Goal: Task Accomplishment & Management: Manage account settings

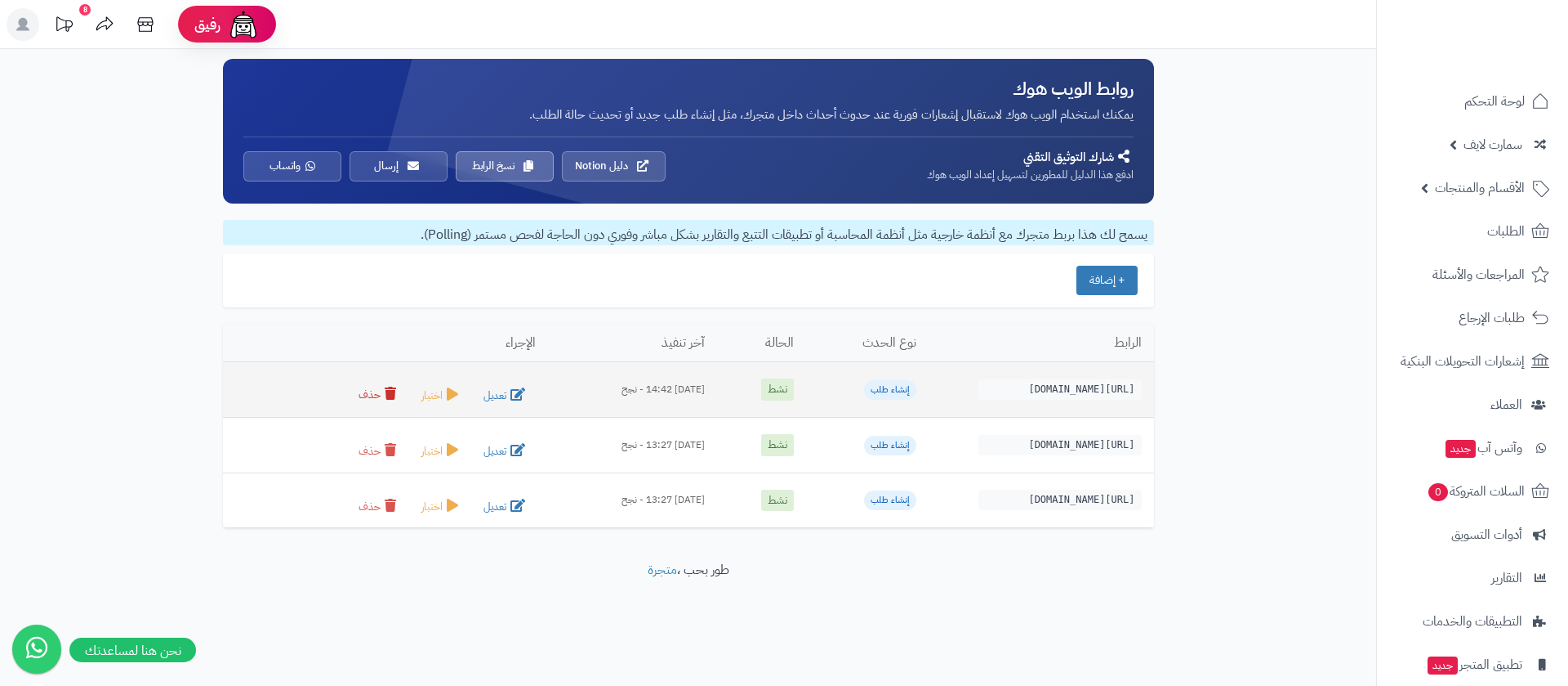
click at [385, 397] on icon at bounding box center [390, 393] width 11 height 13
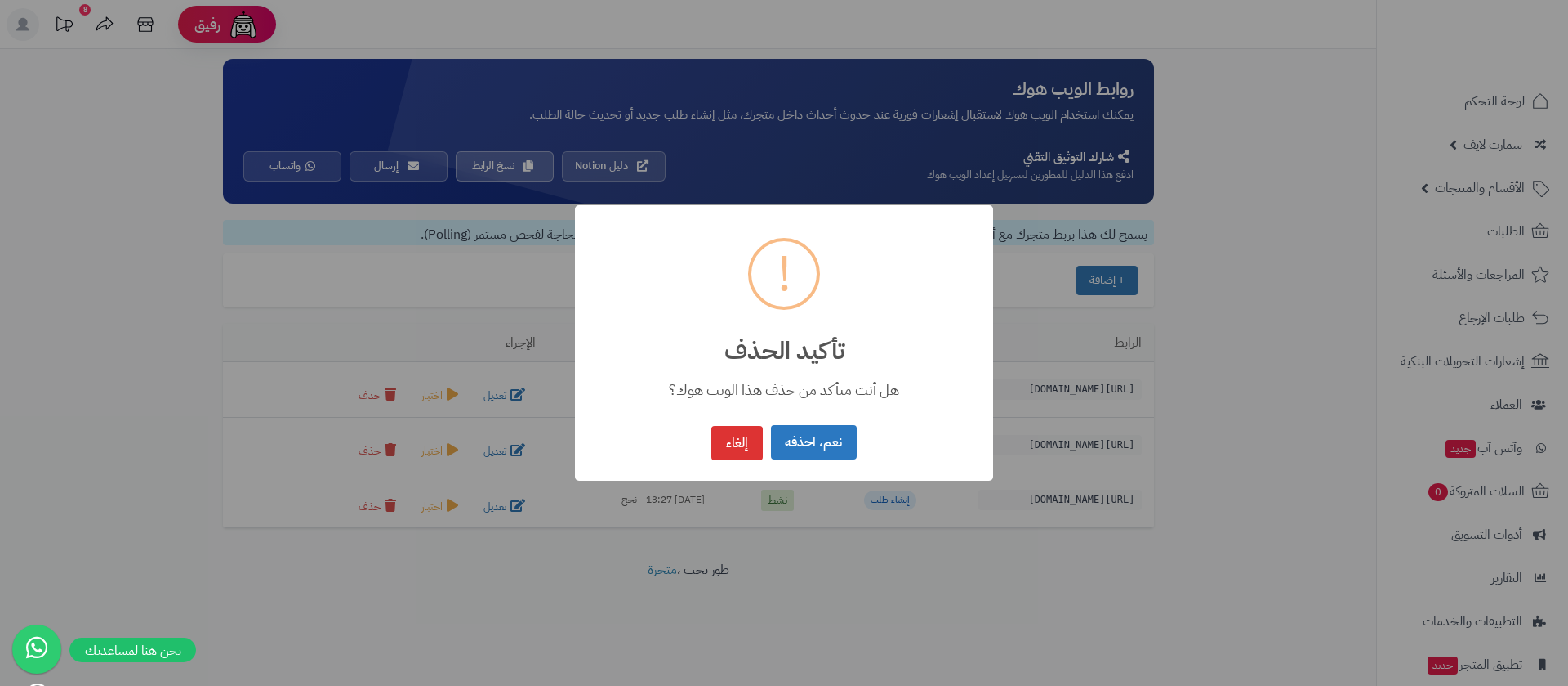
click at [812, 437] on button "نعم، احذفه" at bounding box center [814, 443] width 85 height 35
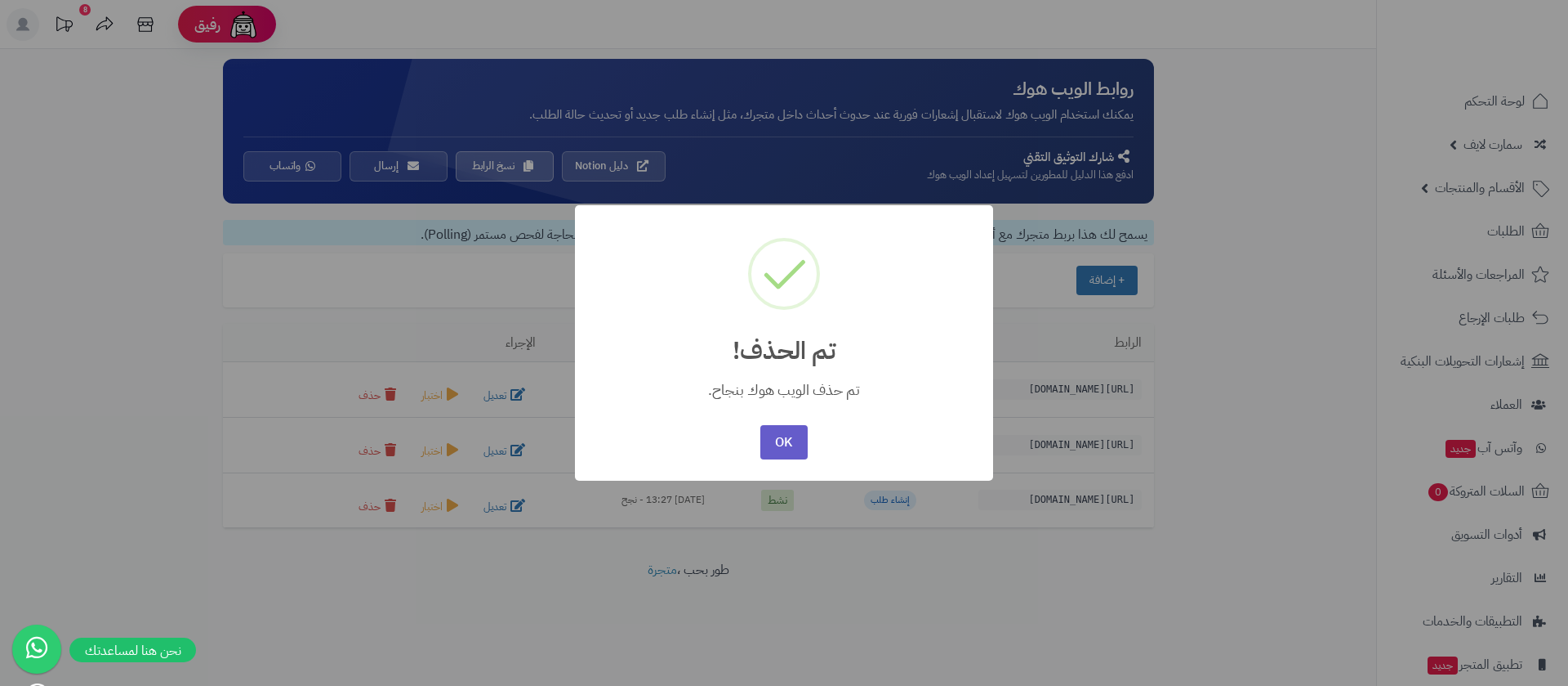
click at [776, 443] on button "OK" at bounding box center [783, 443] width 46 height 35
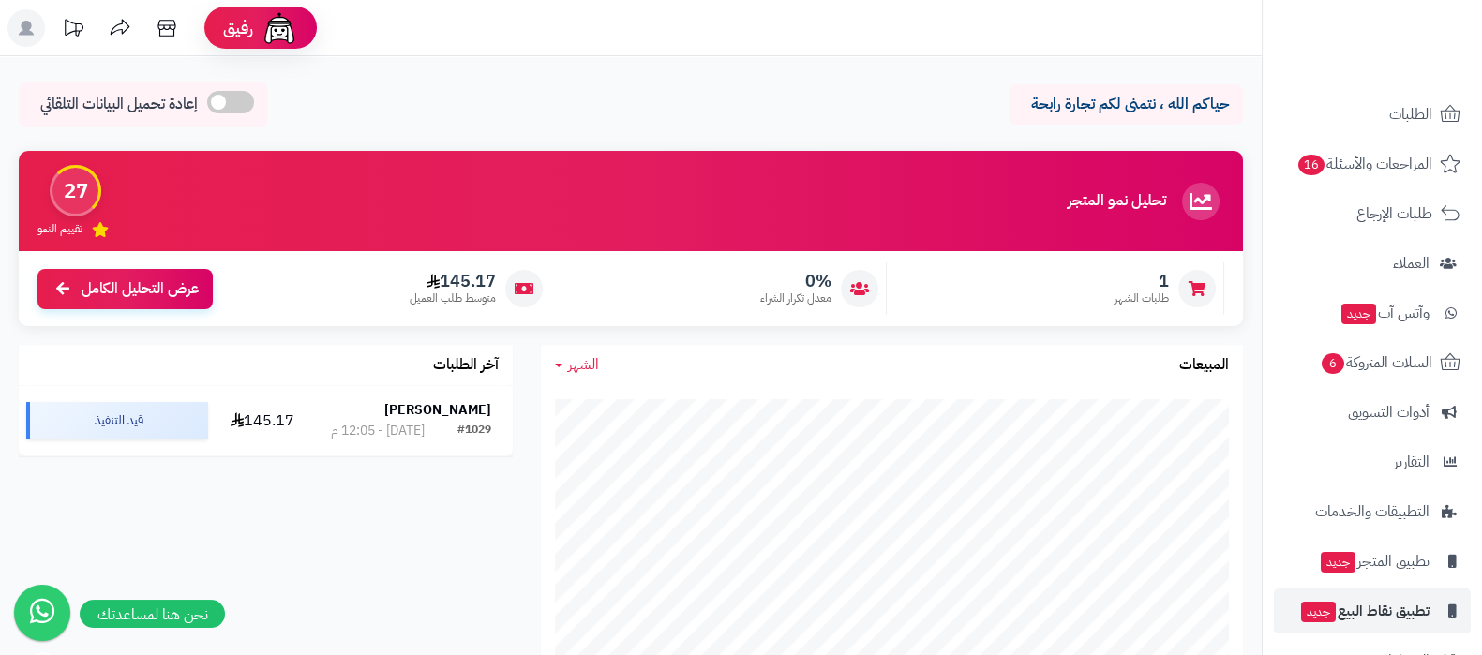
scroll to position [152, 0]
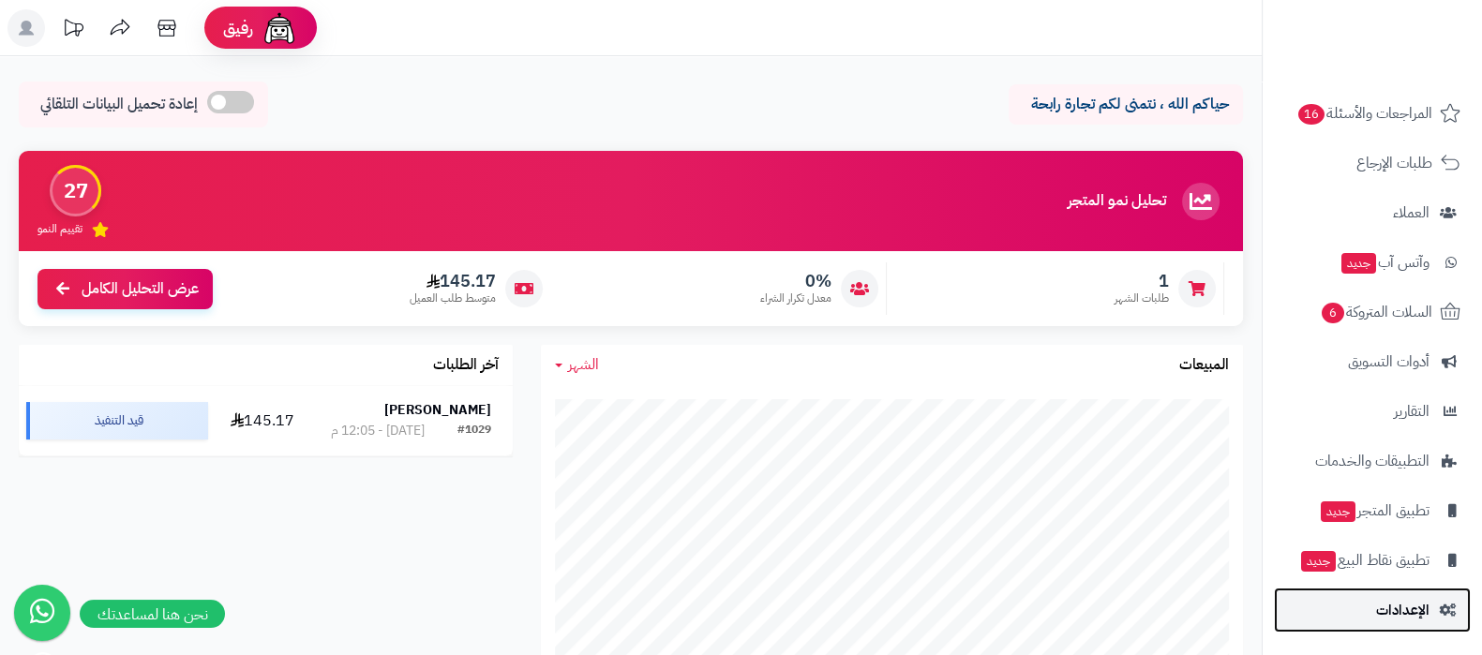
click at [1382, 624] on link "الإعدادات" at bounding box center [1372, 610] width 197 height 45
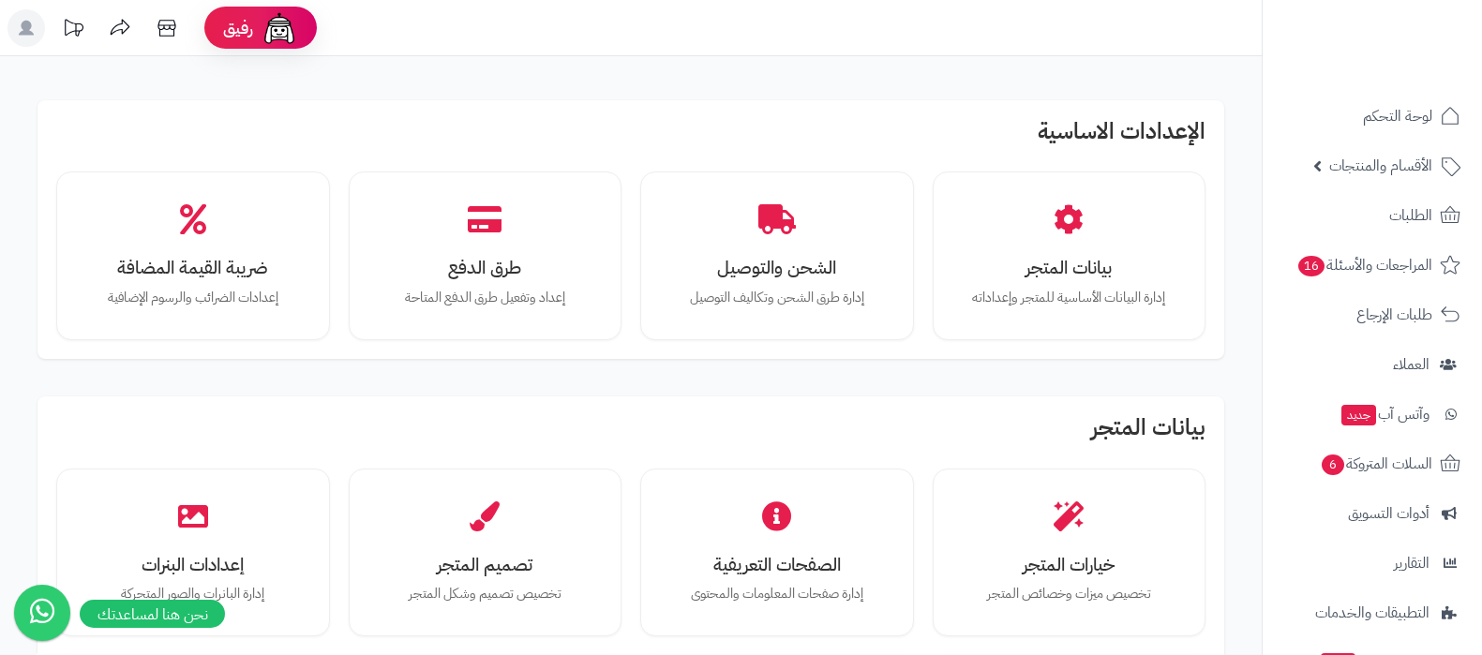
scroll to position [116, 0]
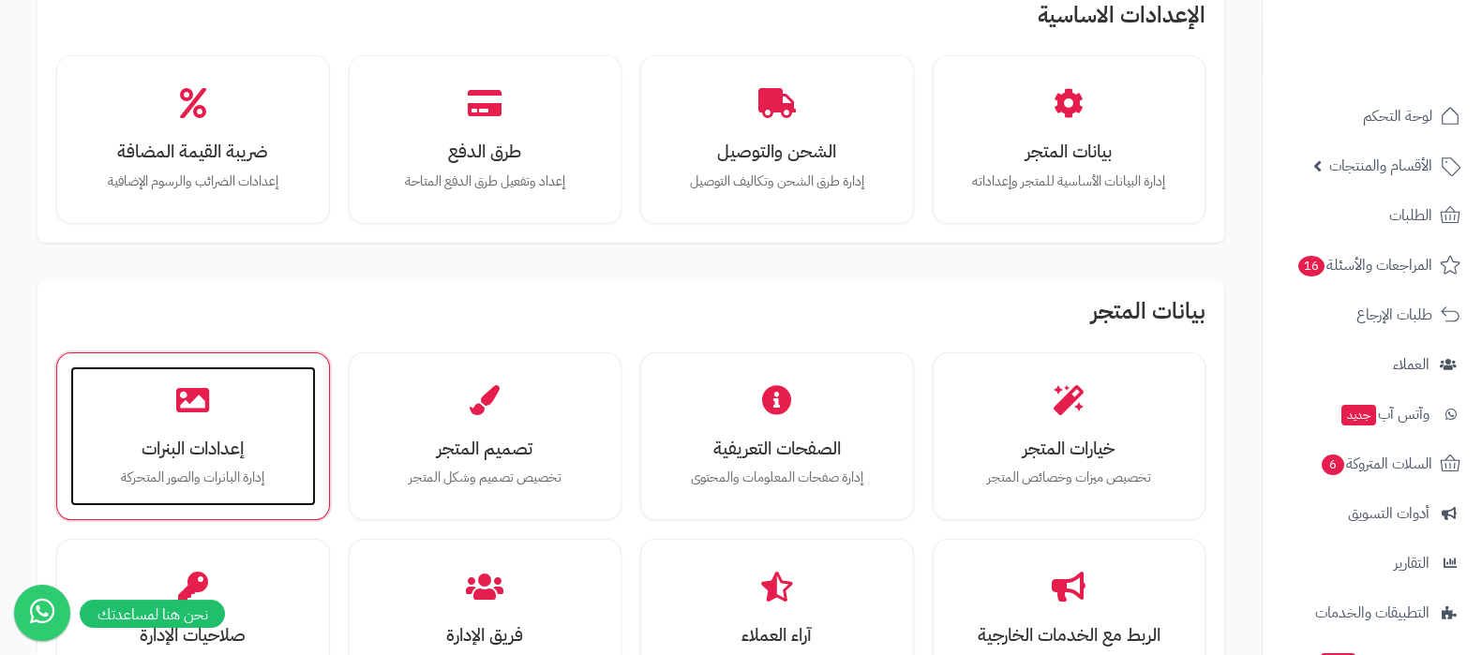
click at [210, 428] on div "إعدادات البنرات إدارة البانرات والصور المتحركة" at bounding box center [193, 437] width 246 height 141
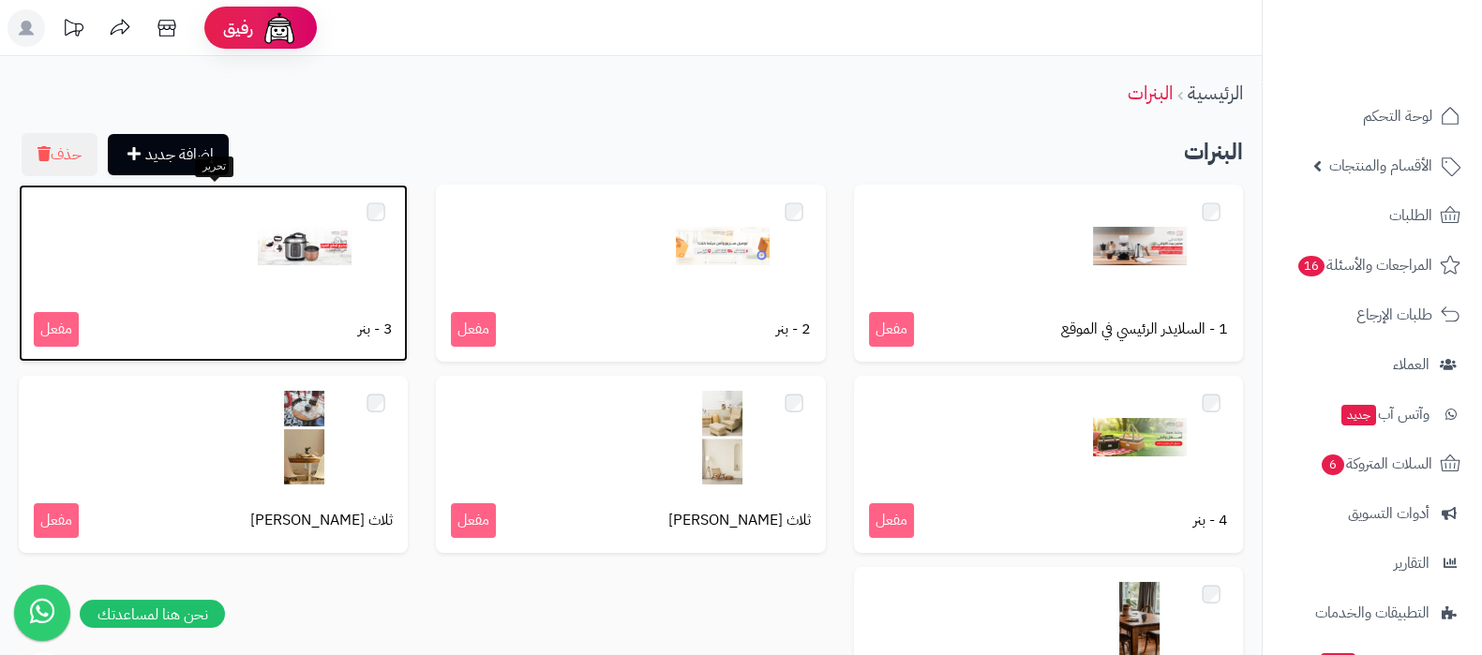
click at [309, 241] on img at bounding box center [305, 247] width 94 height 94
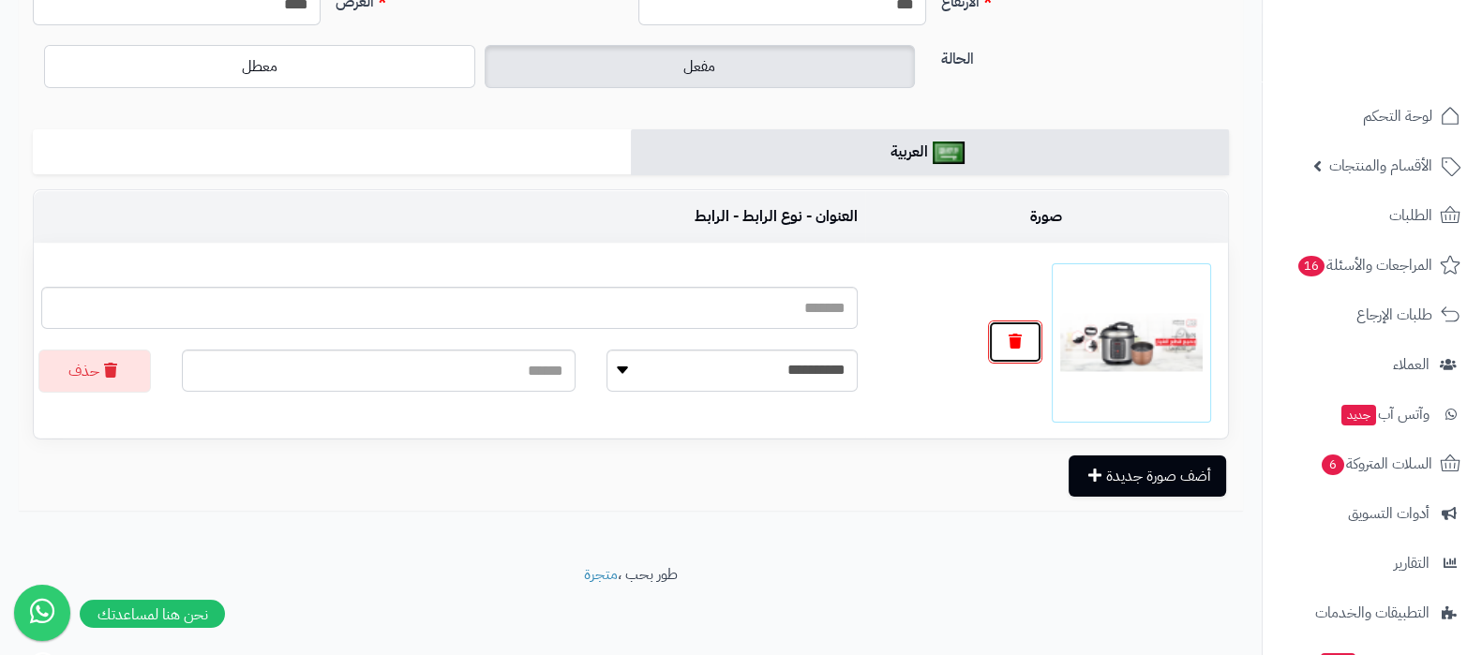
click at [1011, 324] on button "button" at bounding box center [1015, 342] width 54 height 43
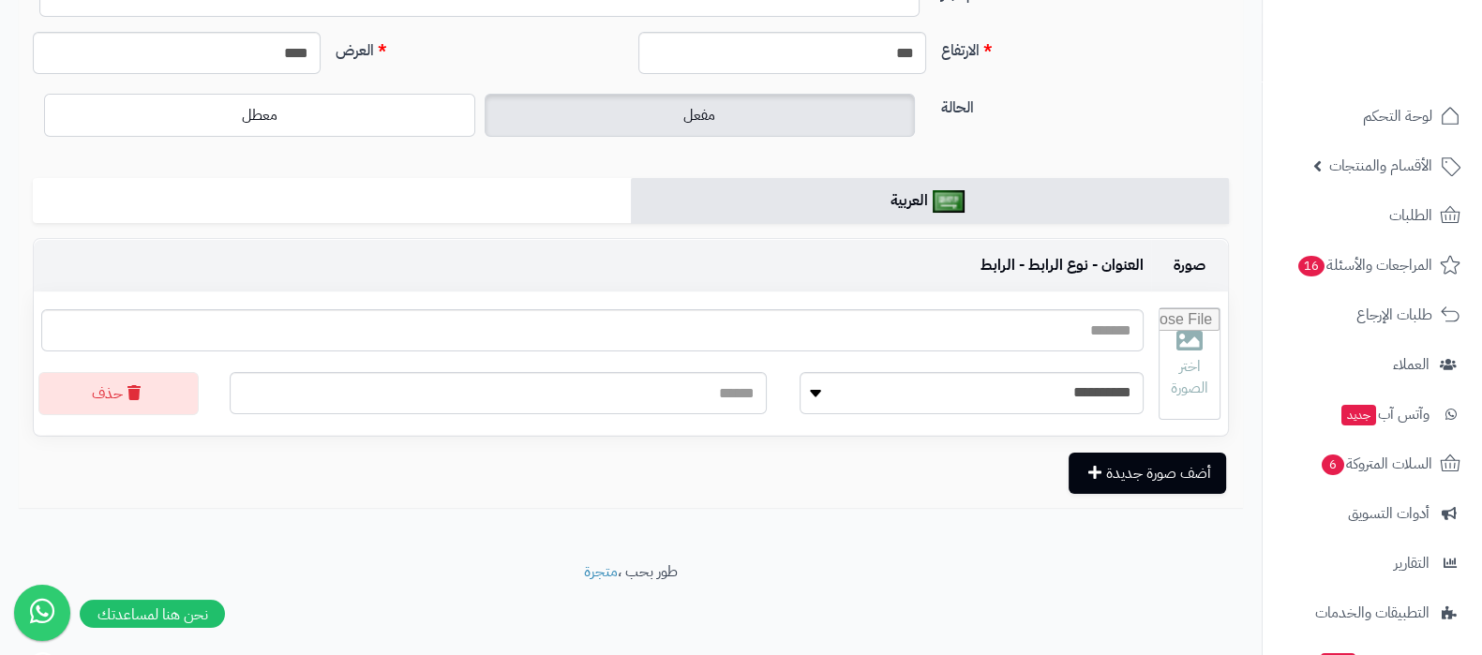
scroll to position [178, 0]
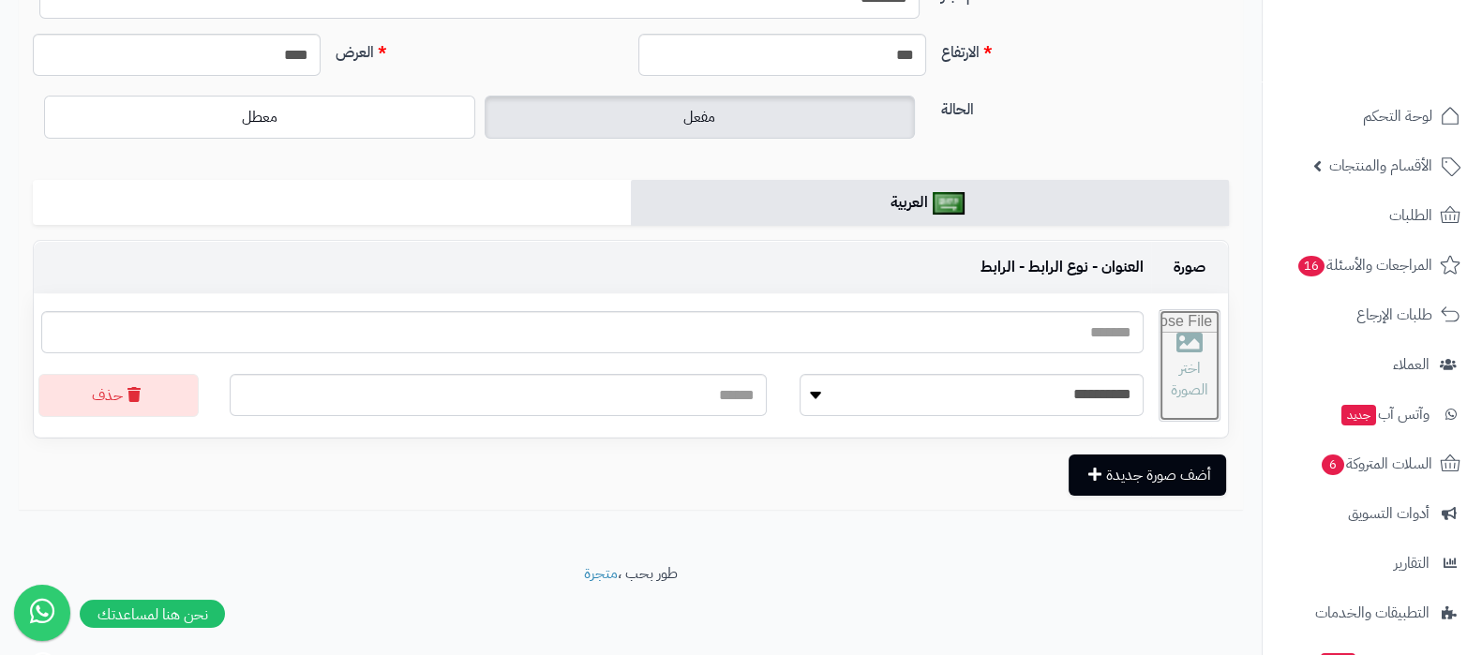
click at [1165, 351] on input "file" at bounding box center [1190, 365] width 60 height 111
type input "**********"
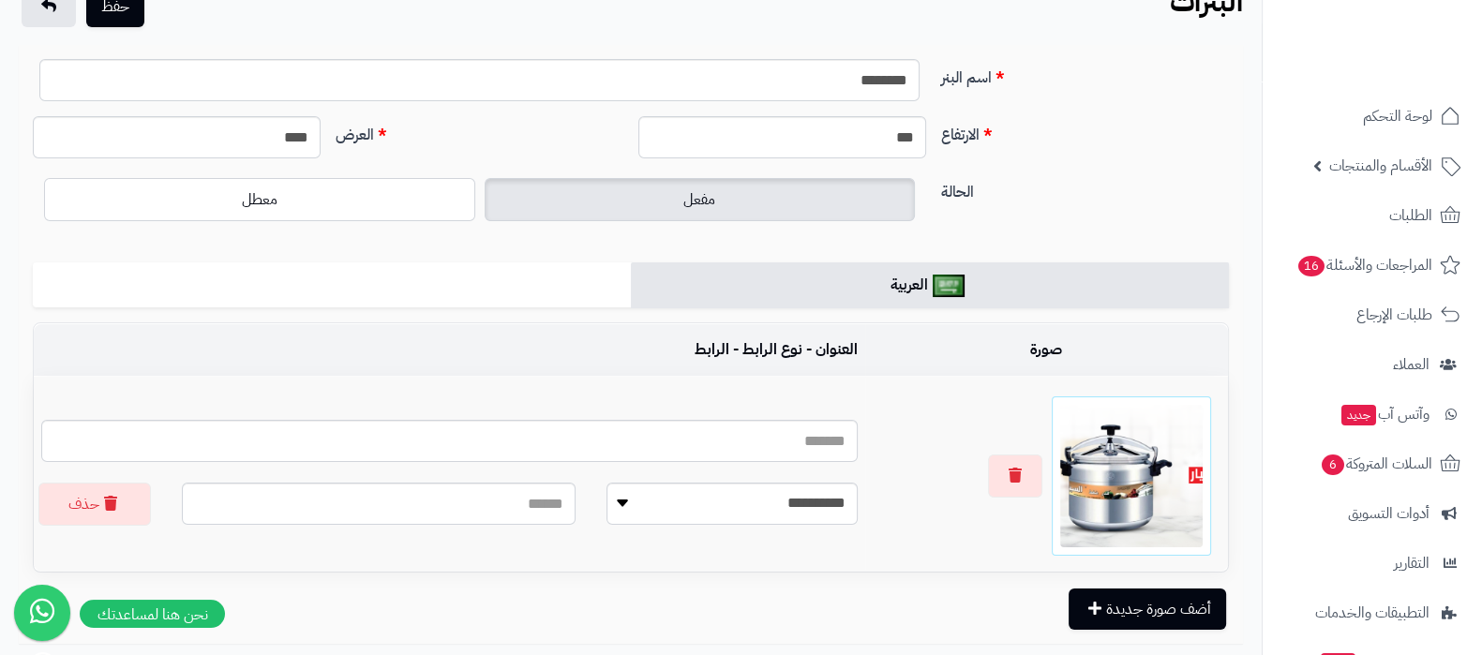
scroll to position [0, 0]
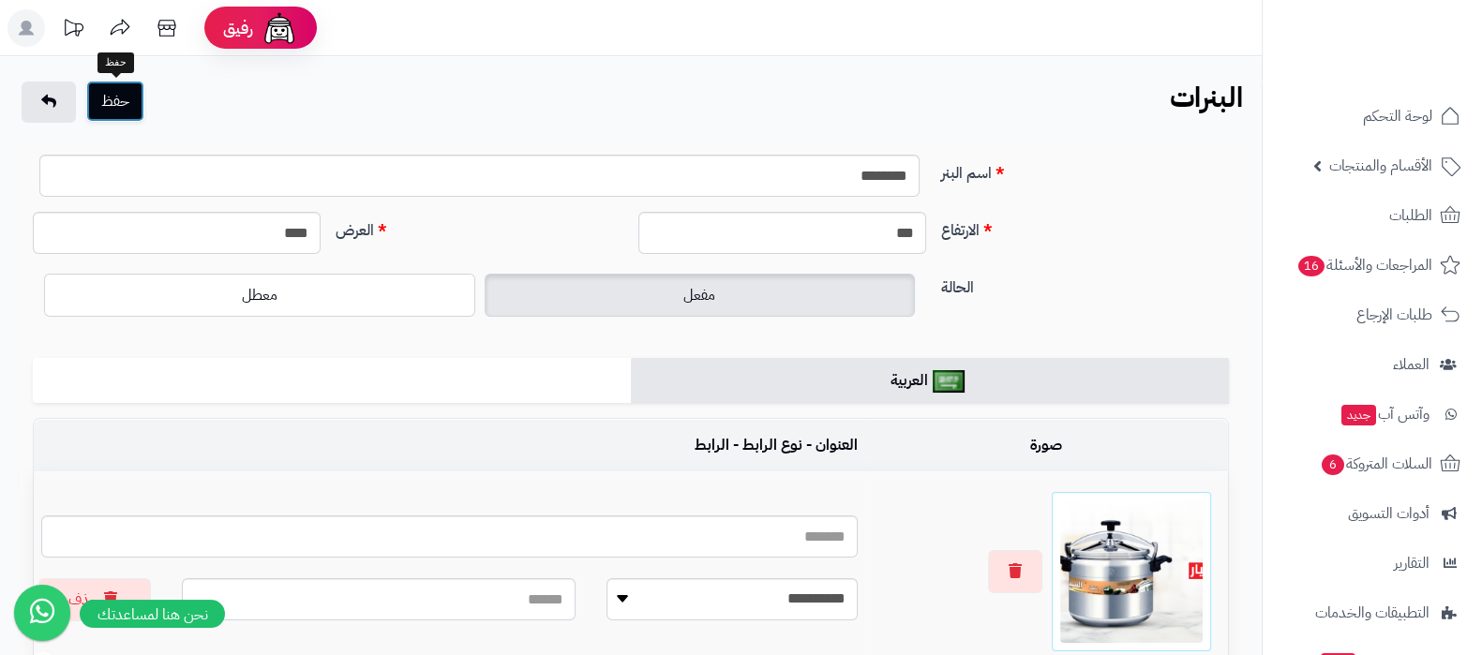
click at [118, 96] on button "حفظ" at bounding box center [115, 101] width 58 height 41
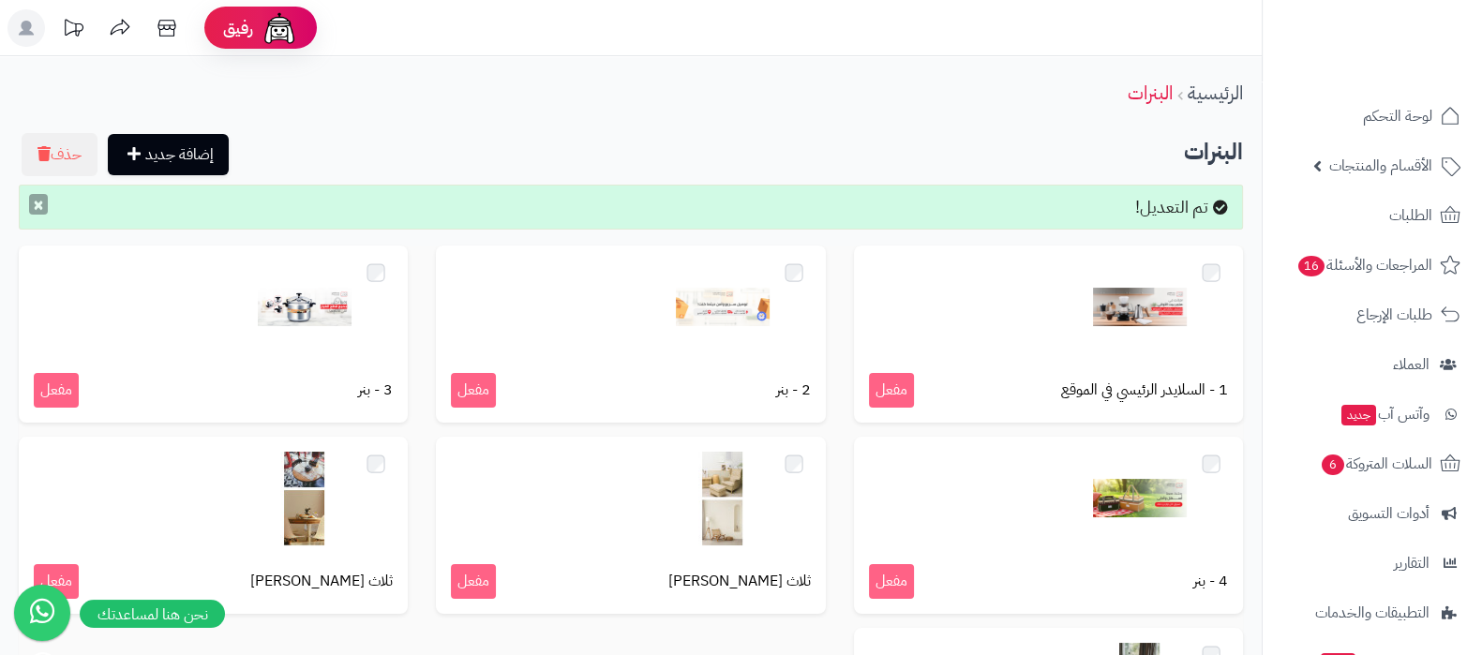
click at [38, 203] on button "×" at bounding box center [38, 204] width 19 height 21
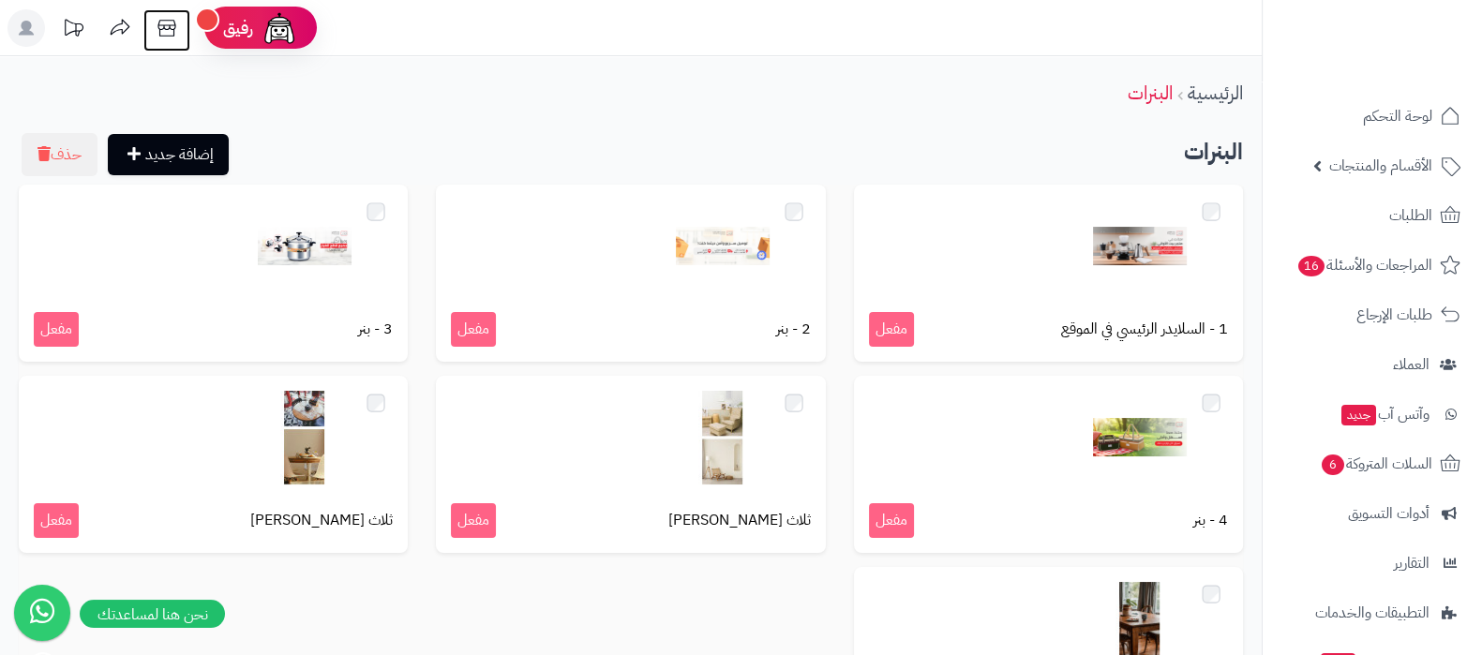
click at [172, 30] on icon at bounding box center [167, 28] width 38 height 38
click at [1323, 152] on link "الأقسام والمنتجات" at bounding box center [1372, 165] width 197 height 45
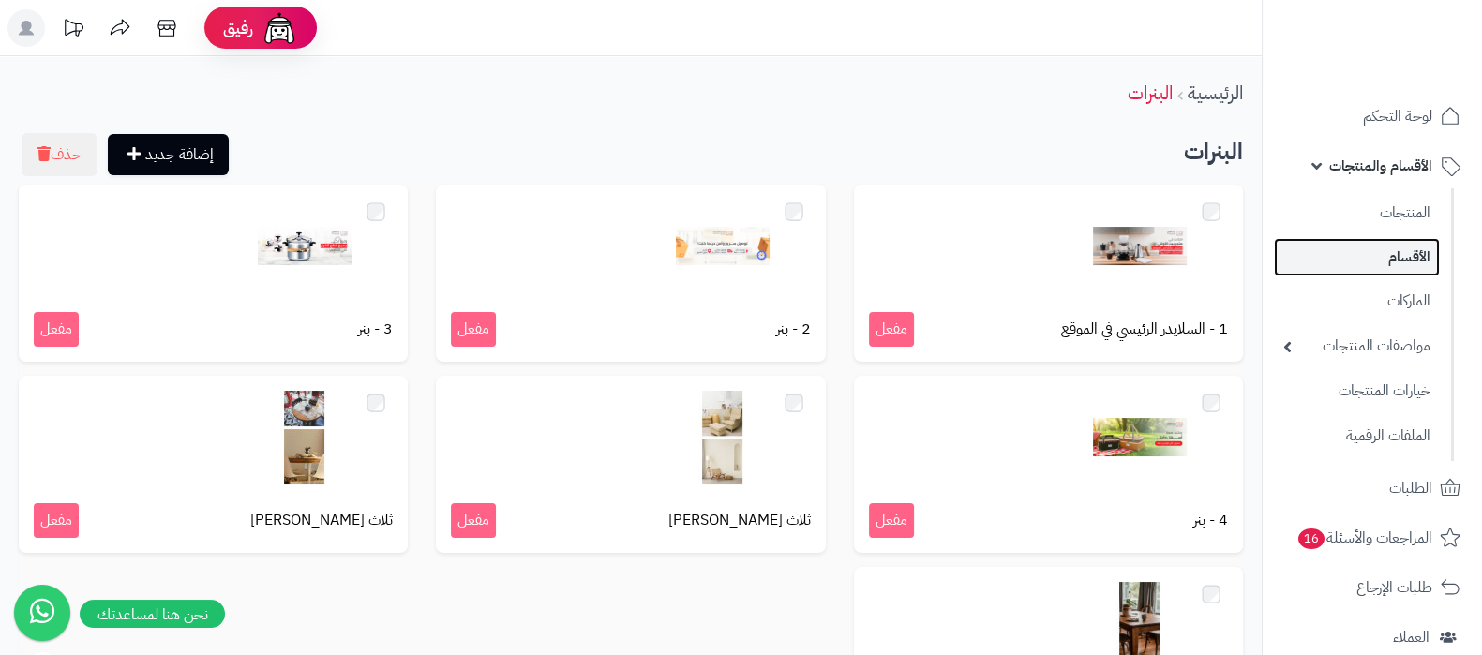
click at [1395, 260] on link "الأقسام" at bounding box center [1357, 257] width 166 height 38
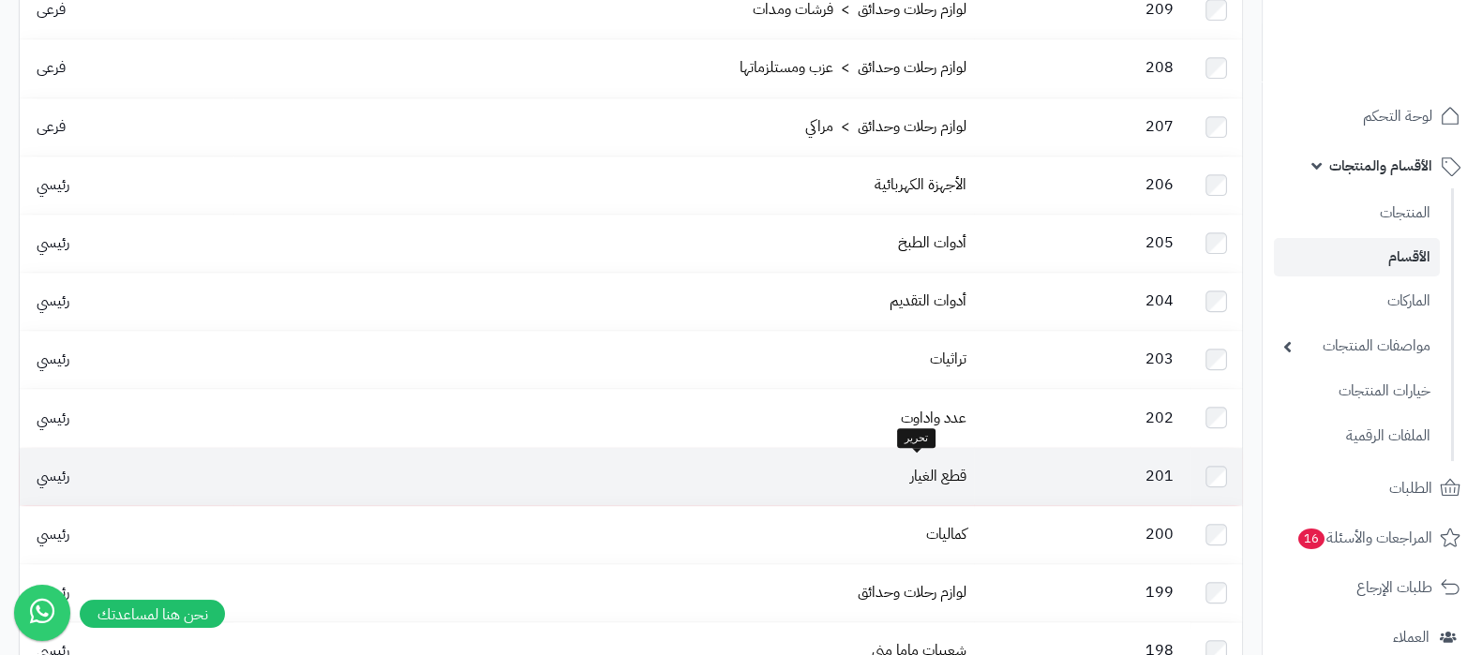
scroll to position [1812, 0]
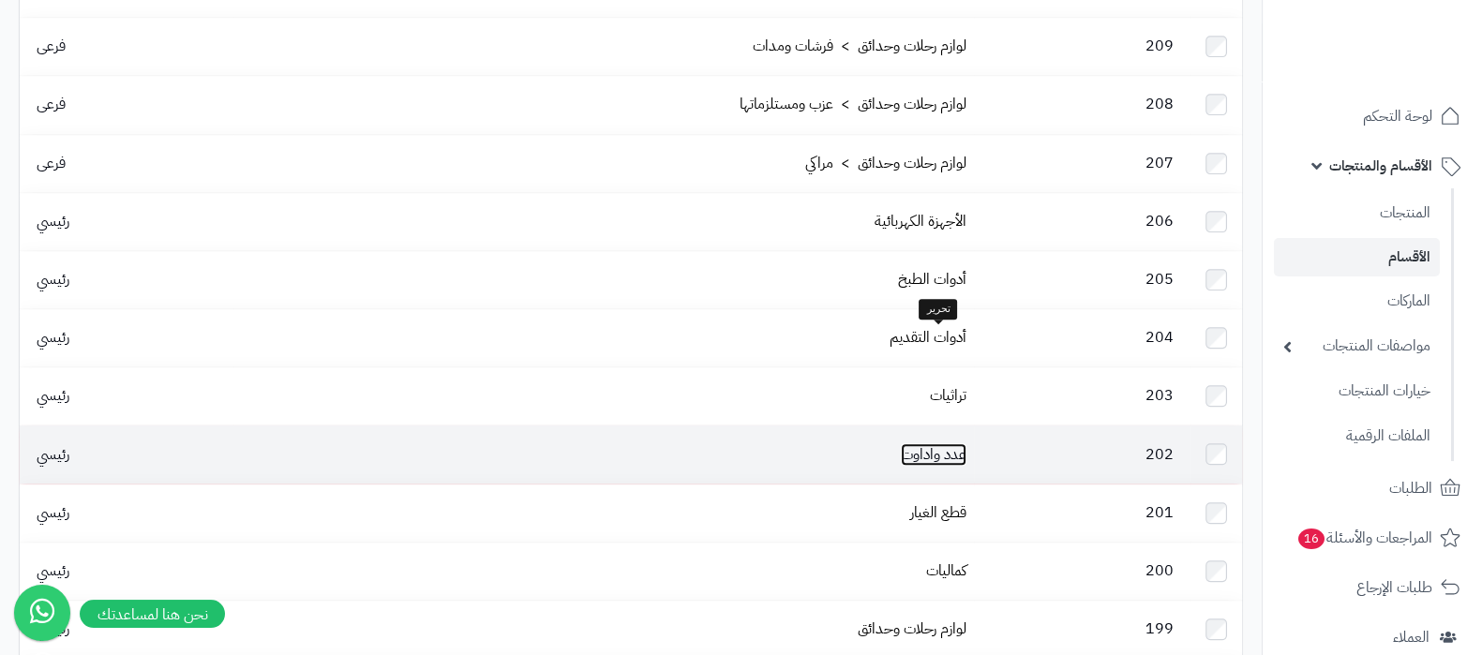
click at [938, 444] on link "عدد واداوت" at bounding box center [934, 455] width 66 height 23
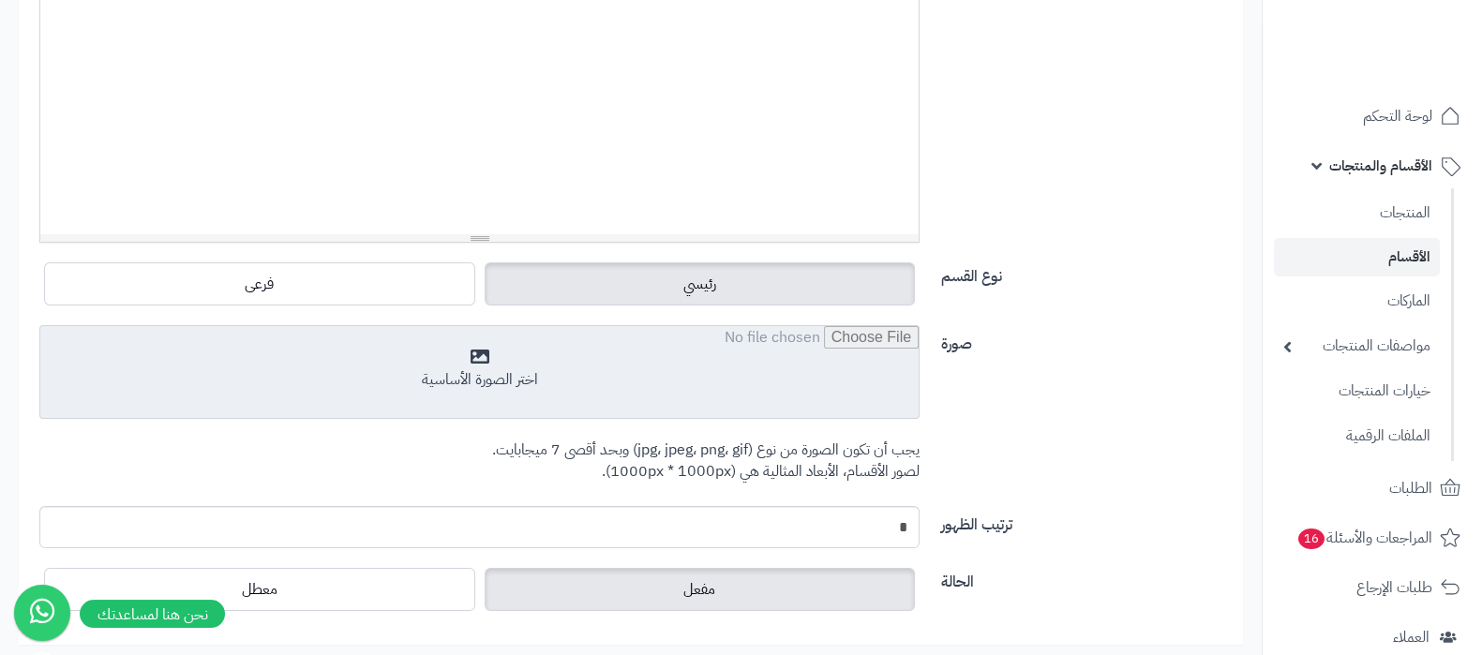
scroll to position [470, 0]
click at [398, 368] on input "file" at bounding box center [479, 373] width 879 height 94
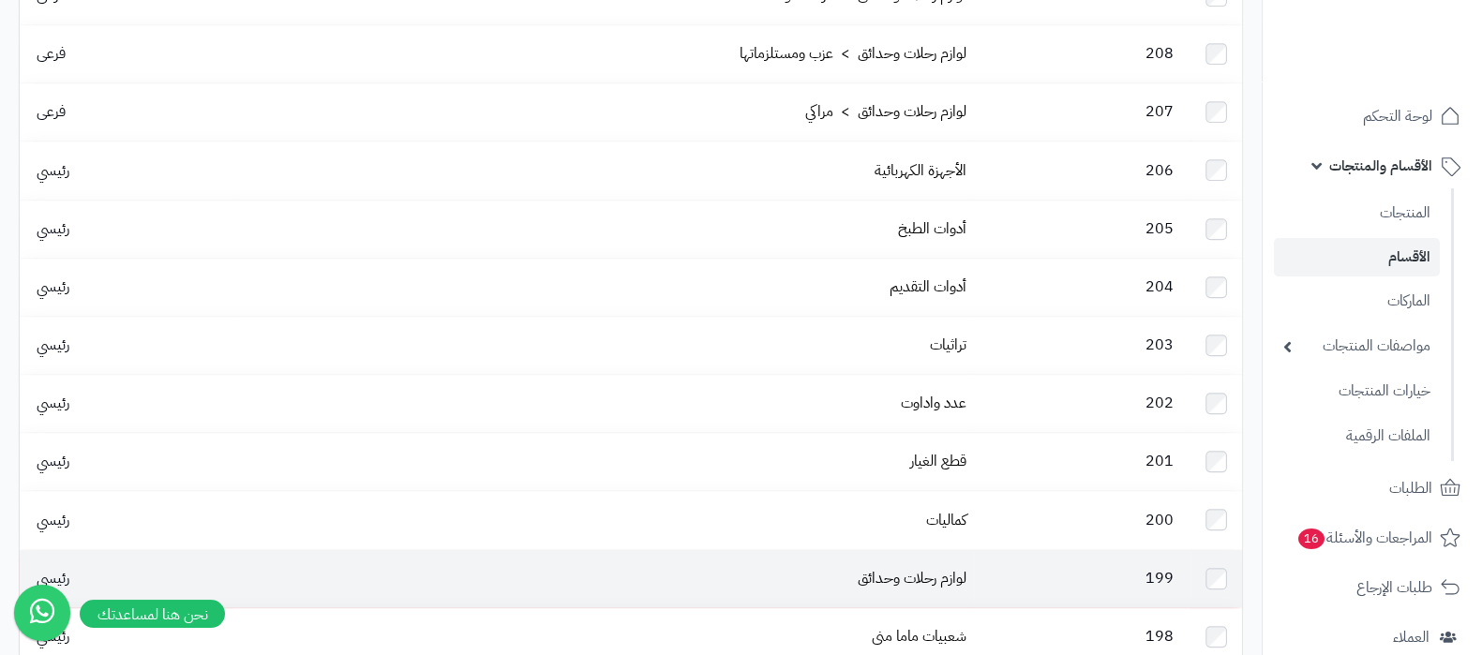
scroll to position [1990, 0]
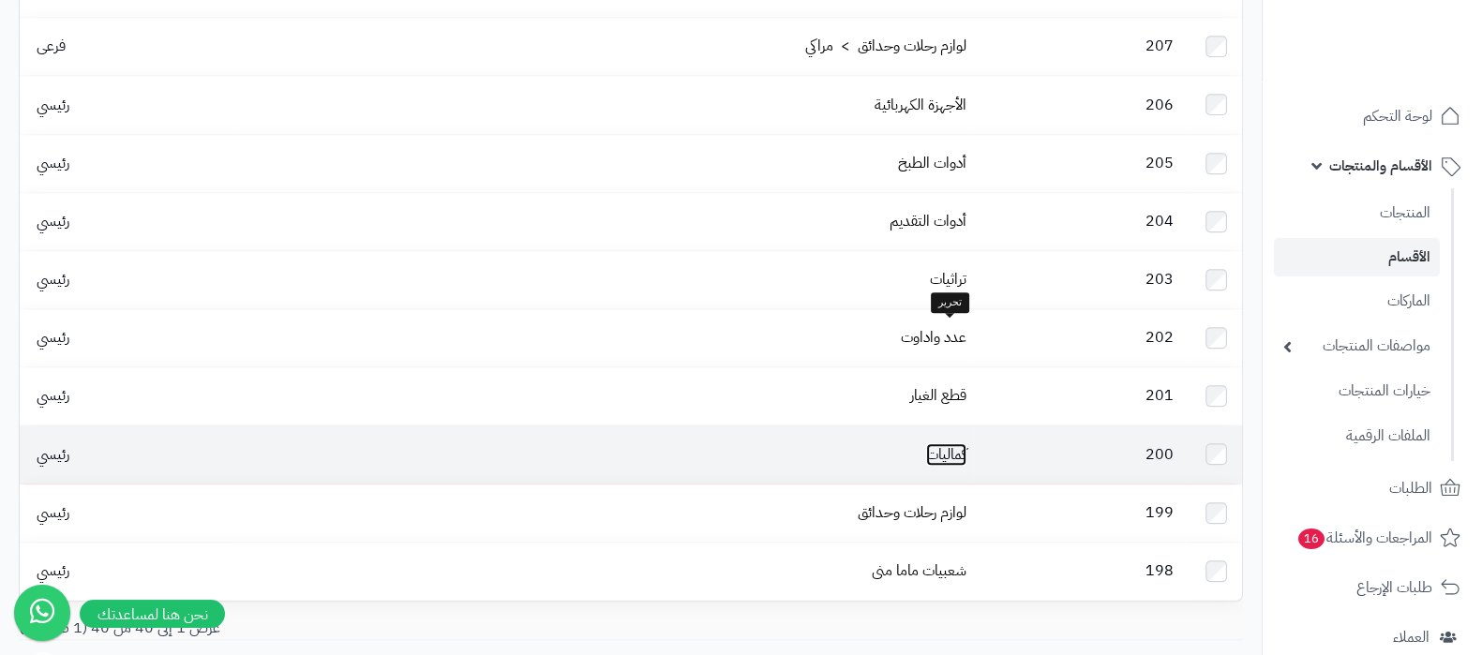
click at [951, 444] on link "كماليات" at bounding box center [946, 455] width 40 height 23
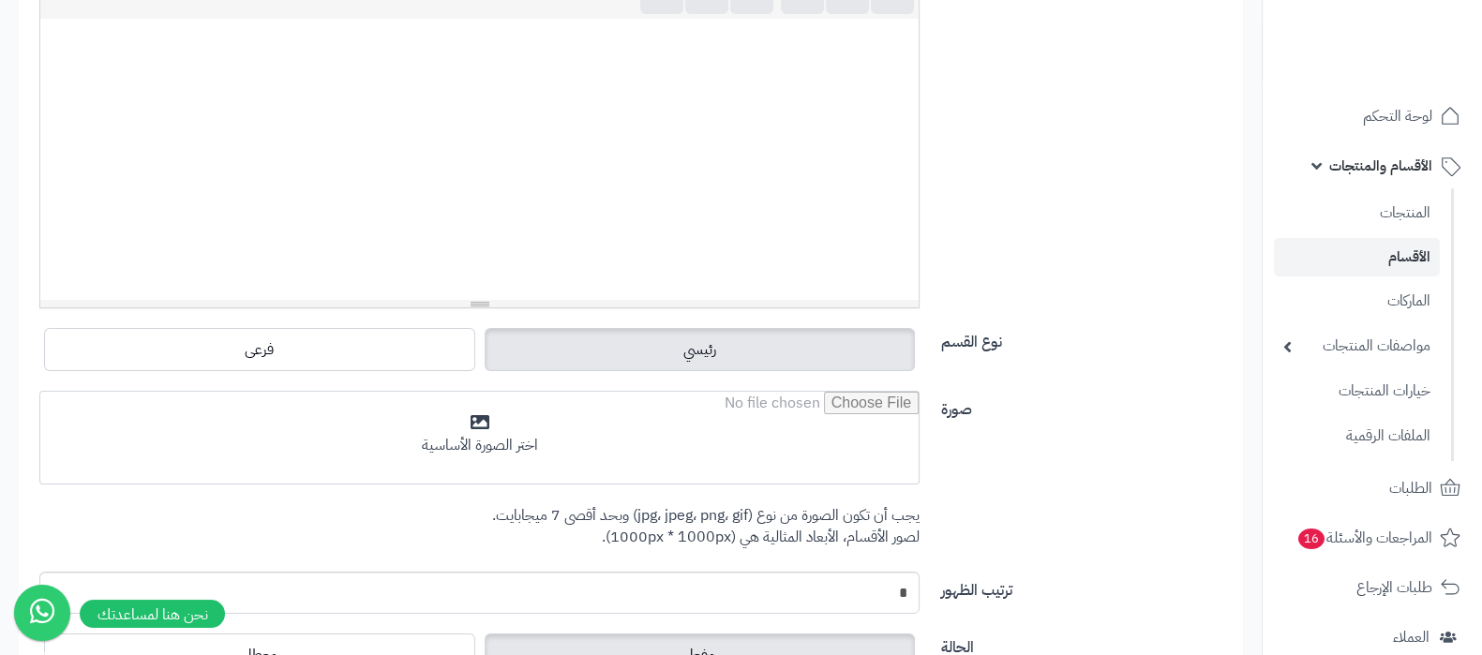
scroll to position [470, 0]
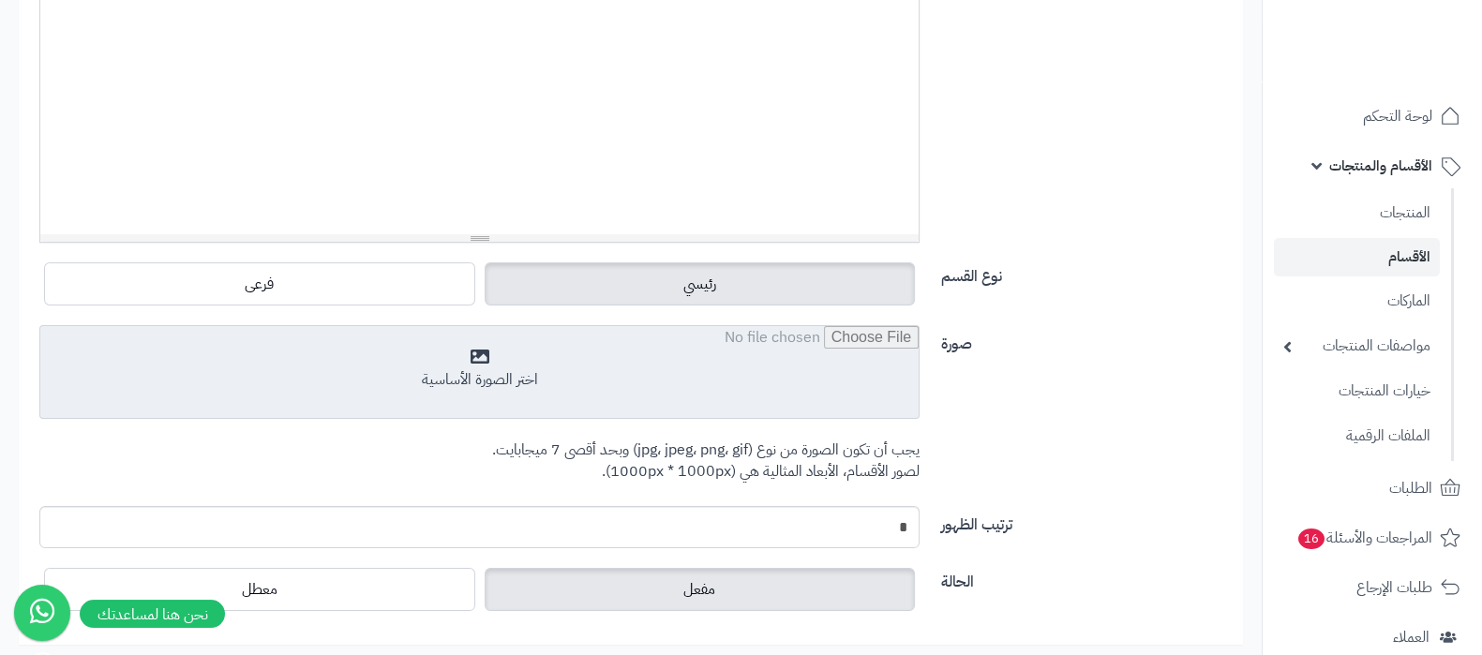
click at [567, 353] on input "file" at bounding box center [479, 373] width 879 height 94
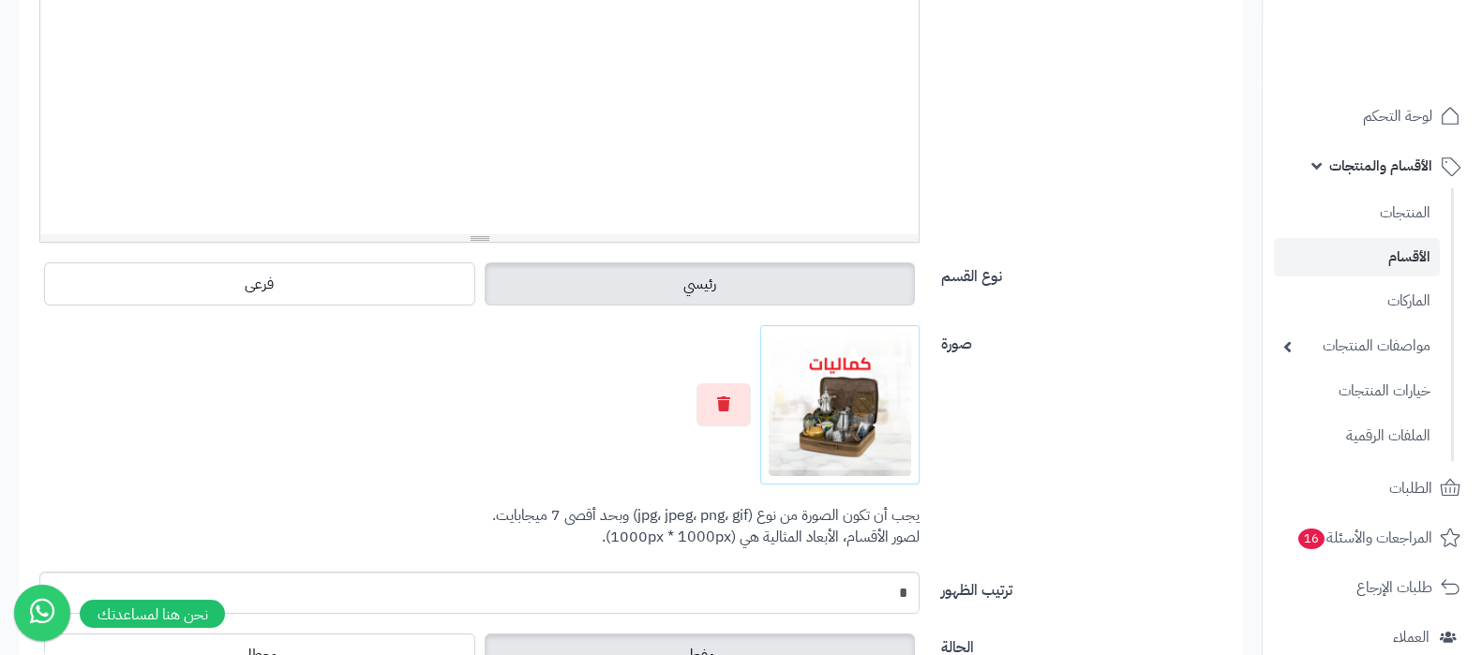
scroll to position [0, 0]
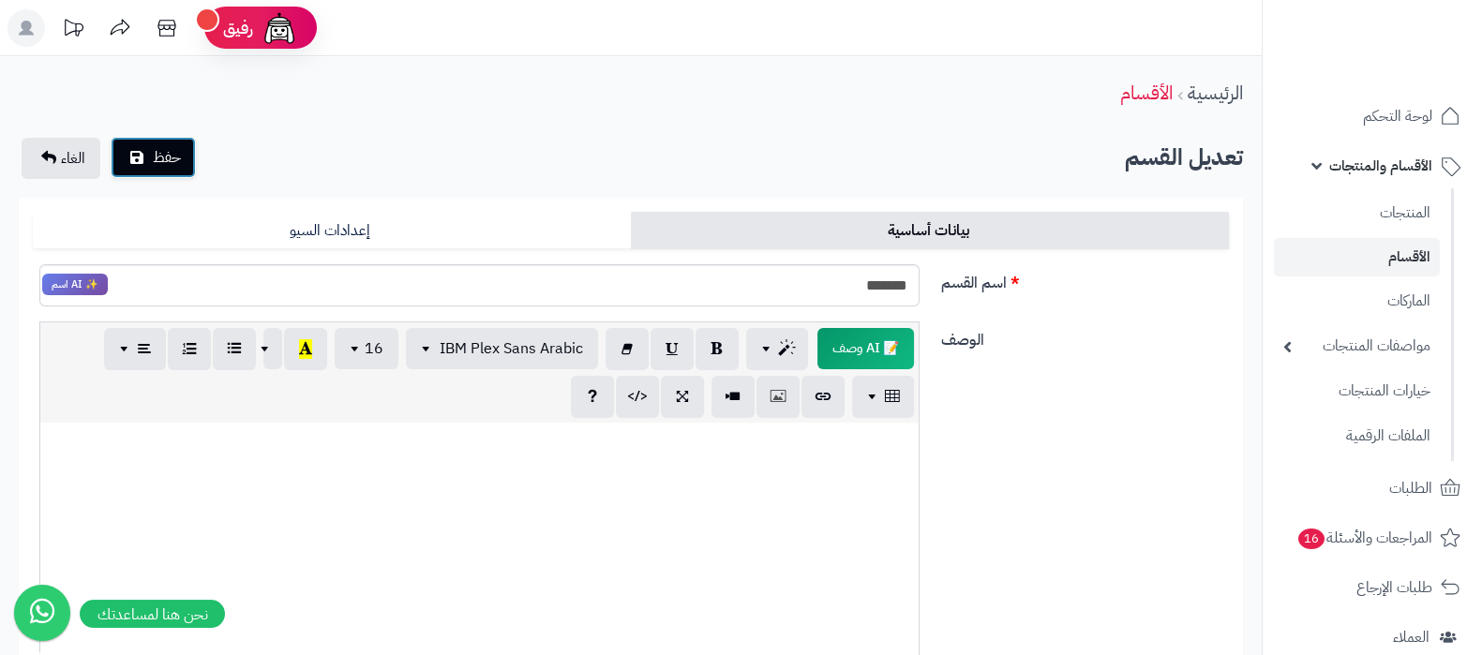
click at [169, 157] on span "حفظ" at bounding box center [167, 157] width 28 height 23
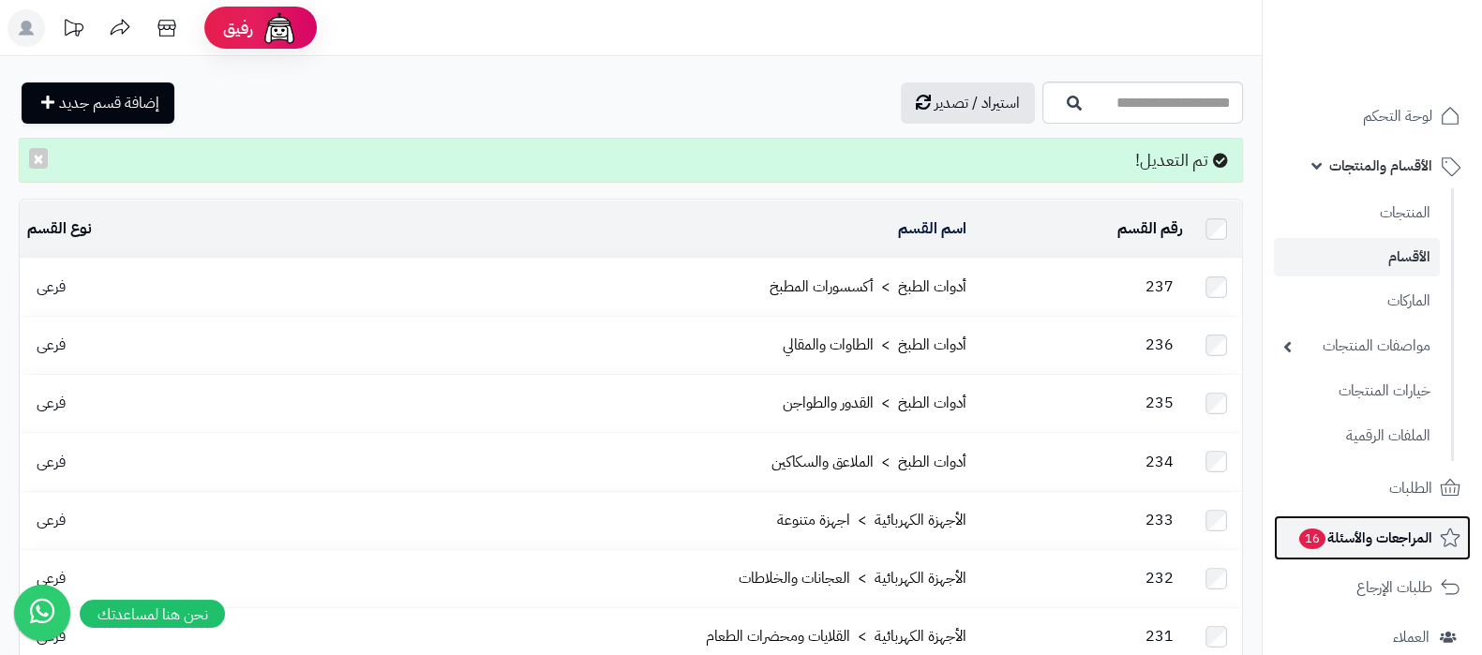
click at [1341, 542] on span "المراجعات والأسئلة 16" at bounding box center [1365, 538] width 135 height 26
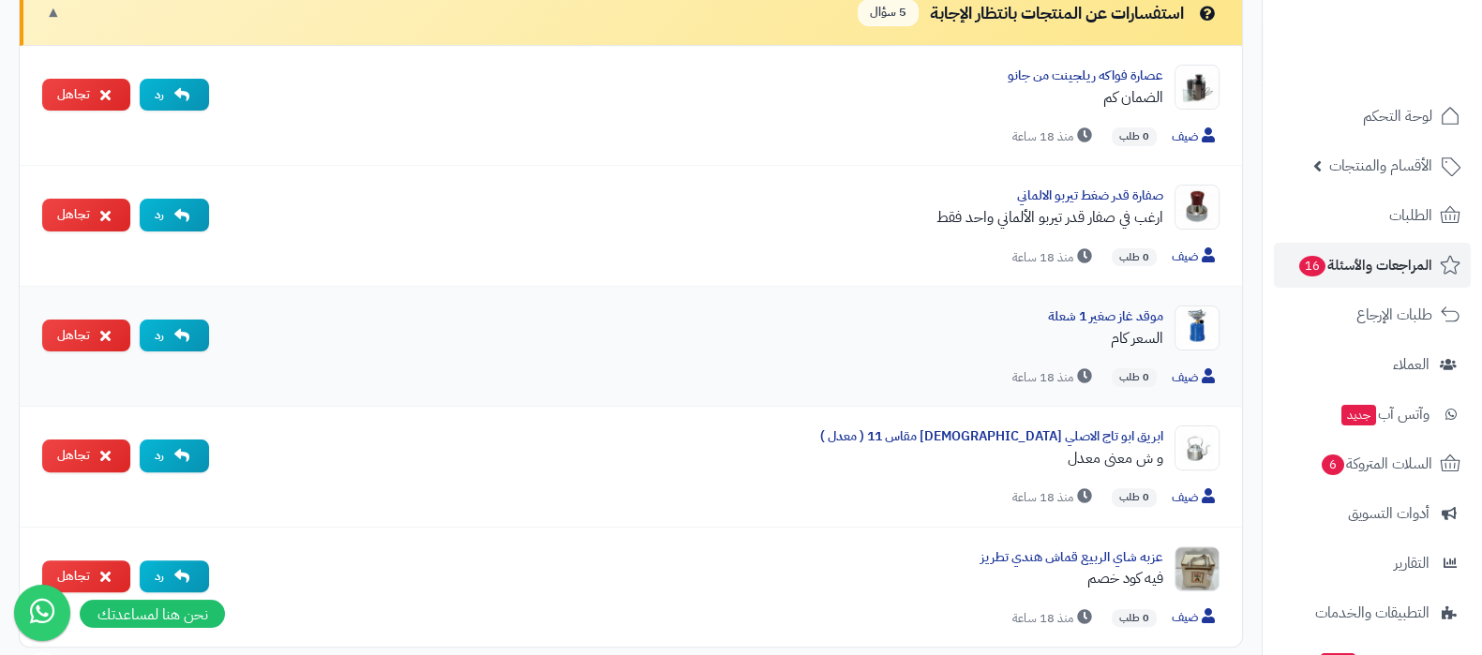
scroll to position [819, 0]
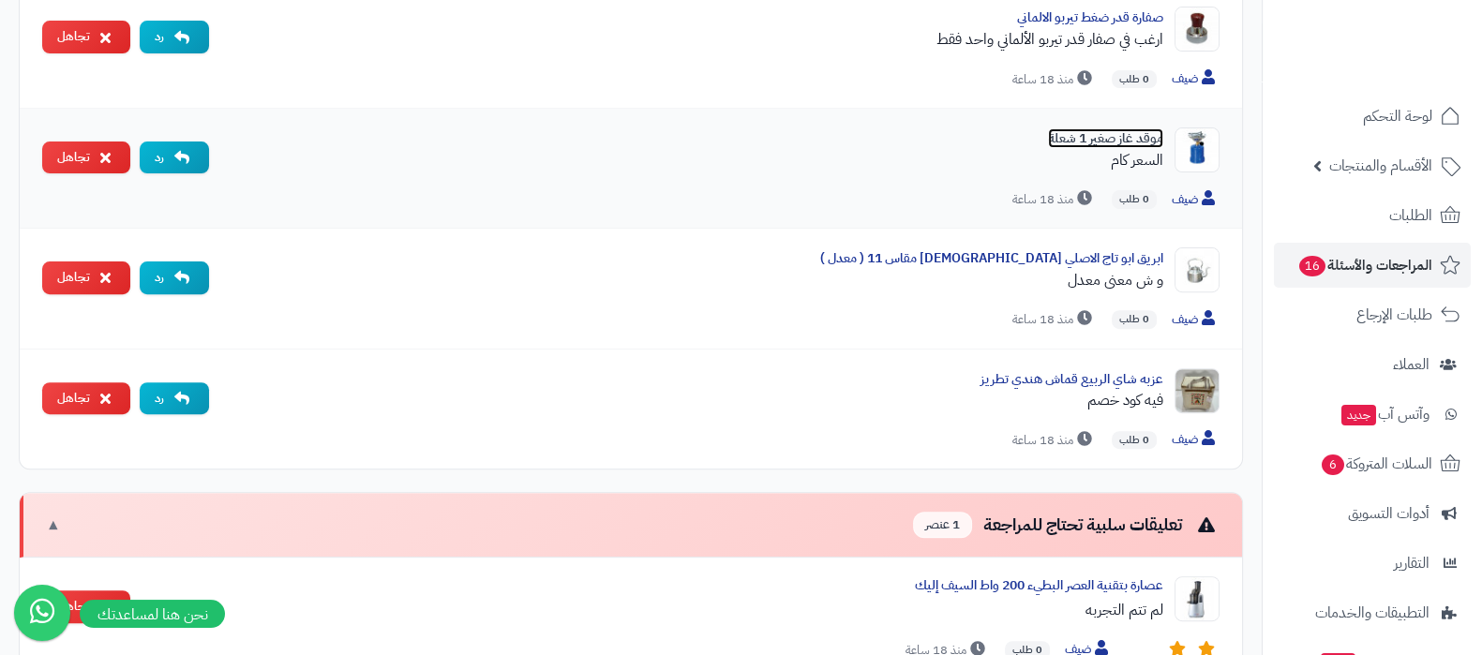
click at [1120, 133] on link "موقد غاز صغير 1 شعلة" at bounding box center [1105, 138] width 115 height 20
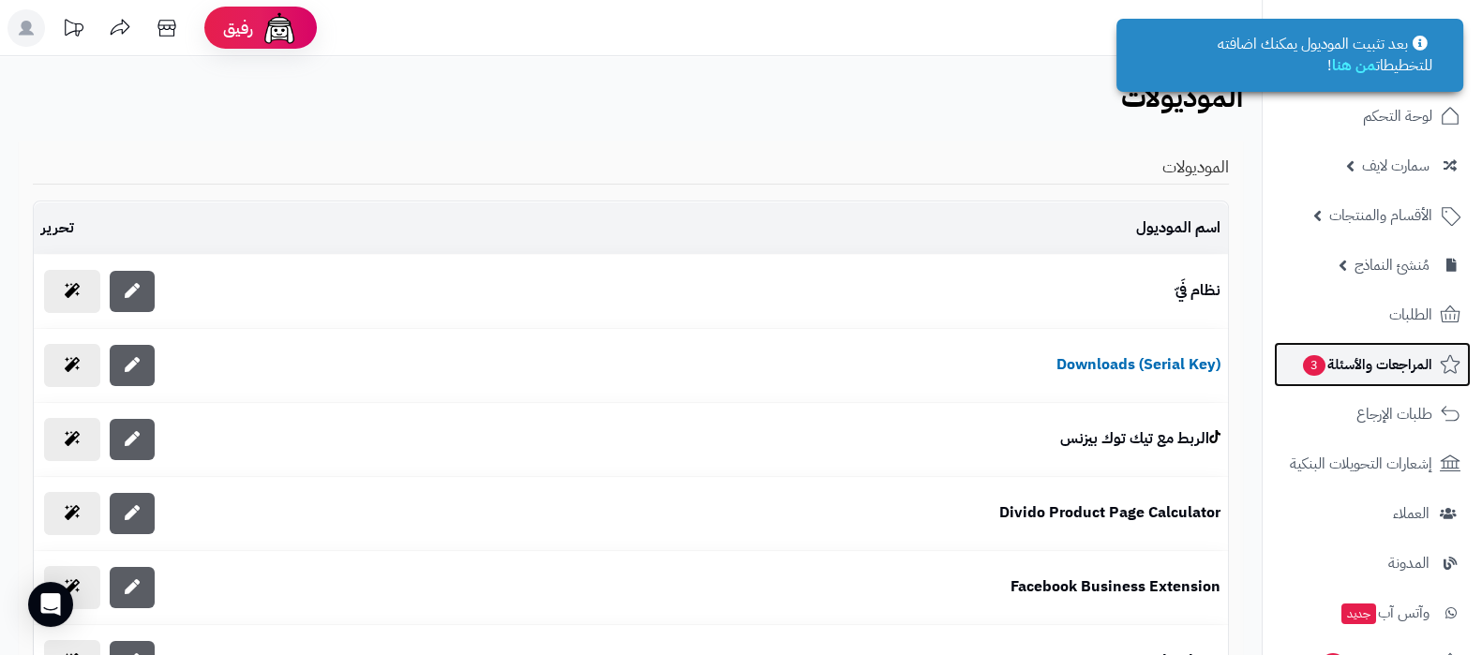
click at [1371, 368] on span "المراجعات والأسئلة 3" at bounding box center [1366, 365] width 131 height 26
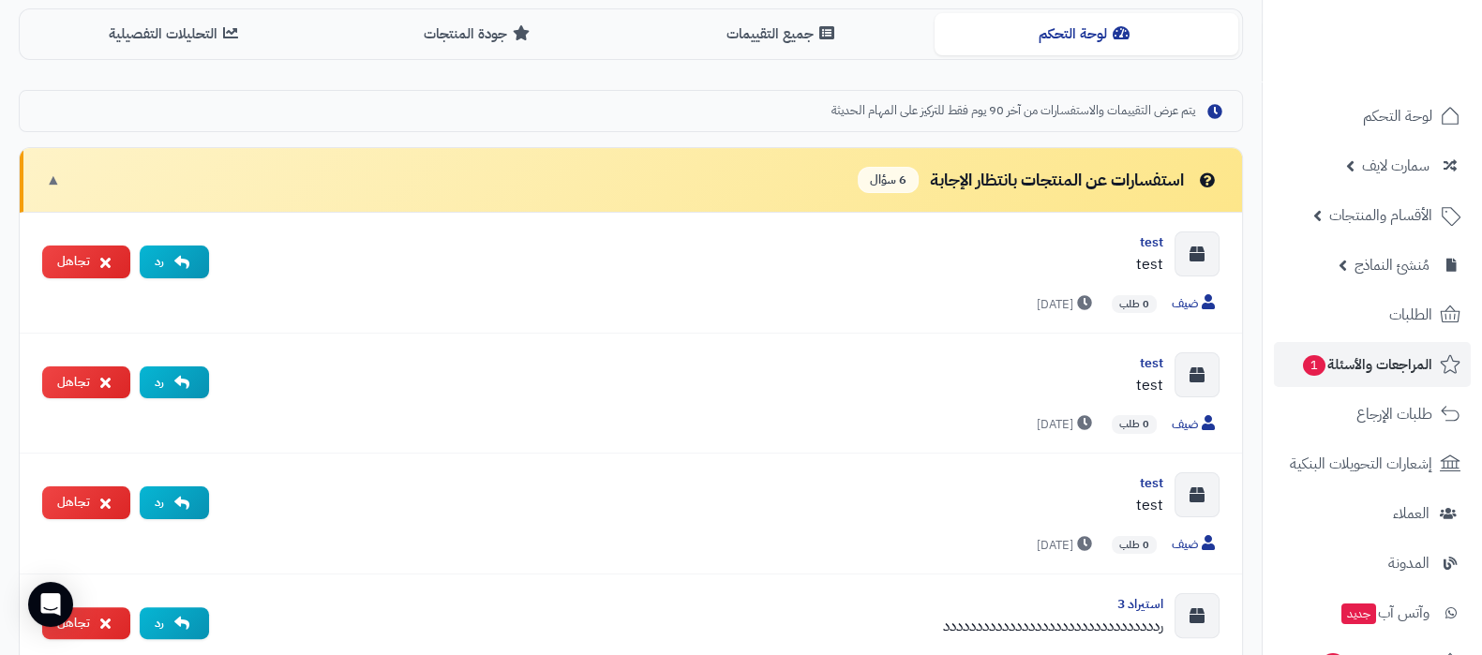
scroll to position [468, 0]
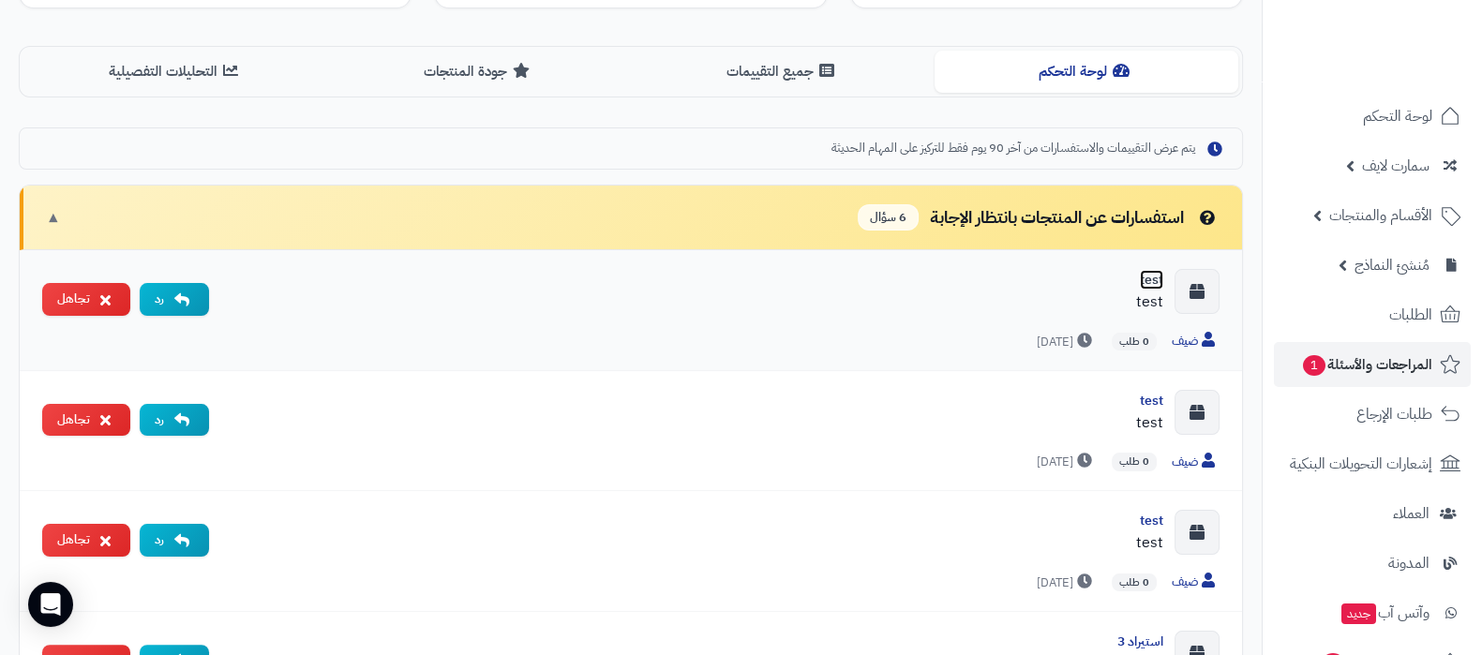
click at [1144, 278] on link "test" at bounding box center [1151, 280] width 23 height 20
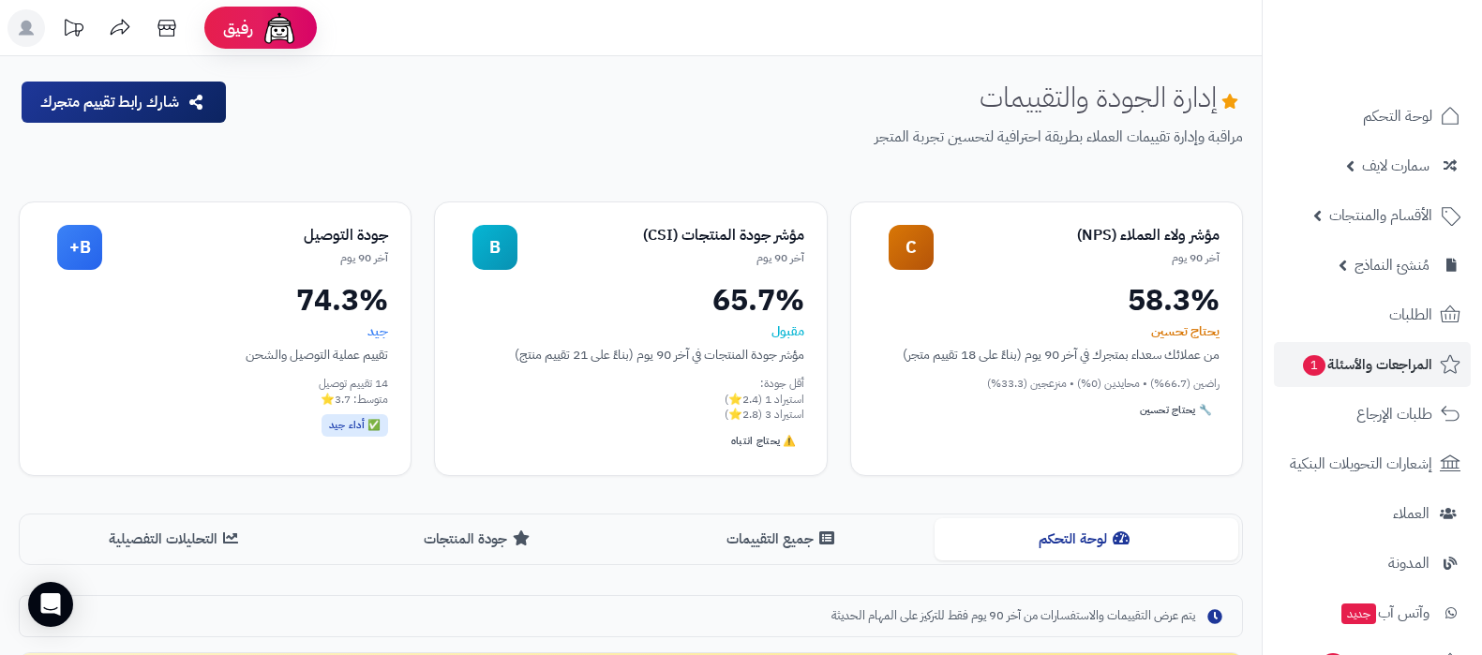
scroll to position [468, 0]
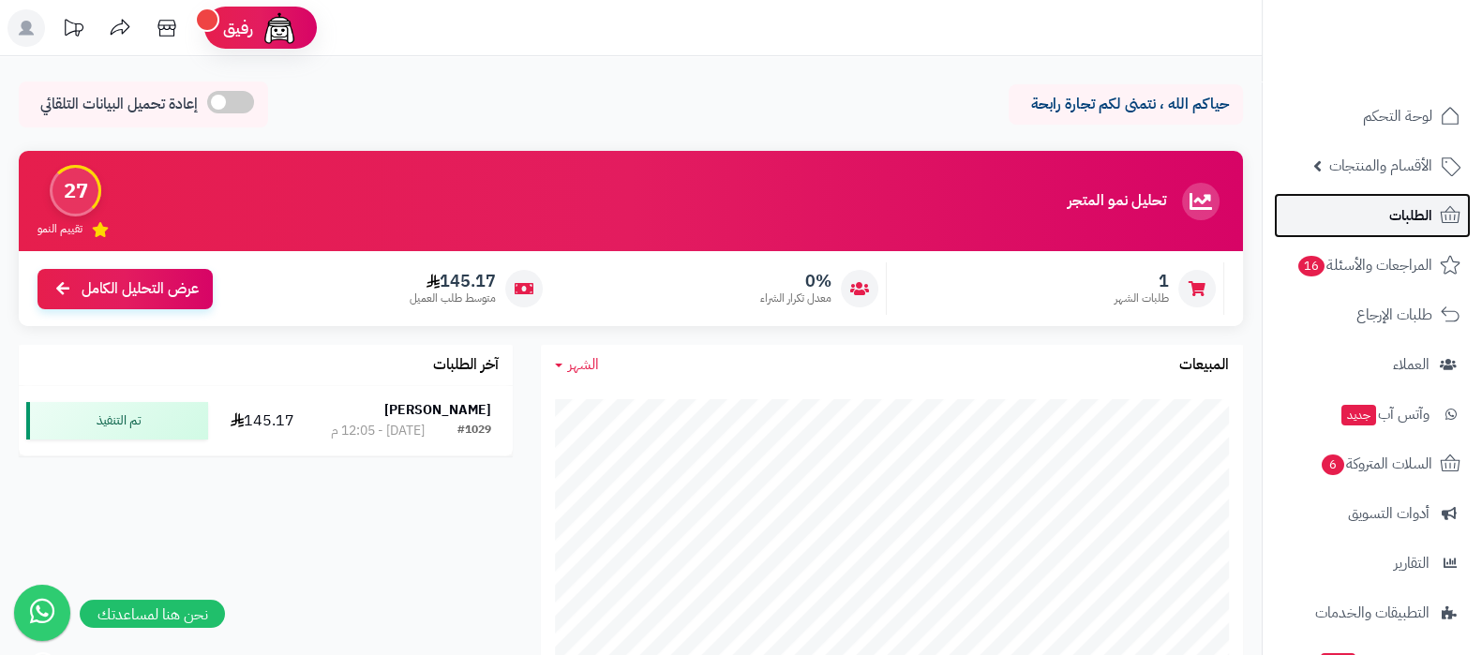
click at [1367, 216] on link "الطلبات" at bounding box center [1372, 215] width 197 height 45
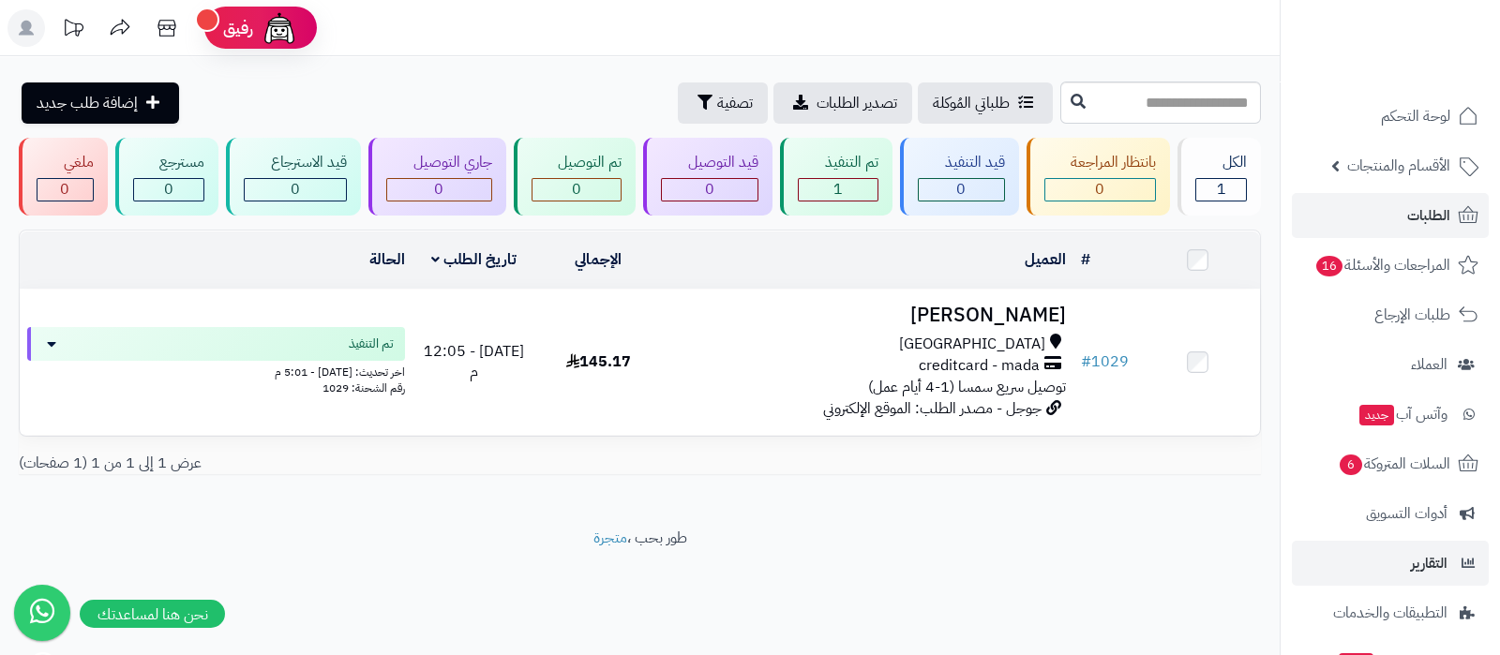
scroll to position [152, 0]
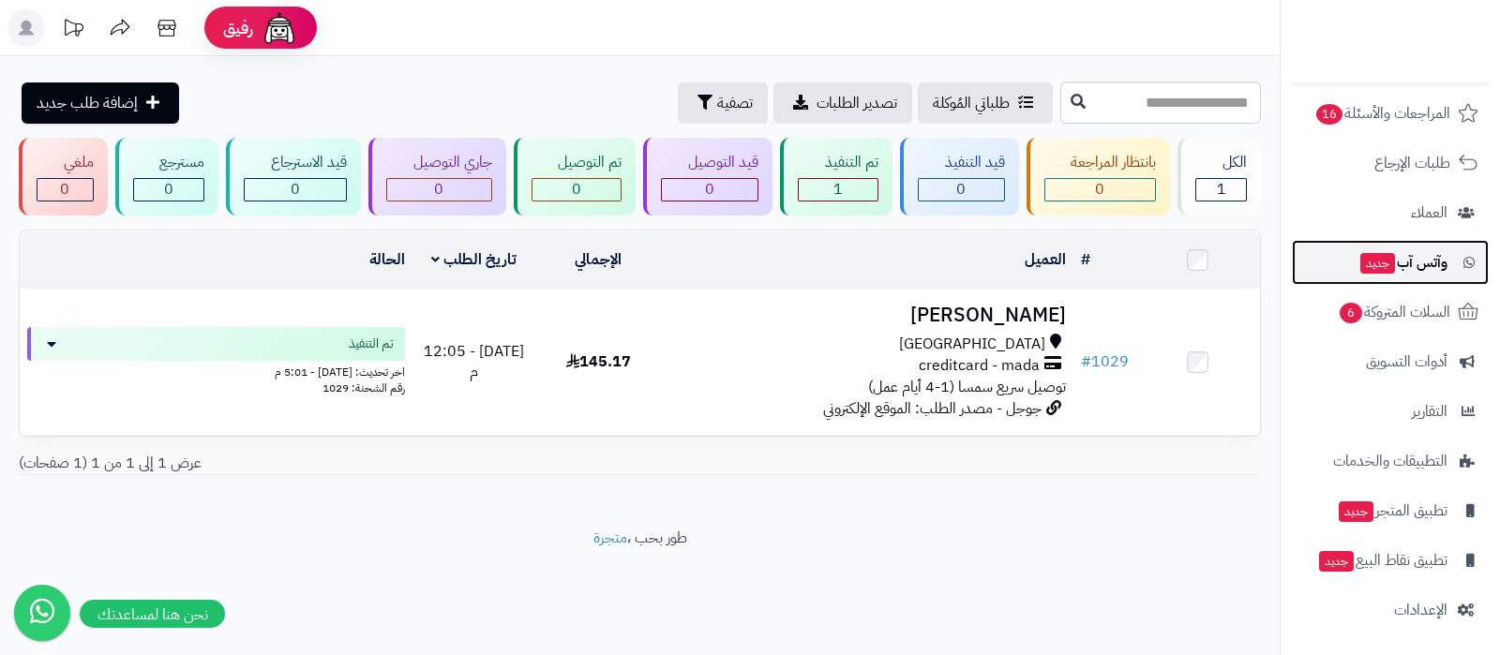
click at [1383, 268] on span "جديد" at bounding box center [1378, 263] width 35 height 21
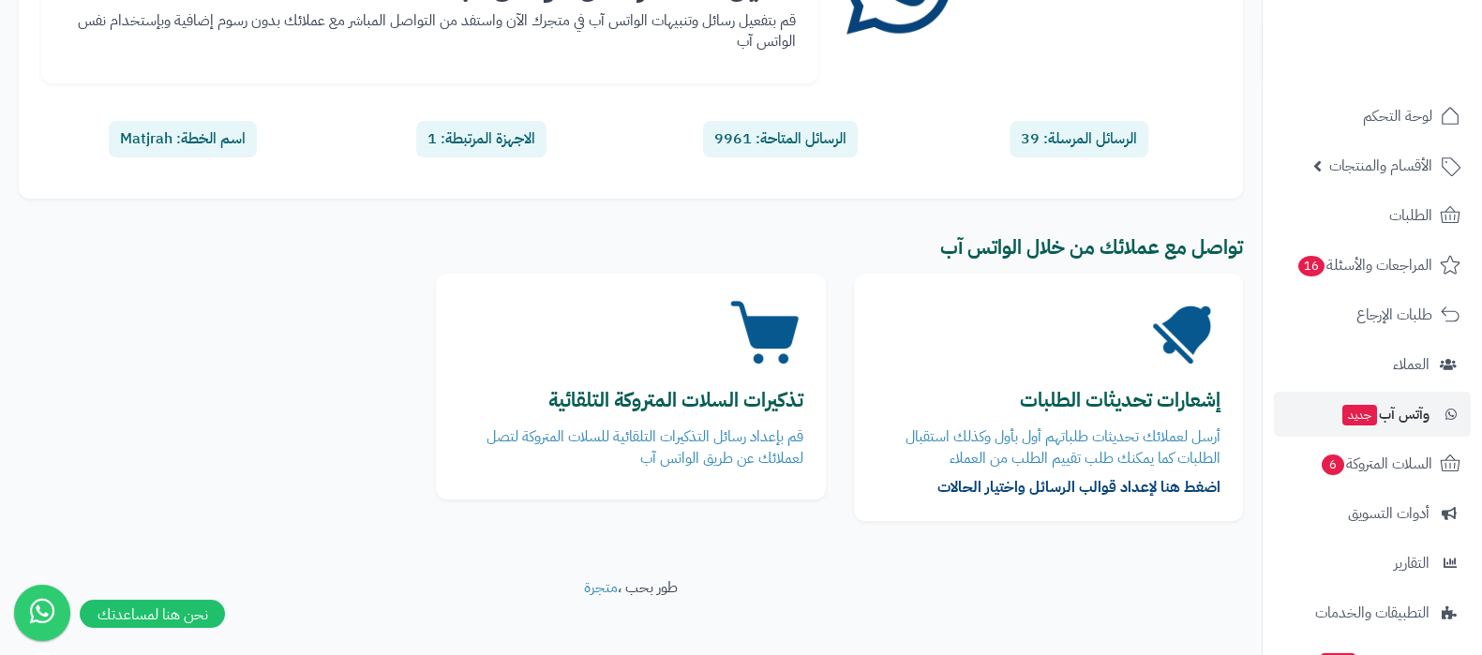
scroll to position [250, 0]
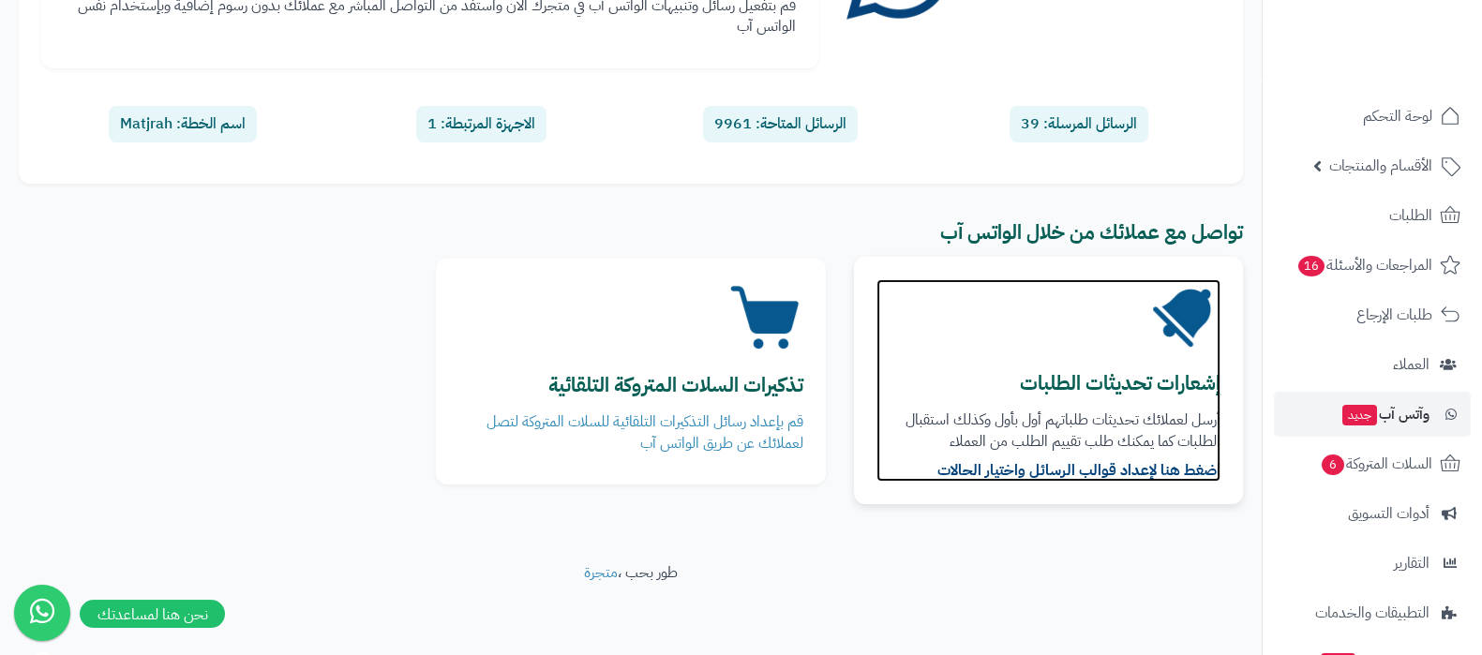
click at [1051, 368] on b "إشعارات تحديثات الطلبات" at bounding box center [1120, 383] width 201 height 30
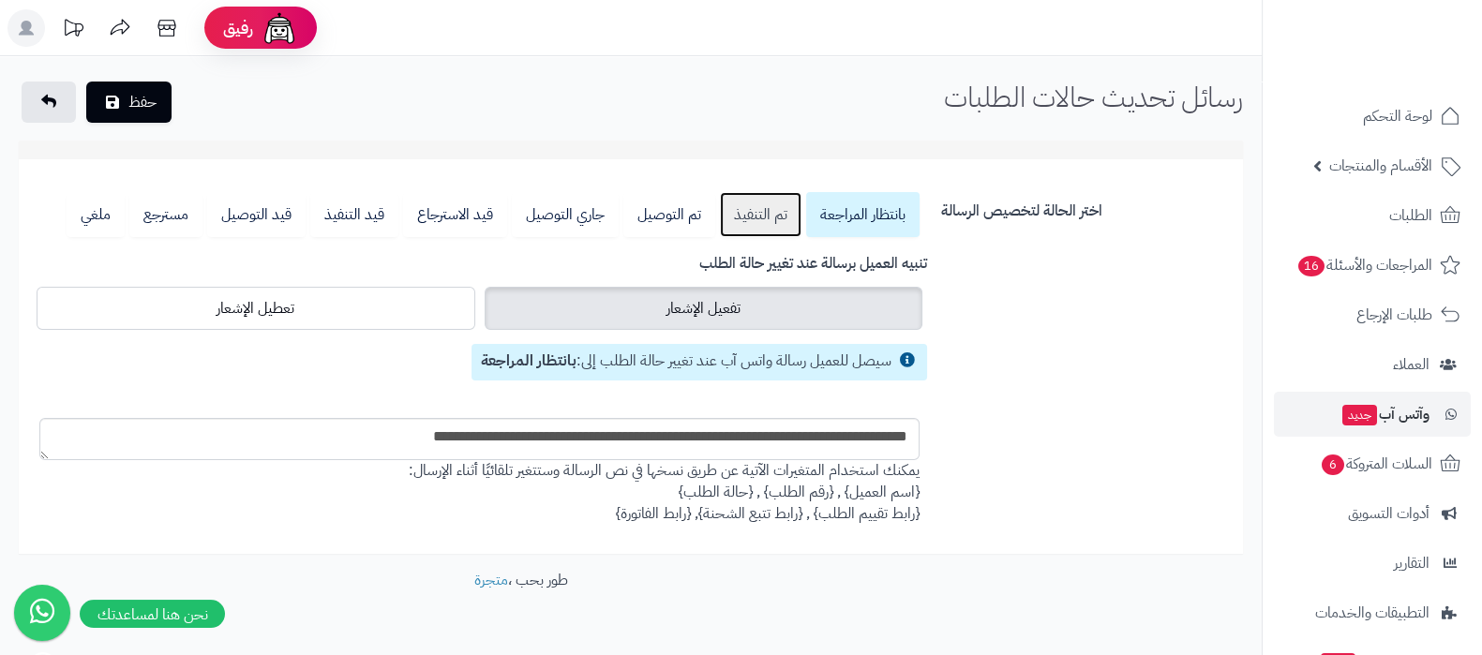
click at [755, 220] on link "تم التنفيذ" at bounding box center [761, 214] width 82 height 45
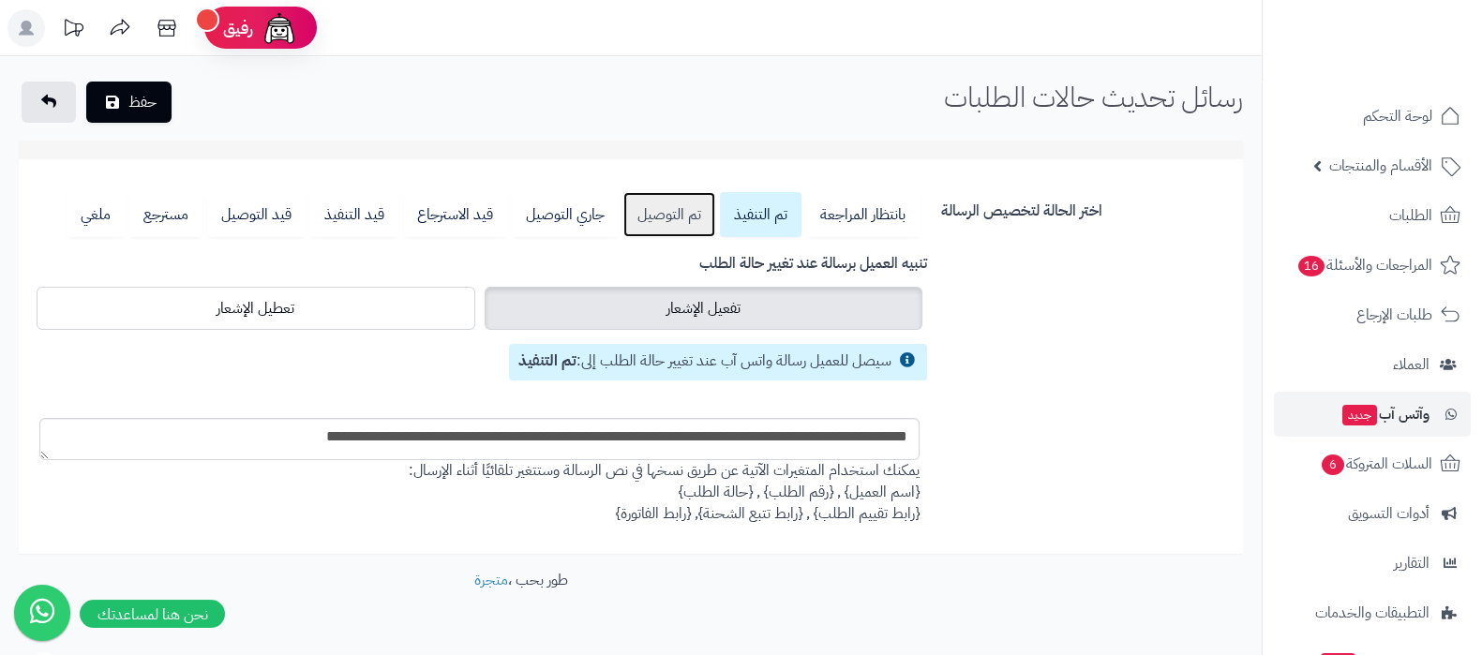
click at [690, 220] on link "تم التوصيل" at bounding box center [670, 214] width 92 height 45
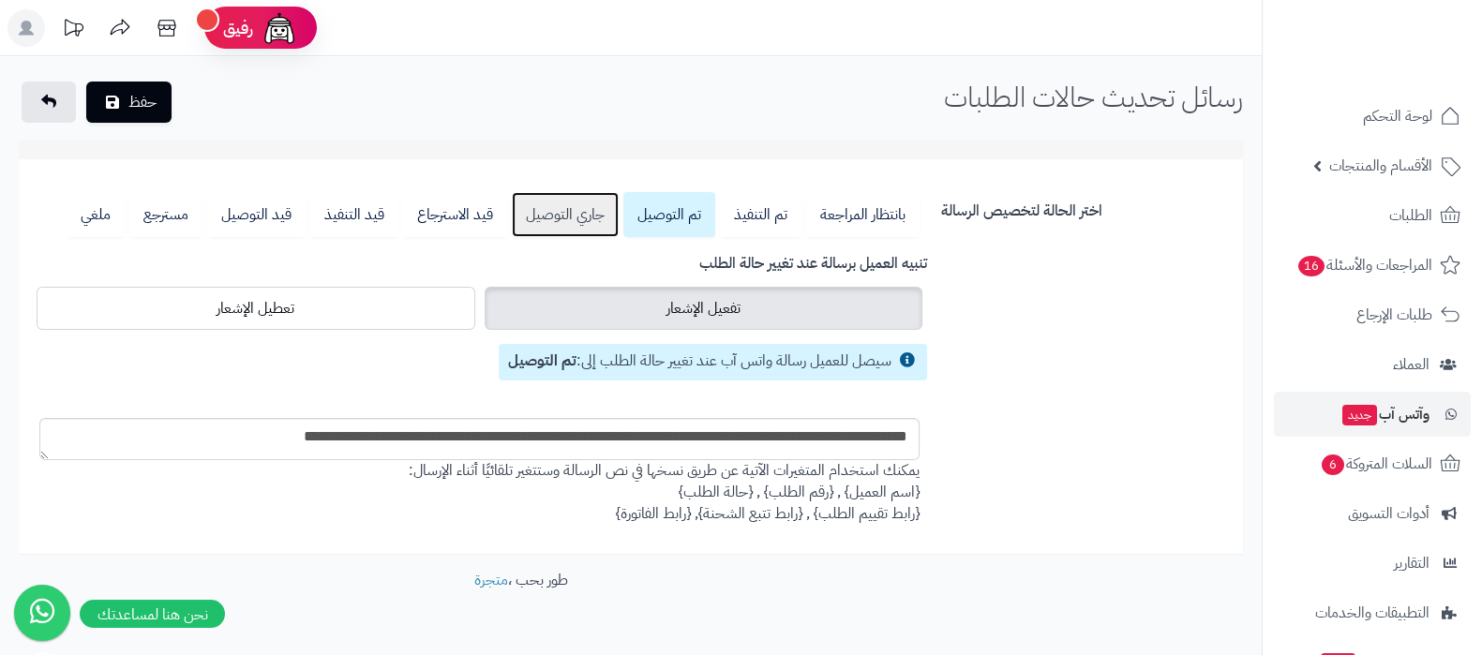
click at [594, 219] on link "جاري التوصيل" at bounding box center [565, 214] width 107 height 45
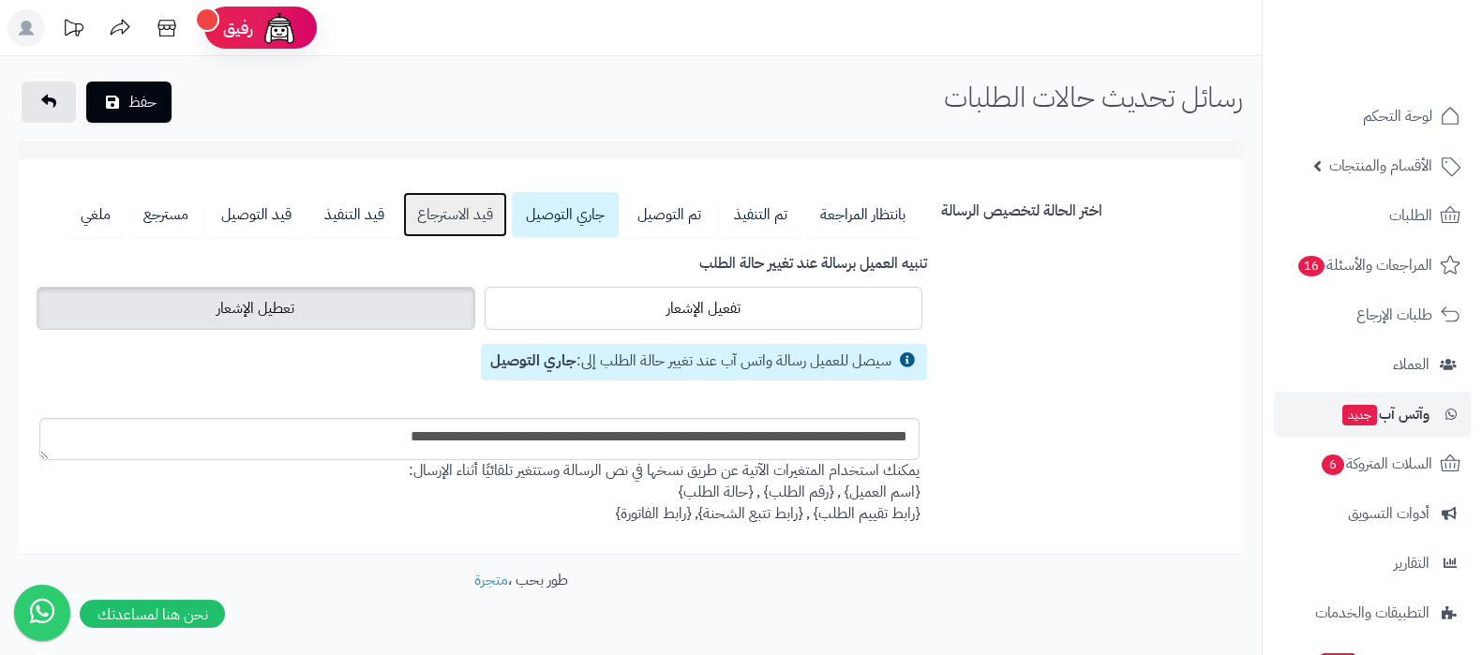
click at [468, 210] on link "قيد الاسترجاع" at bounding box center [455, 214] width 104 height 45
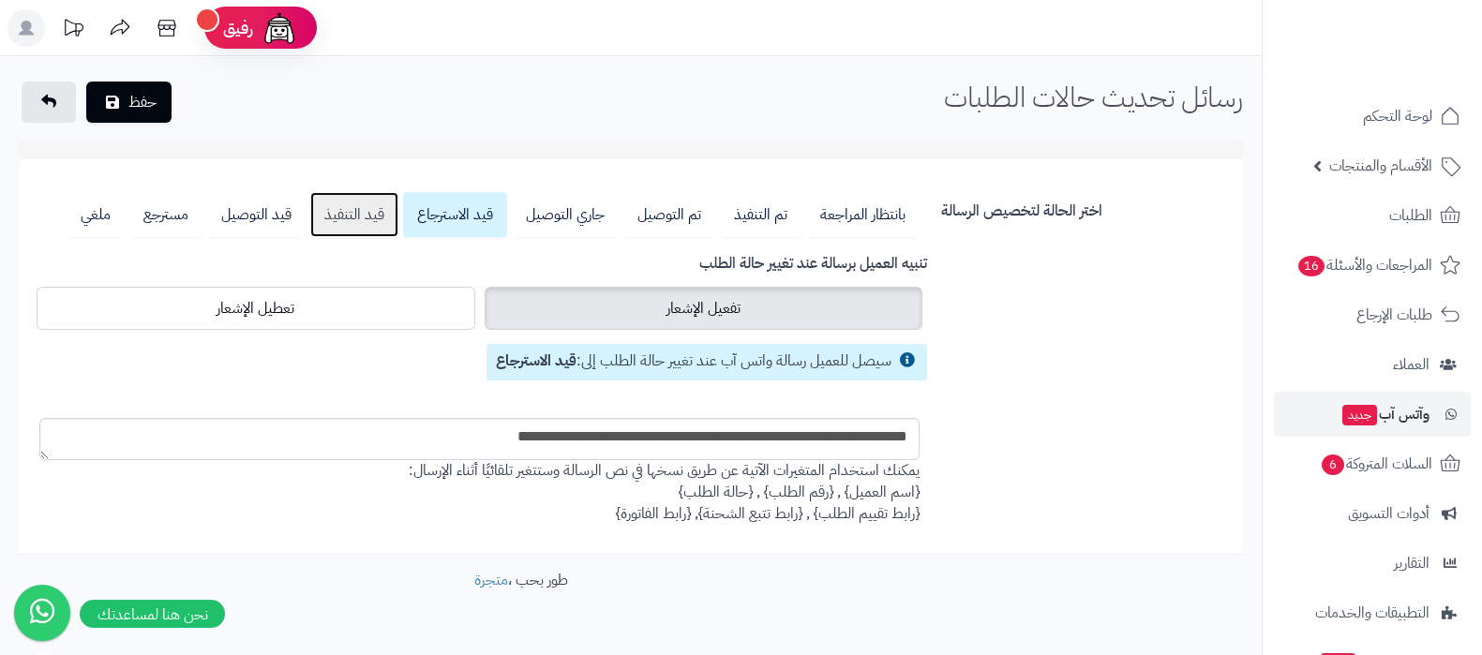
click at [372, 212] on link "قيد التنفيذ" at bounding box center [354, 214] width 88 height 45
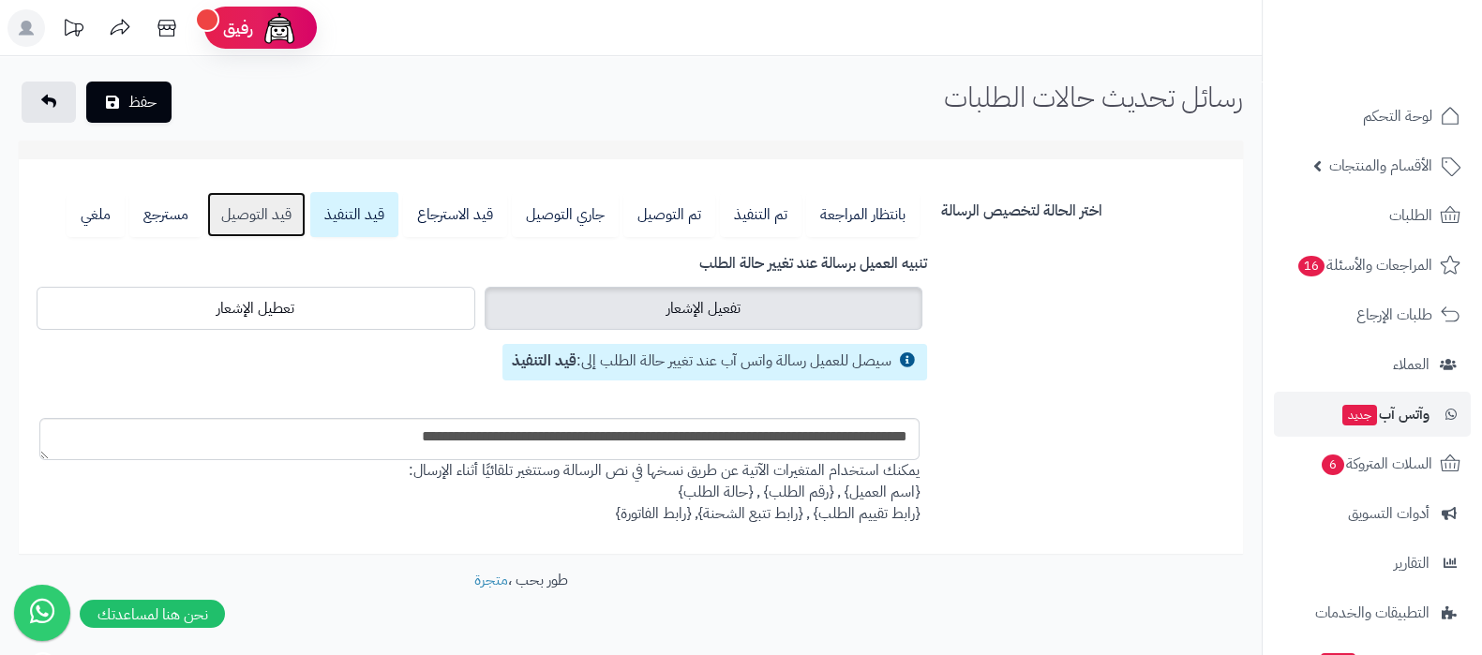
click at [240, 213] on link "قيد التوصيل" at bounding box center [256, 214] width 98 height 45
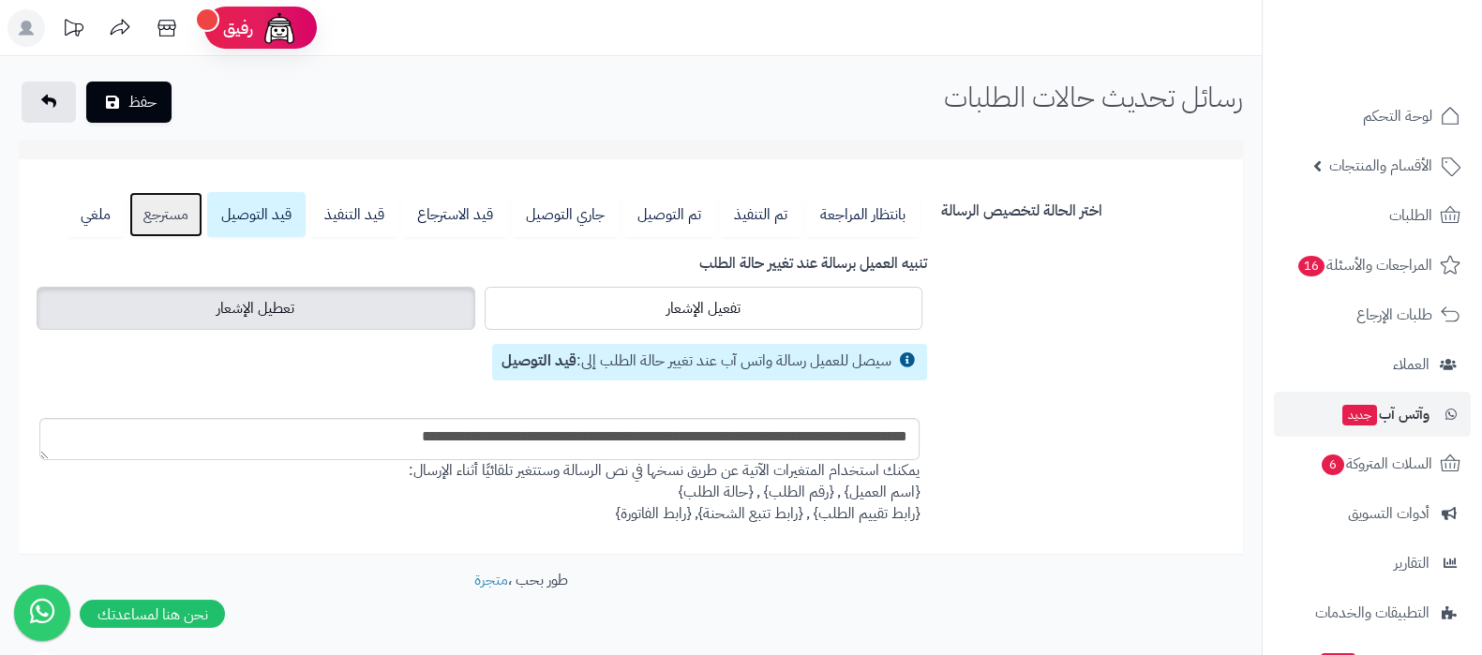
click at [169, 217] on link "مسترجع" at bounding box center [165, 214] width 73 height 45
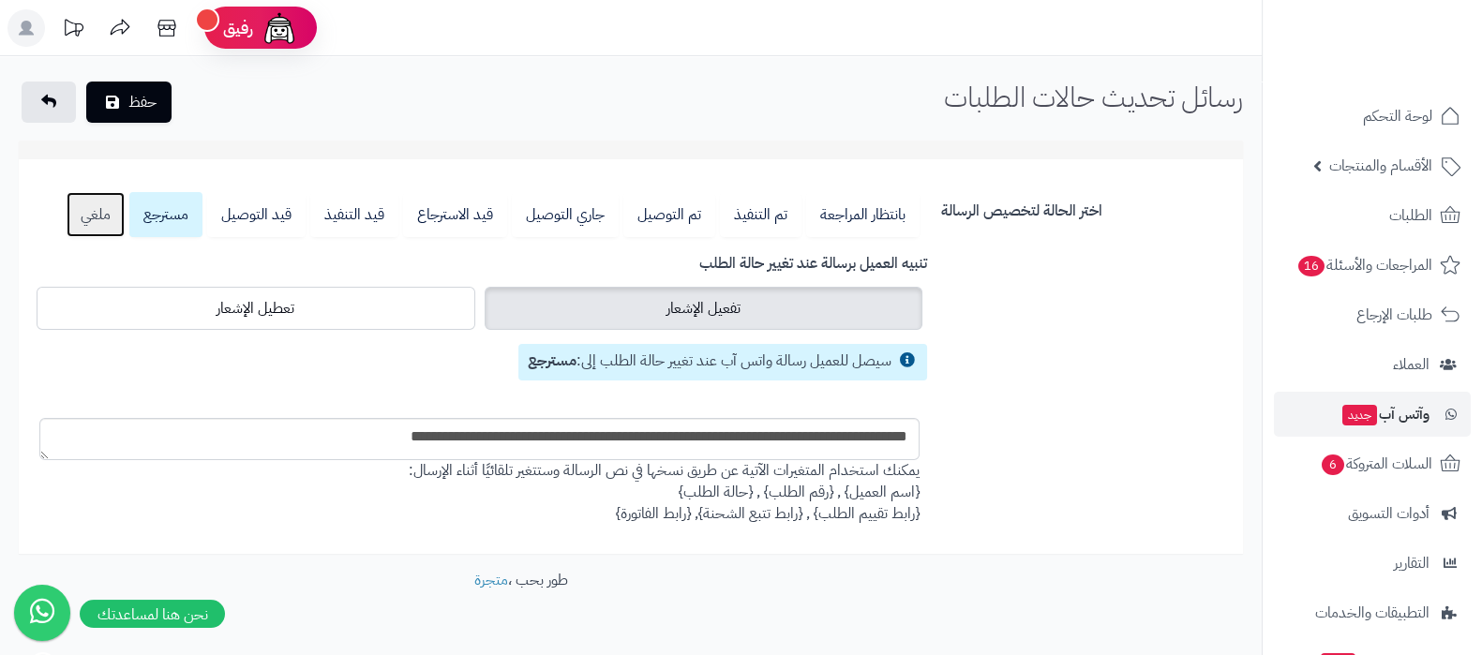
click at [89, 218] on link "ملغي" at bounding box center [96, 214] width 58 height 45
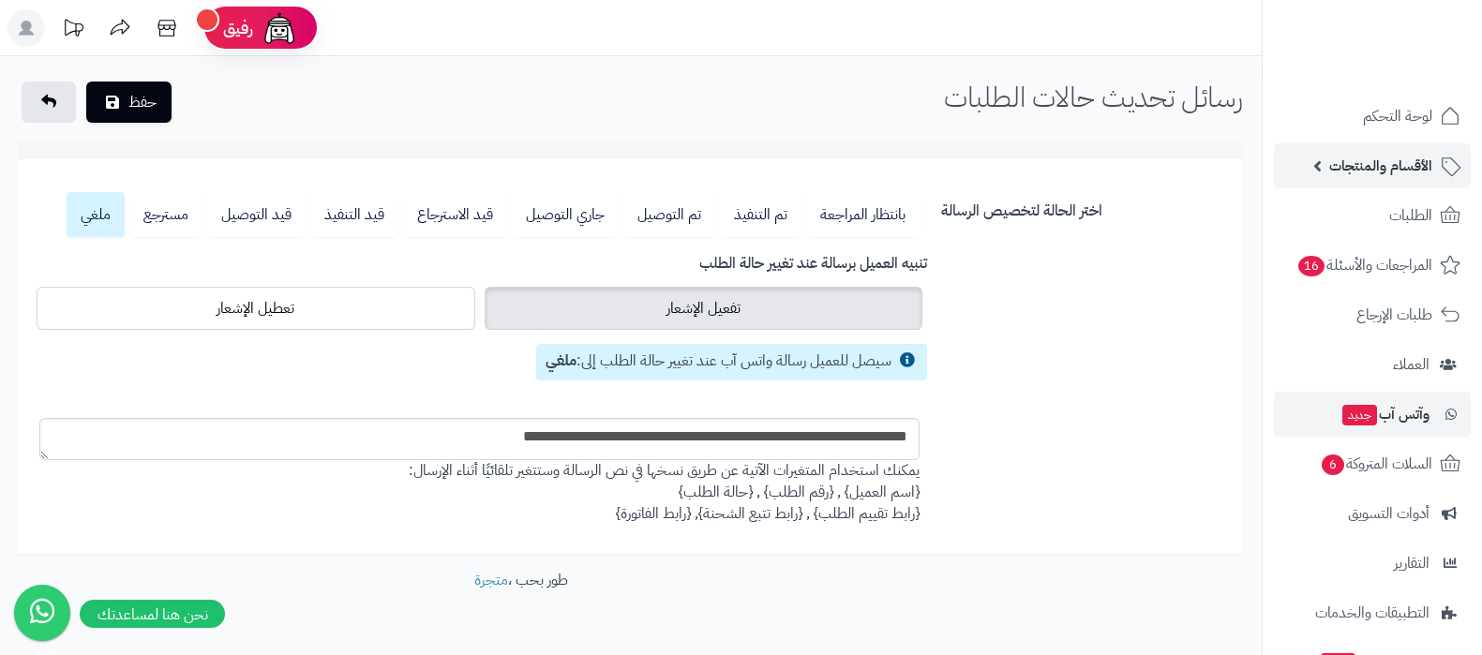
click at [1386, 169] on span "الأقسام والمنتجات" at bounding box center [1381, 166] width 103 height 26
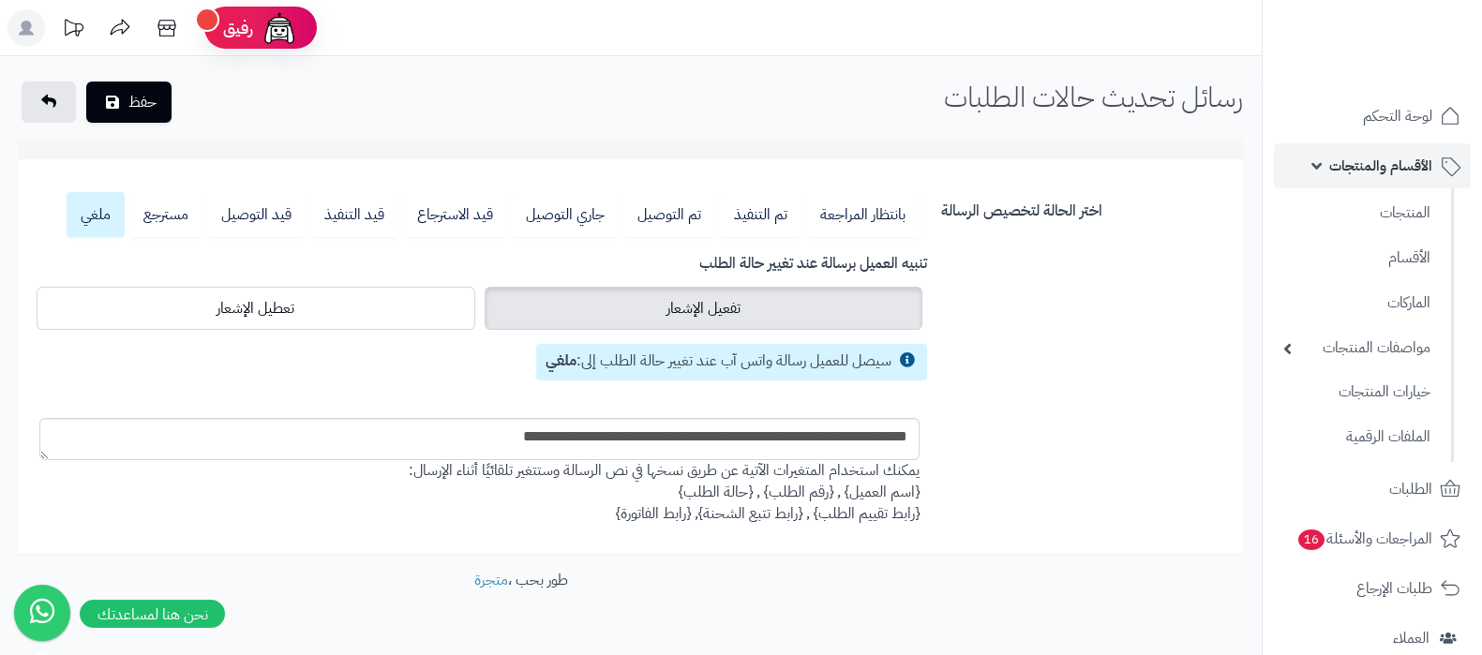
click at [1388, 173] on span "الأقسام والمنتجات" at bounding box center [1381, 166] width 103 height 26
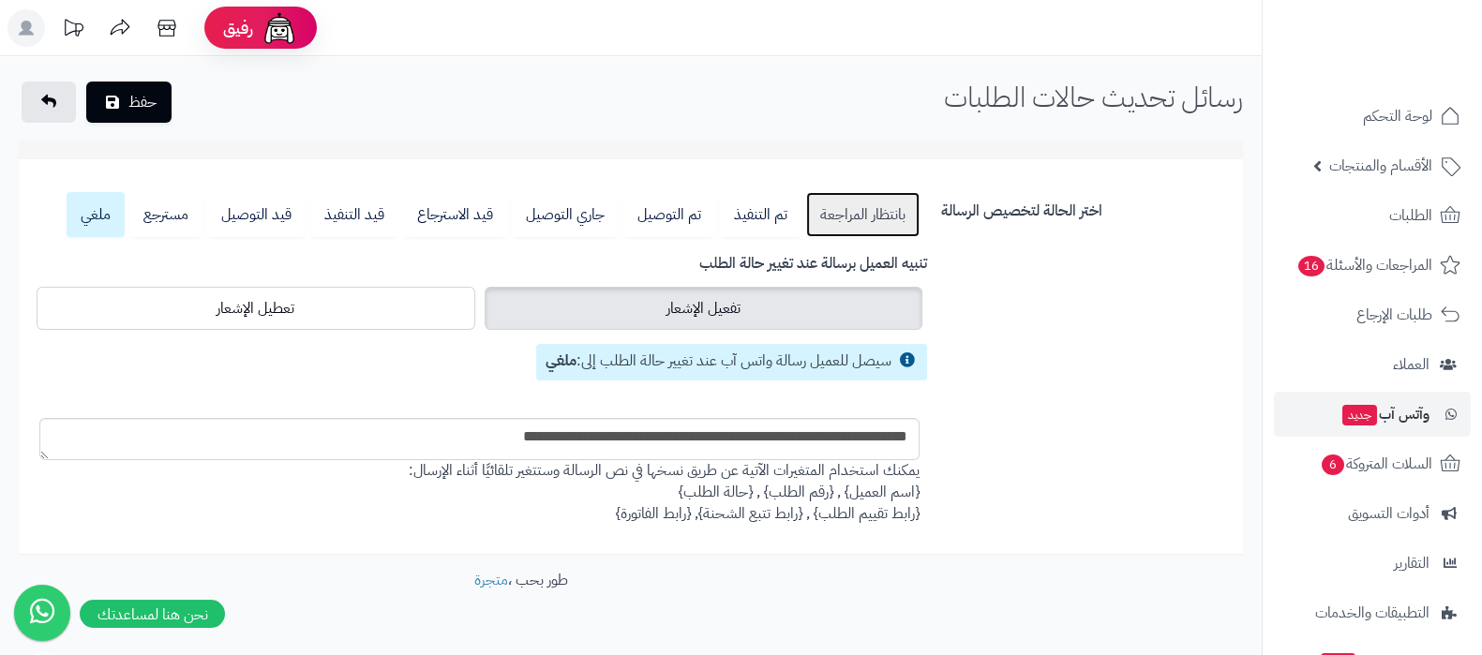
click at [867, 219] on link "بانتظار المراجعة" at bounding box center [862, 214] width 113 height 45
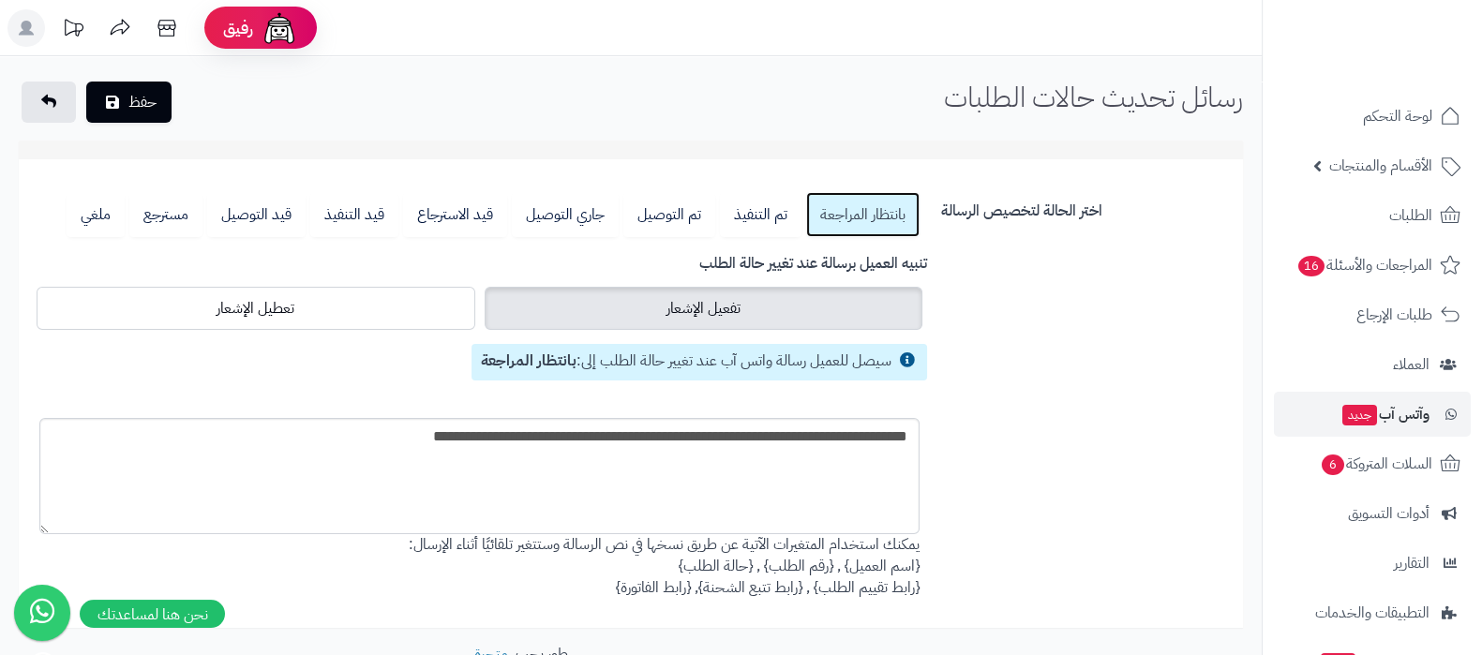
drag, startPoint x: 47, startPoint y: 455, endPoint x: 47, endPoint y: 529, distance: 74.1
click at [47, 529] on textarea "**********" at bounding box center [479, 476] width 880 height 116
click at [769, 213] on link "تم التنفيذ" at bounding box center [761, 214] width 82 height 45
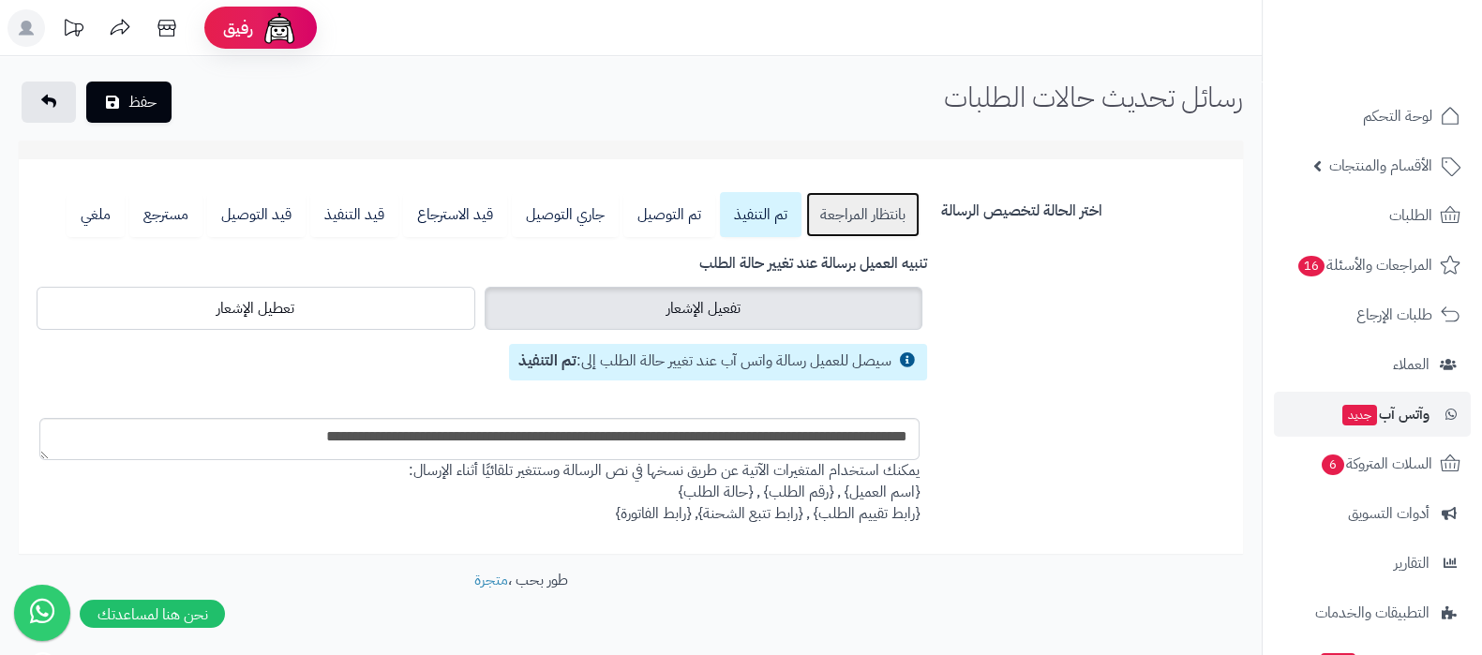
click at [893, 217] on link "بانتظار المراجعة" at bounding box center [862, 214] width 113 height 45
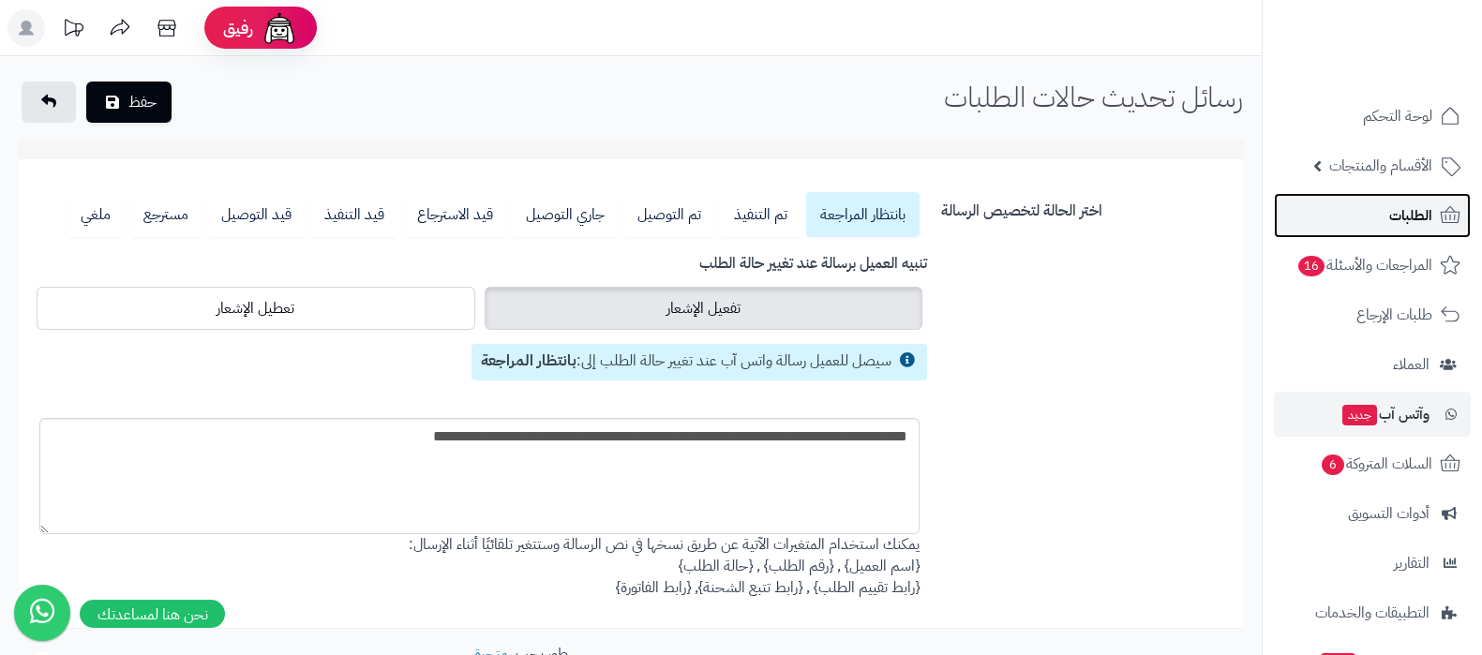
click at [1399, 222] on span "الطلبات" at bounding box center [1411, 216] width 43 height 26
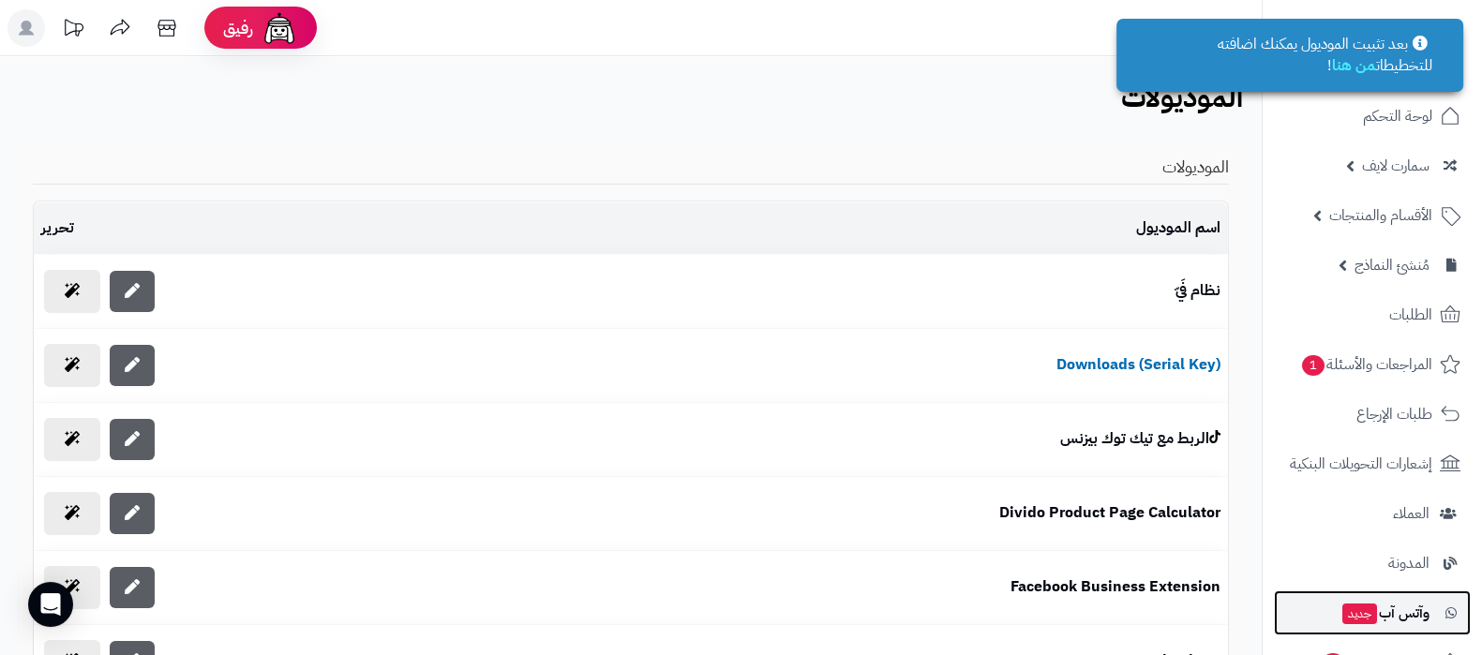
click at [1372, 614] on span "جديد" at bounding box center [1360, 614] width 35 height 21
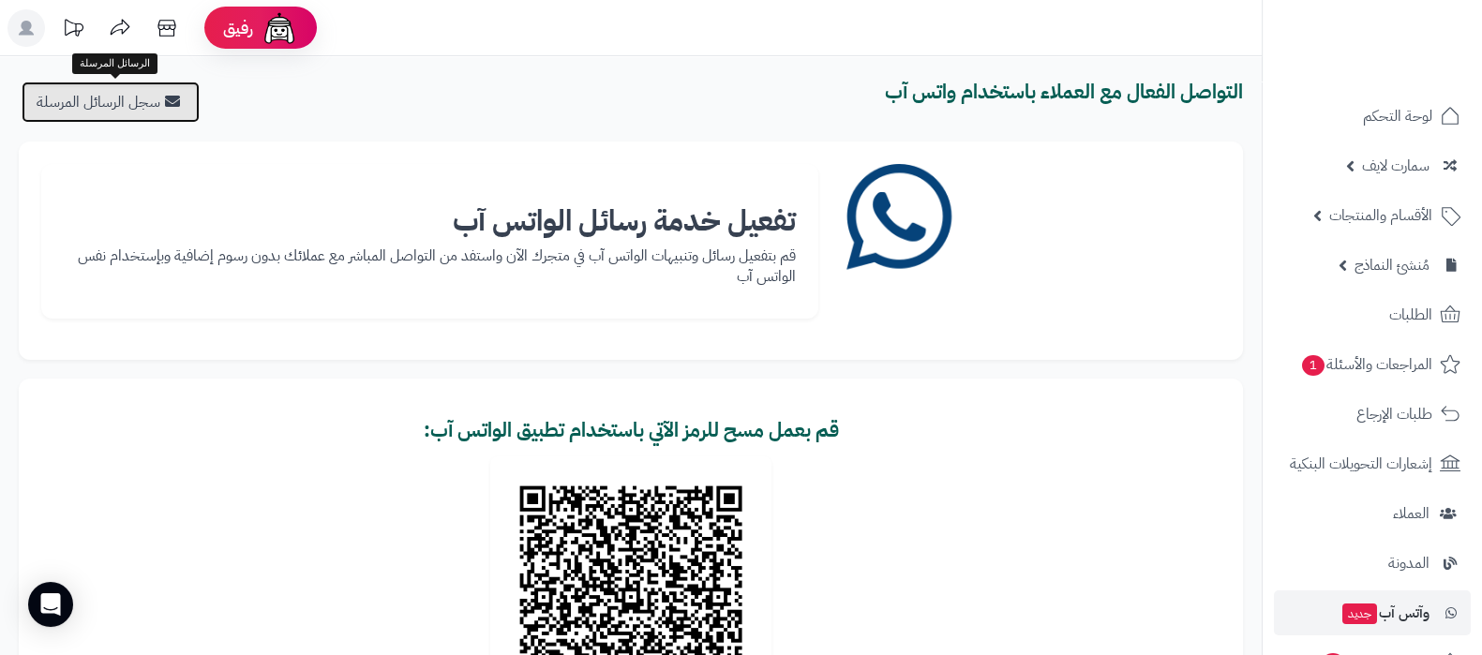
click at [108, 103] on link "سجل الرسائل المرسلة" at bounding box center [111, 102] width 178 height 41
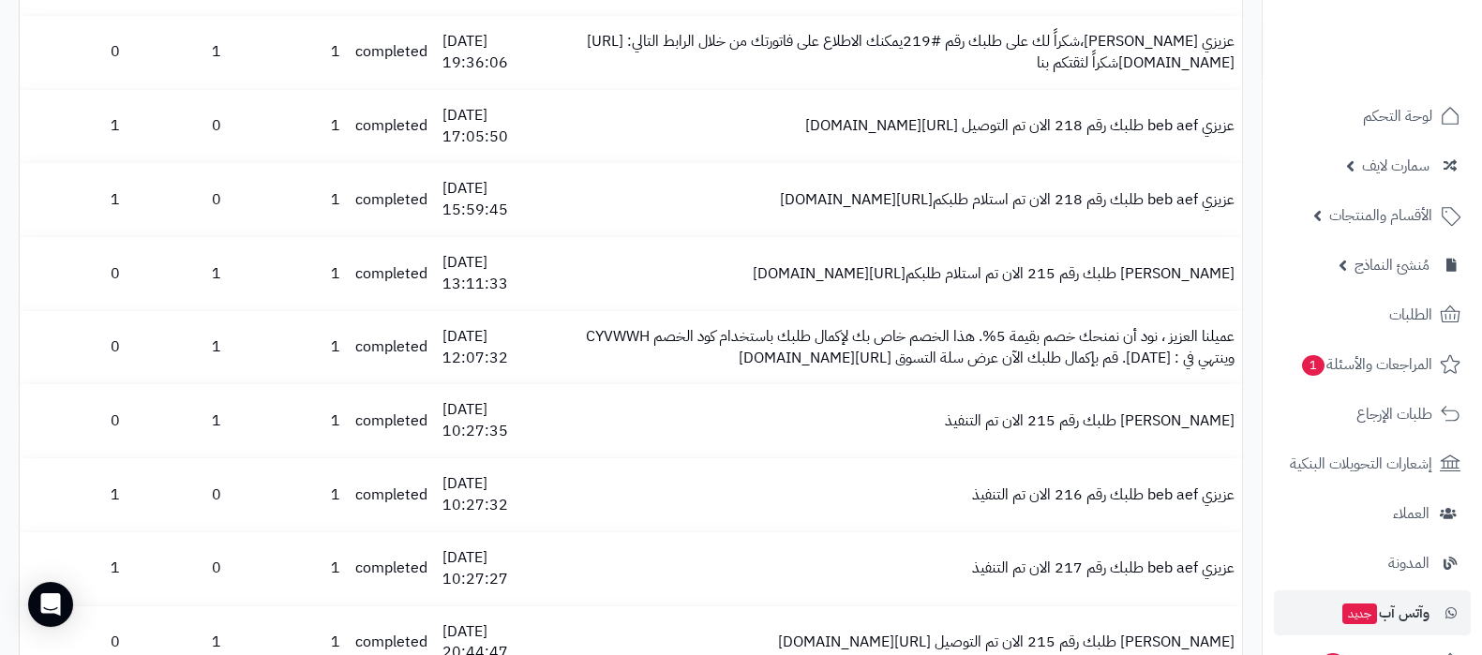
scroll to position [6328, 0]
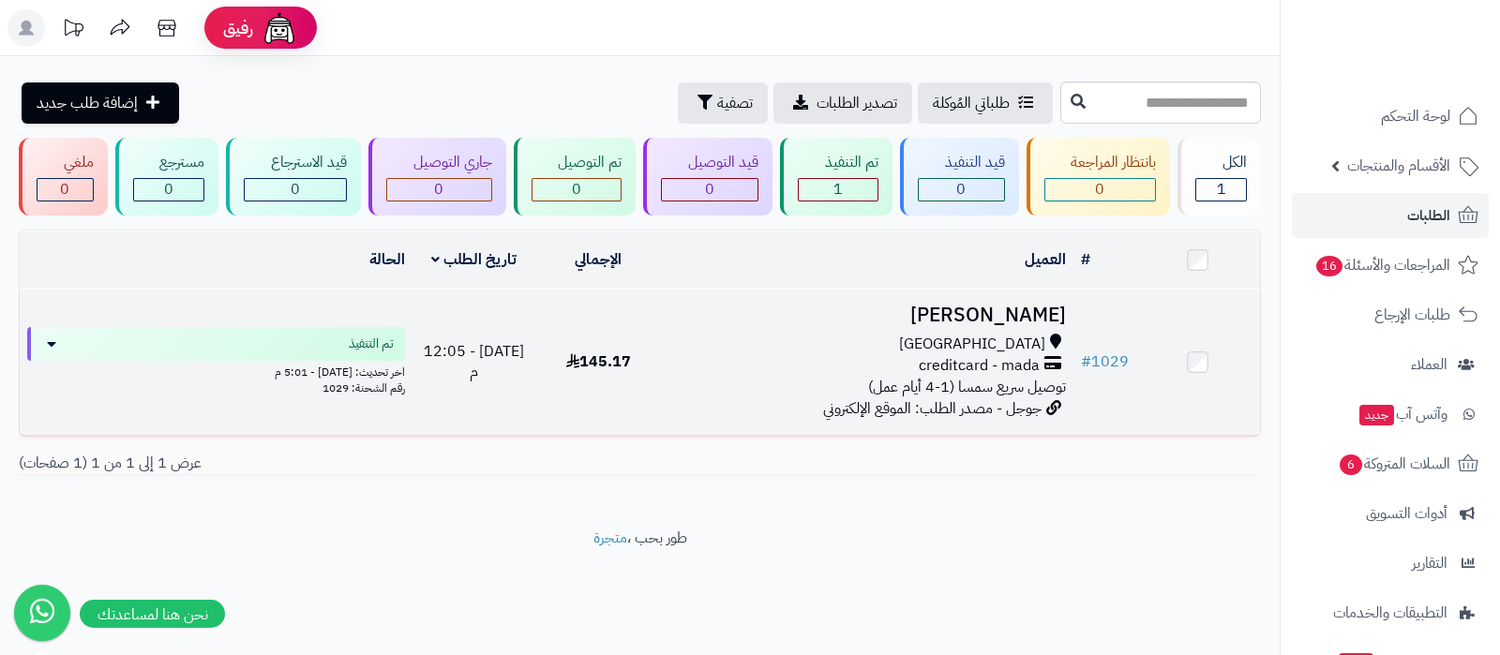
click at [1017, 305] on h3 "[PERSON_NAME]" at bounding box center [867, 316] width 398 height 22
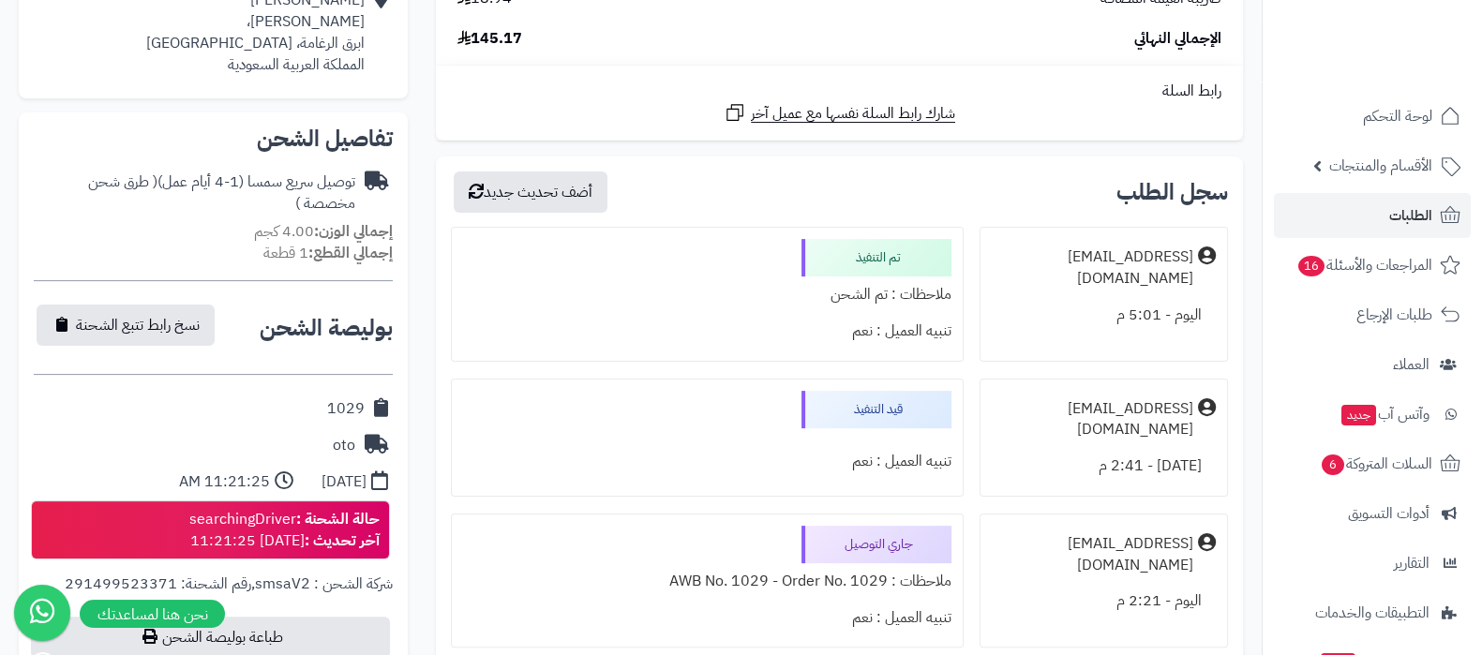
scroll to position [586, 0]
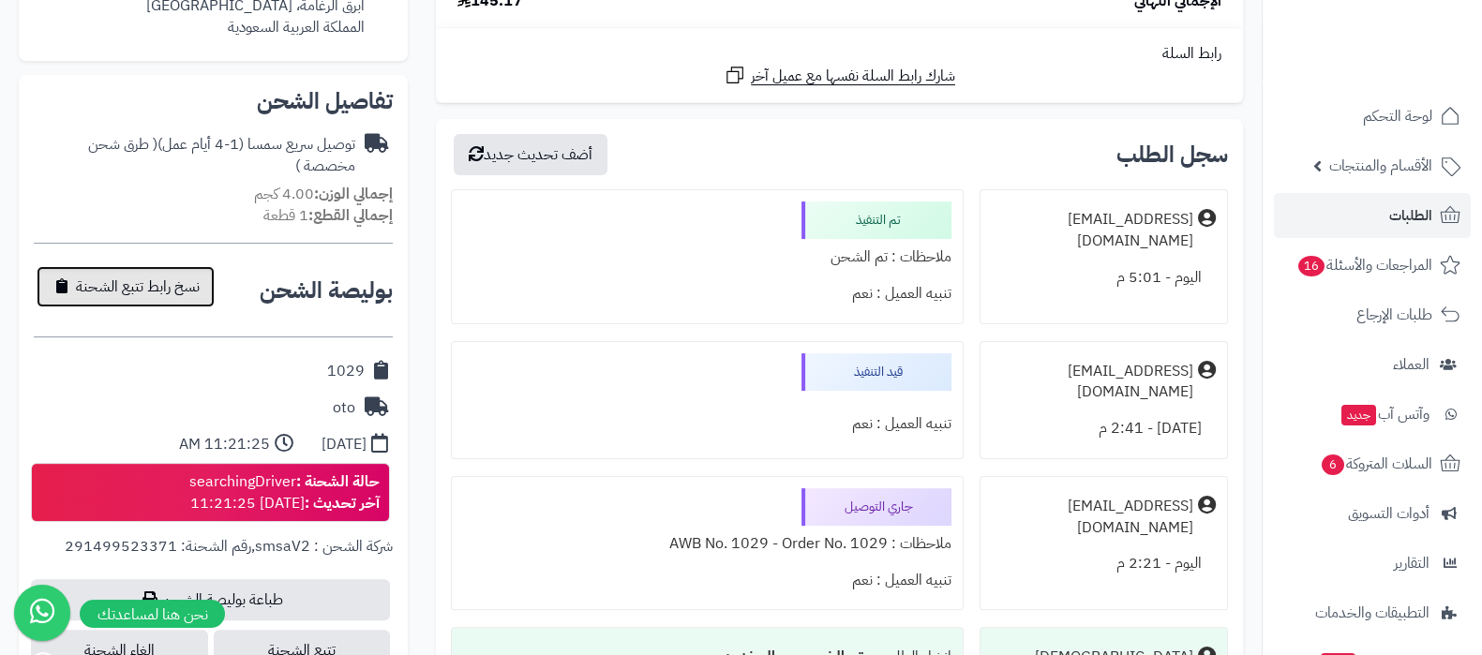
click at [148, 294] on span "نسخ رابط تتبع الشحنة" at bounding box center [138, 287] width 124 height 23
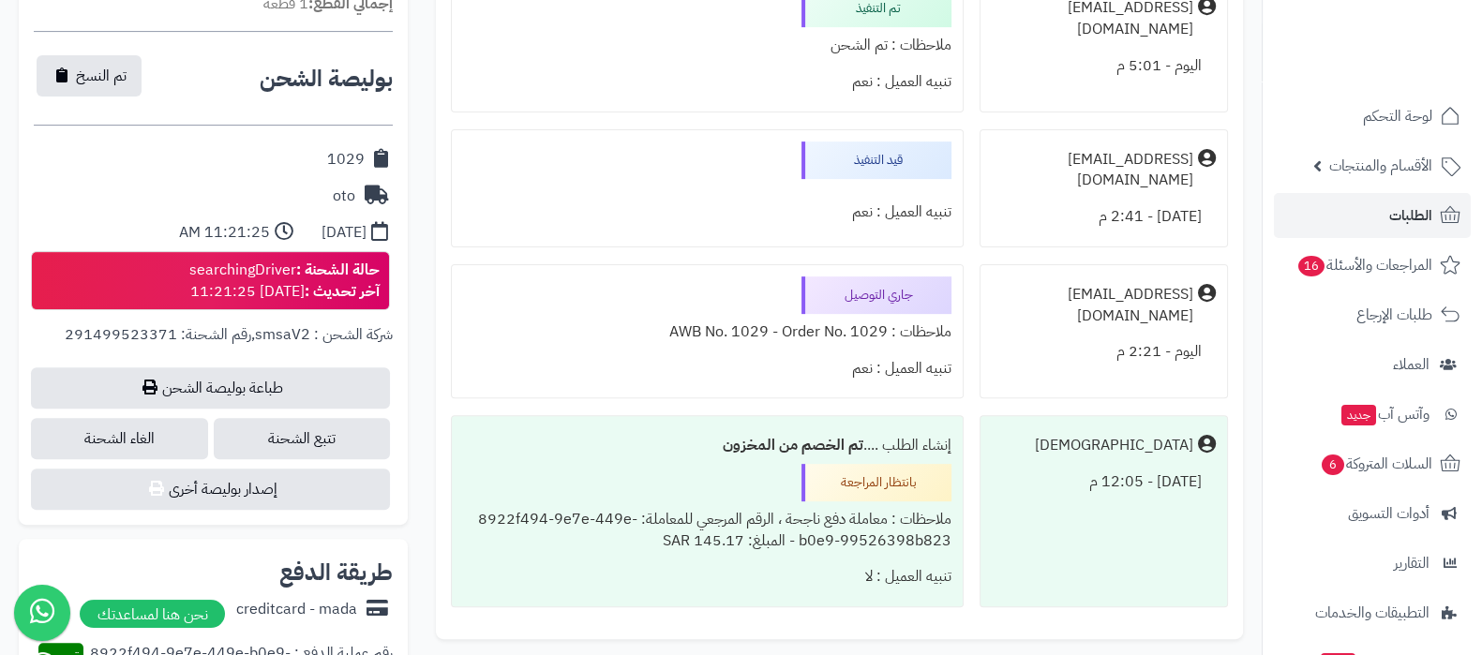
scroll to position [819, 0]
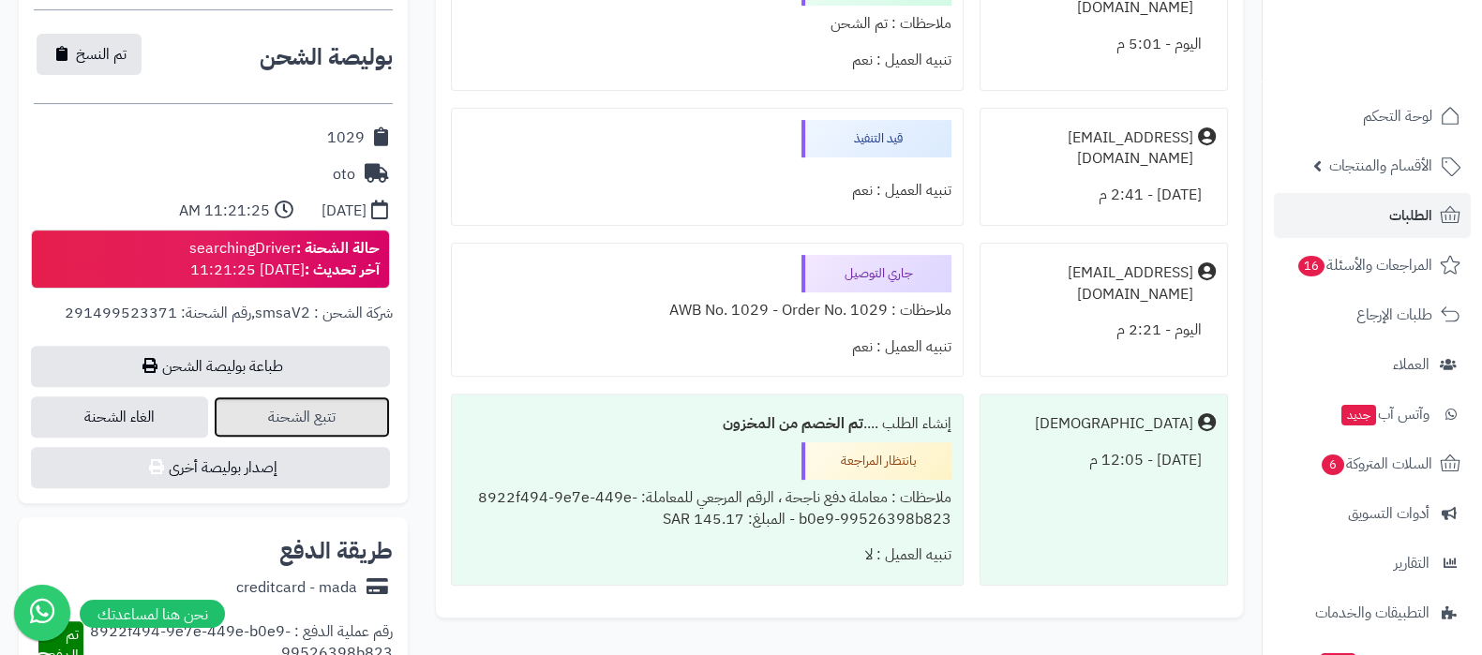
click at [324, 420] on link "تتبع الشحنة" at bounding box center [302, 417] width 177 height 41
click at [299, 422] on link "تتبع الشحنة" at bounding box center [302, 417] width 177 height 41
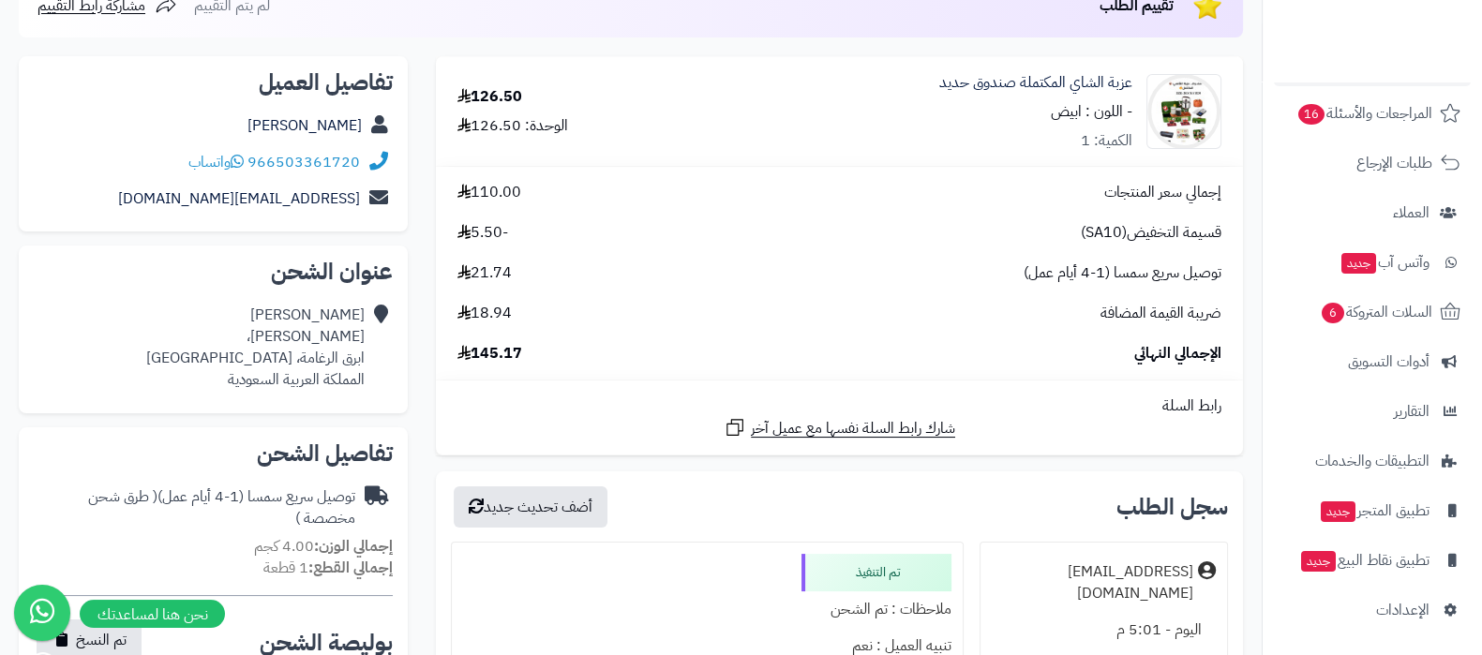
scroll to position [0, 0]
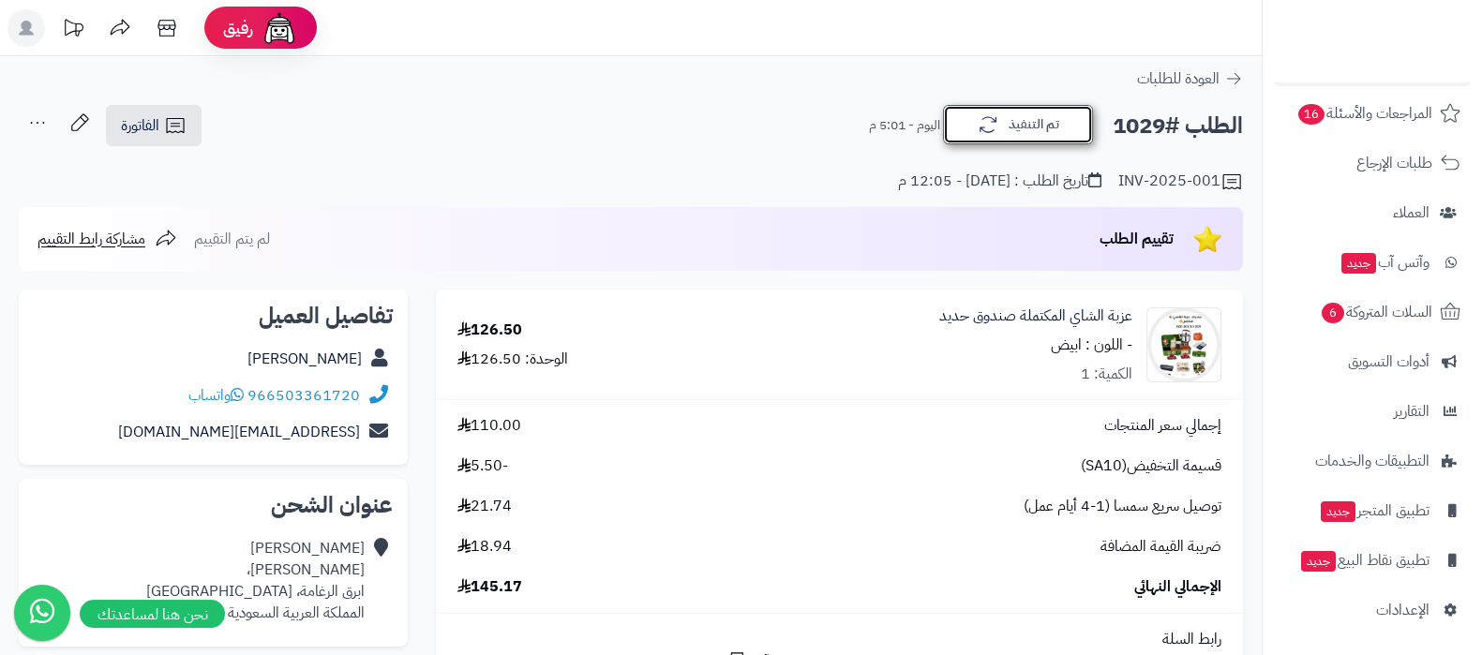
click at [1013, 139] on button "تم التنفيذ" at bounding box center [1018, 124] width 150 height 39
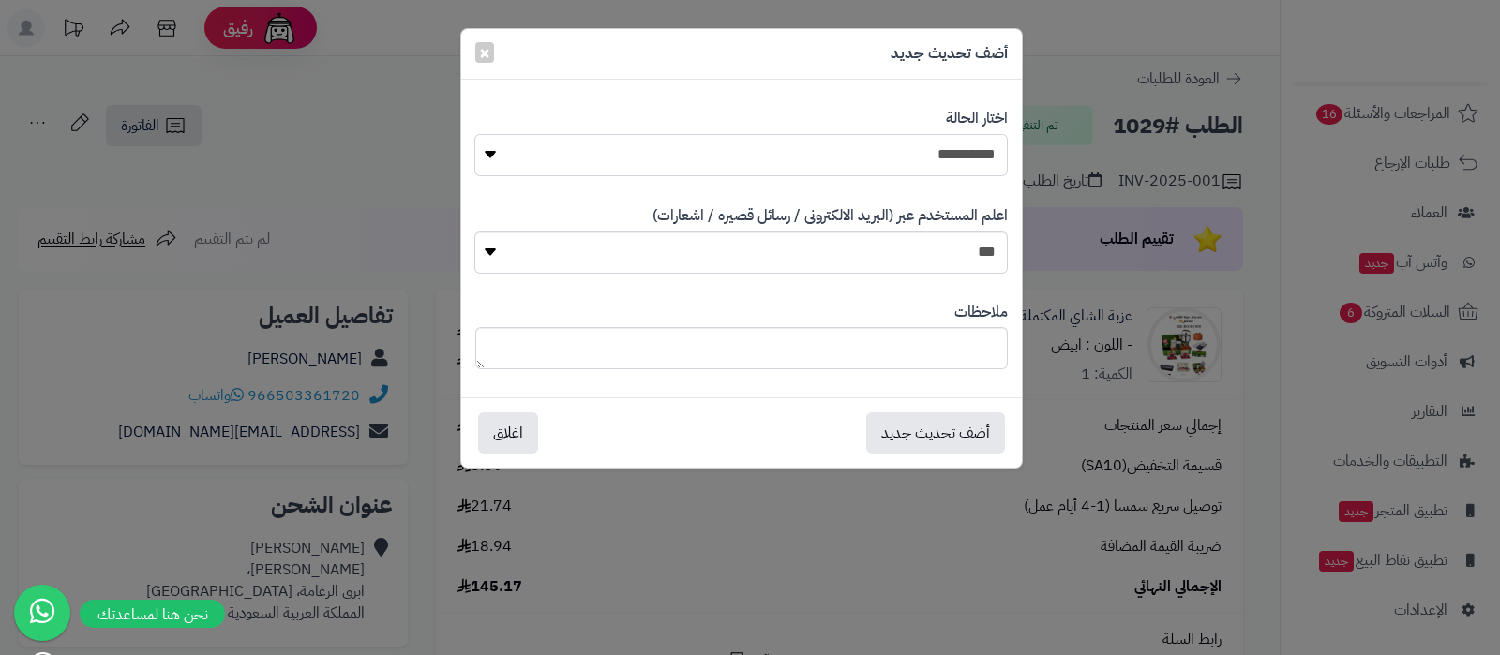
click at [977, 162] on select "**********" at bounding box center [740, 155] width 533 height 42
click at [956, 152] on select "**********" at bounding box center [740, 155] width 533 height 42
drag, startPoint x: 488, startPoint y: 58, endPoint x: 521, endPoint y: 53, distance: 34.2
click at [488, 58] on span "×" at bounding box center [484, 52] width 11 height 28
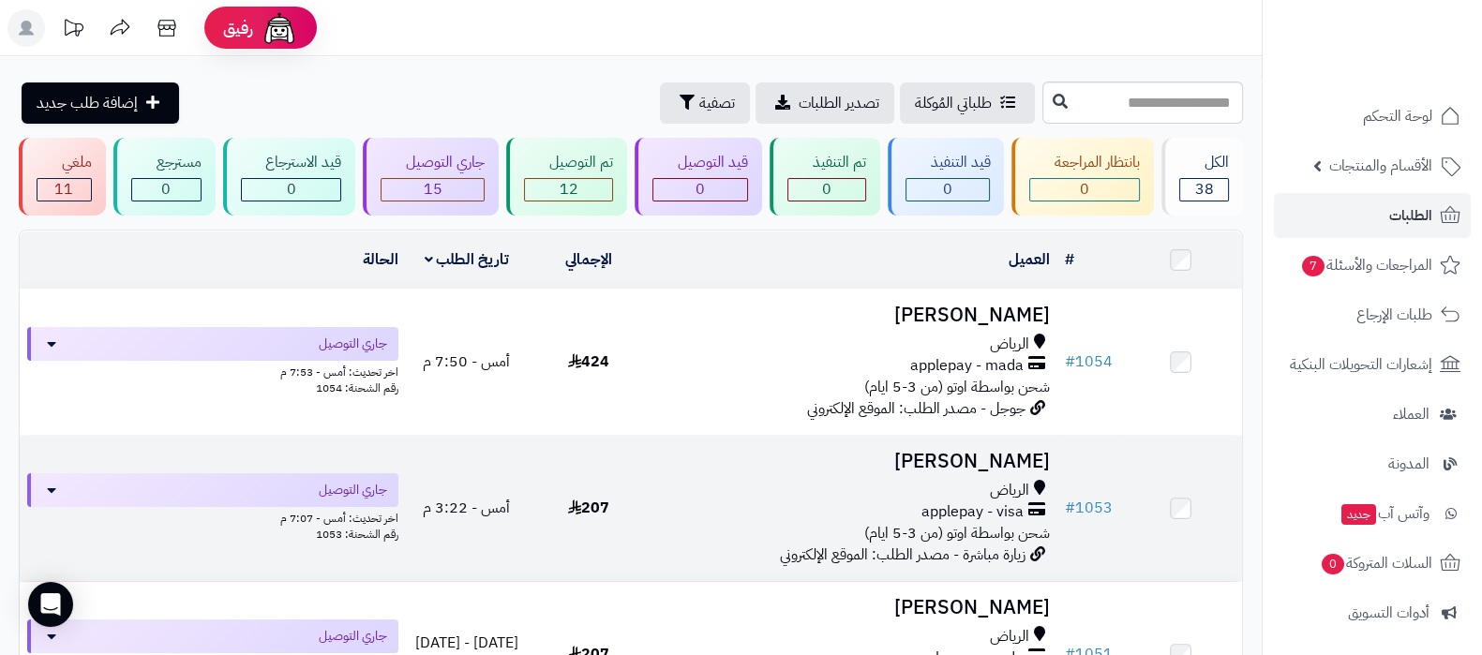
click at [975, 472] on td "ماجد الكثيري الرياض applepay - visa شحن بواسطة اوتو (من 3-5 ايام) زيارة مباشرة …" at bounding box center [853, 508] width 407 height 145
click at [980, 461] on h3 "ماجد الكثيري" at bounding box center [853, 462] width 392 height 22
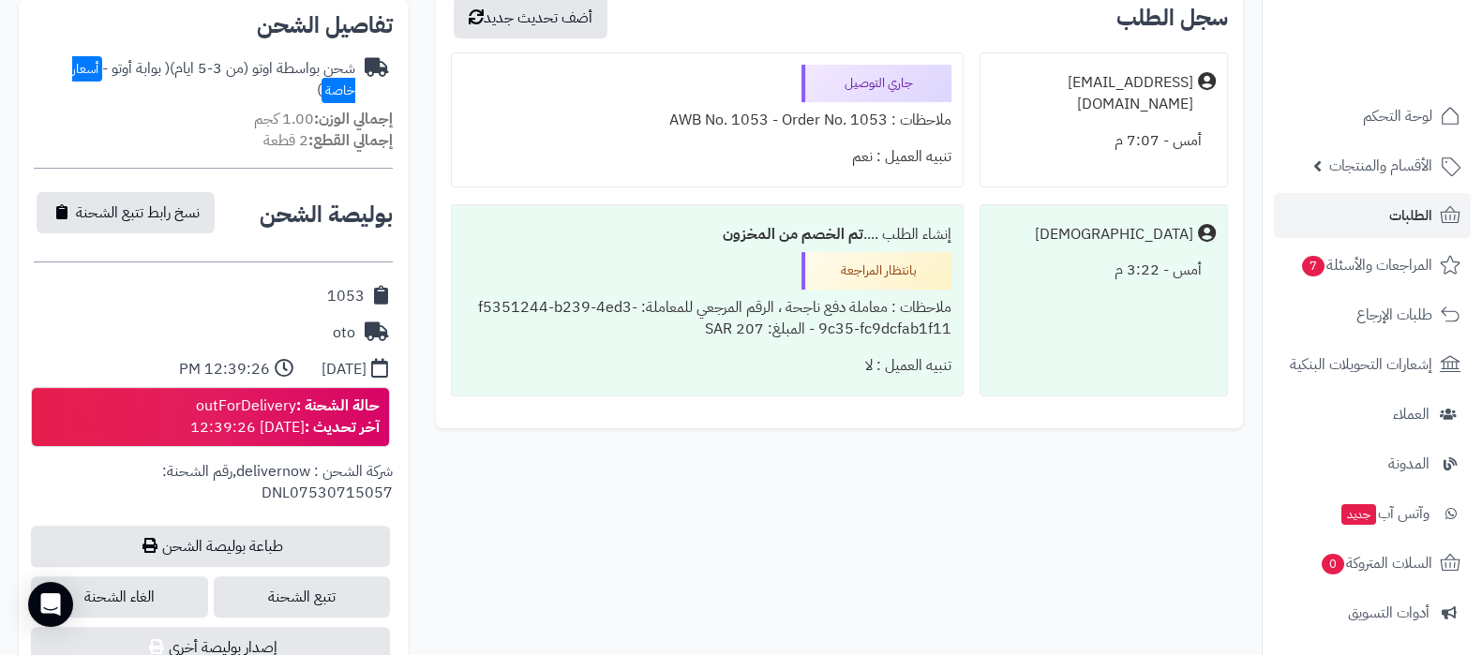
scroll to position [819, 0]
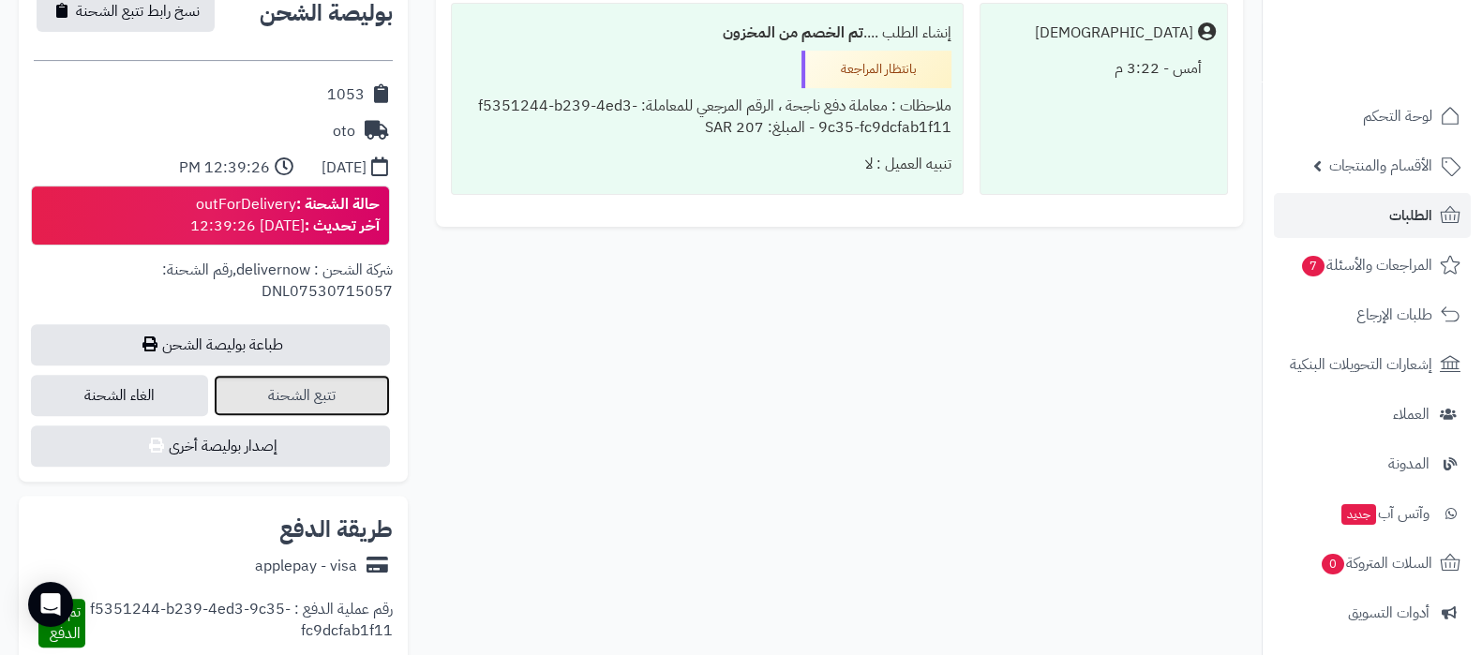
click at [299, 396] on link "تتبع الشحنة" at bounding box center [302, 395] width 177 height 41
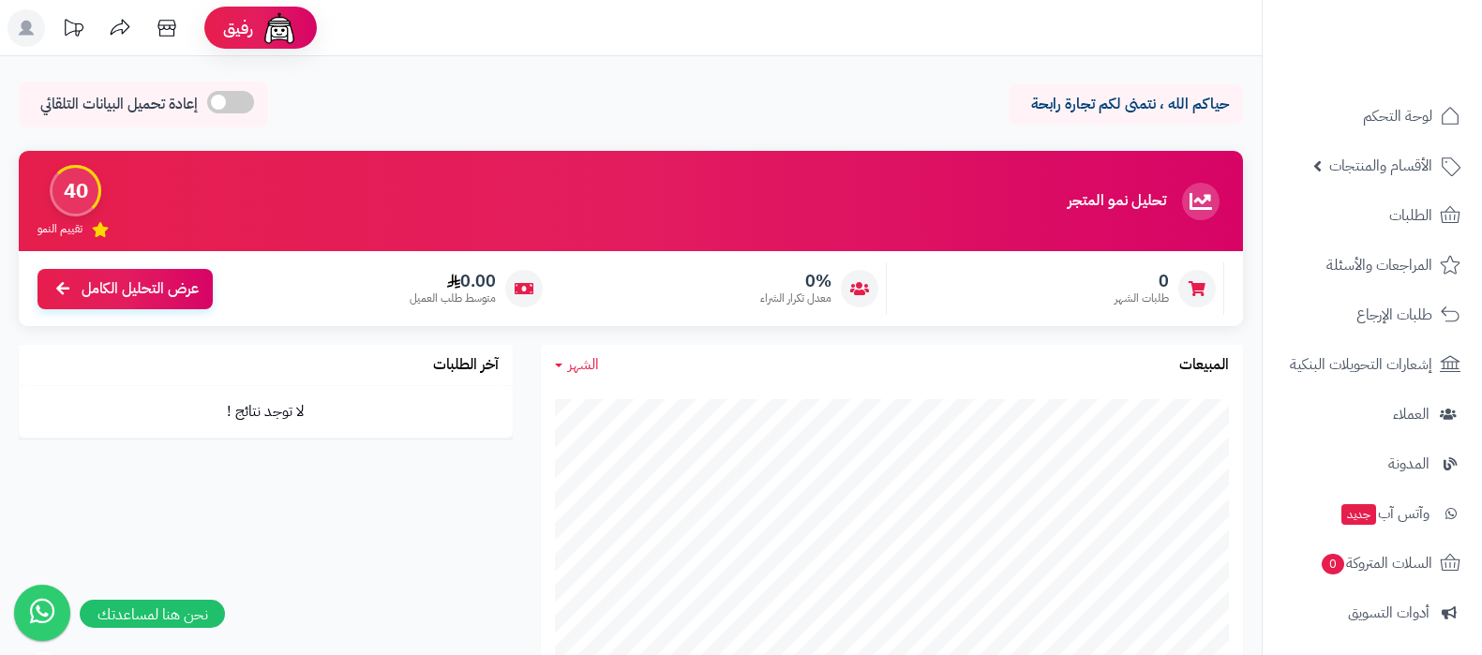
click at [169, 33] on icon at bounding box center [167, 28] width 38 height 38
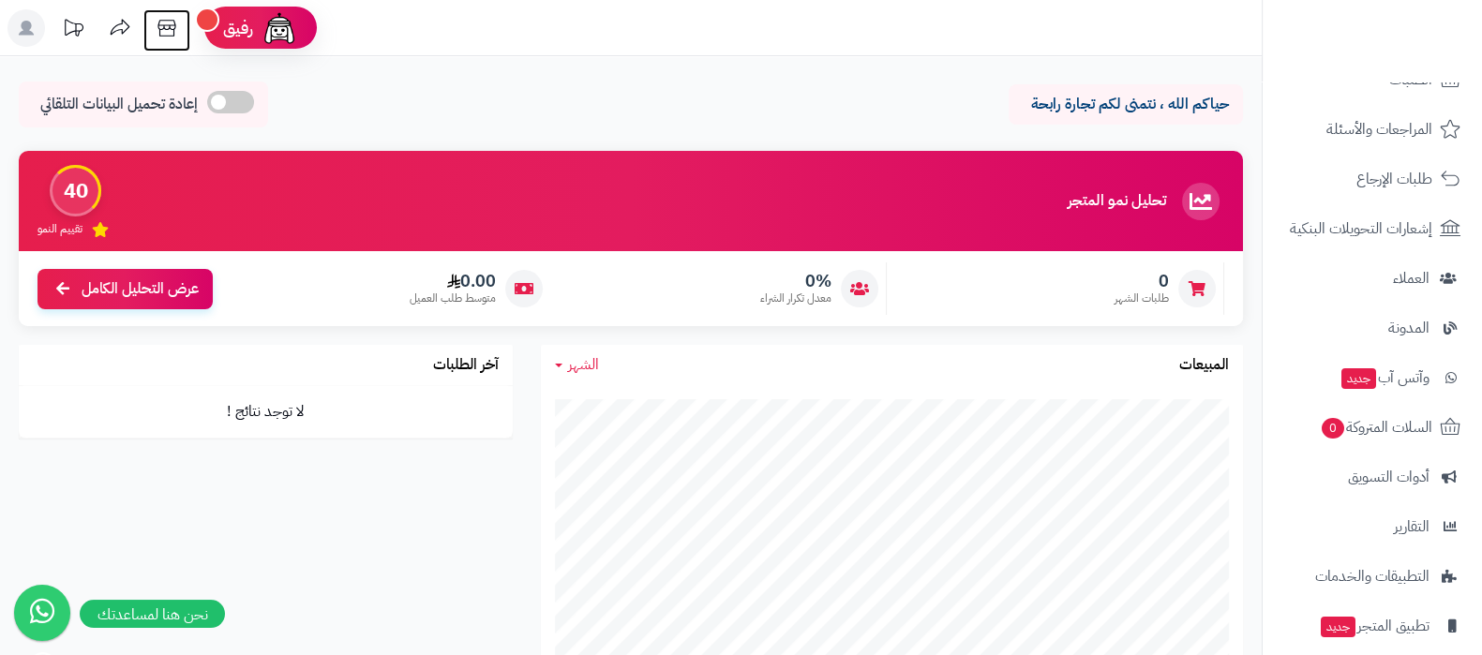
scroll to position [252, 0]
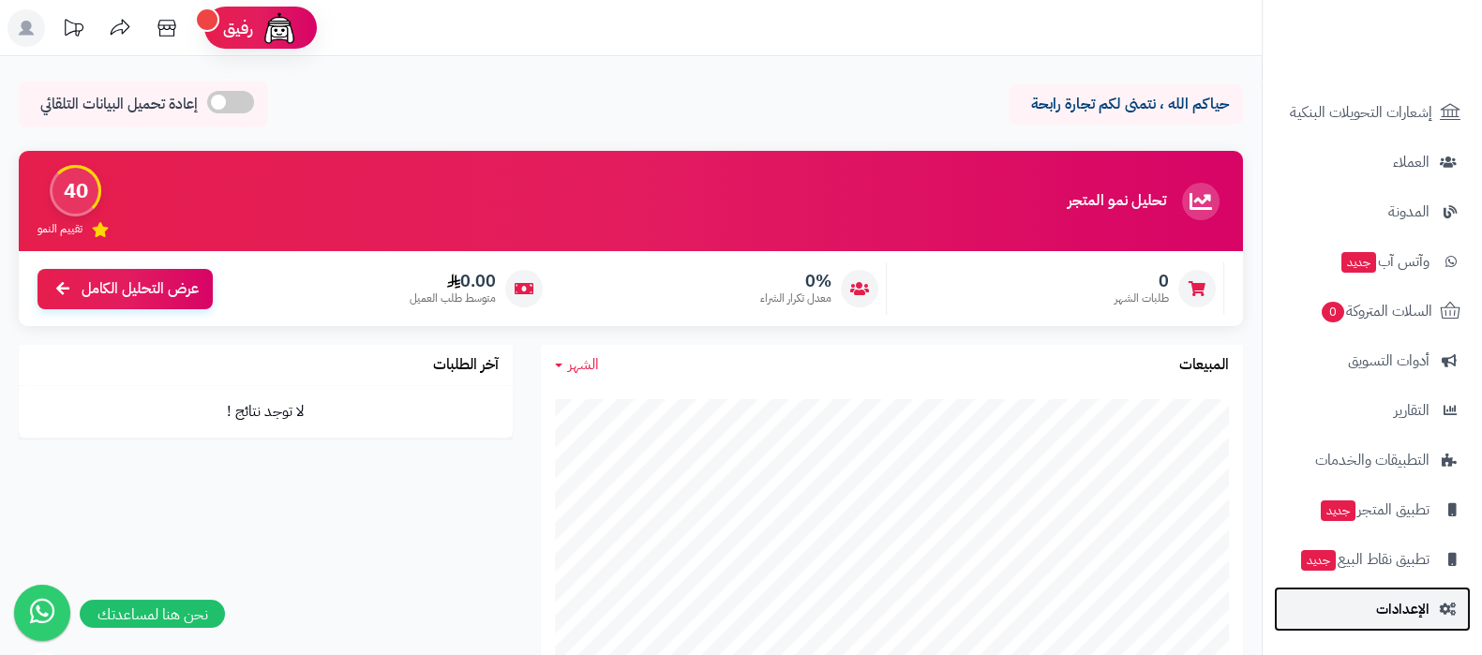
click at [1385, 609] on span "الإعدادات" at bounding box center [1402, 609] width 53 height 26
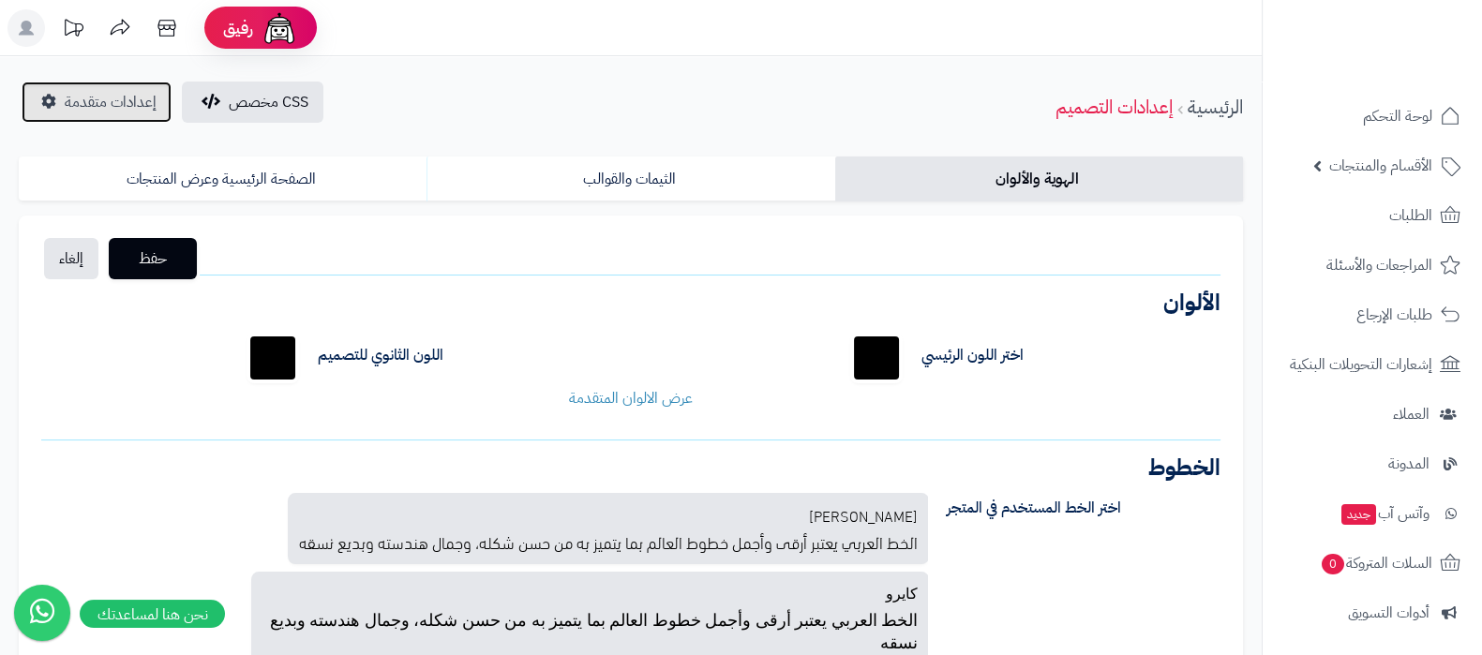
click at [113, 108] on span "إعدادات متقدمة" at bounding box center [111, 102] width 92 height 23
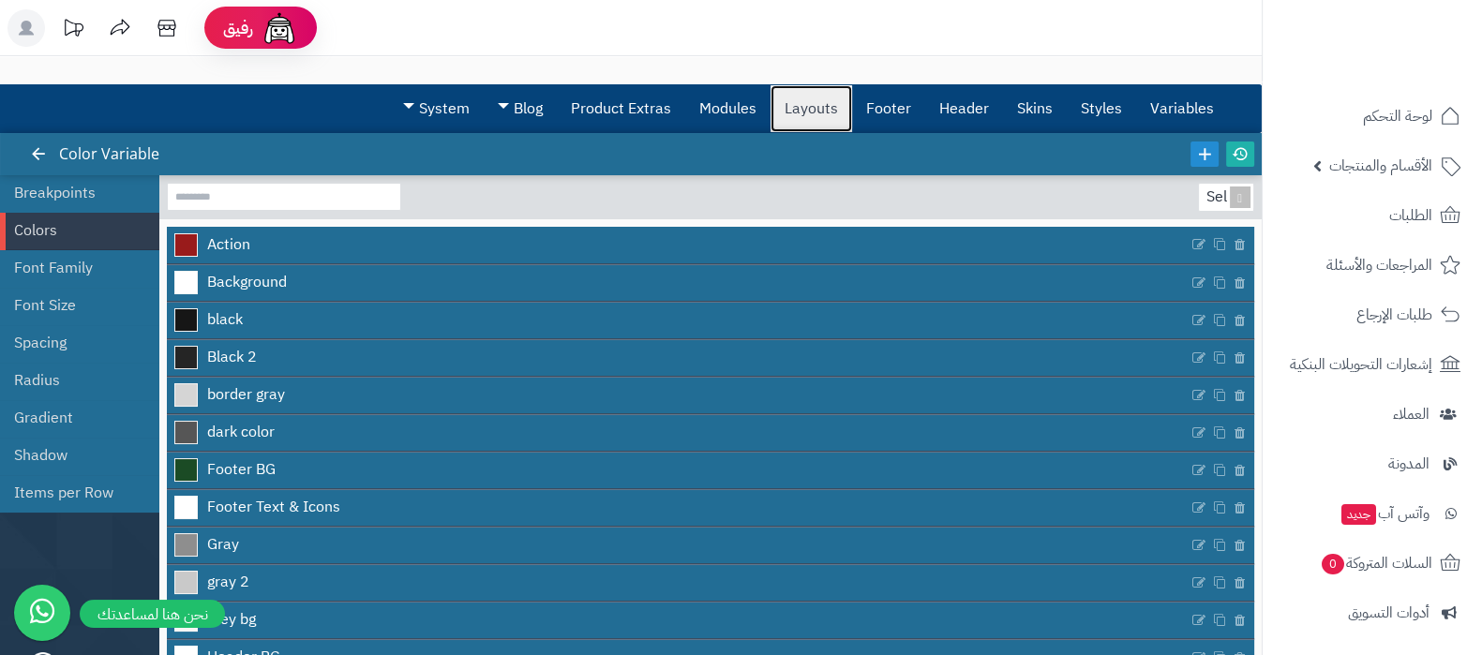
click at [807, 119] on link "Layouts" at bounding box center [812, 108] width 82 height 47
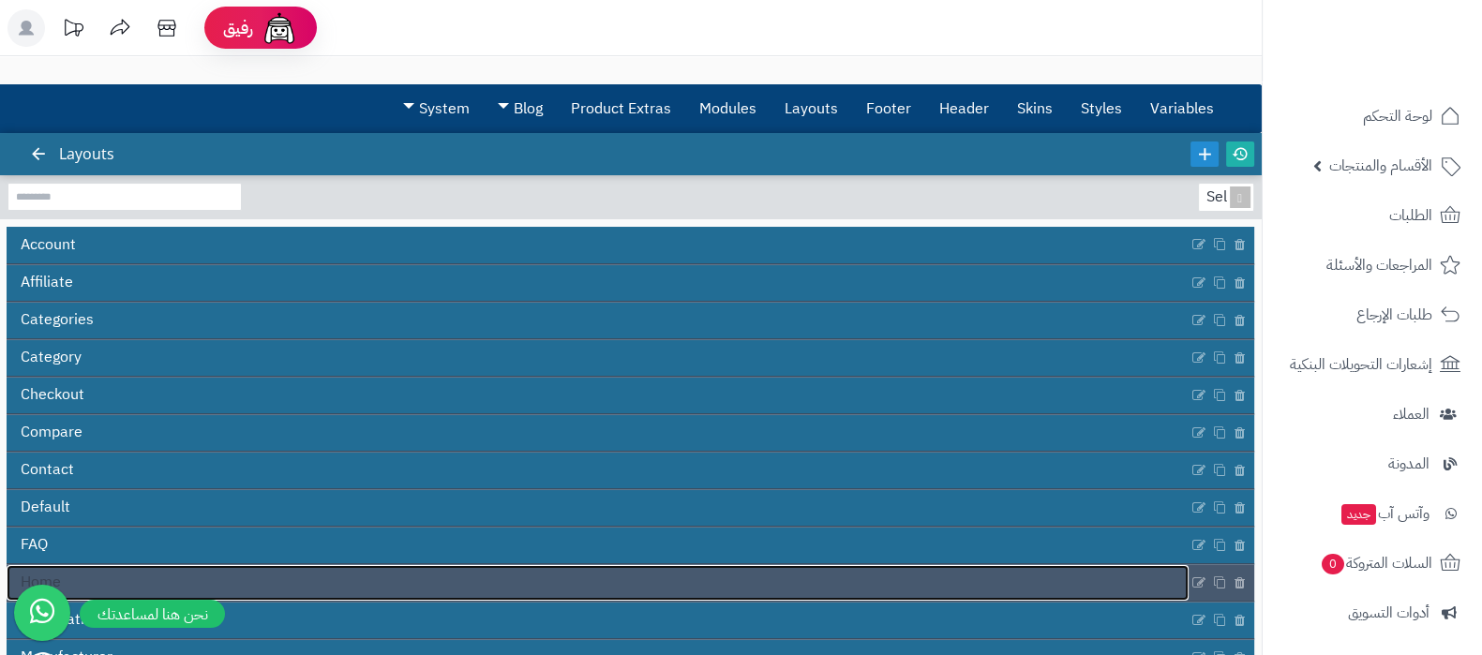
click at [525, 583] on link "Home" at bounding box center [598, 583] width 1182 height 36
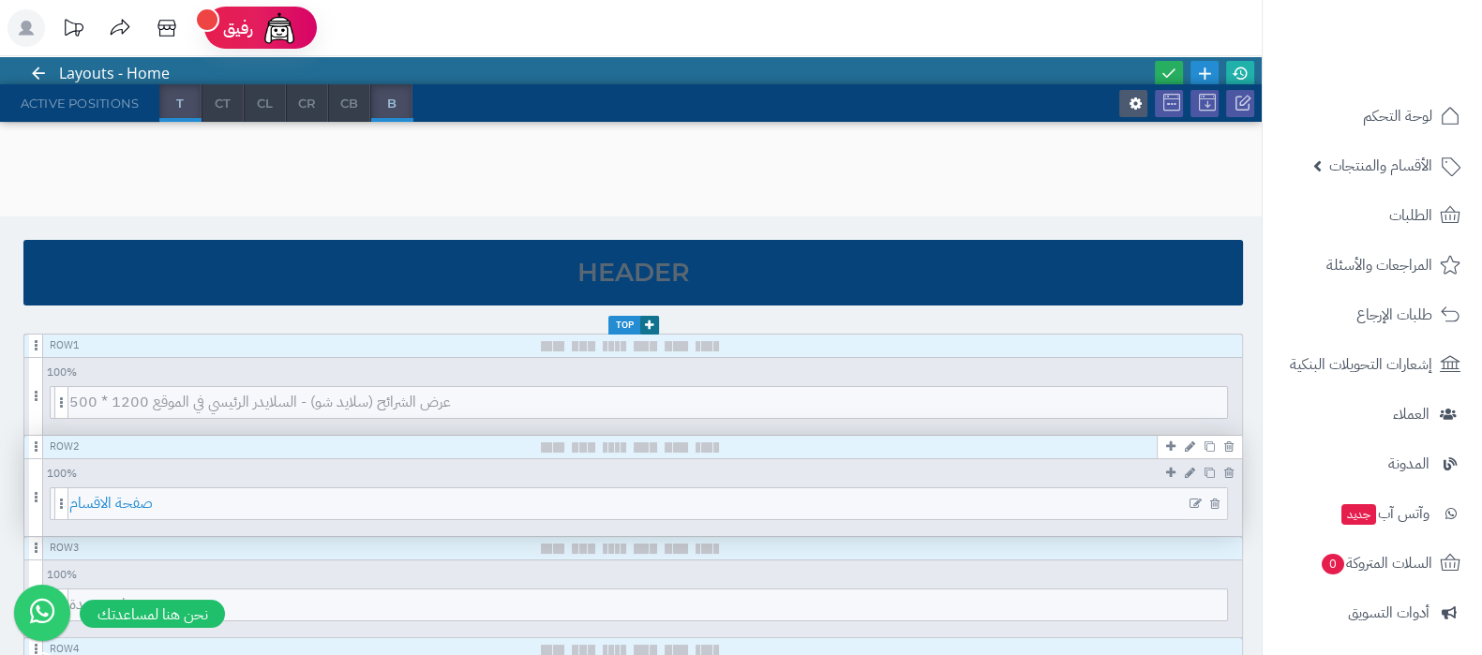
scroll to position [116, 0]
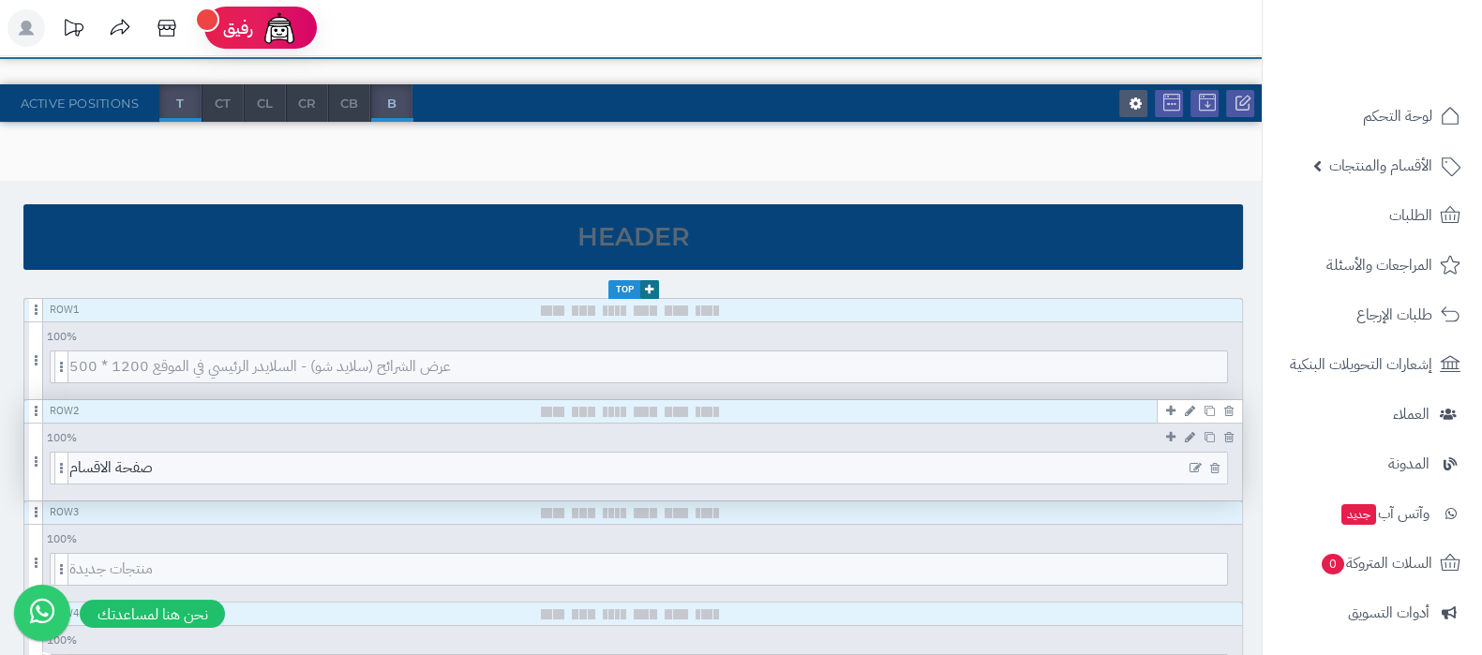
click at [1195, 468] on icon at bounding box center [1196, 468] width 12 height 13
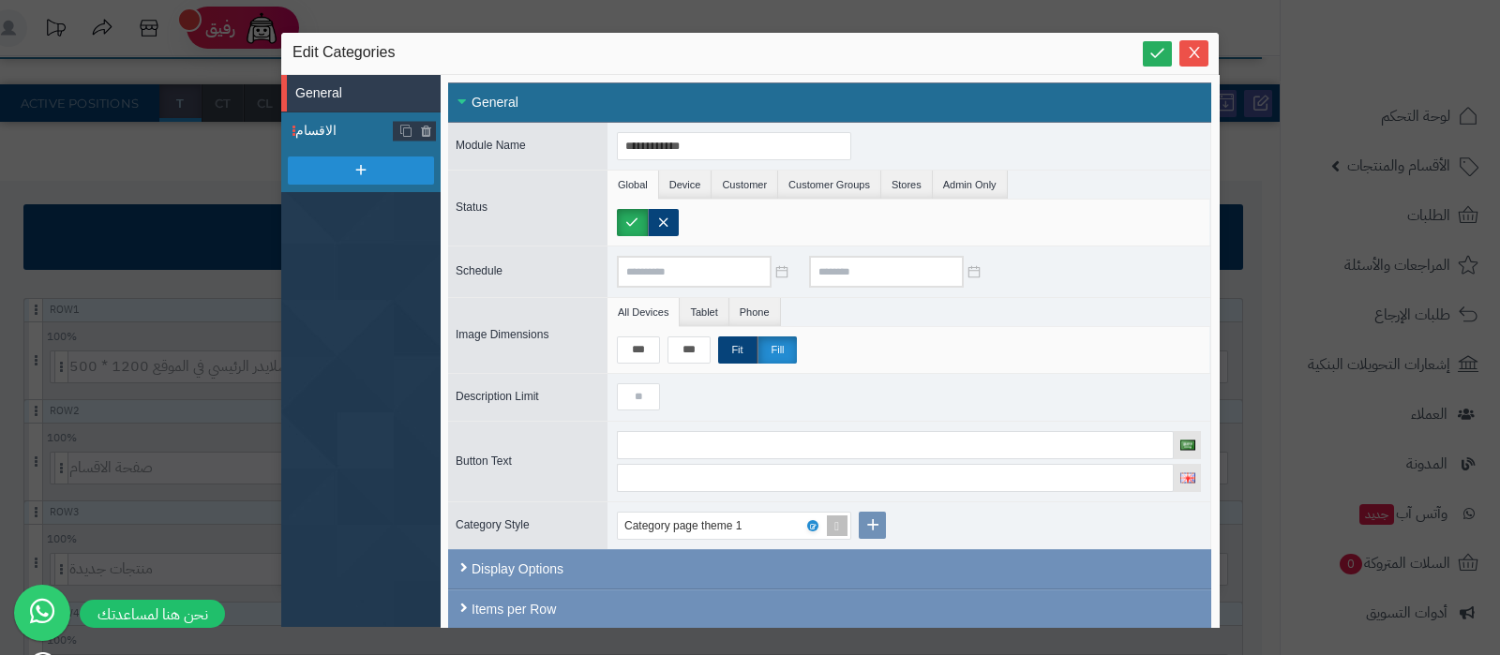
click at [319, 133] on span "الاقسام" at bounding box center [344, 131] width 98 height 20
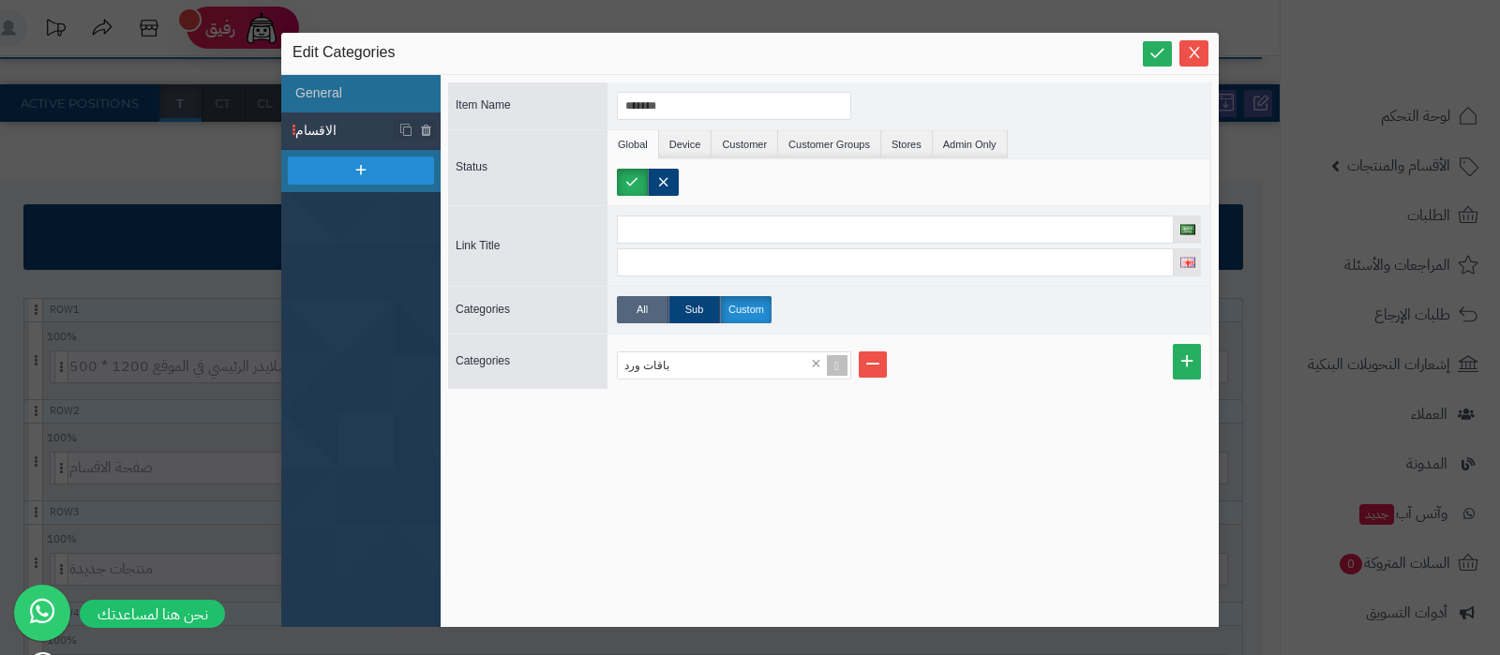
click at [648, 307] on label "All" at bounding box center [643, 309] width 52 height 27
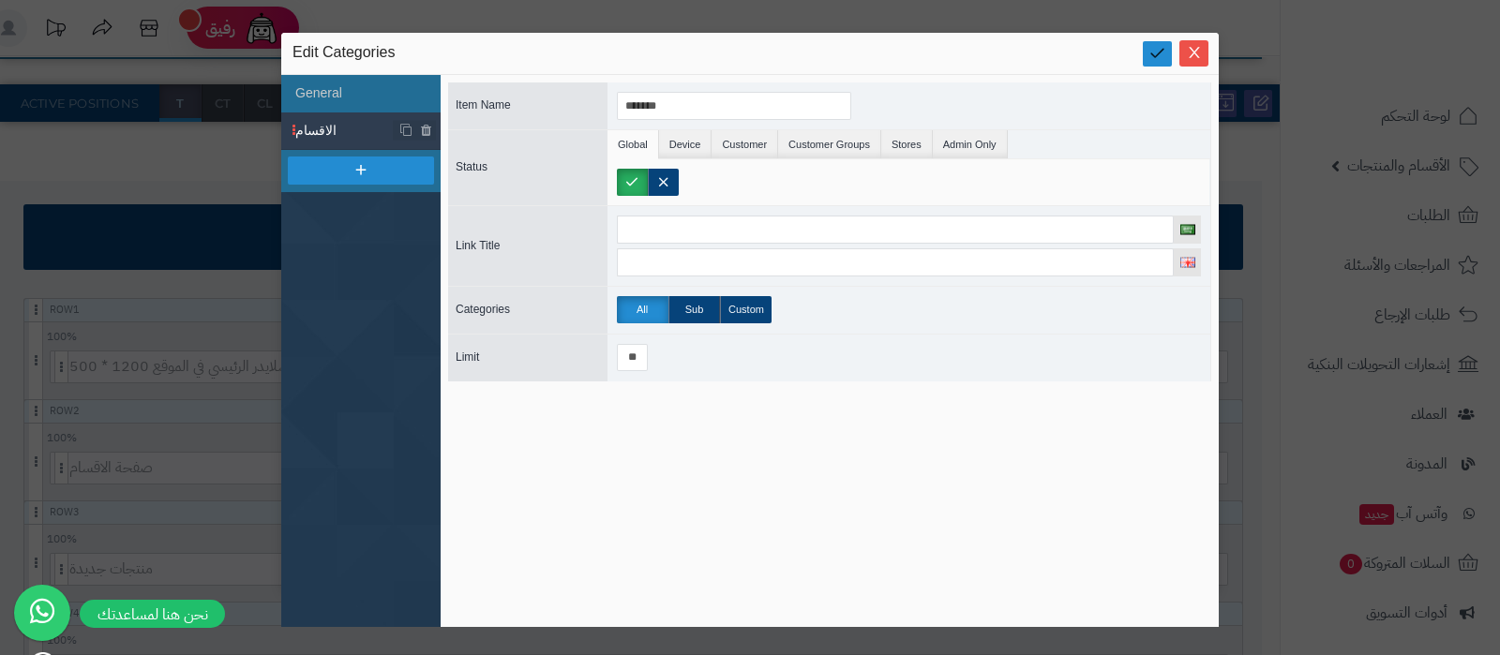
click at [1144, 62] on link at bounding box center [1157, 53] width 29 height 25
click at [1201, 44] on span "Close" at bounding box center [1194, 52] width 29 height 16
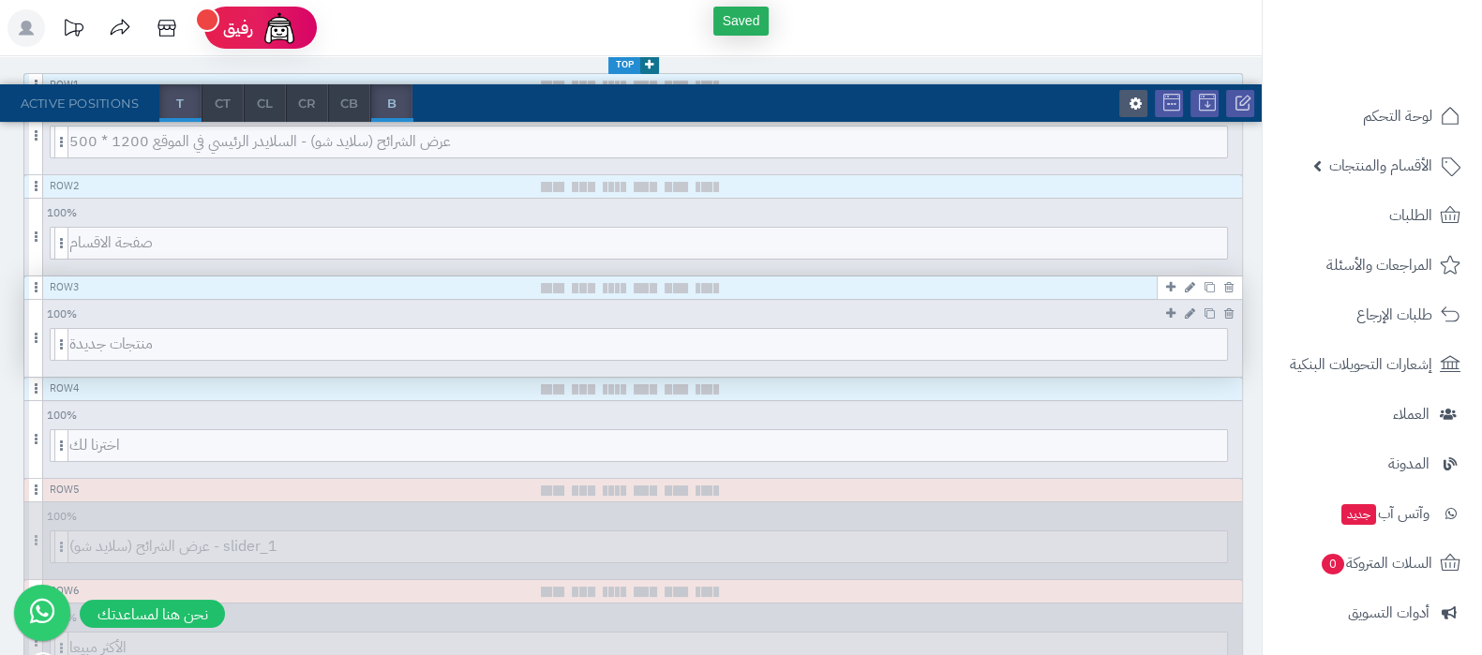
scroll to position [352, 0]
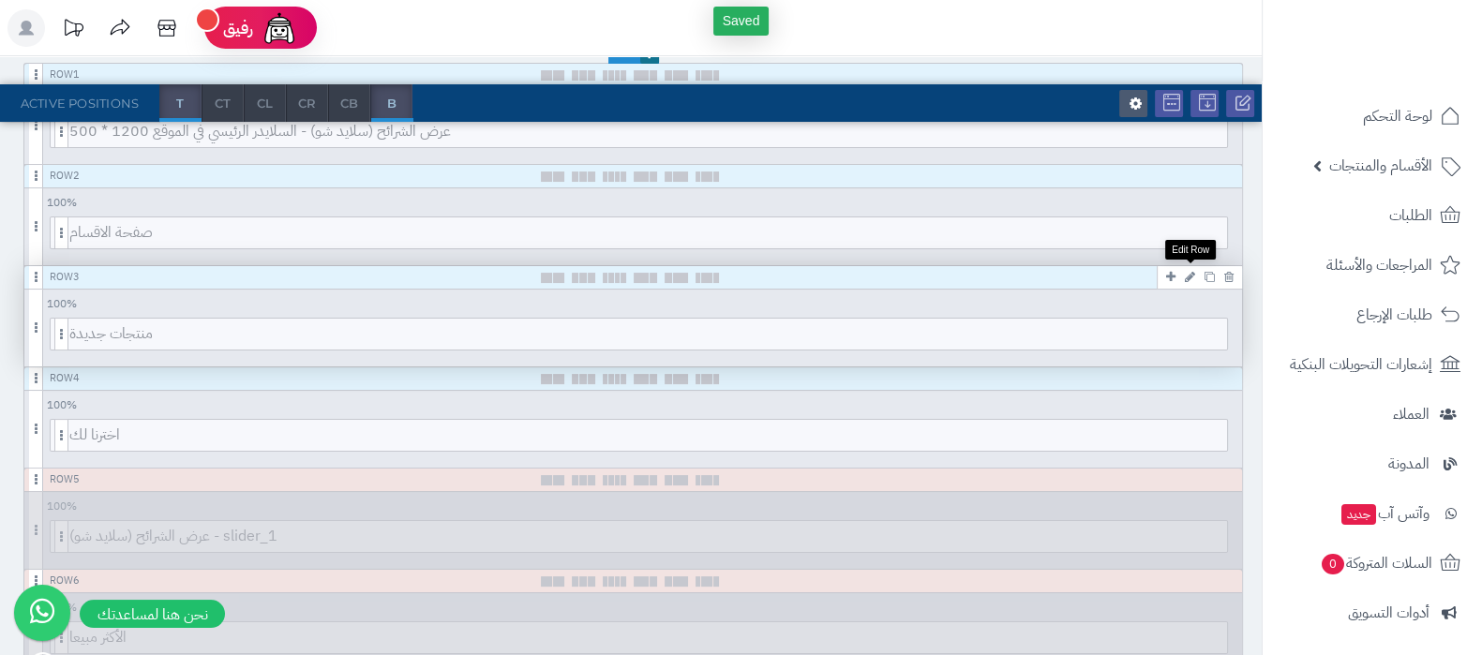
click at [1190, 280] on icon at bounding box center [1190, 277] width 10 height 12
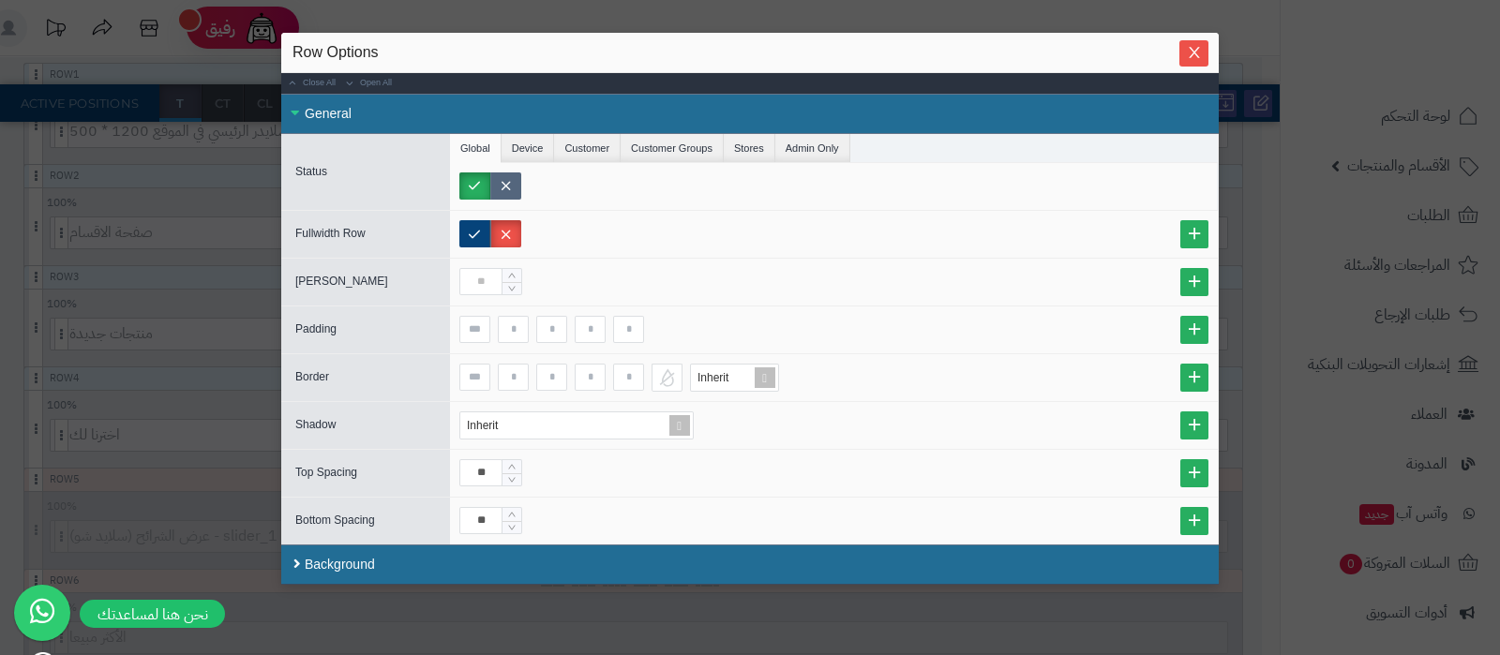
click at [504, 180] on label at bounding box center [505, 186] width 31 height 27
click at [1195, 52] on icon "Close" at bounding box center [1194, 51] width 15 height 15
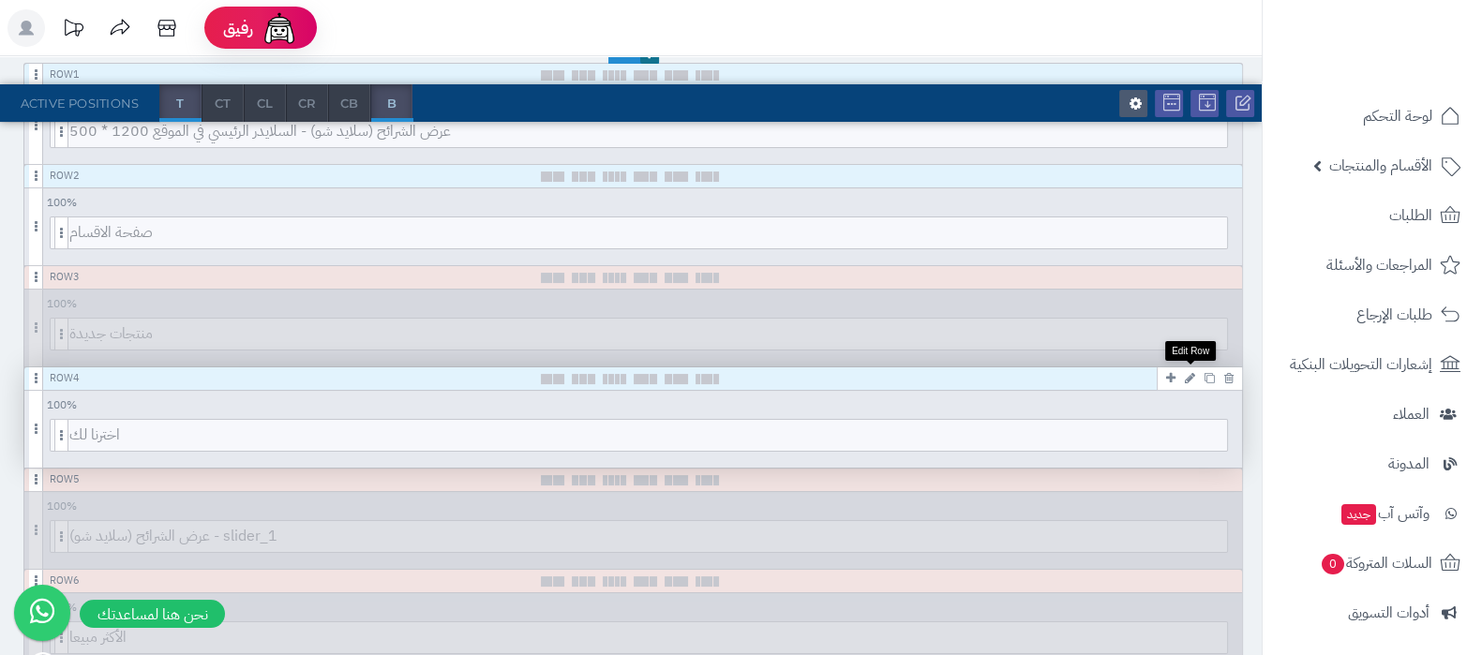
click at [1191, 378] on icon at bounding box center [1190, 378] width 10 height 12
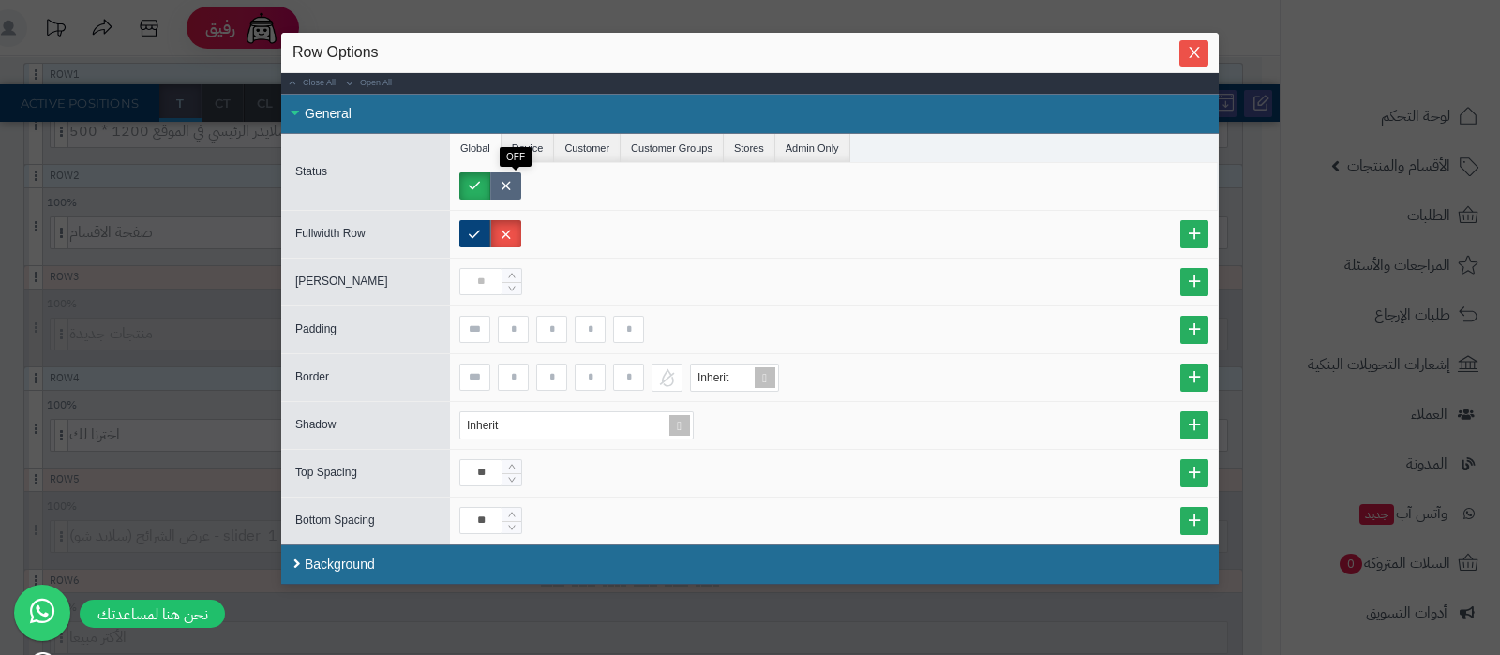
click at [521, 191] on label at bounding box center [505, 186] width 31 height 27
click at [1196, 62] on button "Close" at bounding box center [1194, 52] width 29 height 26
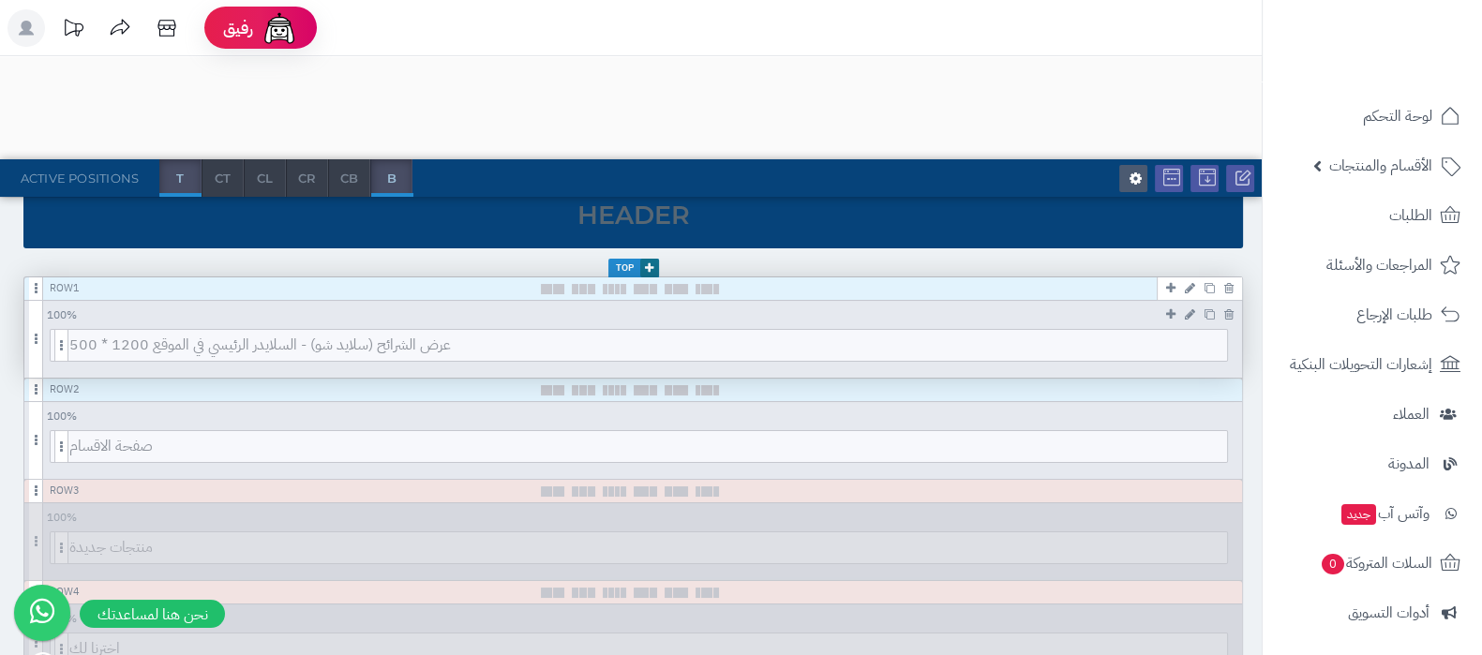
scroll to position [0, 0]
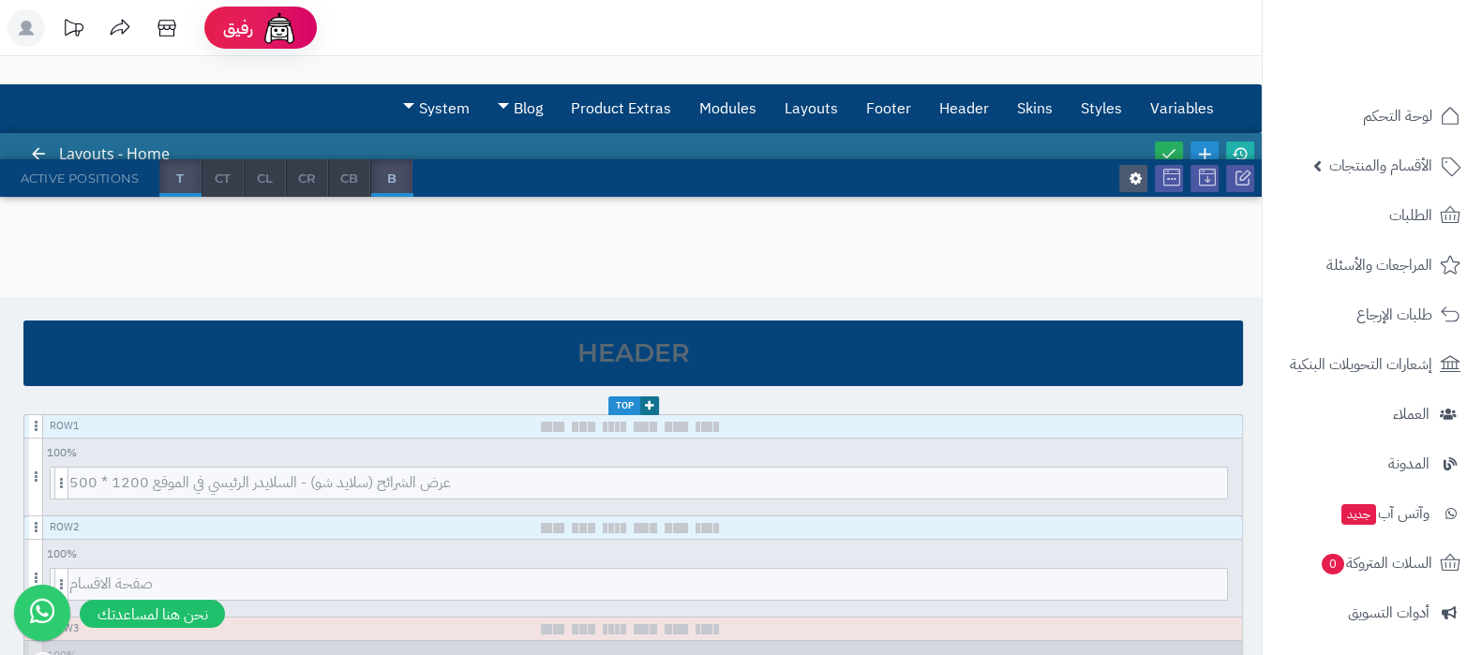
click at [1153, 148] on div at bounding box center [1204, 154] width 107 height 42
click at [1162, 146] on icon at bounding box center [1169, 153] width 17 height 17
click at [1237, 152] on icon at bounding box center [1240, 153] width 17 height 17
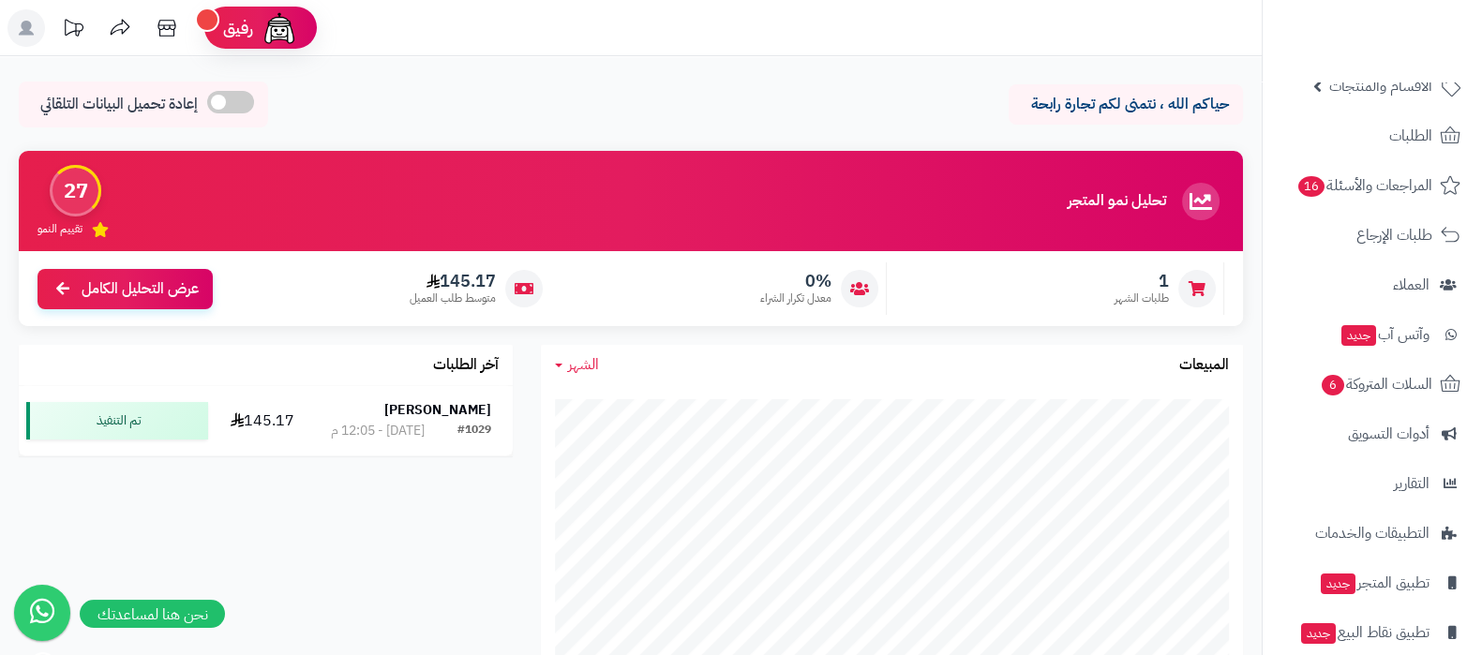
scroll to position [152, 0]
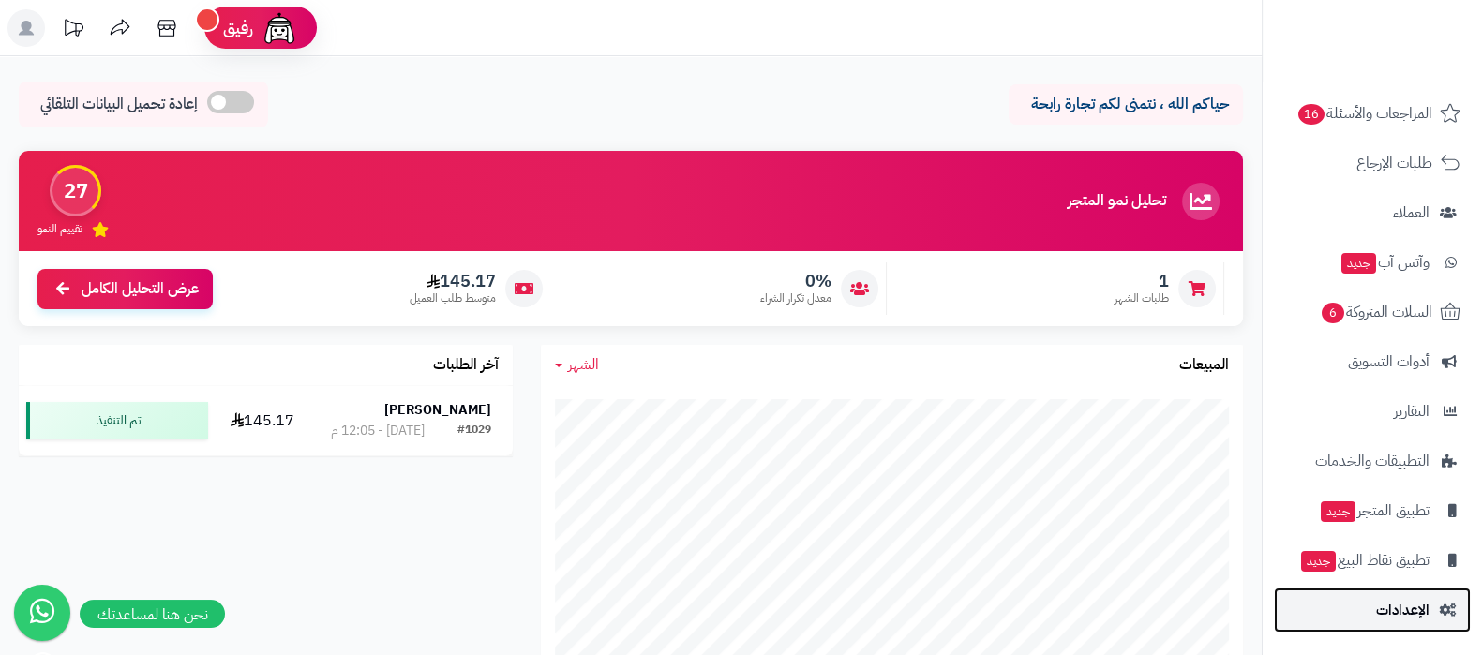
click at [1366, 612] on link "الإعدادات" at bounding box center [1372, 610] width 197 height 45
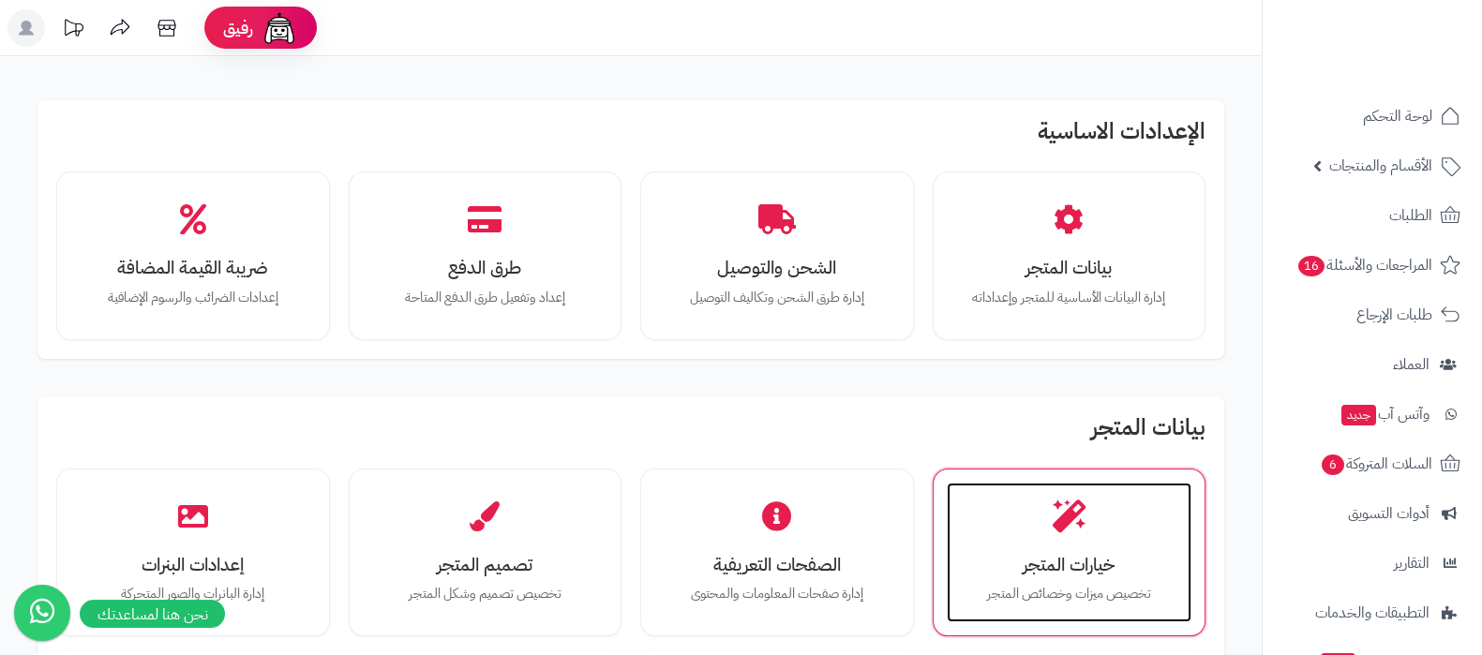
click at [1039, 566] on h3 "خيارات المتجر" at bounding box center [1070, 565] width 208 height 20
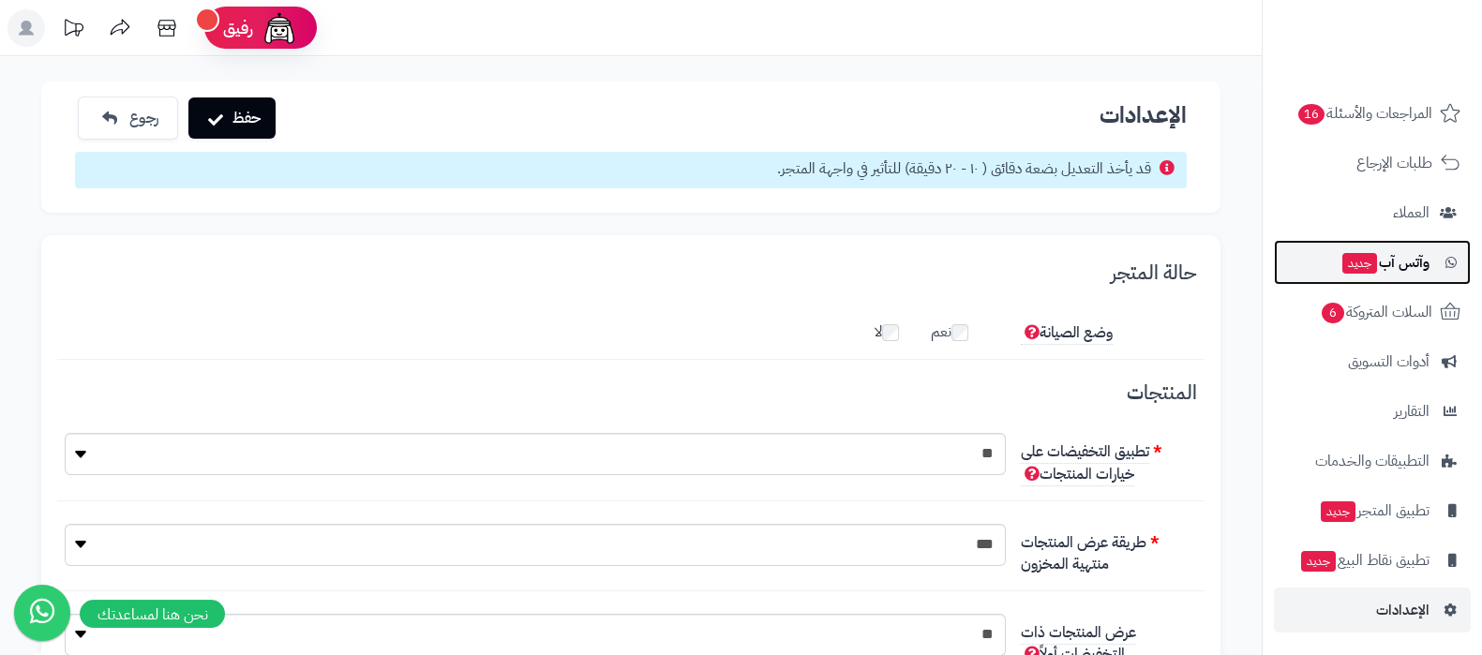
click at [1369, 253] on span "جديد" at bounding box center [1360, 263] width 35 height 21
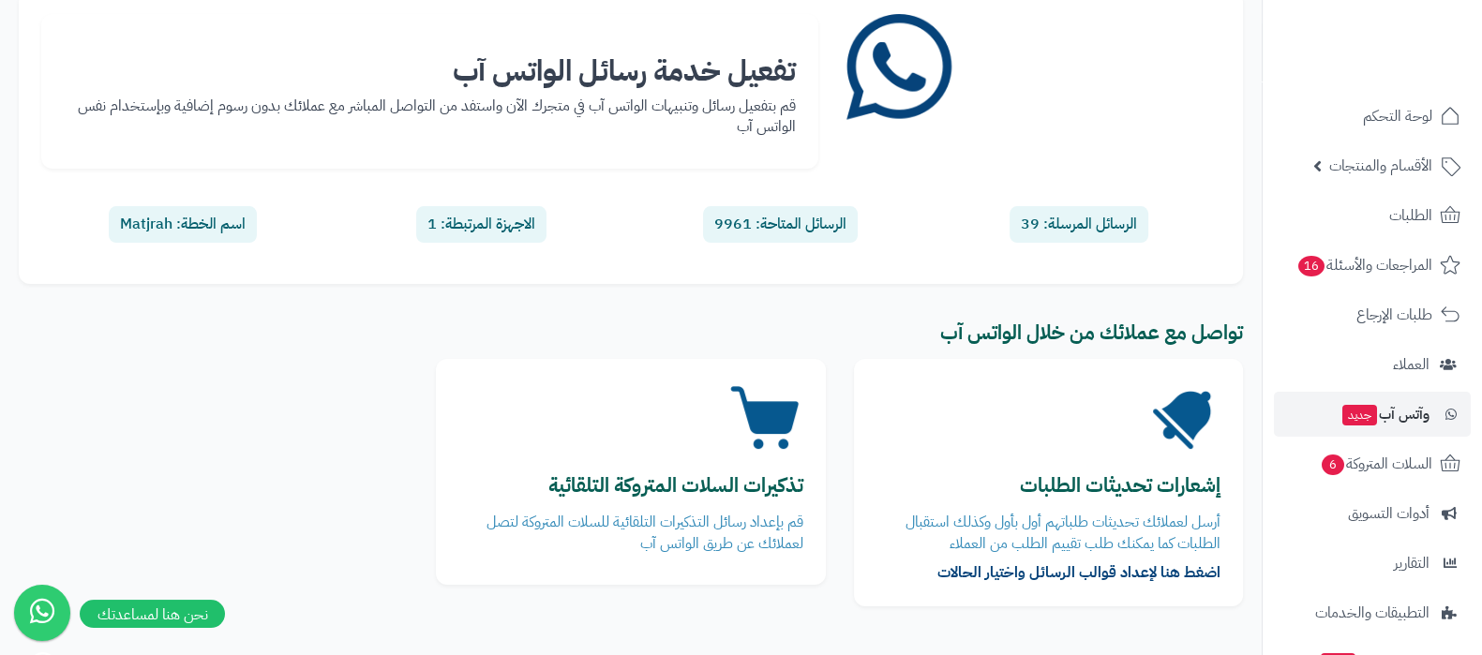
scroll to position [250, 0]
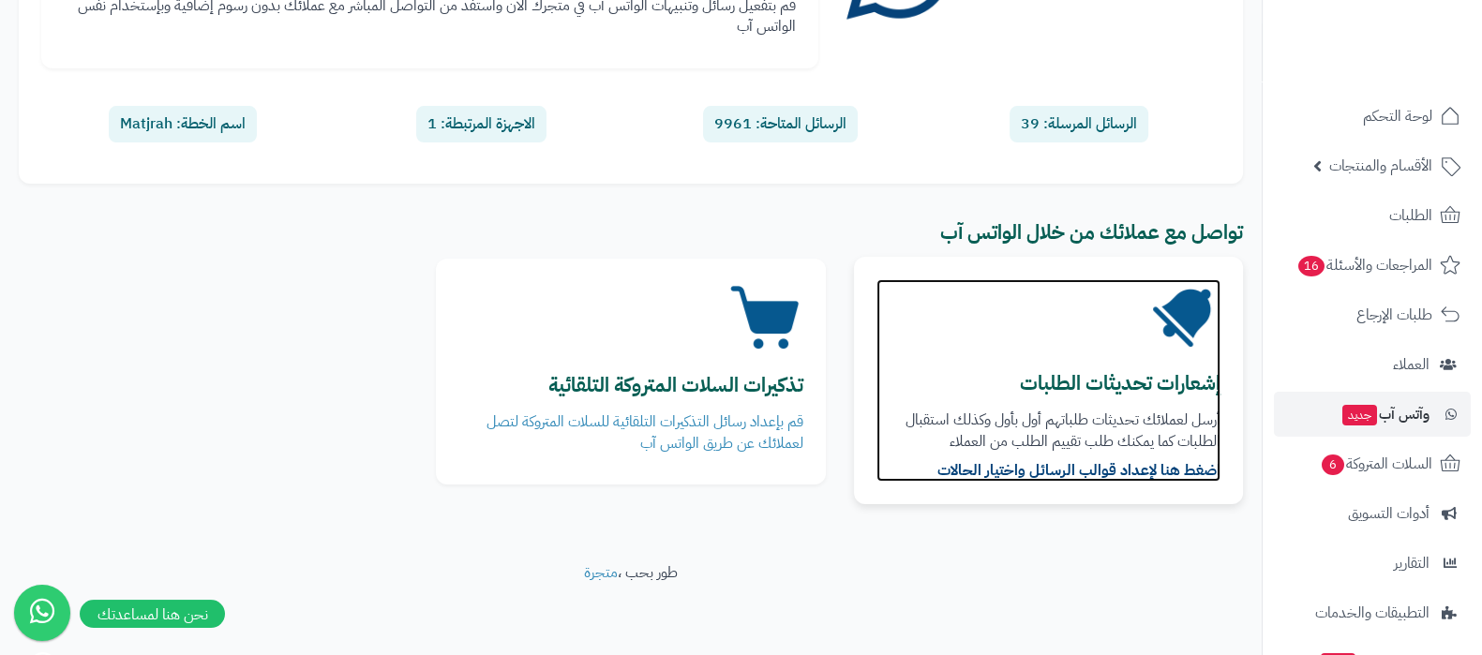
click at [1109, 363] on article "إشعارات تحديثات الطلبات أرسل لعملائك تحديثات طلباتهم أول بأول وكذلك استقبال الط…" at bounding box center [1049, 380] width 344 height 203
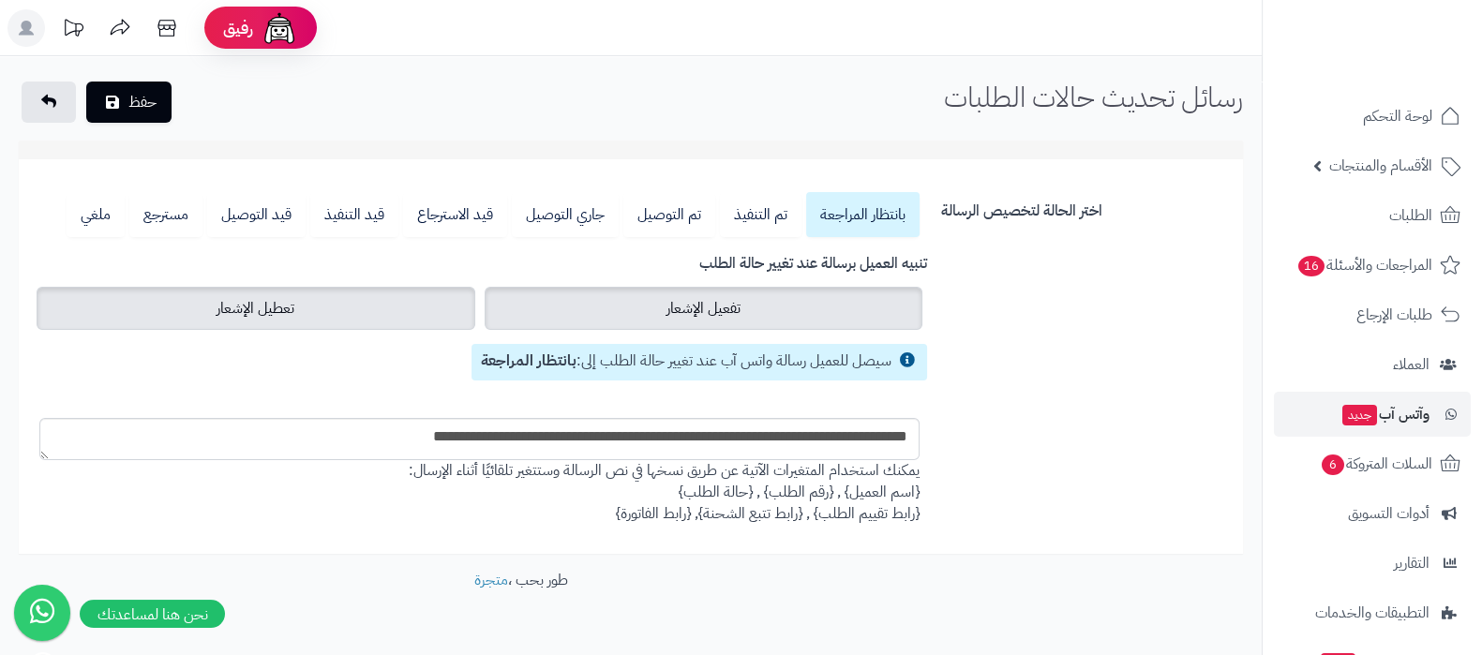
click at [319, 305] on label "تعطيل الإشعار" at bounding box center [256, 308] width 439 height 43
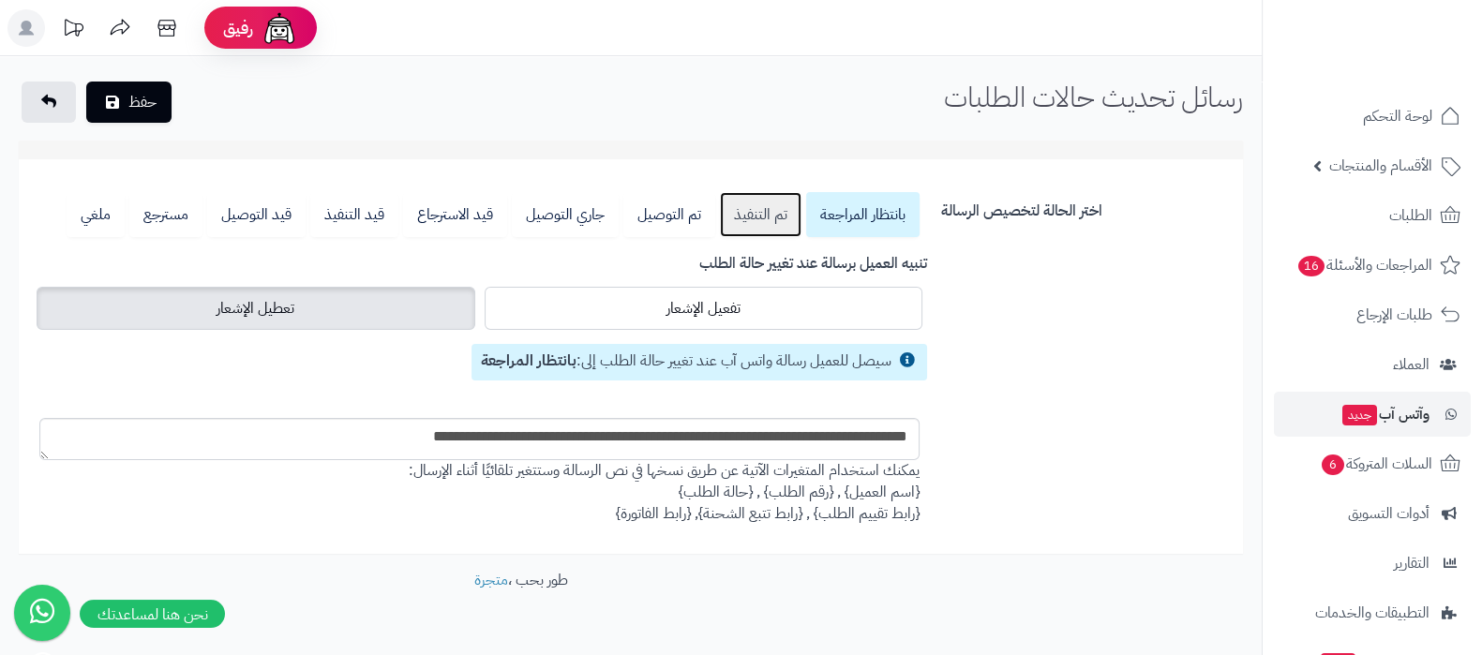
click at [745, 213] on link "تم التنفيذ" at bounding box center [761, 214] width 82 height 45
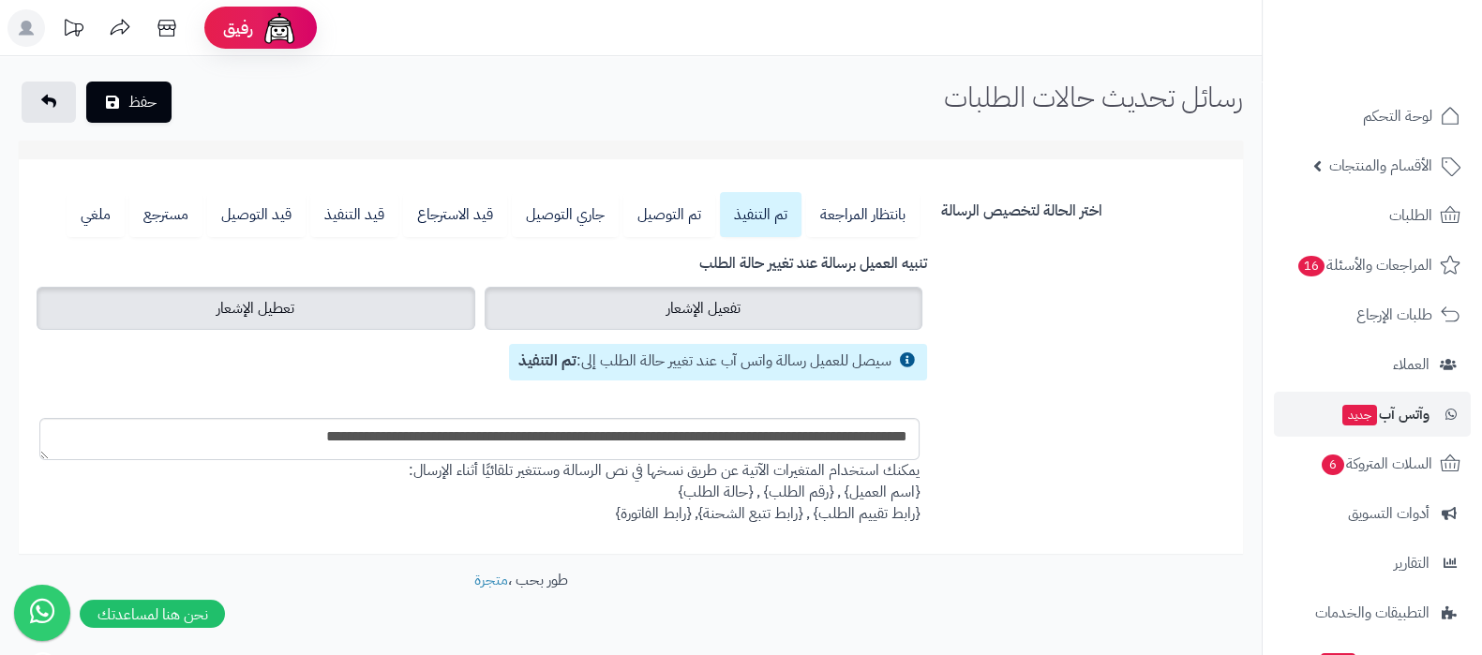
click at [398, 299] on label "تعطيل الإشعار" at bounding box center [256, 308] width 439 height 43
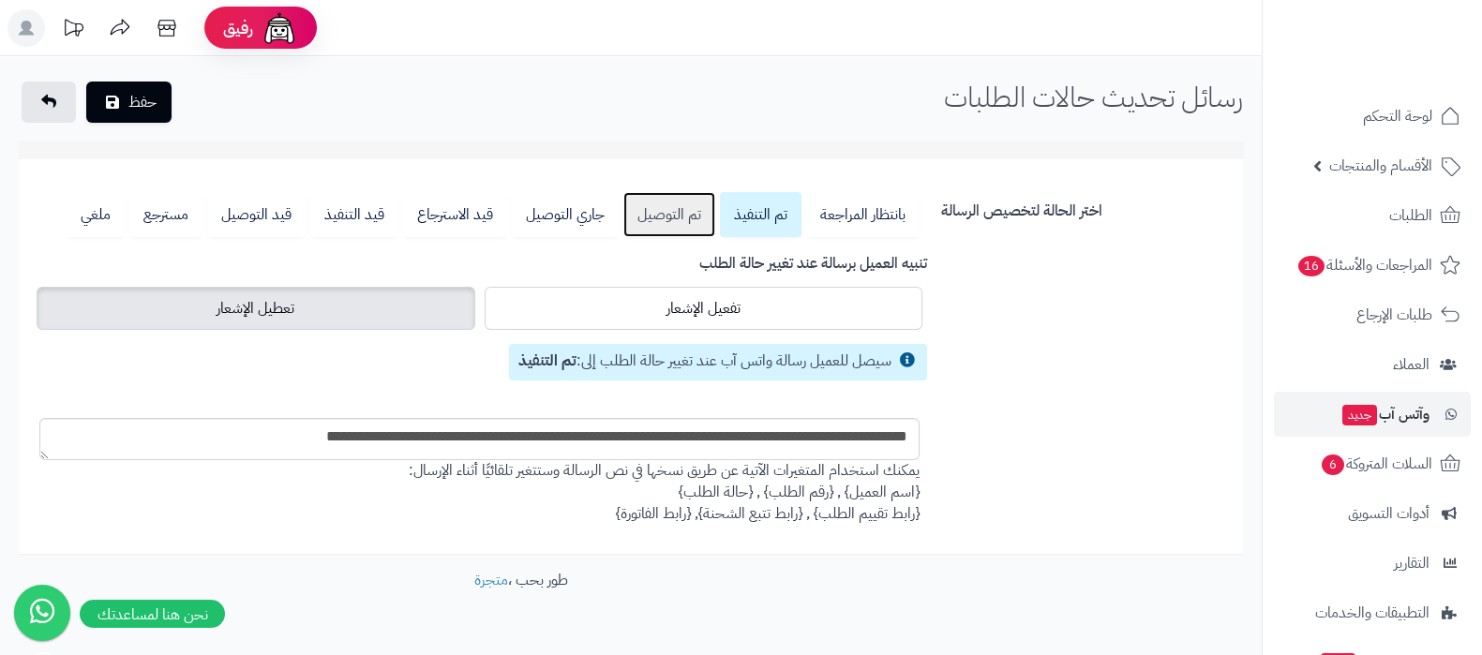
click at [666, 219] on link "تم التوصيل" at bounding box center [670, 214] width 92 height 45
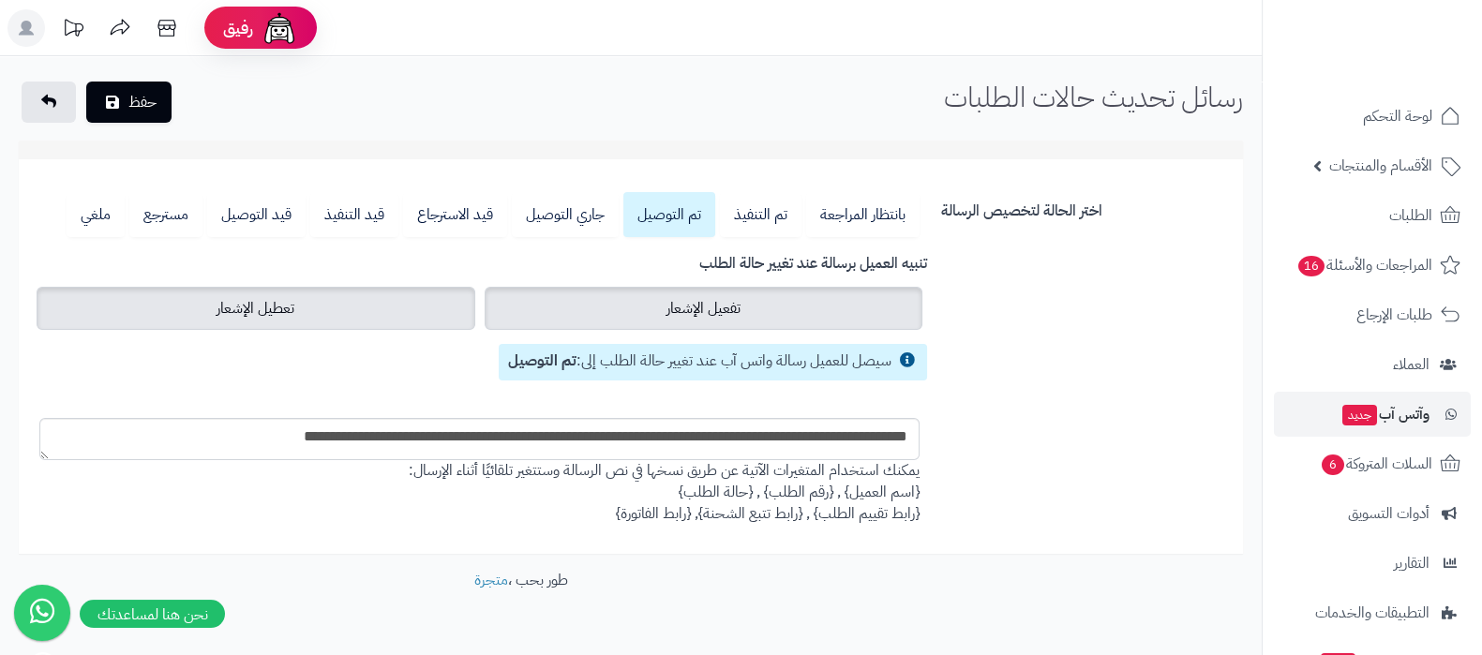
click at [283, 314] on span "تعطيل الإشعار" at bounding box center [256, 308] width 78 height 23
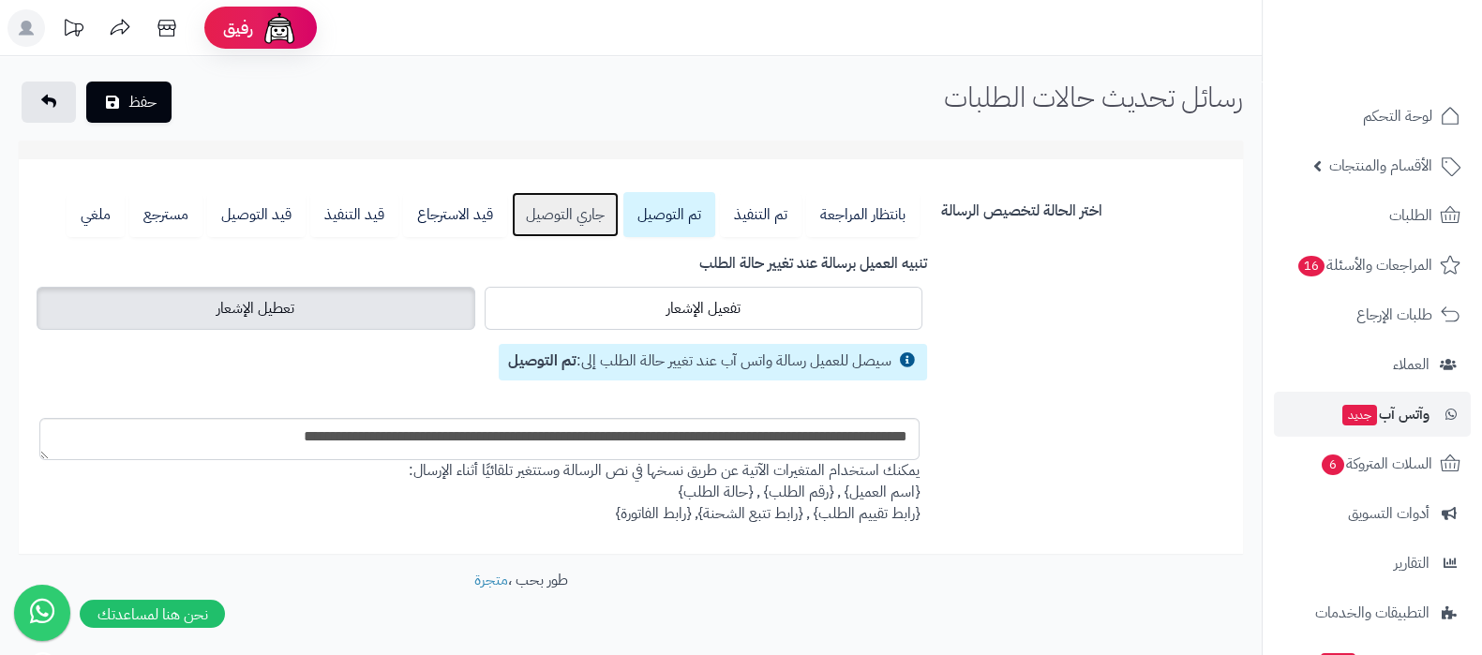
click at [540, 218] on link "جاري التوصيل" at bounding box center [565, 214] width 107 height 45
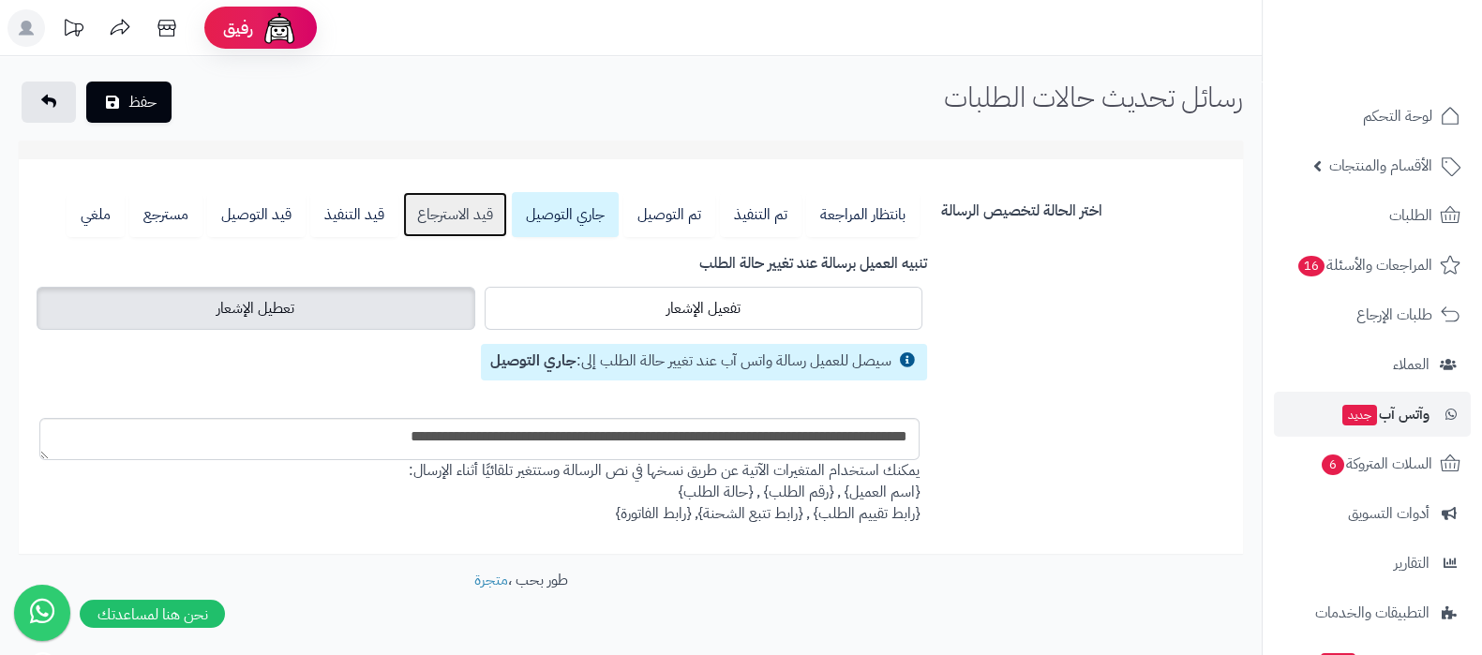
click at [454, 220] on link "قيد الاسترجاع" at bounding box center [455, 214] width 104 height 45
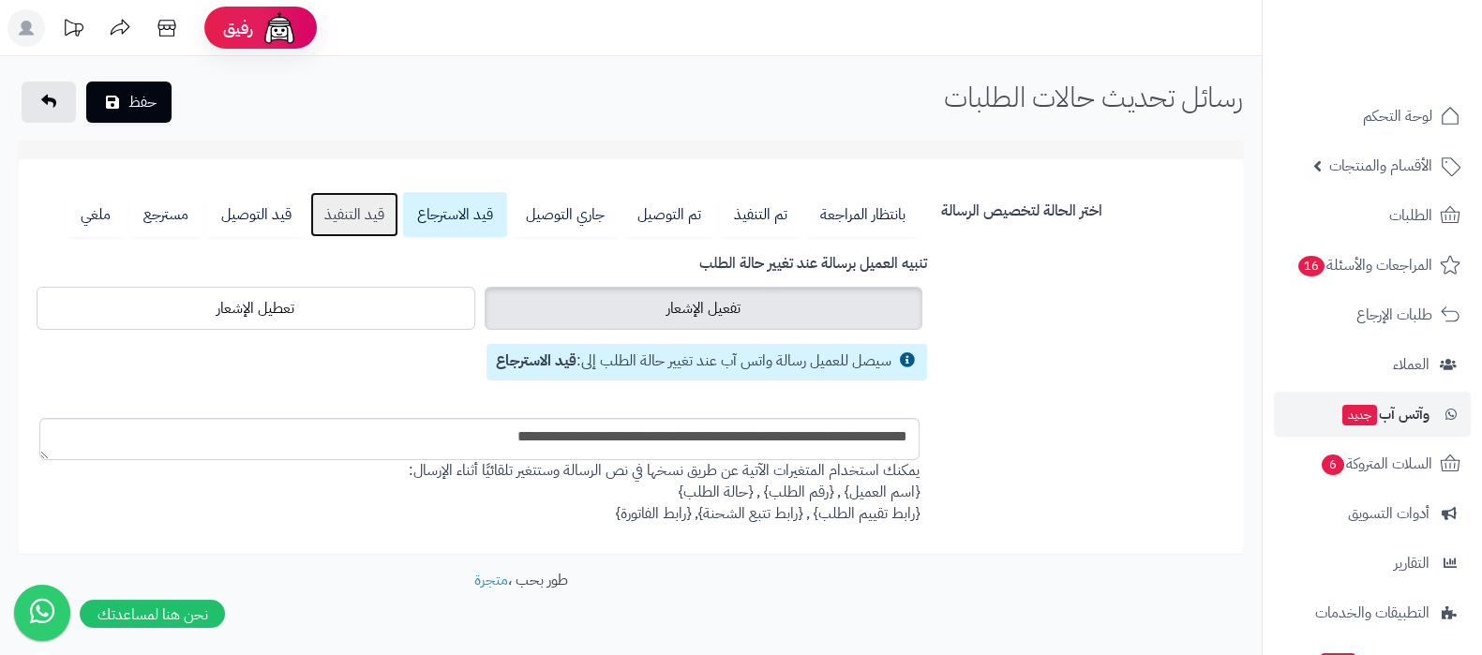
click at [369, 221] on link "قيد التنفيذ" at bounding box center [354, 214] width 88 height 45
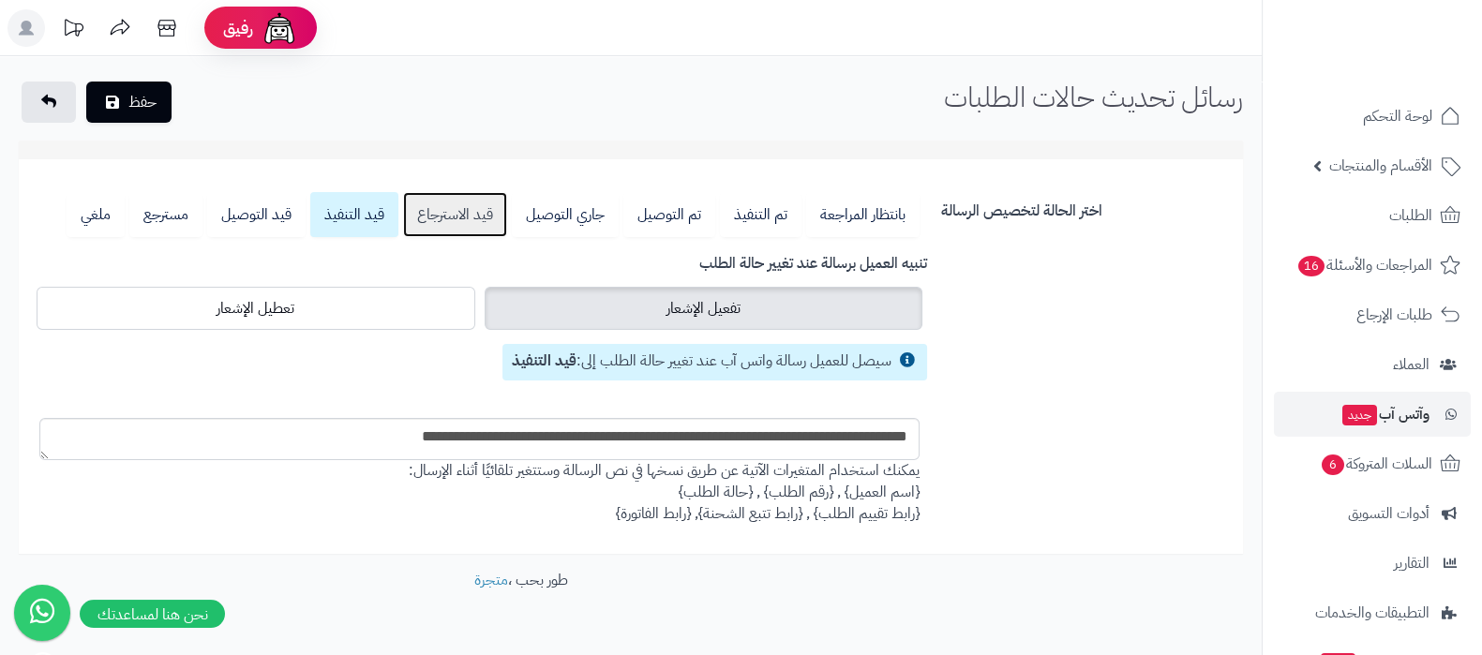
click at [483, 226] on link "قيد الاسترجاع" at bounding box center [455, 214] width 104 height 45
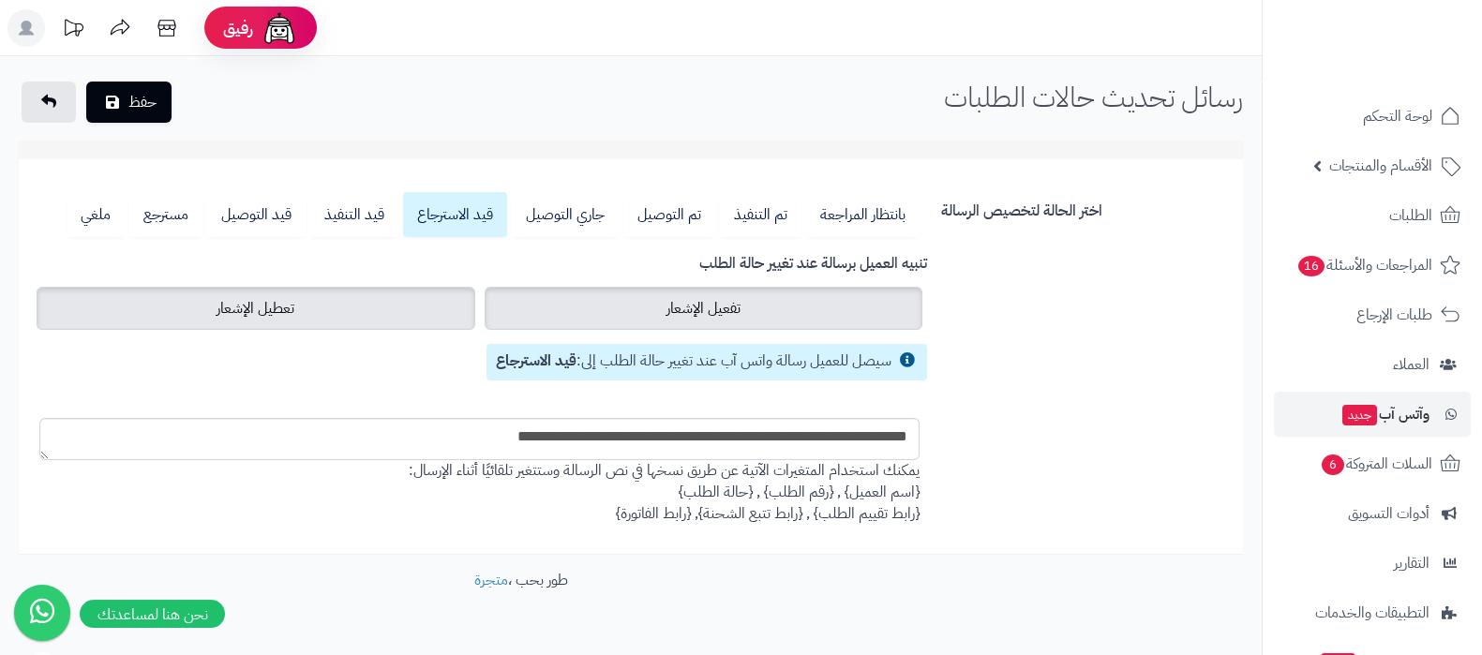
click at [295, 304] on label "تعطيل الإشعار" at bounding box center [256, 308] width 439 height 43
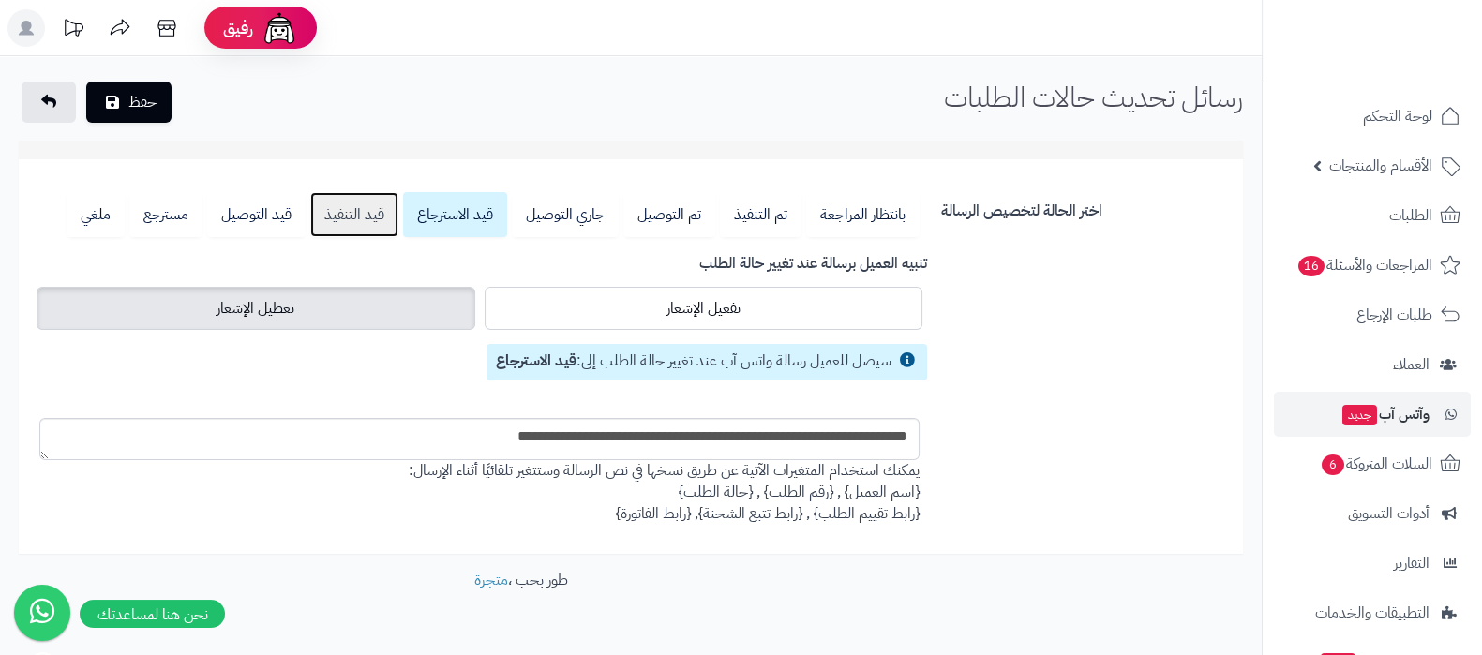
click at [347, 217] on link "قيد التنفيذ" at bounding box center [354, 214] width 88 height 45
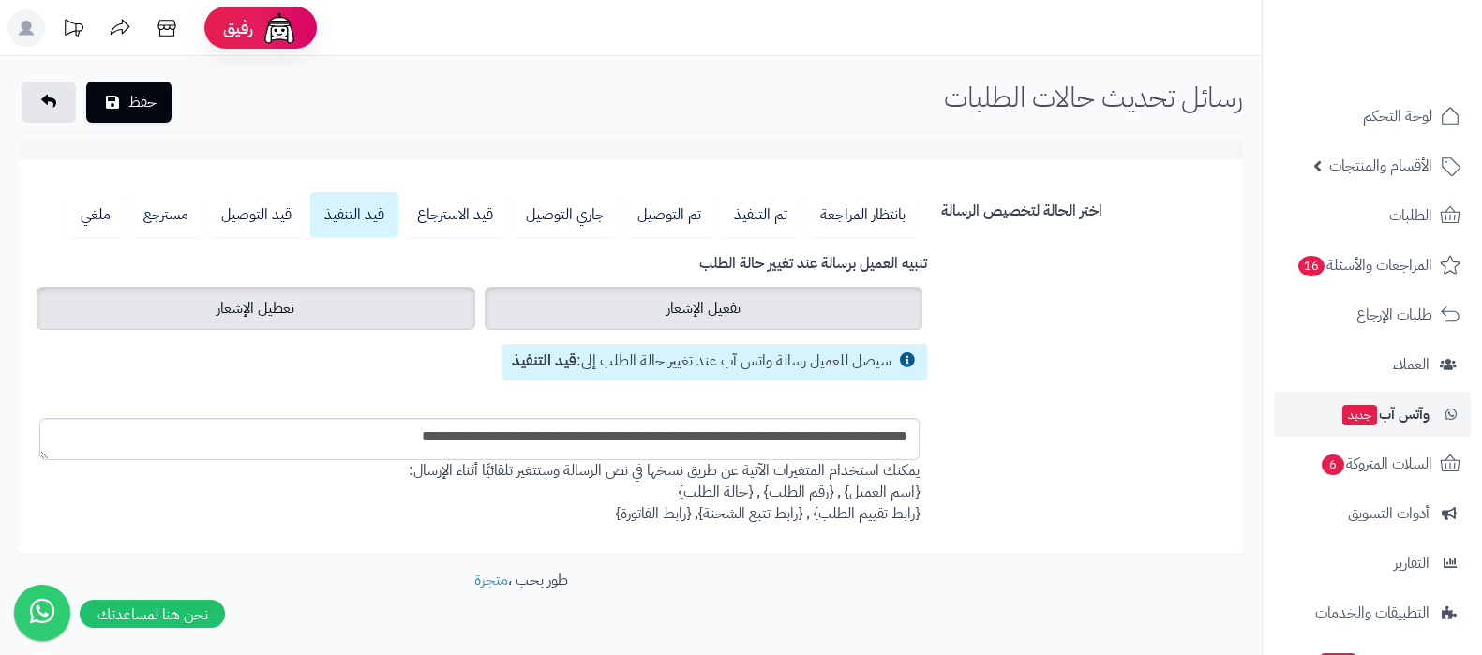
click at [287, 303] on span "تعطيل الإشعار" at bounding box center [256, 308] width 78 height 23
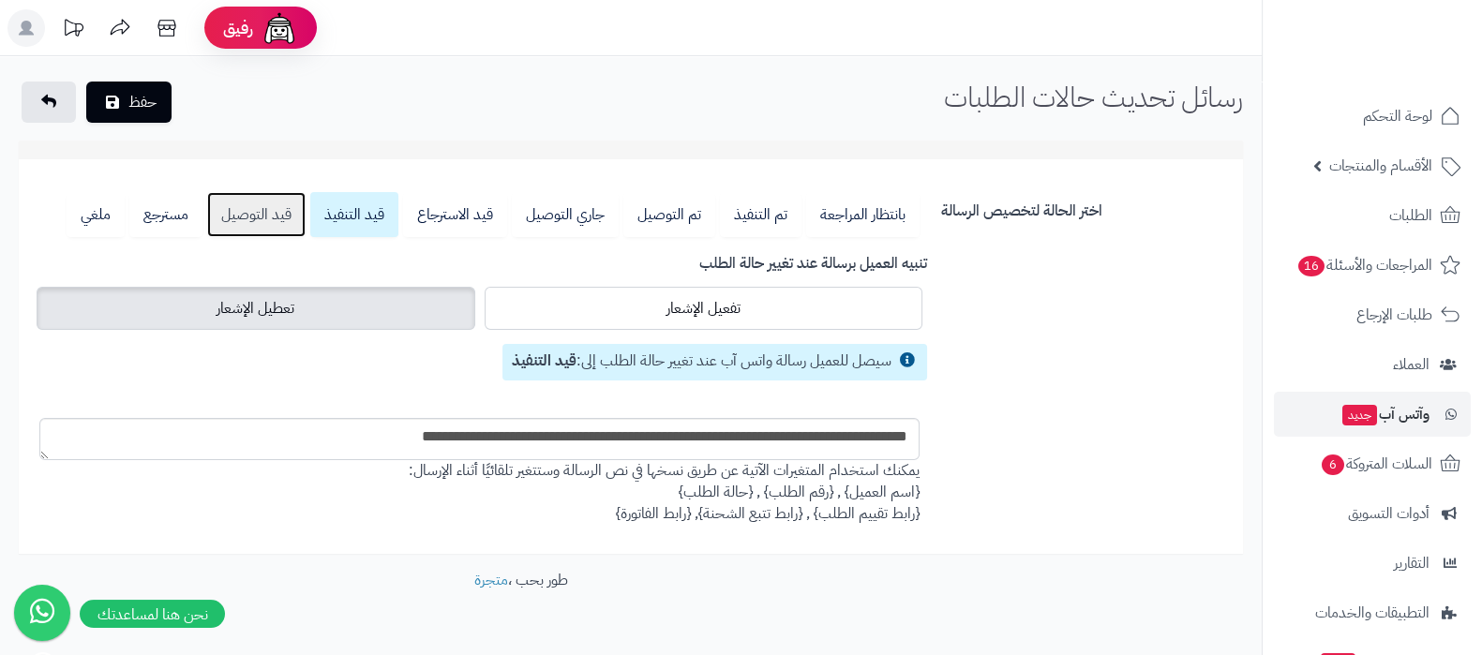
click at [267, 223] on link "قيد التوصيل" at bounding box center [256, 214] width 98 height 45
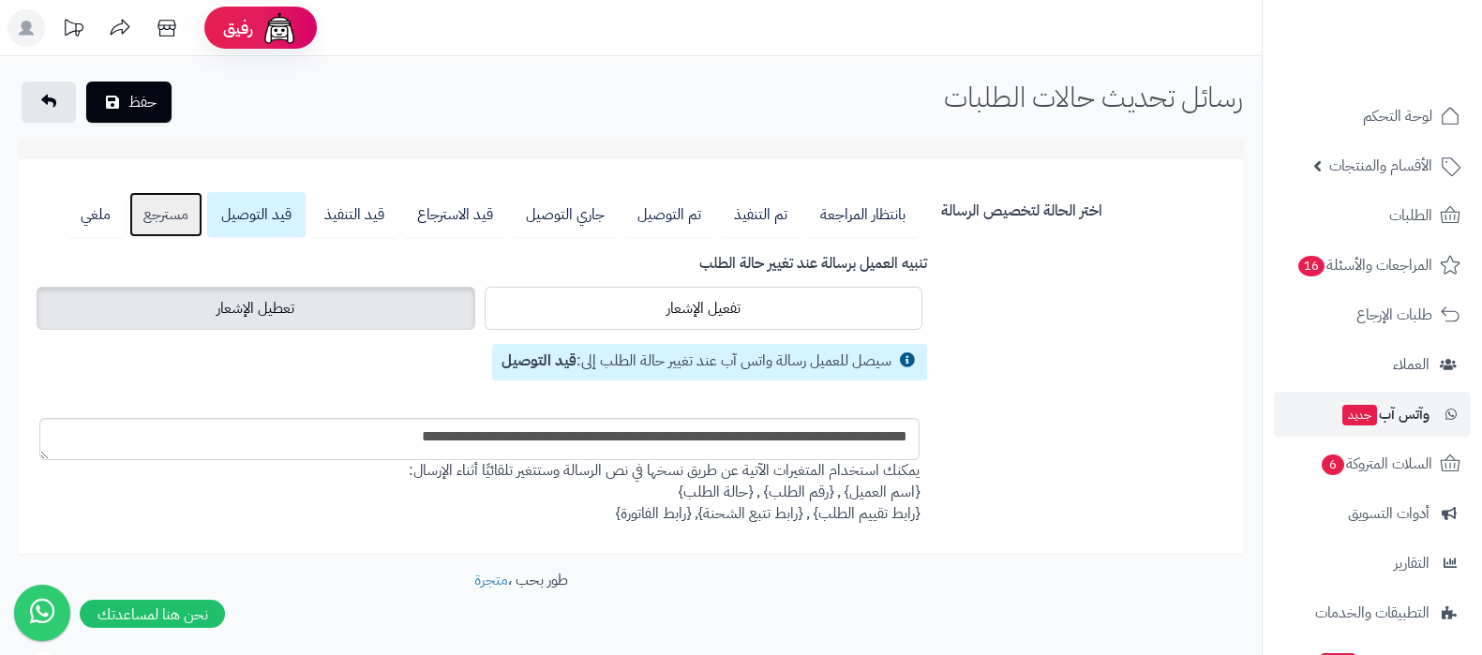
click at [183, 216] on link "مسترجع" at bounding box center [165, 214] width 73 height 45
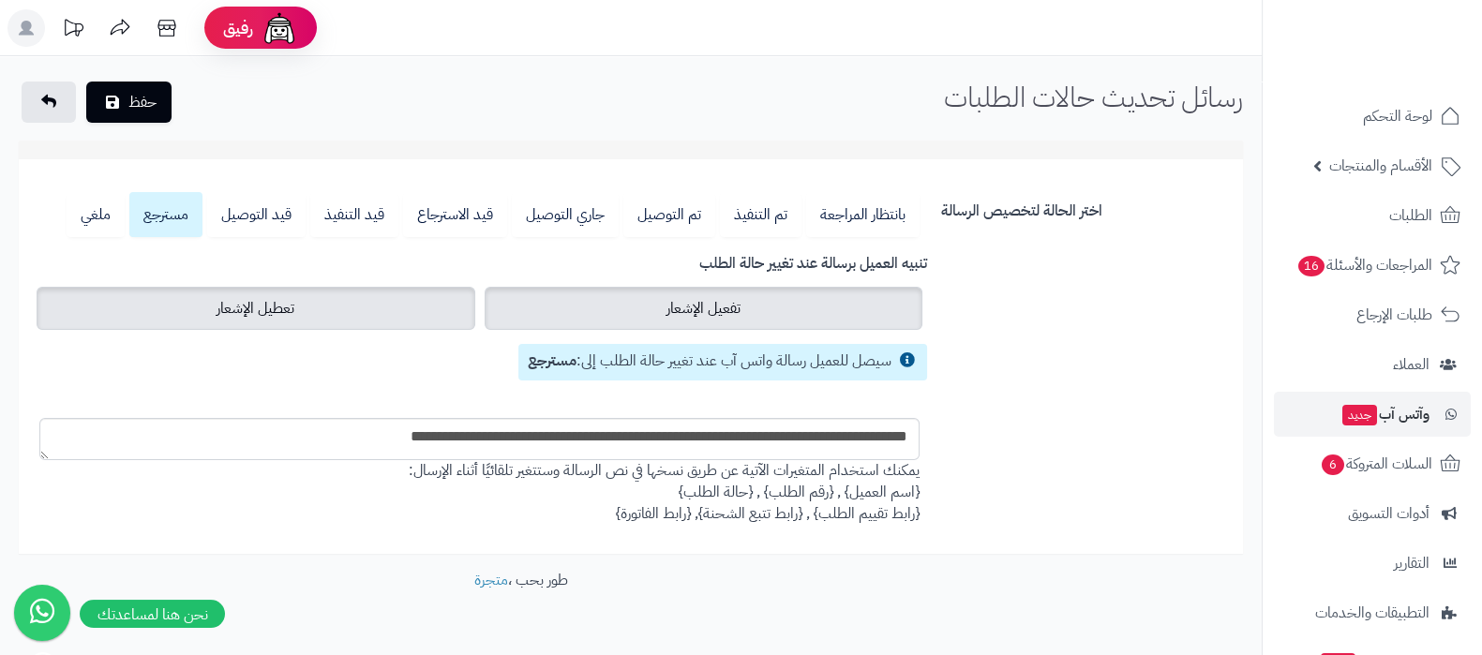
click at [350, 302] on label "تعطيل الإشعار" at bounding box center [256, 308] width 439 height 43
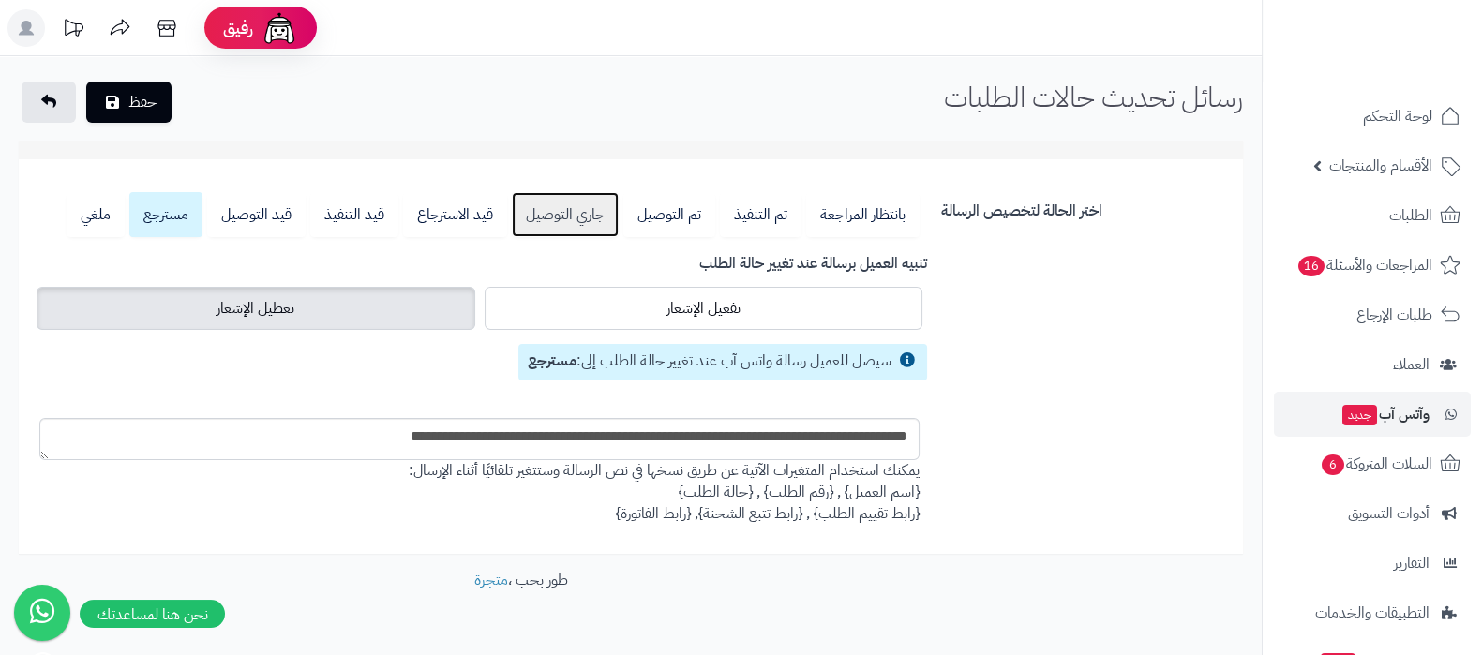
click at [579, 226] on link "جاري التوصيل" at bounding box center [565, 214] width 107 height 45
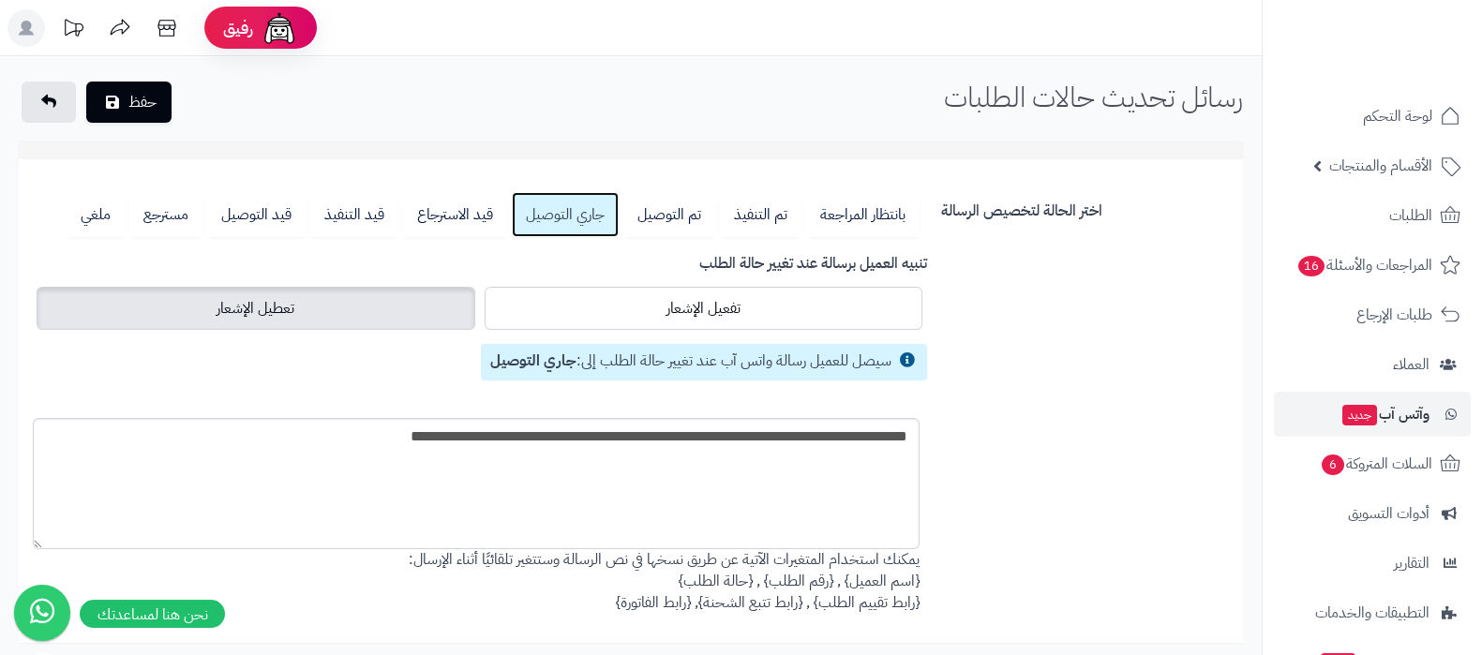
drag, startPoint x: 43, startPoint y: 457, endPoint x: 37, endPoint y: 574, distance: 117.4
click at [37, 549] on textarea "**********" at bounding box center [476, 483] width 887 height 131
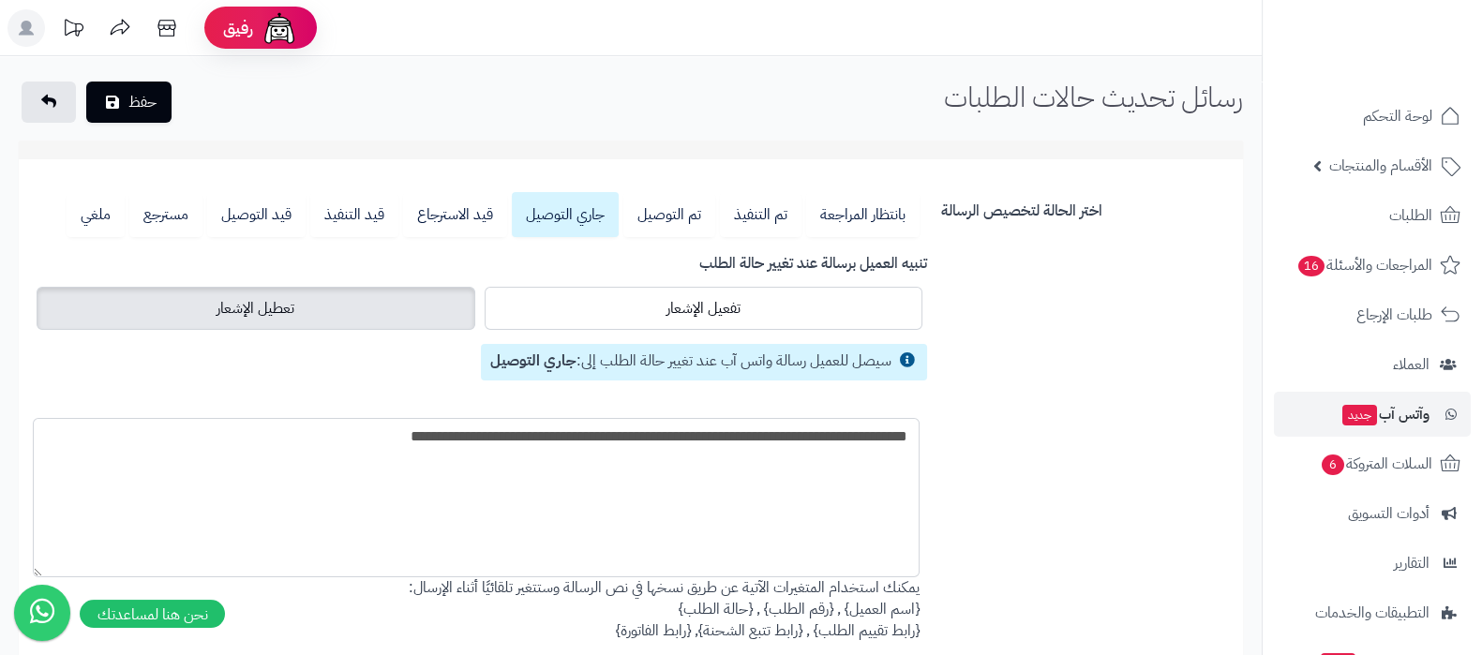
click at [719, 436] on textarea "**********" at bounding box center [476, 497] width 887 height 159
paste textarea "**********"
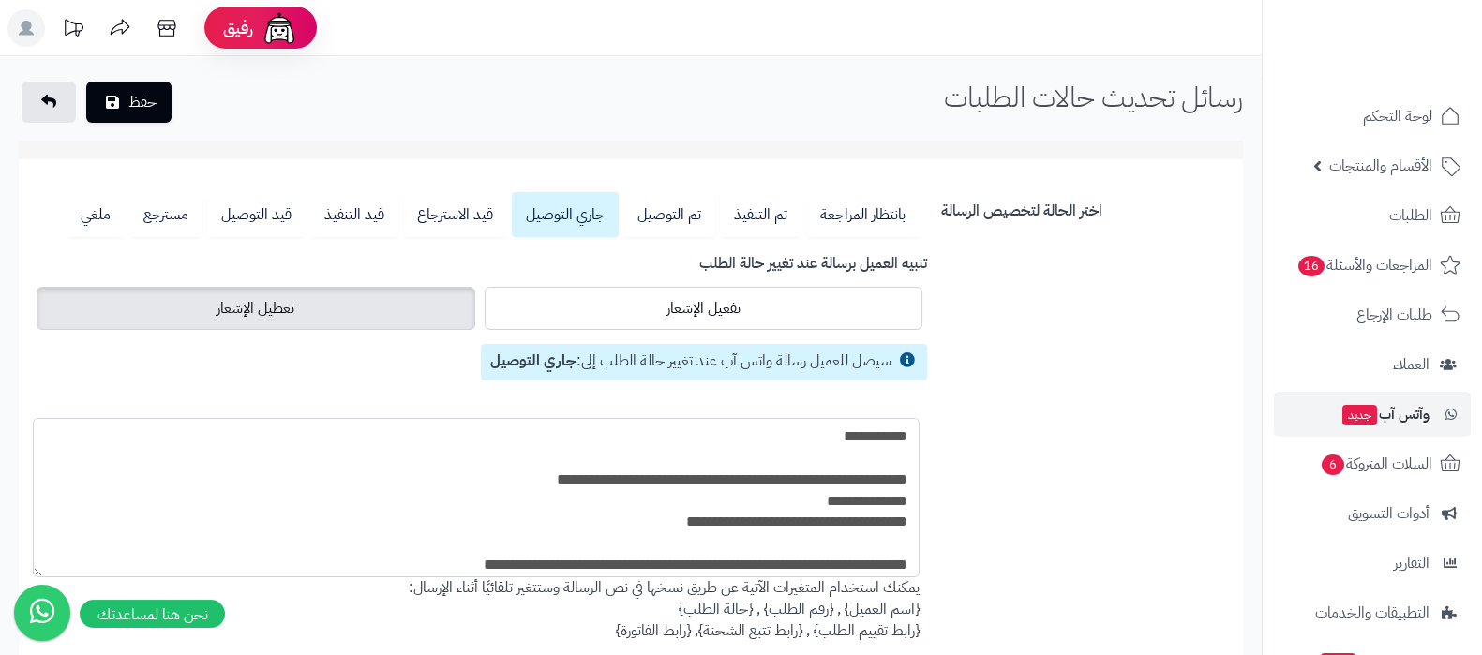
scroll to position [42, 0]
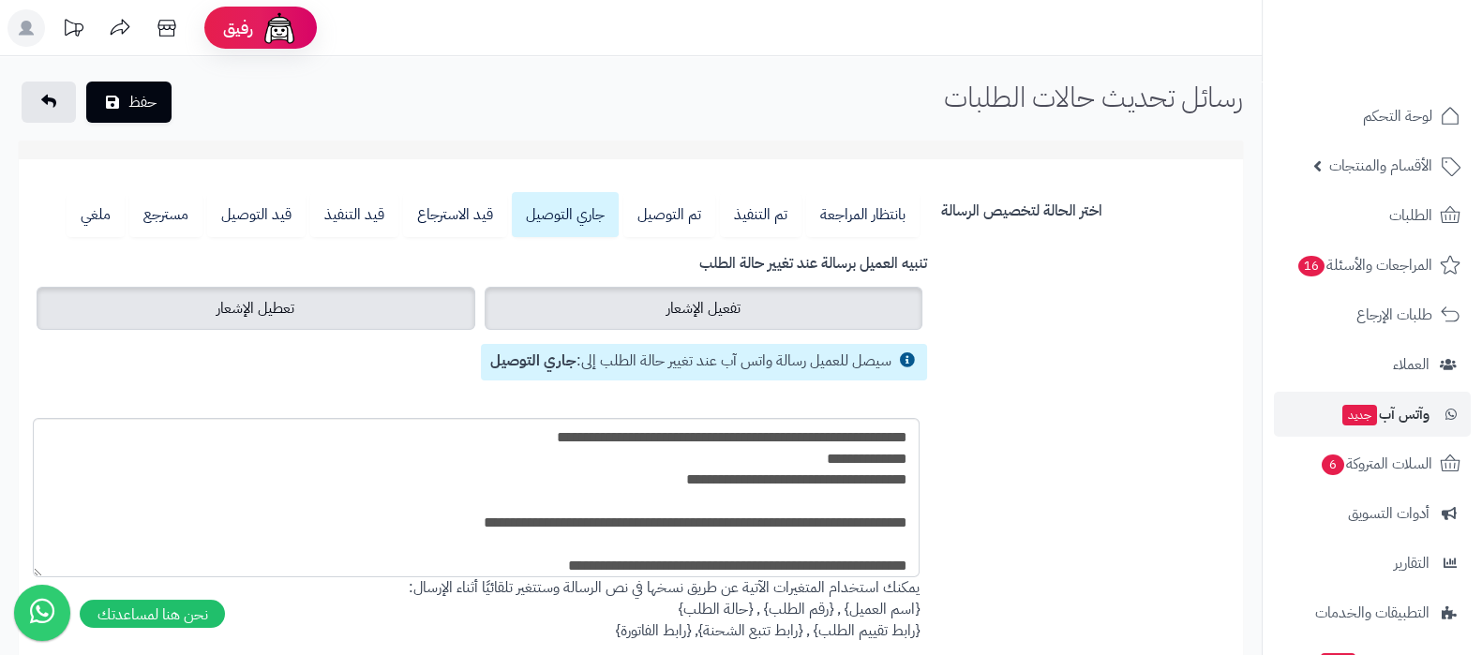
click at [687, 297] on span "تفعيل الإشعار" at bounding box center [704, 308] width 74 height 23
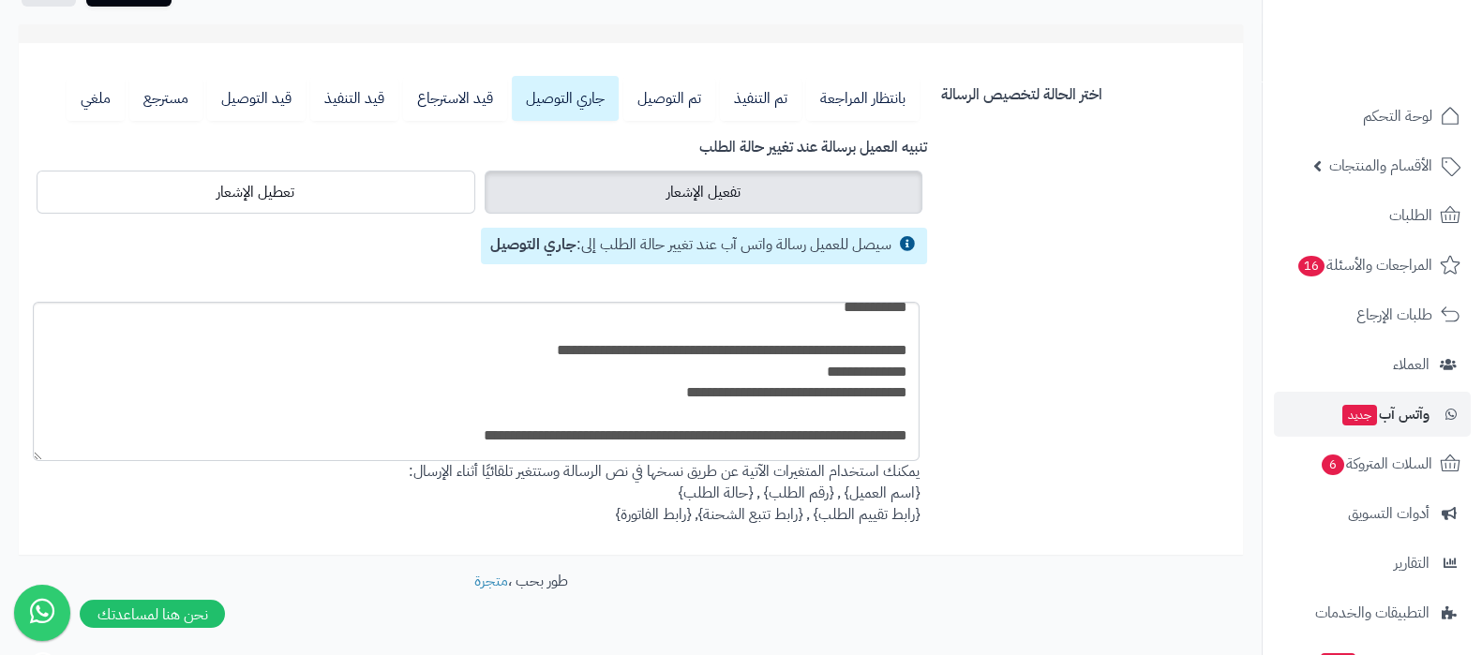
scroll to position [0, 0]
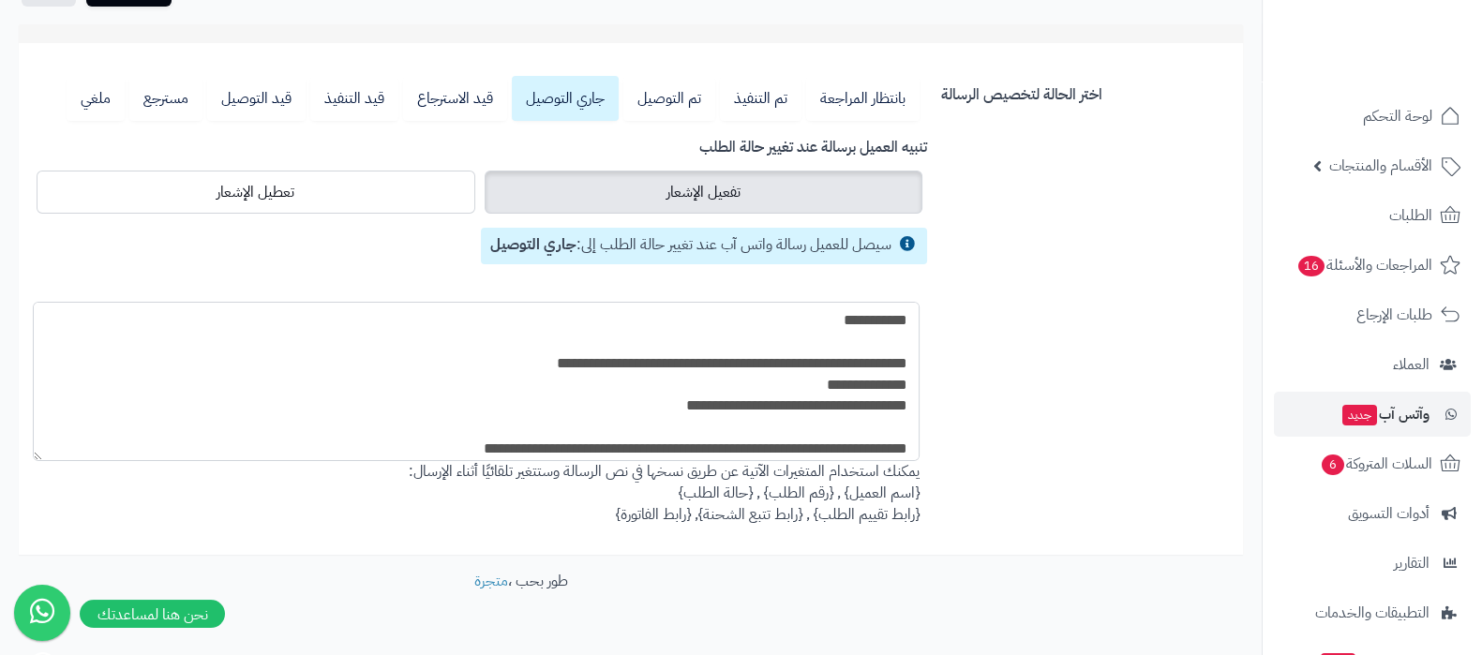
click at [858, 321] on textarea "**********" at bounding box center [476, 381] width 887 height 159
drag, startPoint x: 919, startPoint y: 491, endPoint x: 844, endPoint y: 491, distance: 75.0
click at [844, 491] on div "**********" at bounding box center [479, 414] width 880 height 224
copy div "{اسم العميل}"
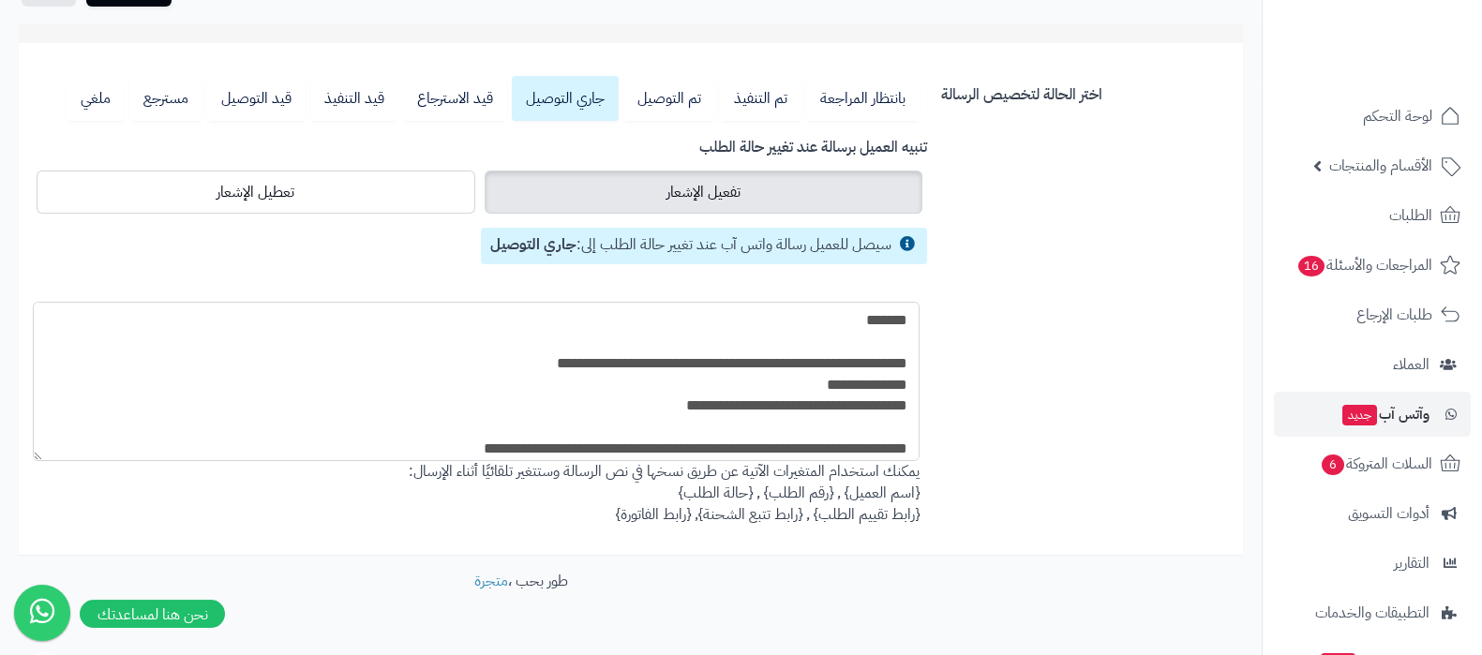
click at [871, 325] on textarea "**********" at bounding box center [476, 381] width 887 height 159
paste textarea "**********"
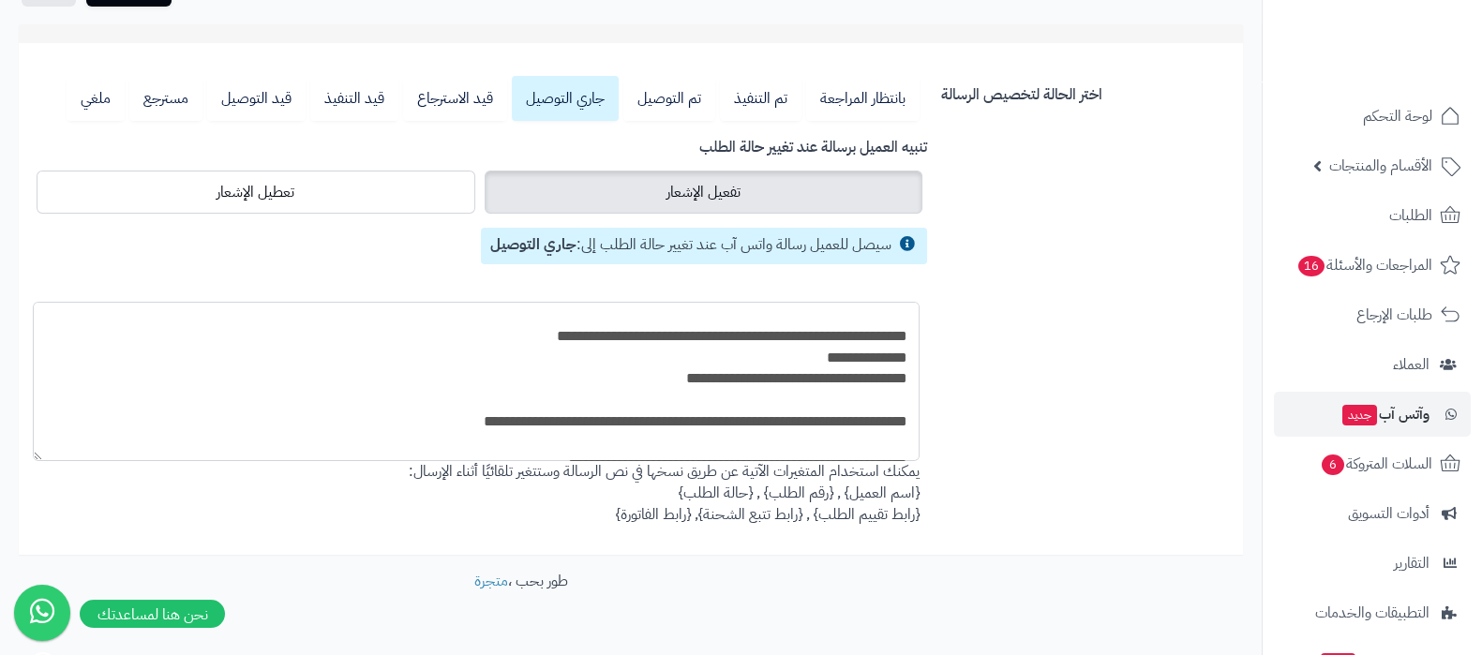
scroll to position [50, 0]
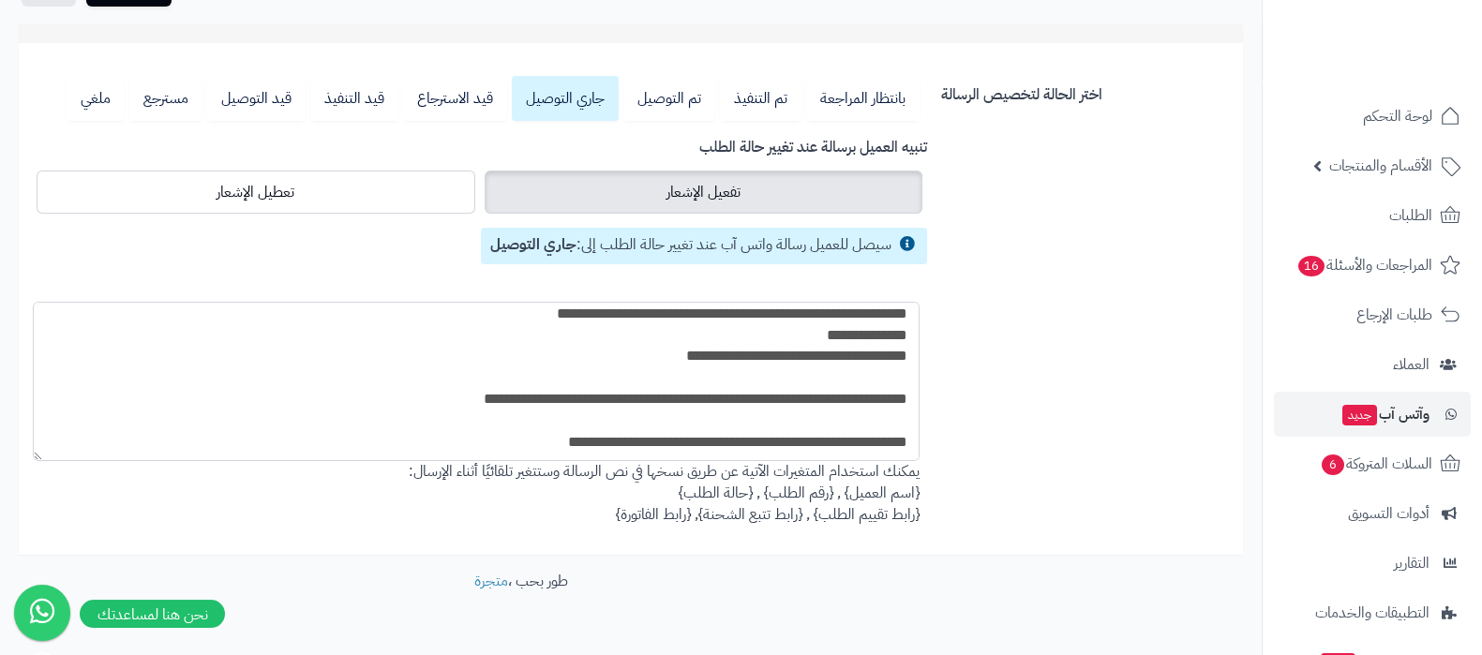
click at [775, 337] on textarea "**********" at bounding box center [476, 381] width 887 height 159
drag, startPoint x: 833, startPoint y: 489, endPoint x: 759, endPoint y: 490, distance: 73.1
click at [759, 490] on div "**********" at bounding box center [479, 414] width 880 height 224
copy div "{رقم الطلب}"
click at [804, 338] on textarea "**********" at bounding box center [476, 381] width 887 height 159
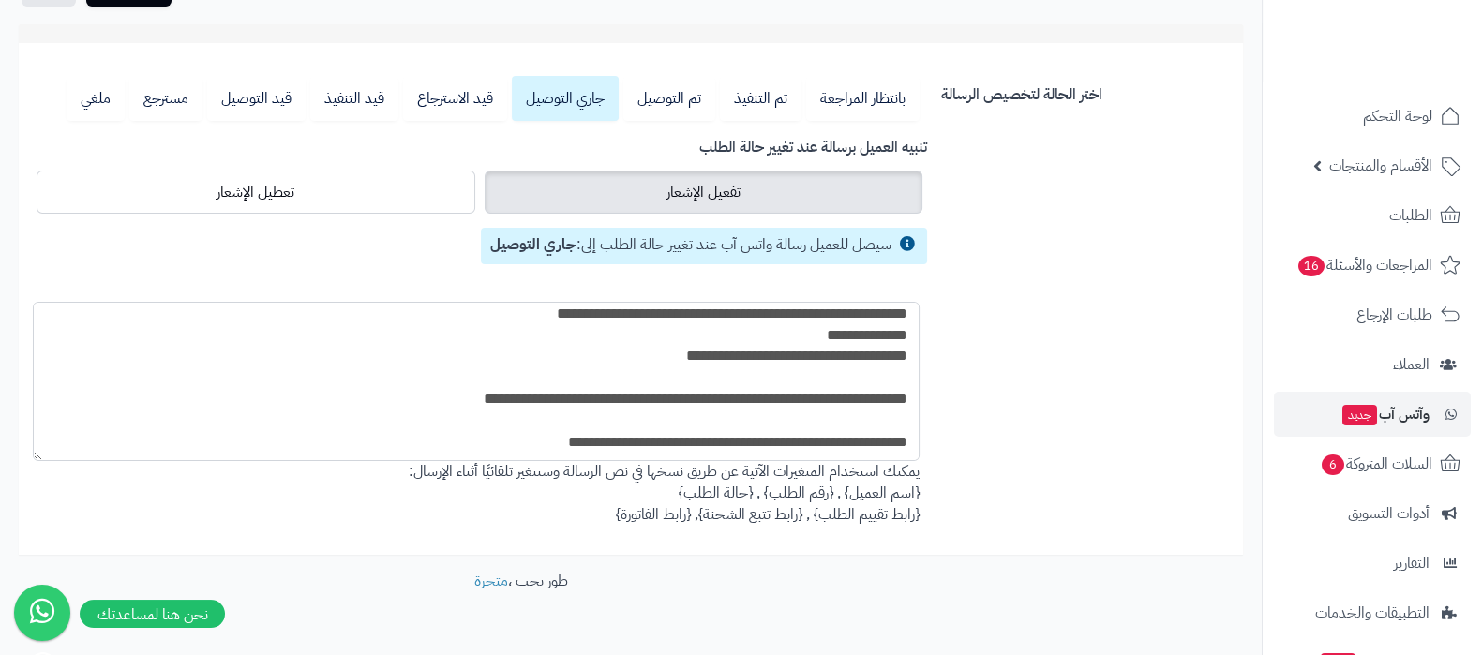
paste textarea "**********"
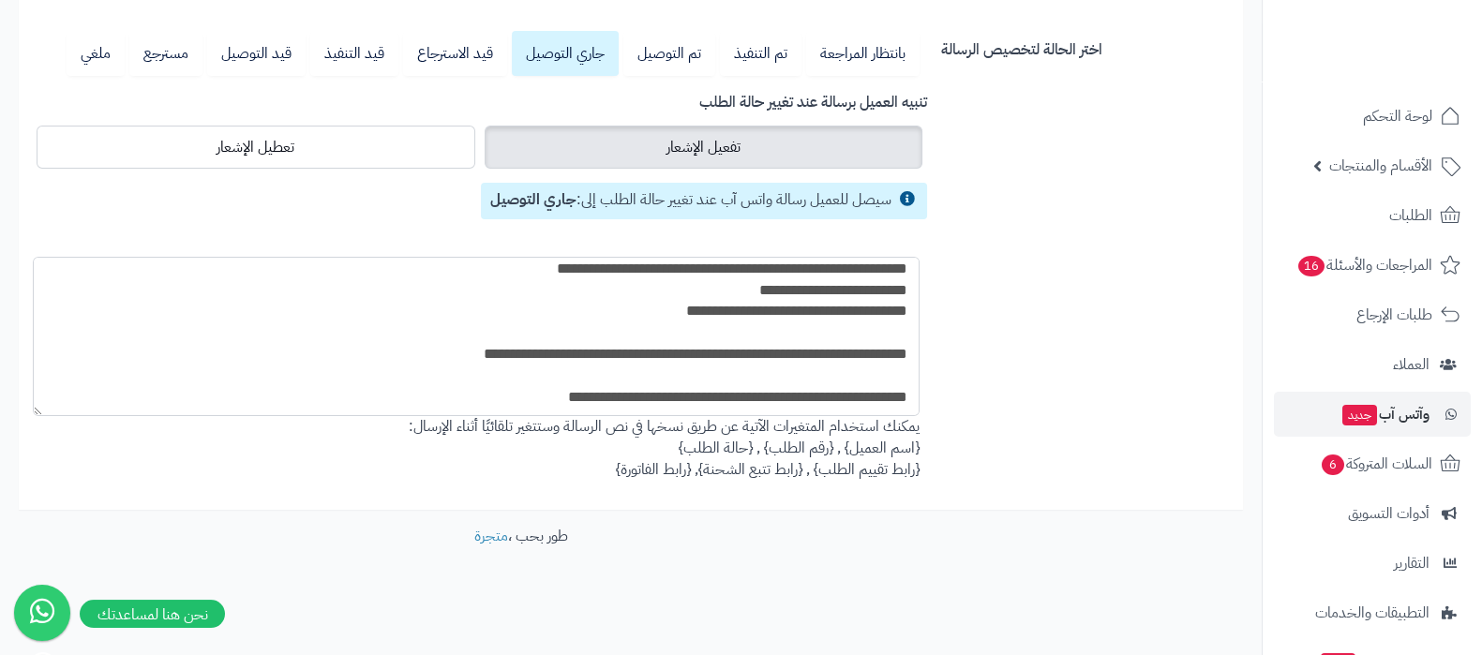
drag, startPoint x: 525, startPoint y: 353, endPoint x: 484, endPoint y: 355, distance: 41.3
click at [484, 355] on textarea "**********" at bounding box center [476, 336] width 887 height 159
drag, startPoint x: 697, startPoint y: 470, endPoint x: 742, endPoint y: 471, distance: 45.0
click at [742, 471] on div "**********" at bounding box center [479, 369] width 880 height 224
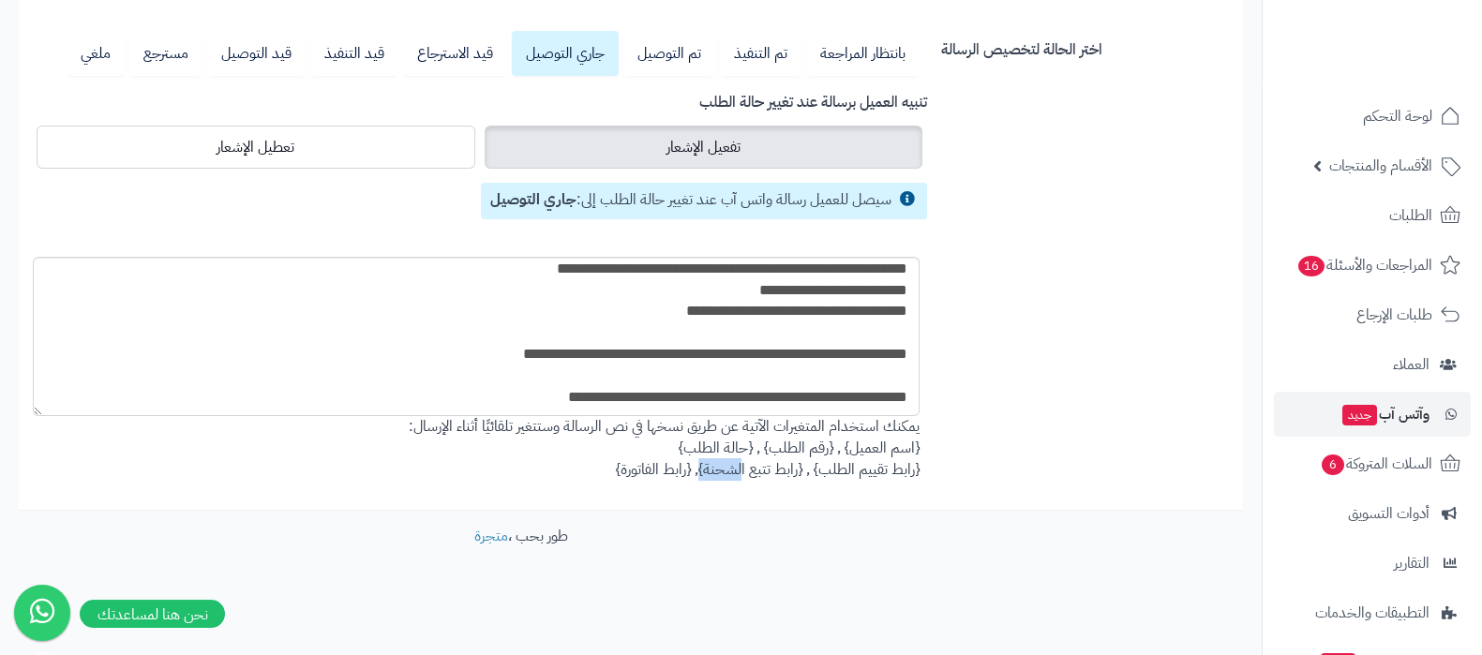
click at [742, 471] on div "**********" at bounding box center [479, 369] width 880 height 224
click at [752, 472] on div "**********" at bounding box center [479, 369] width 880 height 224
drag, startPoint x: 802, startPoint y: 468, endPoint x: 699, endPoint y: 472, distance: 103.2
click at [699, 472] on div "**********" at bounding box center [479, 369] width 880 height 224
copy div "{رابط تتبع الشحنة}"
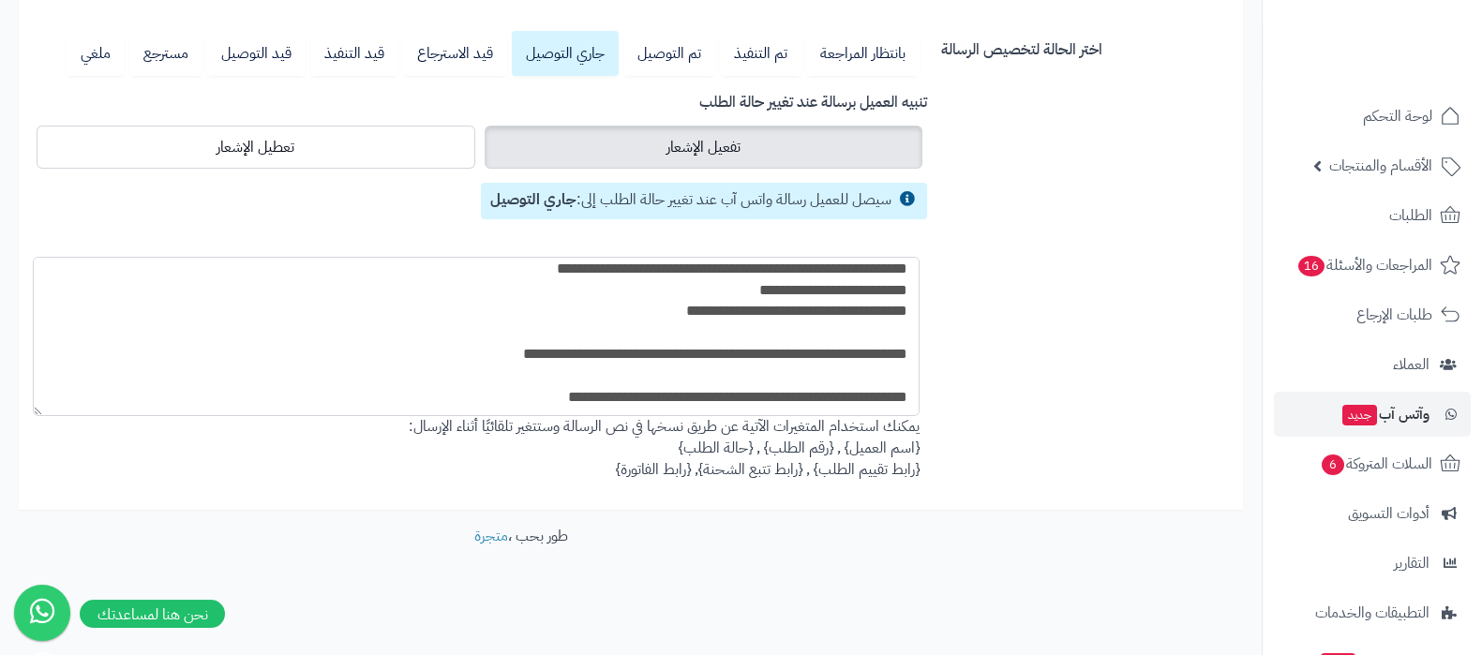
click at [499, 349] on textarea "**********" at bounding box center [476, 336] width 887 height 159
paste textarea "**********"
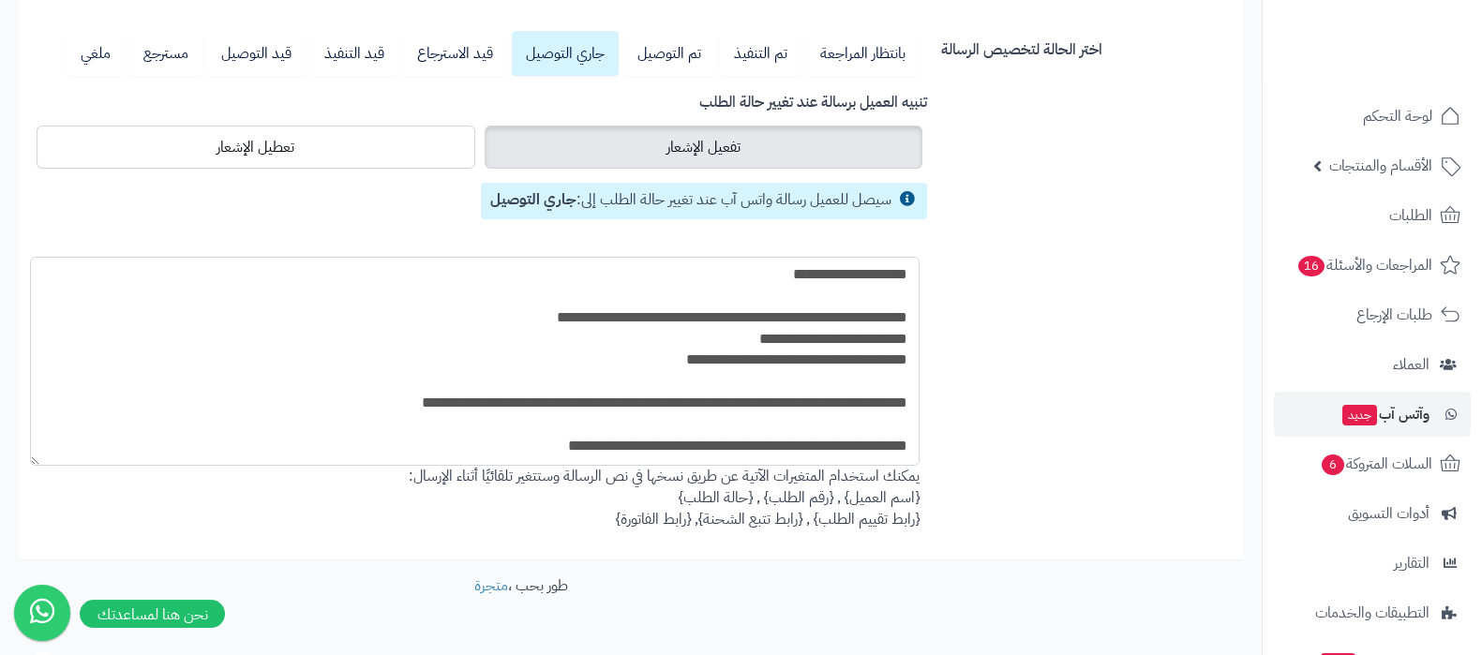
scroll to position [0, 0]
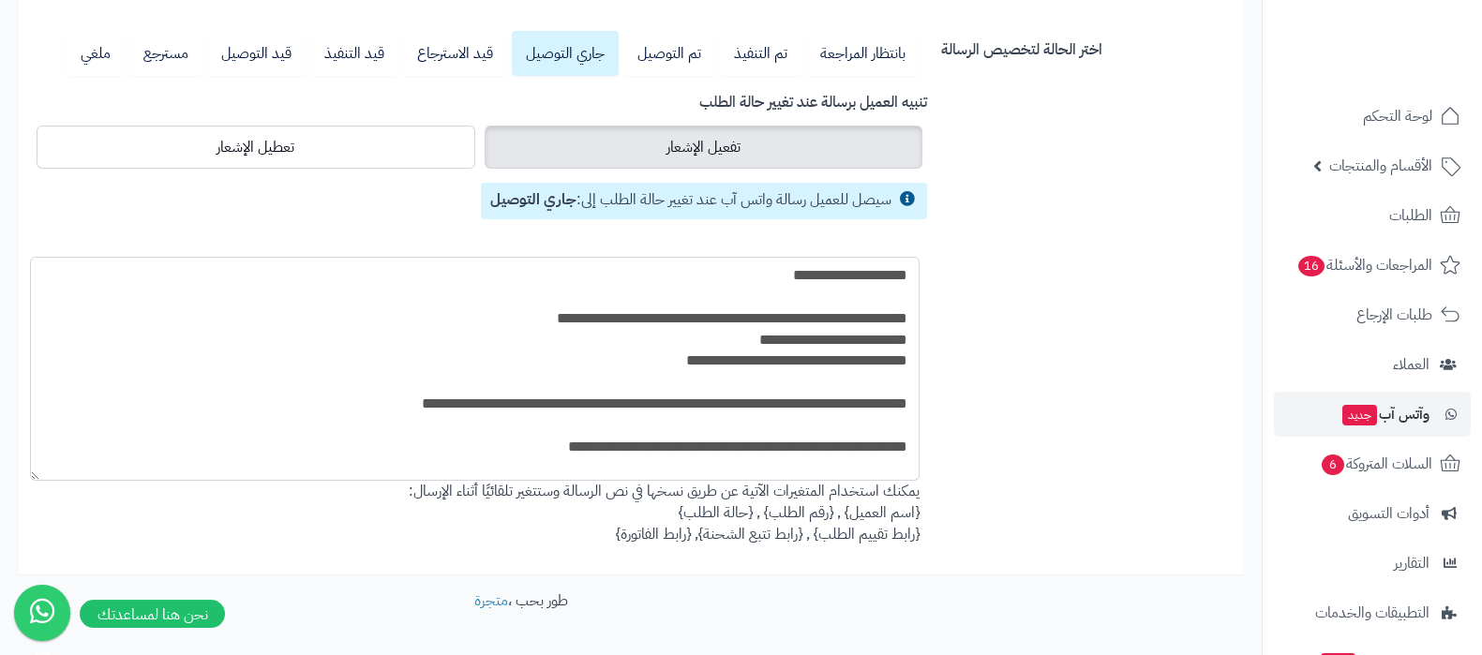
drag, startPoint x: 38, startPoint y: 405, endPoint x: 34, endPoint y: 470, distance: 64.8
click at [34, 470] on textarea "**********" at bounding box center [475, 369] width 890 height 224
drag, startPoint x: 579, startPoint y: 429, endPoint x: 936, endPoint y: 274, distance: 389.3
click at [936, 274] on div "**********" at bounding box center [630, 296] width 1211 height 530
type textarea "**********"
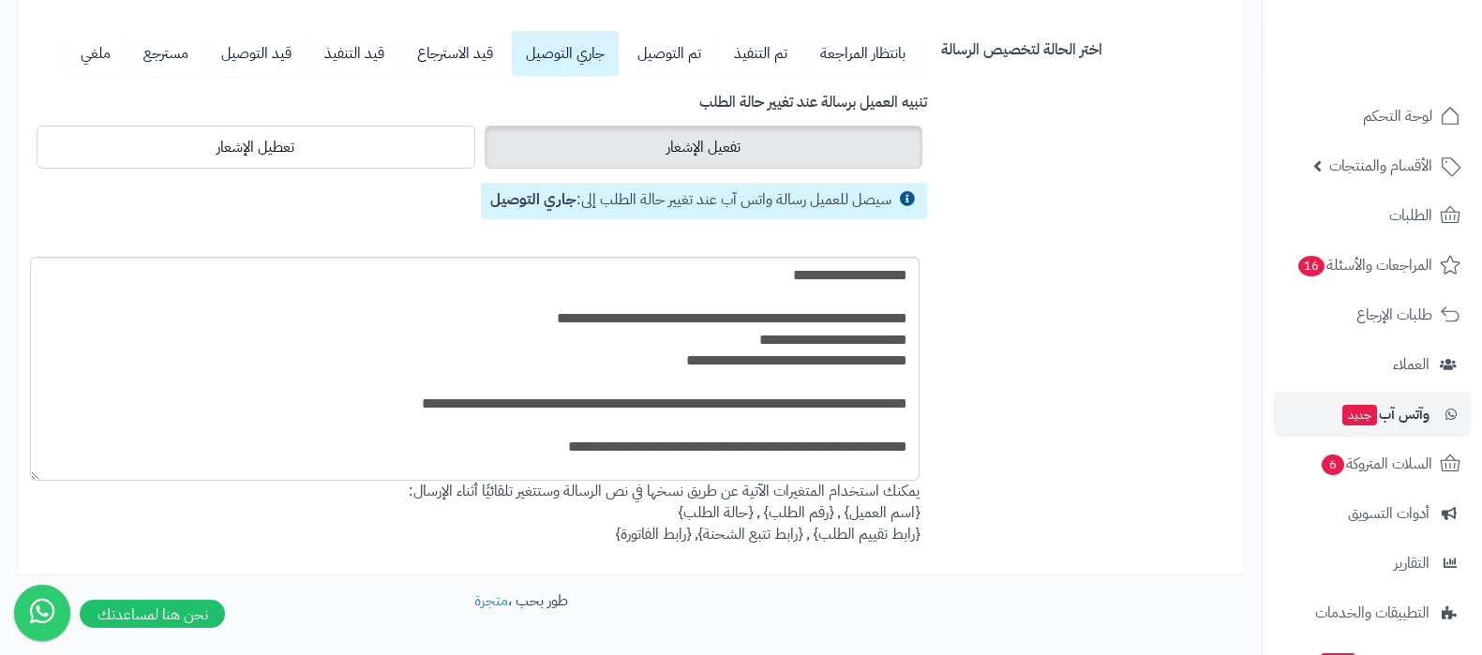
click at [1075, 376] on div "**********" at bounding box center [630, 296] width 1211 height 530
click at [103, 57] on link "ملغي" at bounding box center [96, 53] width 58 height 45
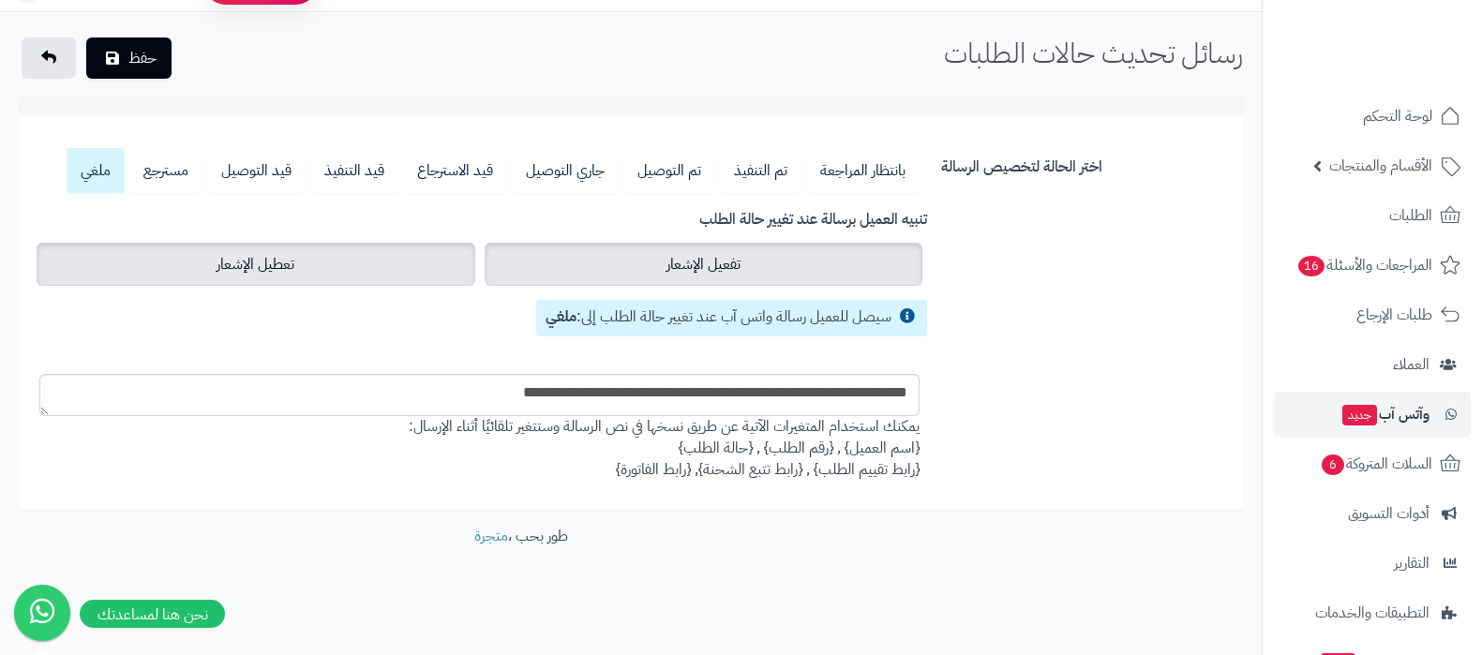
click at [259, 256] on span "تعطيل الإشعار" at bounding box center [256, 264] width 78 height 23
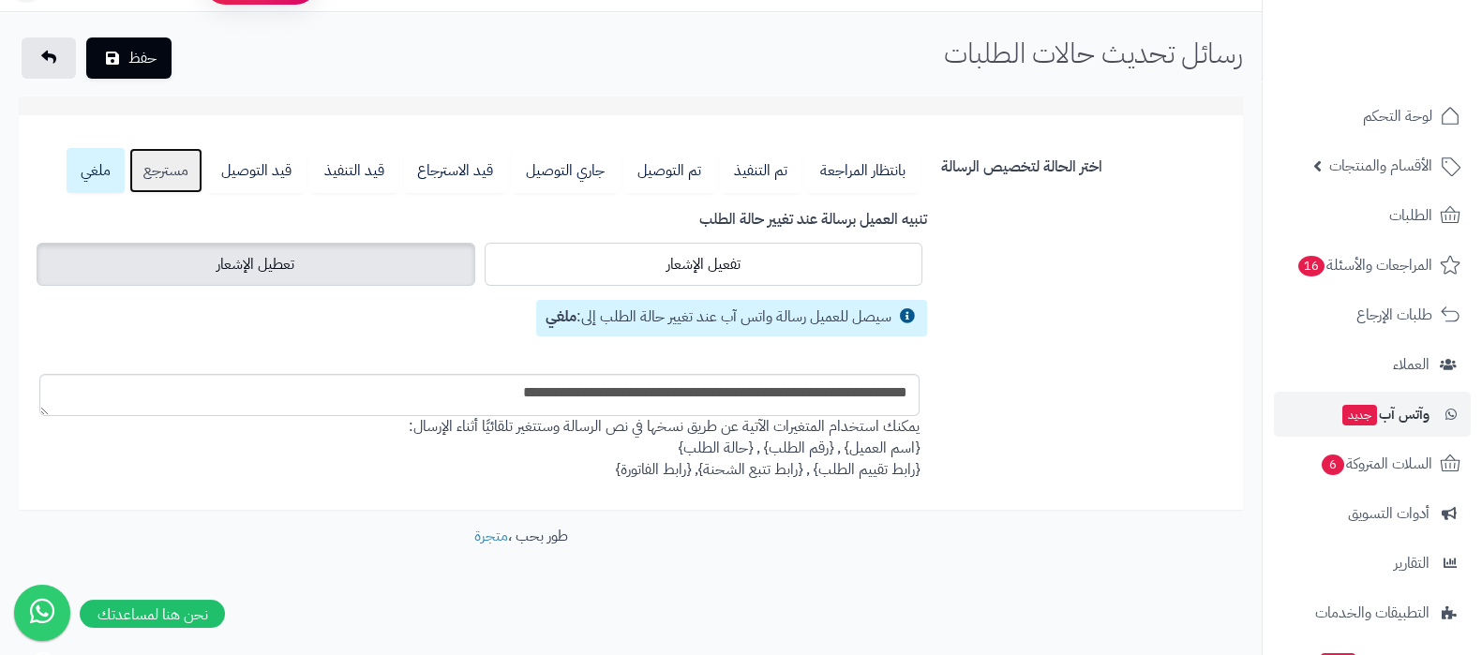
click at [173, 175] on link "مسترجع" at bounding box center [165, 170] width 73 height 45
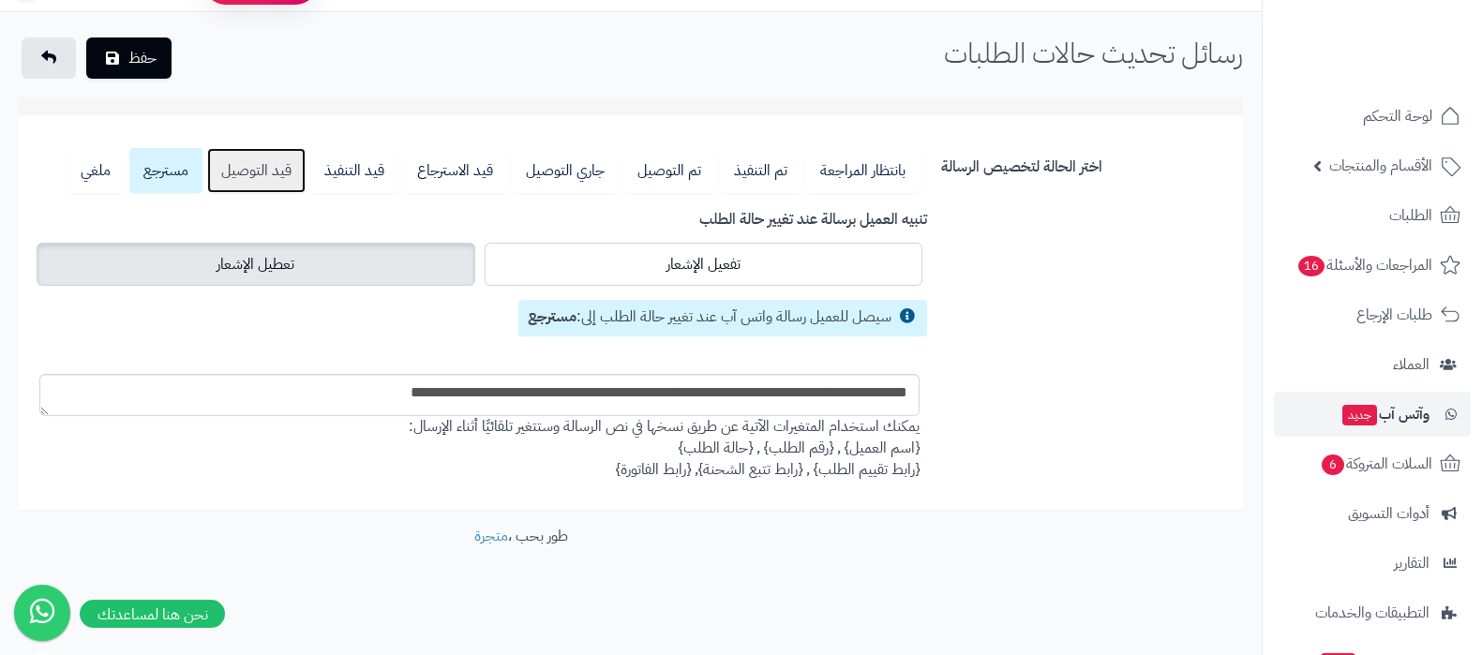
click at [279, 173] on link "قيد التوصيل" at bounding box center [256, 170] width 98 height 45
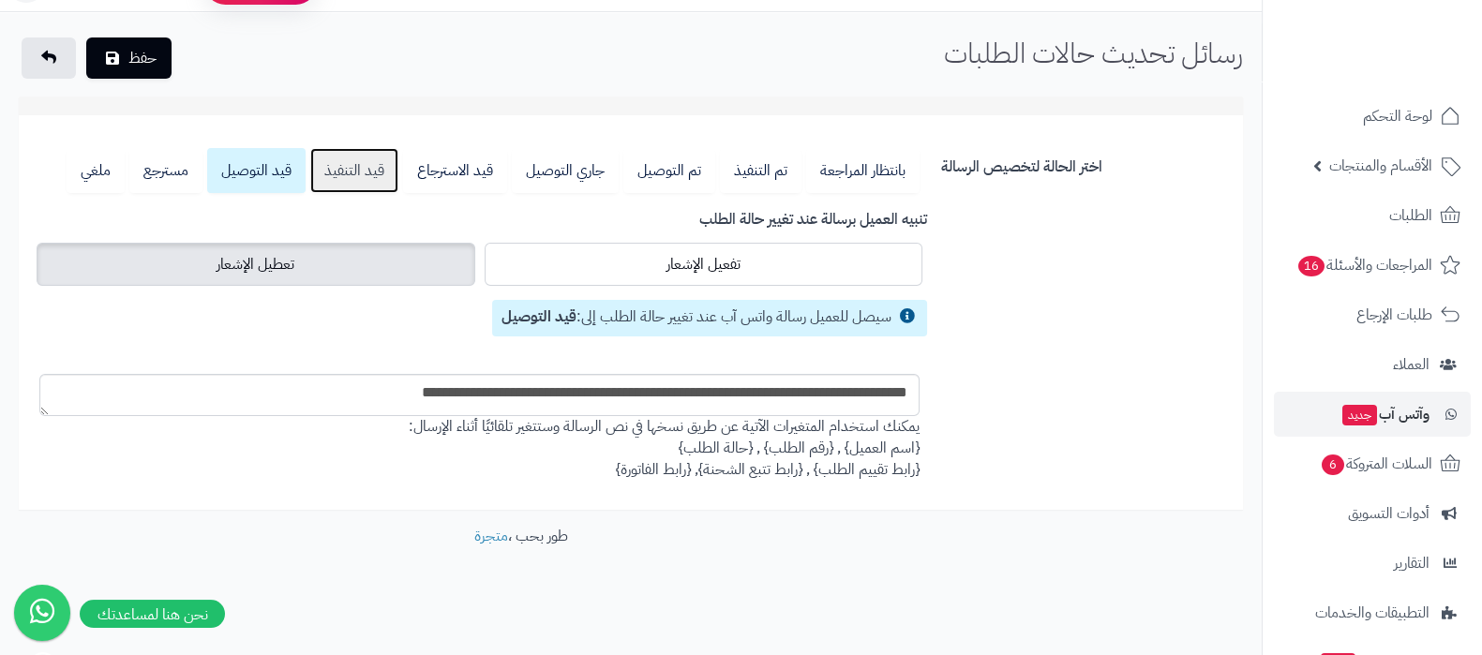
click at [352, 172] on link "قيد التنفيذ" at bounding box center [354, 170] width 88 height 45
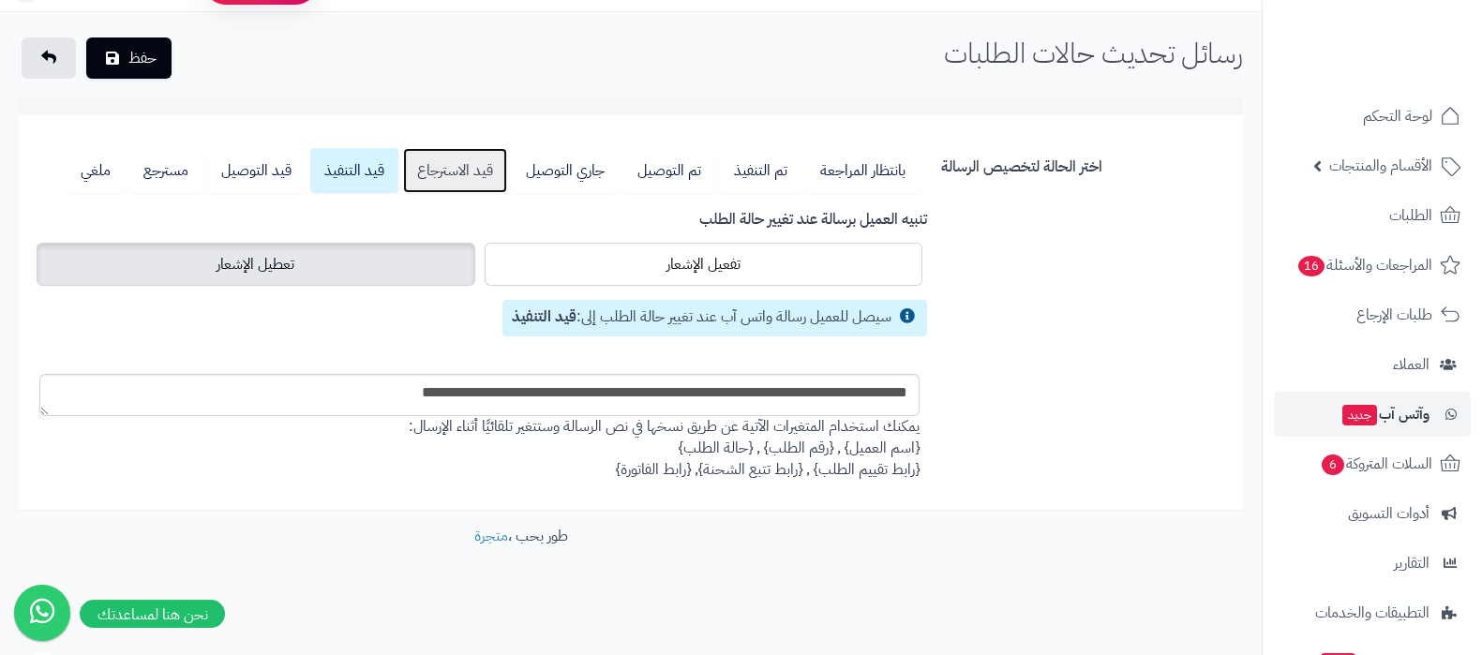
click at [423, 179] on link "قيد الاسترجاع" at bounding box center [455, 170] width 104 height 45
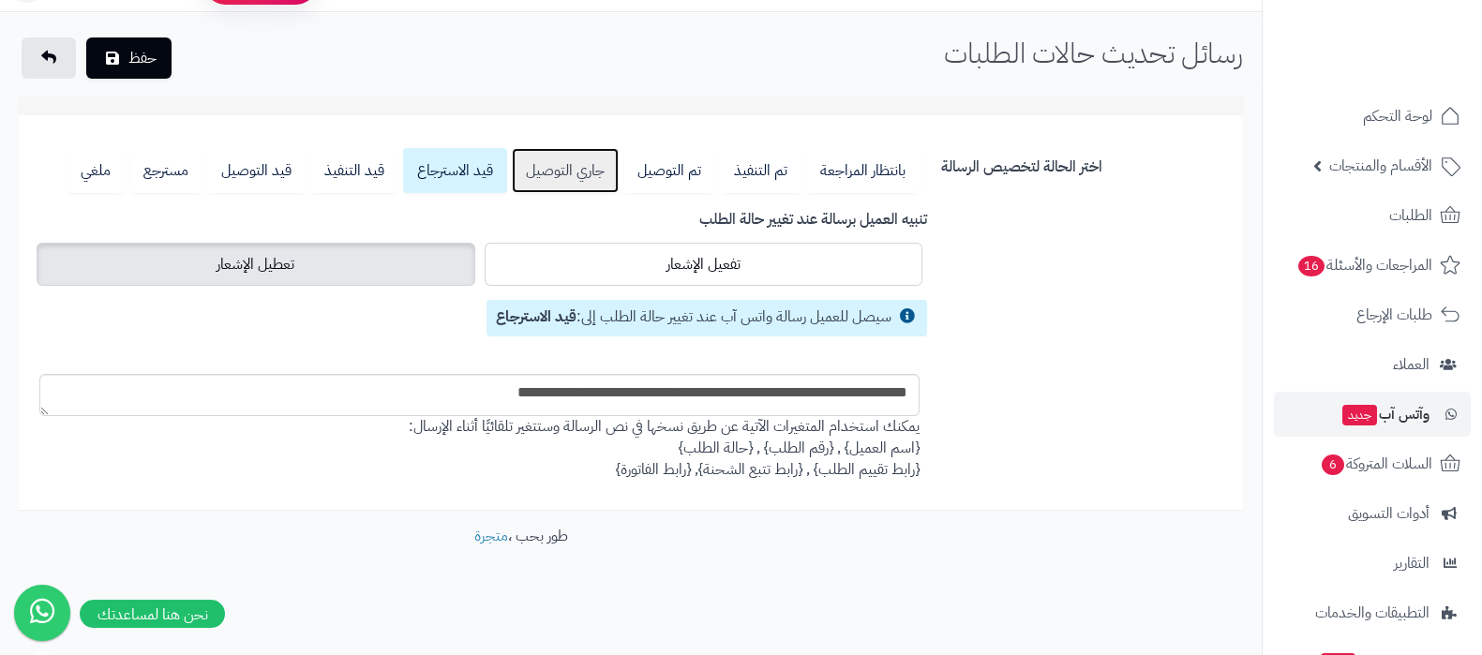
click at [541, 176] on link "جاري التوصيل" at bounding box center [565, 170] width 107 height 45
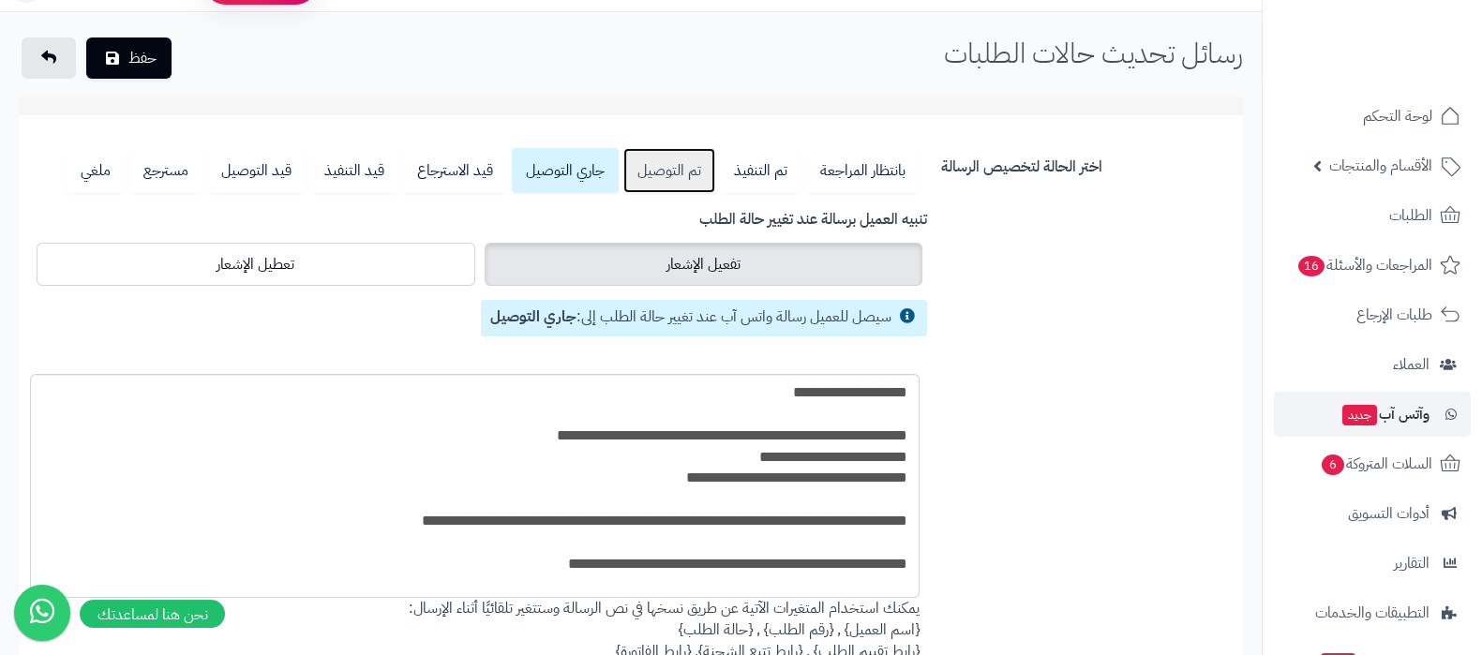
click at [665, 173] on link "تم التوصيل" at bounding box center [670, 170] width 92 height 45
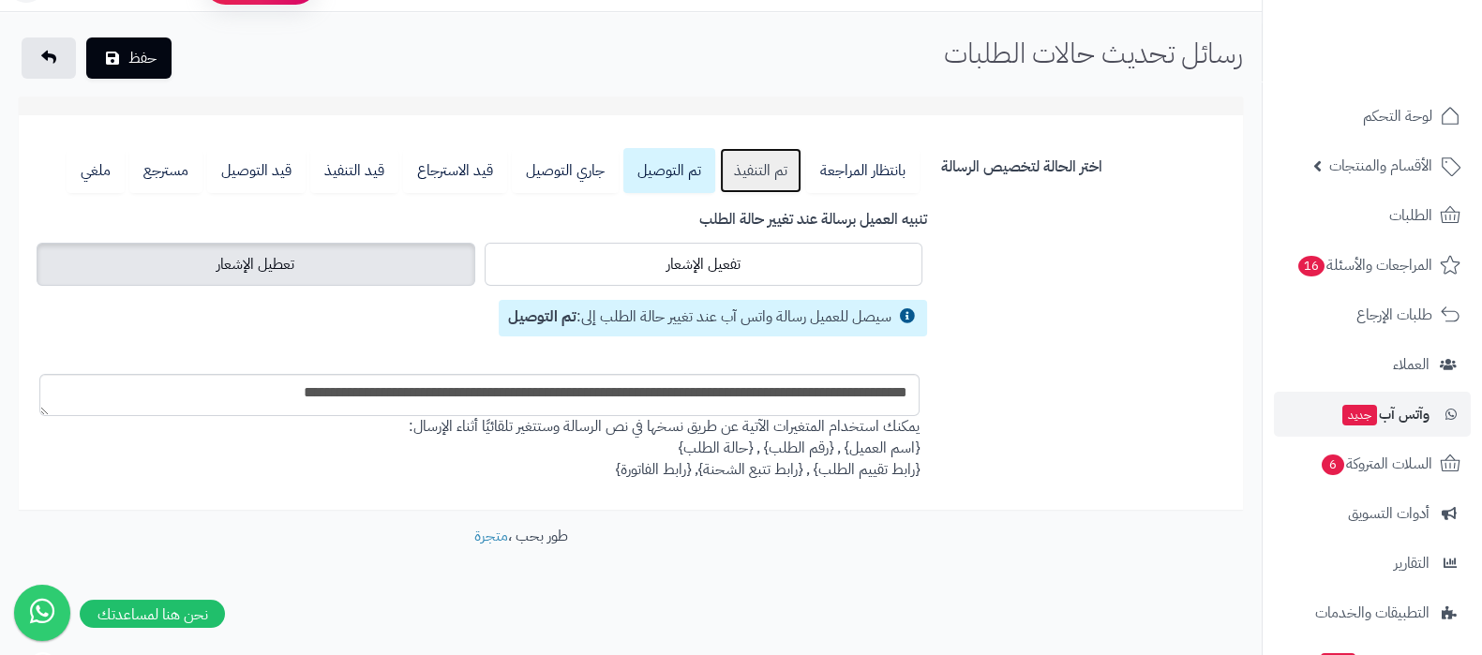
click at [764, 173] on link "تم التنفيذ" at bounding box center [761, 170] width 82 height 45
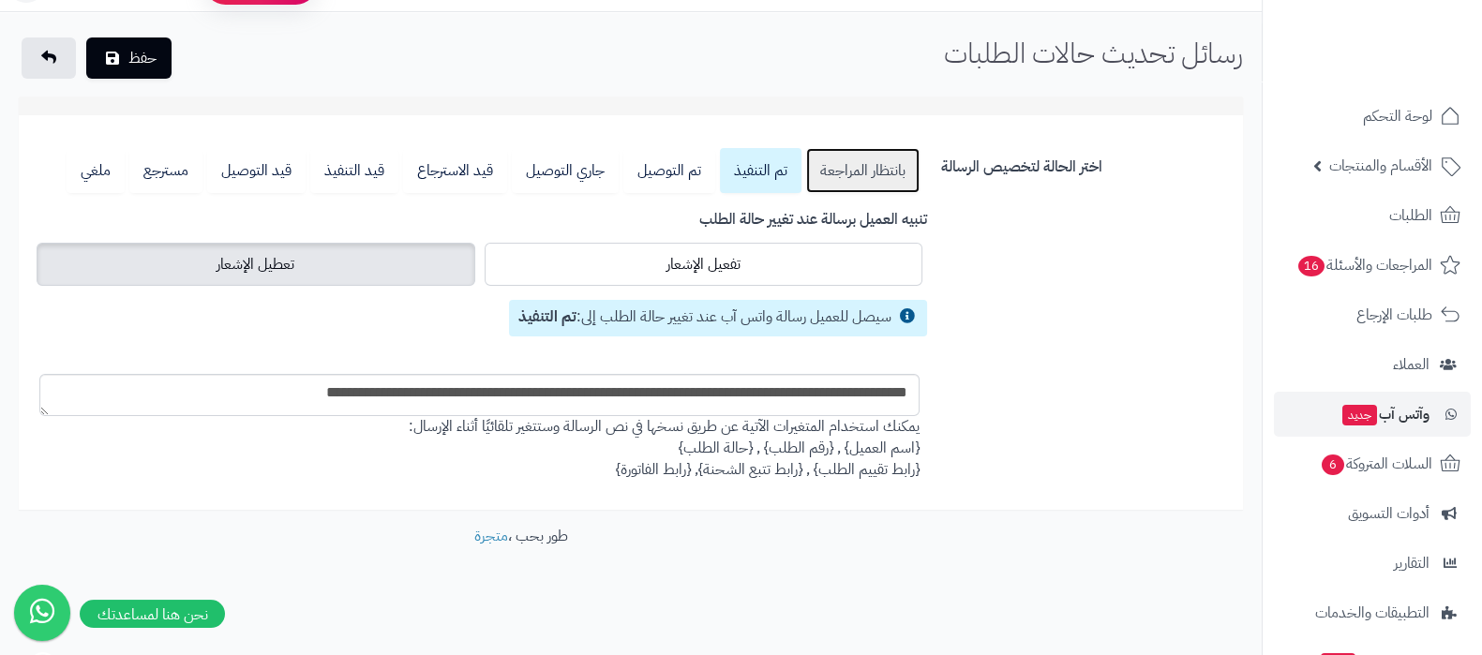
click at [842, 171] on link "بانتظار المراجعة" at bounding box center [862, 170] width 113 height 45
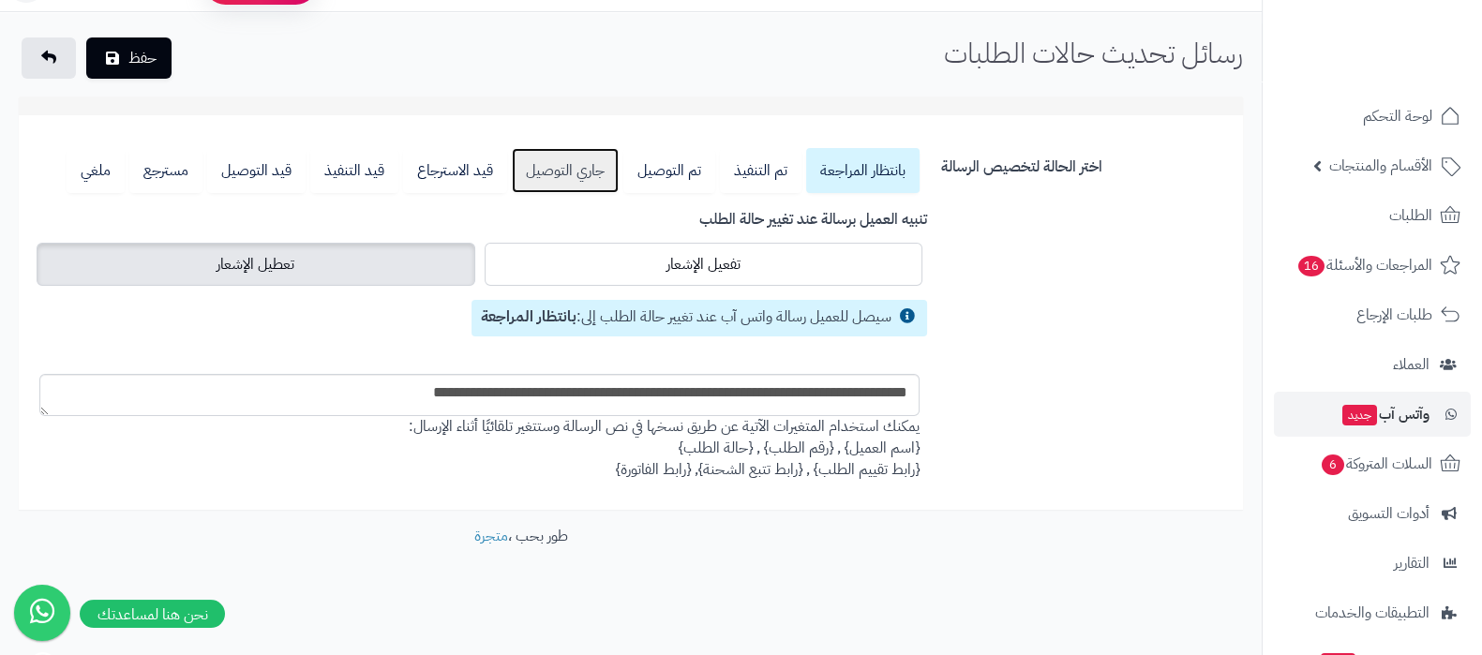
click at [564, 180] on link "جاري التوصيل" at bounding box center [565, 170] width 107 height 45
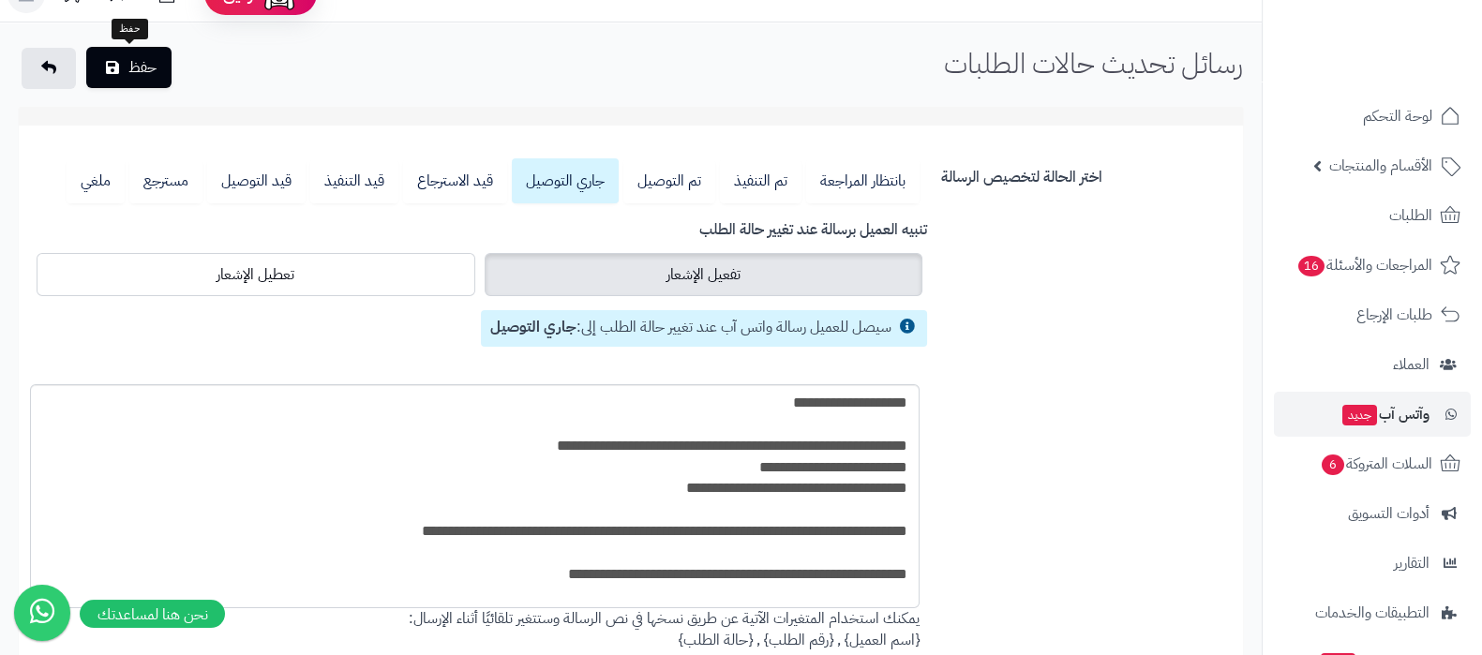
scroll to position [0, 0]
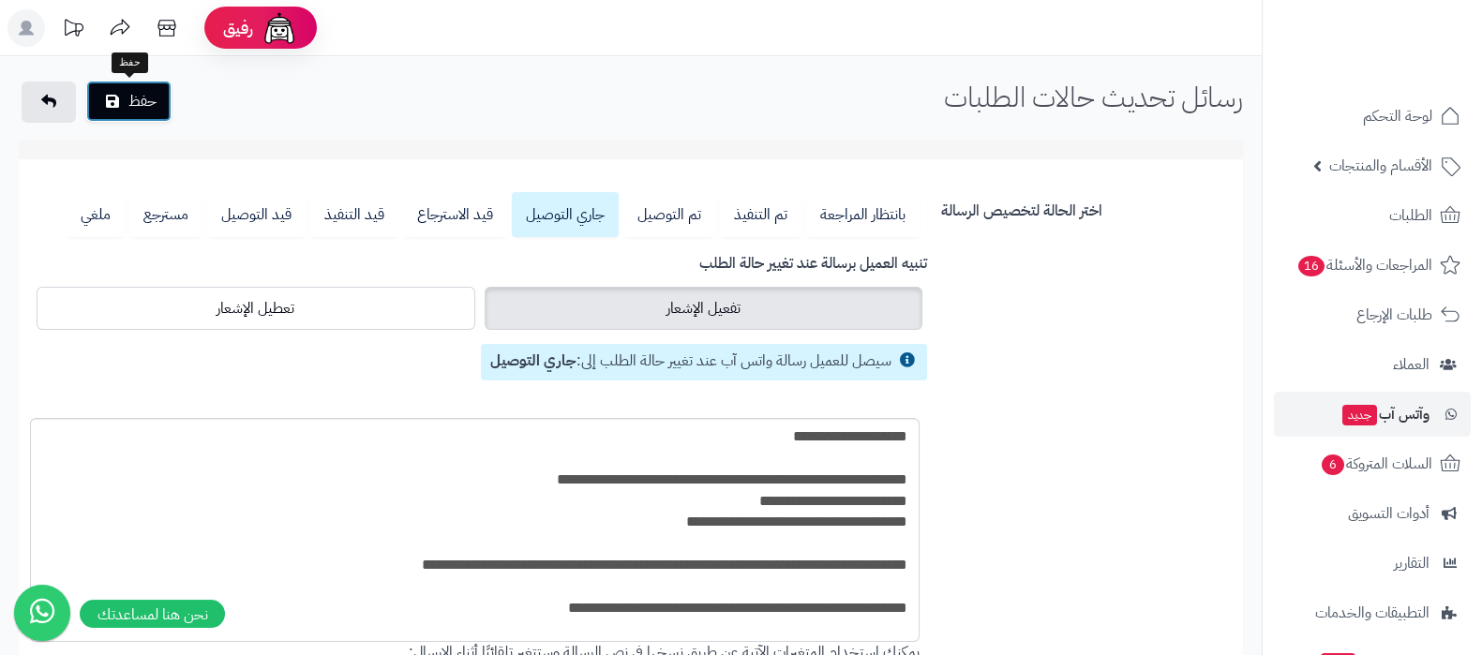
click at [139, 106] on button "حفظ" at bounding box center [128, 101] width 85 height 41
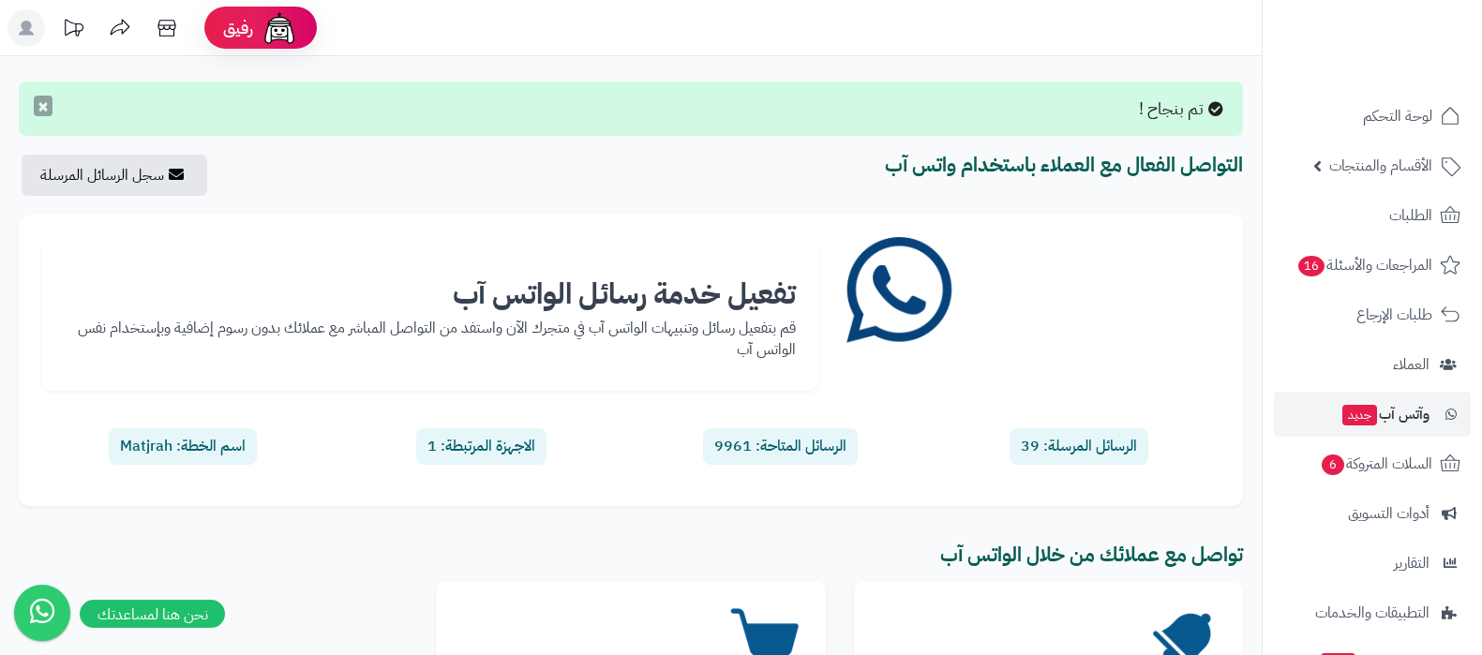
click at [44, 107] on button "×" at bounding box center [43, 106] width 19 height 21
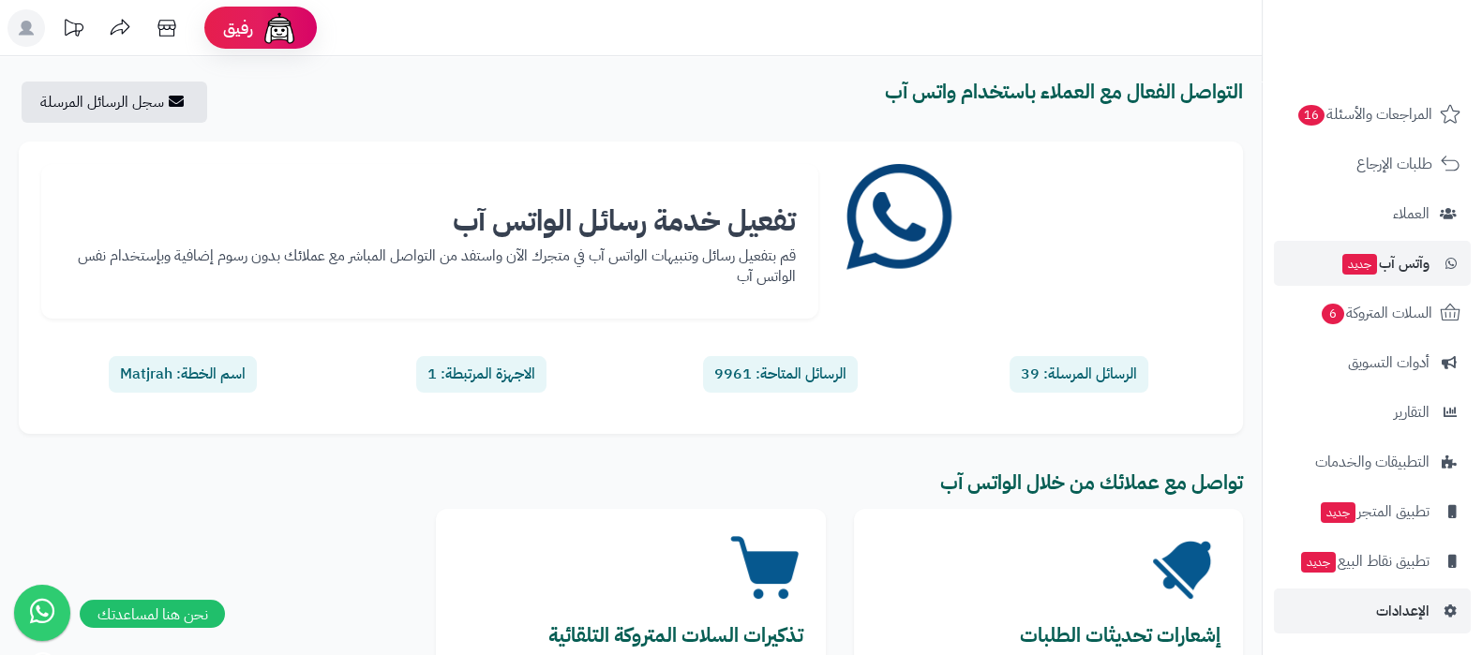
scroll to position [152, 0]
click at [1369, 613] on link "الإعدادات" at bounding box center [1372, 610] width 197 height 45
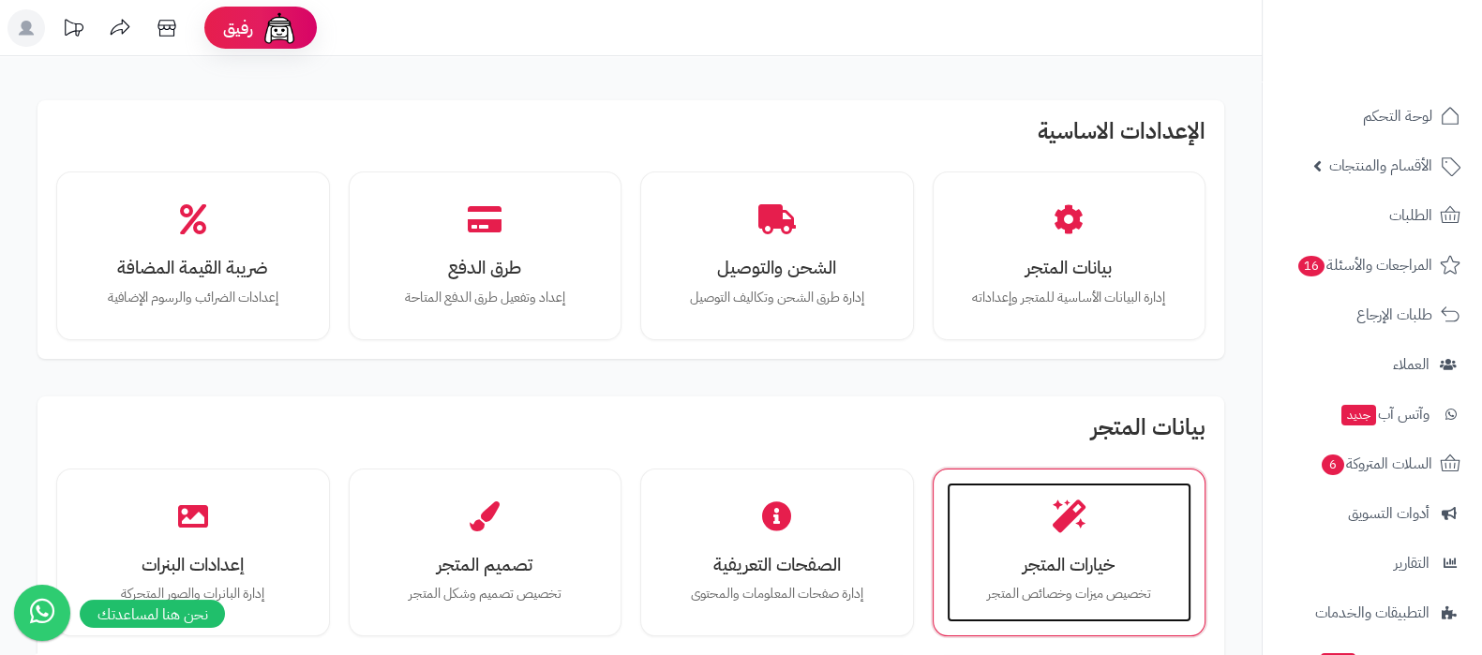
click at [1031, 533] on div "خيارات المتجر تخصيص ميزات وخصائص المتجر" at bounding box center [1070, 553] width 246 height 141
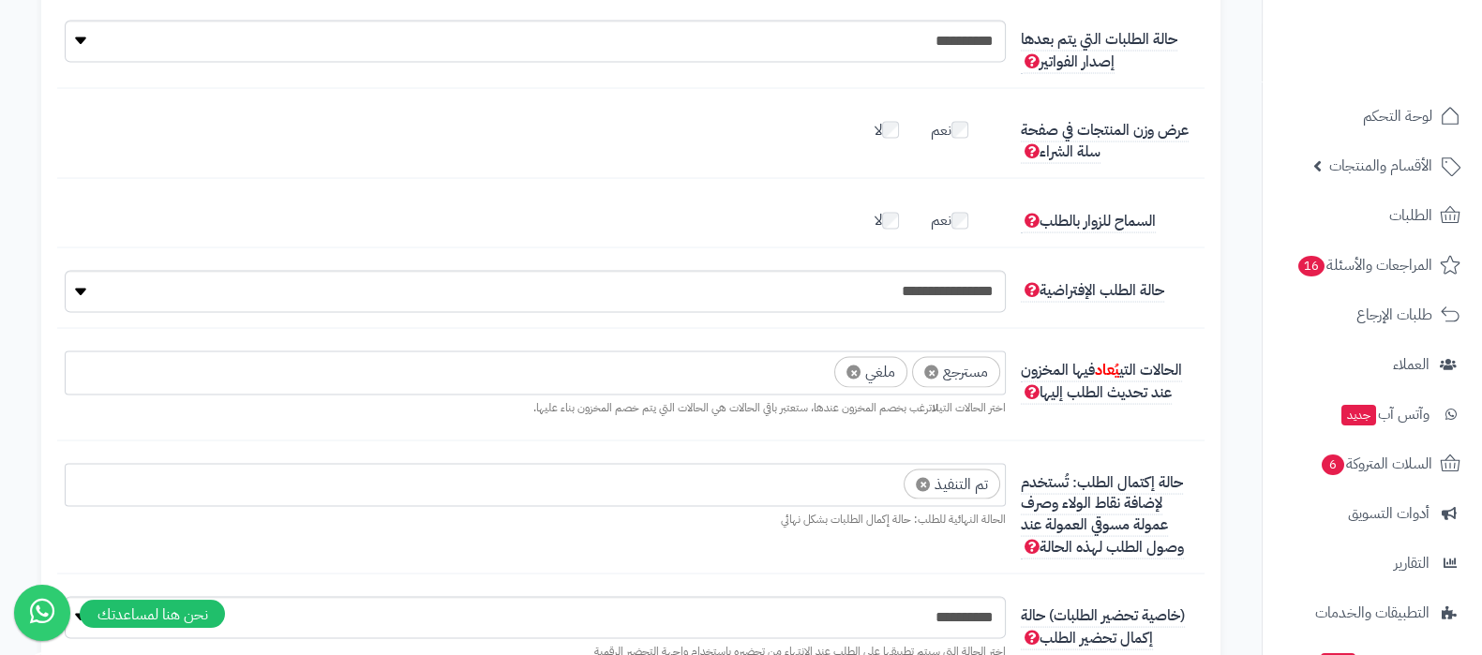
scroll to position [4688, 0]
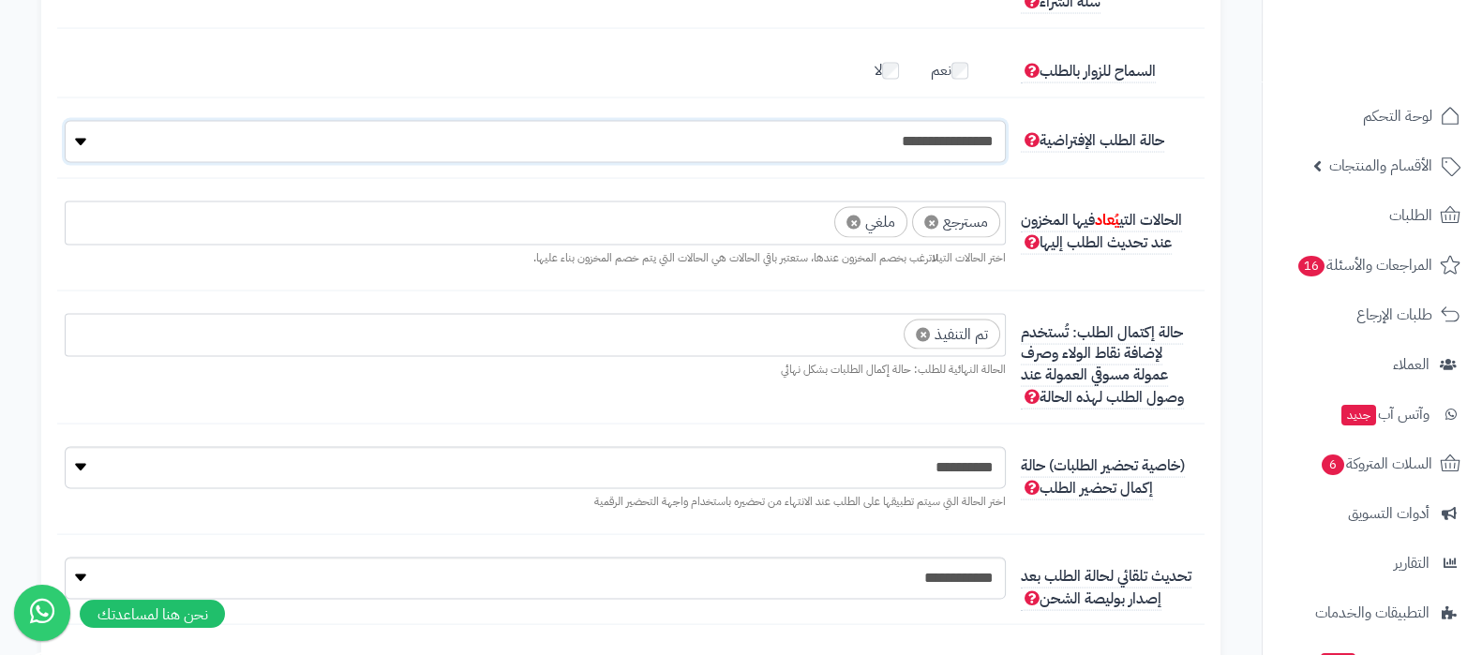
click at [947, 147] on select "**********" at bounding box center [535, 142] width 941 height 42
select select "*"
click at [65, 123] on select "**********" at bounding box center [535, 142] width 941 height 42
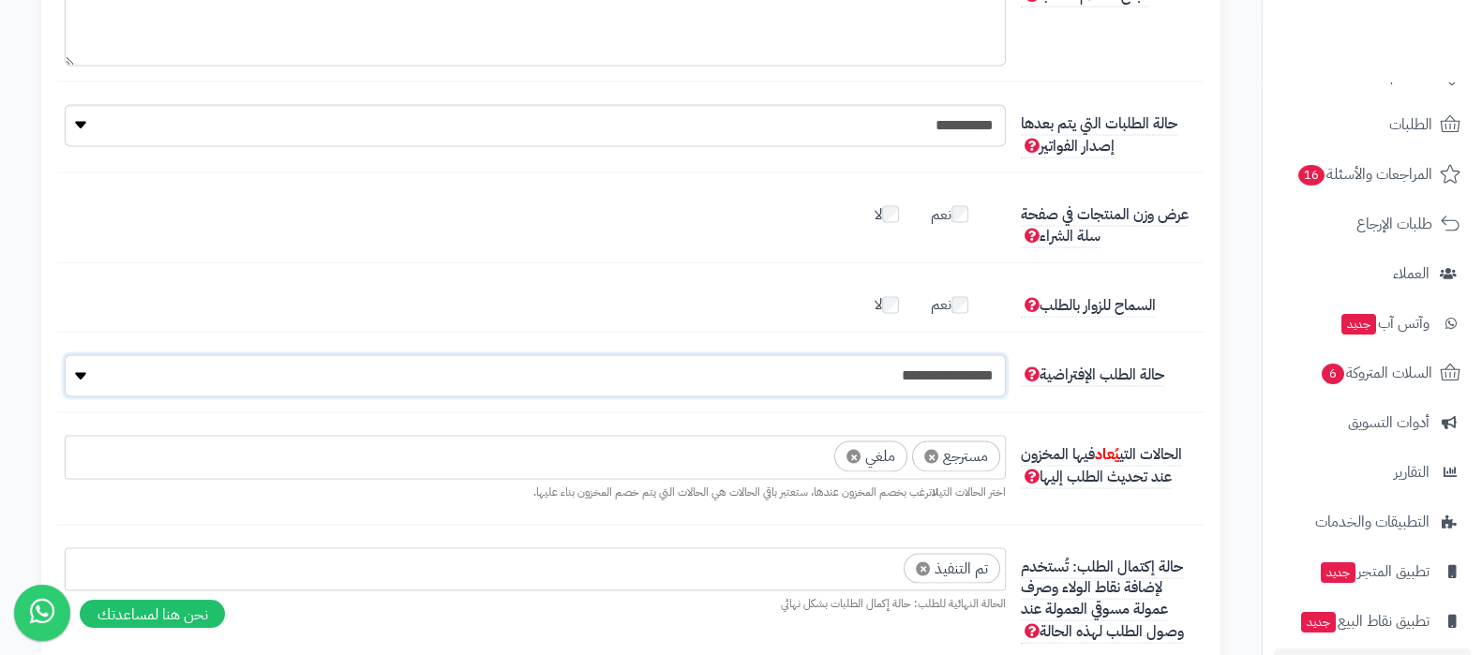
scroll to position [152, 0]
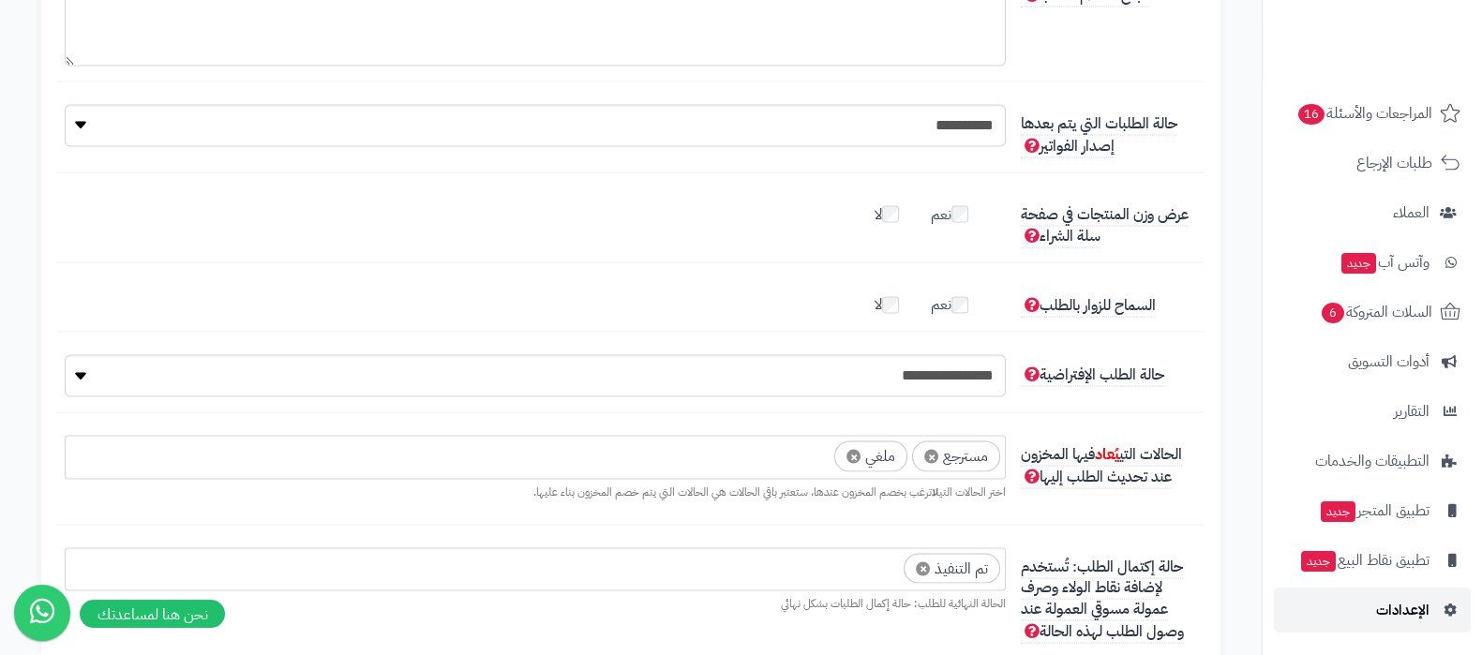
click at [1392, 621] on span "الإعدادات" at bounding box center [1402, 610] width 53 height 26
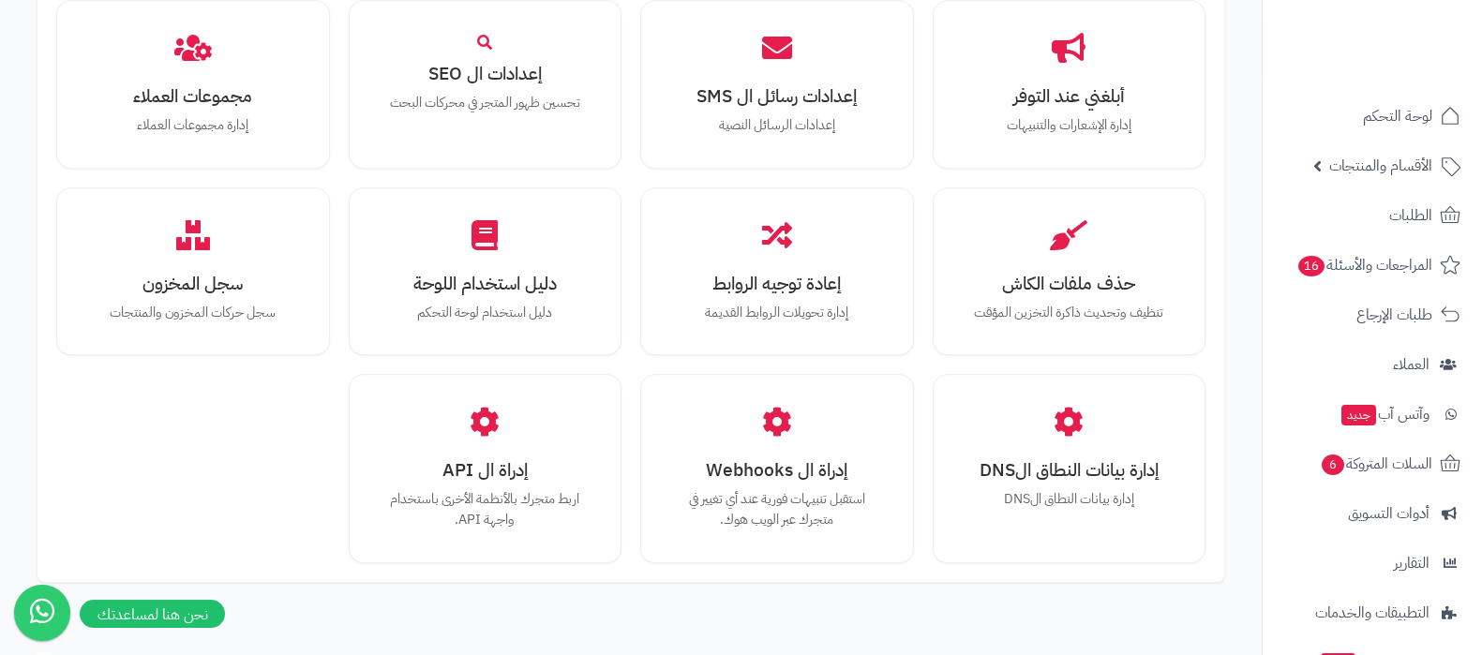
scroll to position [1734, 0]
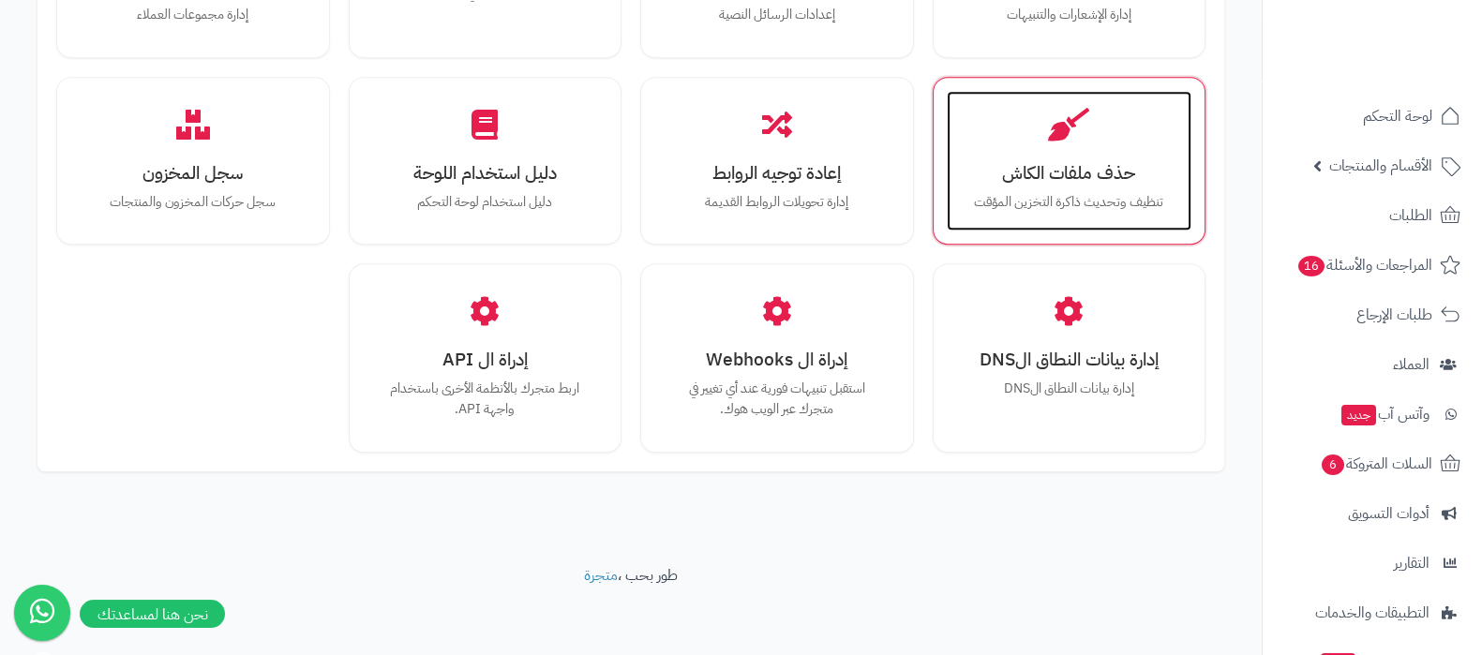
click at [1092, 124] on div "حذف ملفات الكاش تنظيف وتحديث ذاكرة التخزين المؤقت" at bounding box center [1070, 161] width 246 height 141
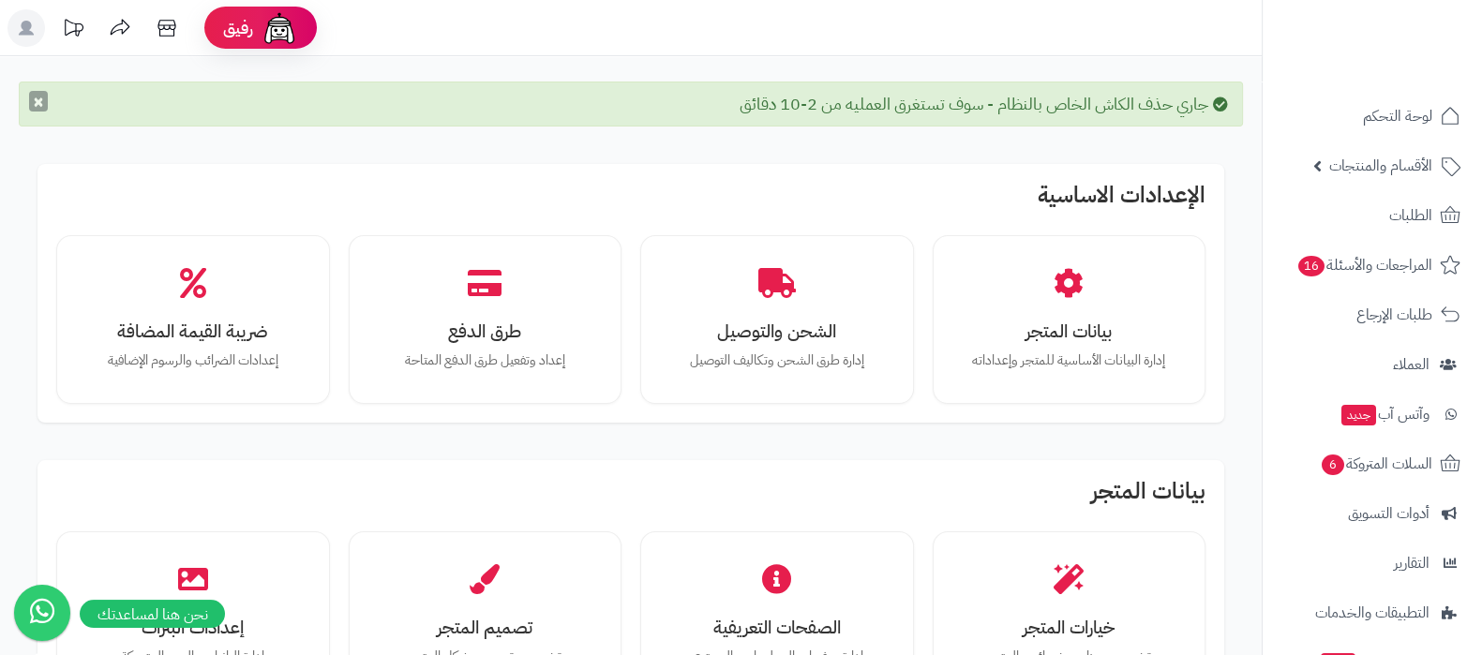
click at [33, 100] on button "×" at bounding box center [38, 101] width 19 height 21
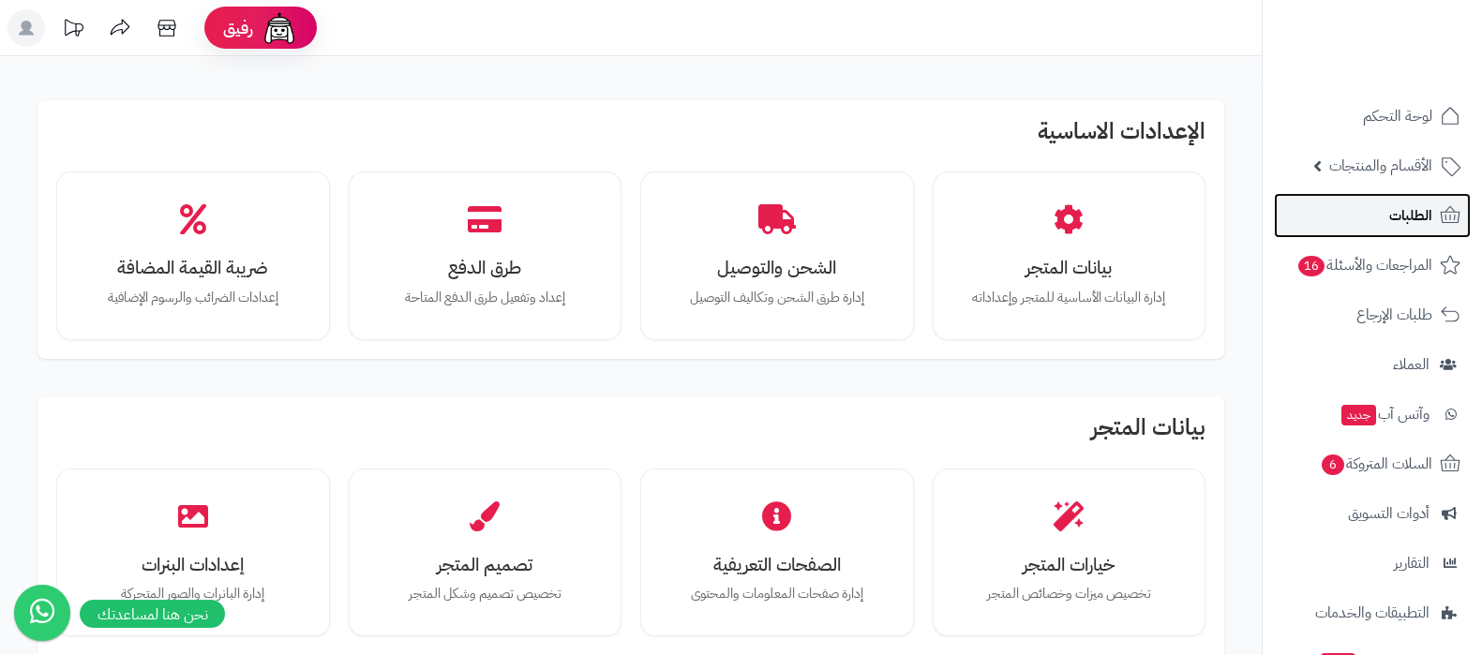
click at [1346, 224] on link "الطلبات" at bounding box center [1372, 215] width 197 height 45
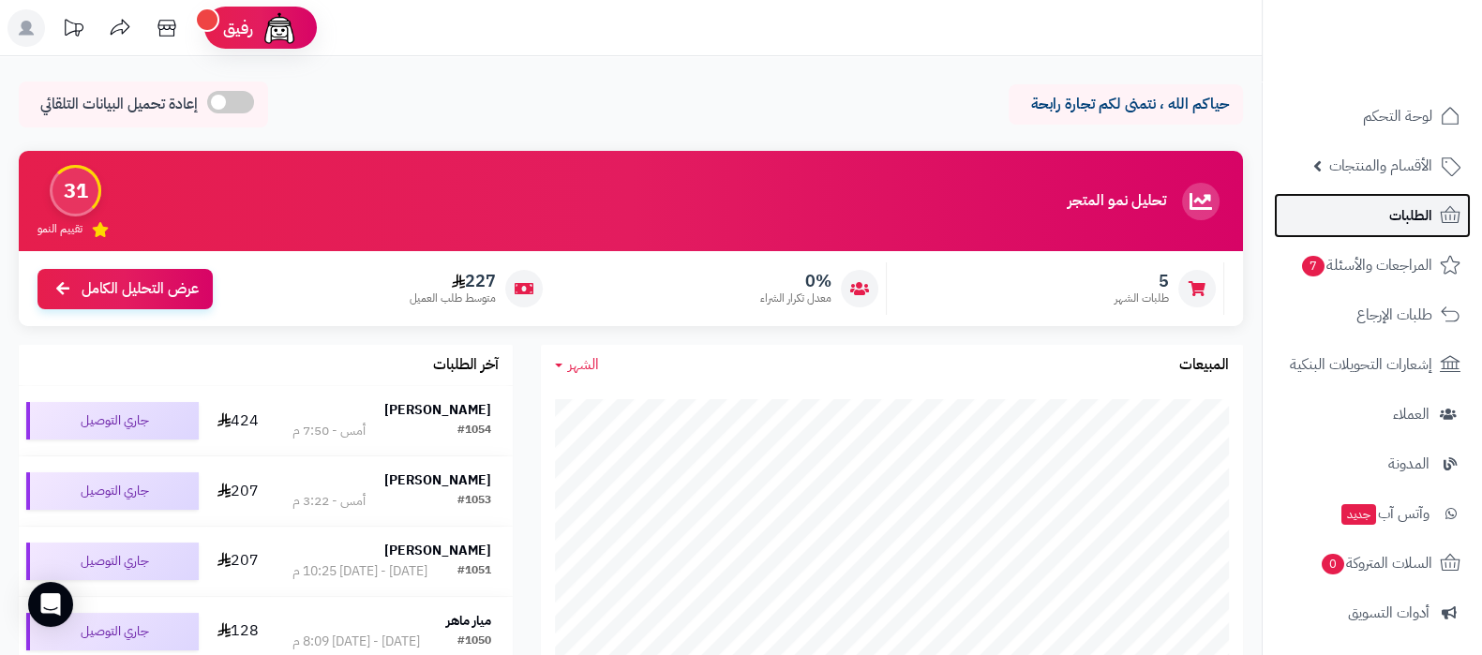
click at [1394, 213] on span "الطلبات" at bounding box center [1411, 216] width 43 height 26
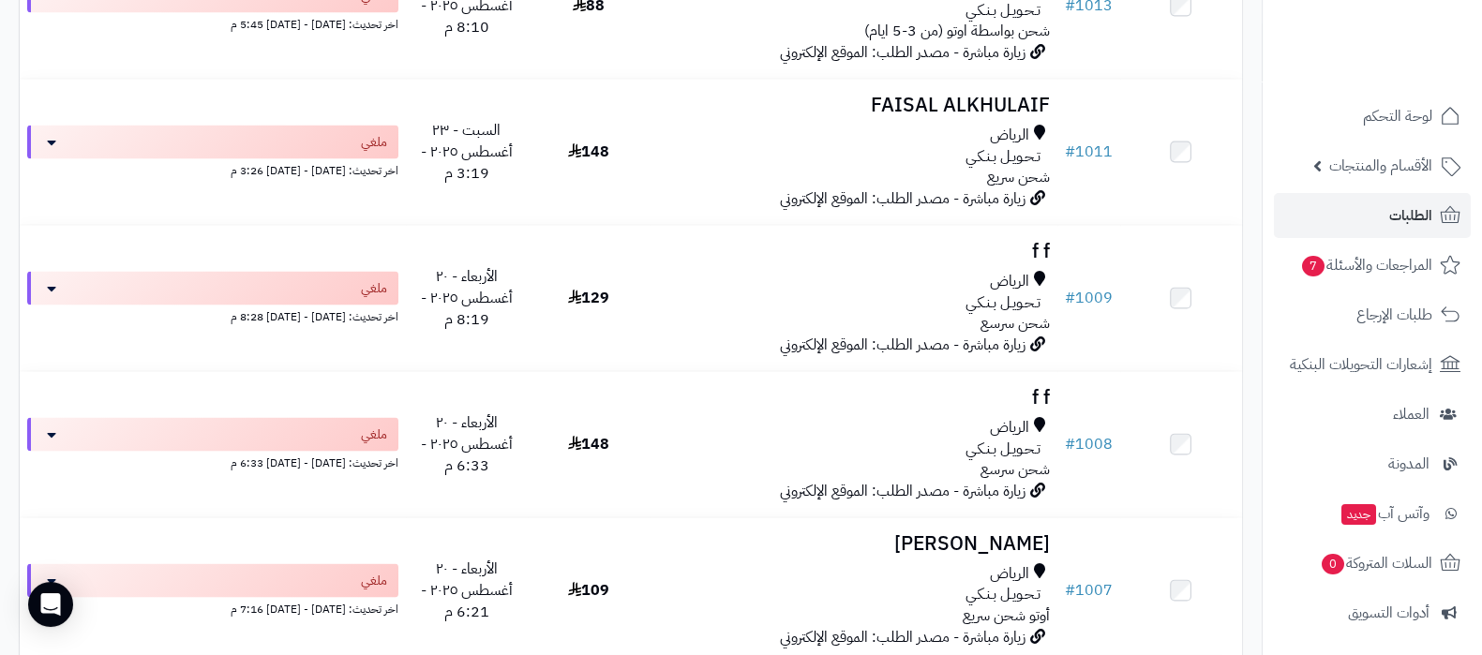
scroll to position [4512, 0]
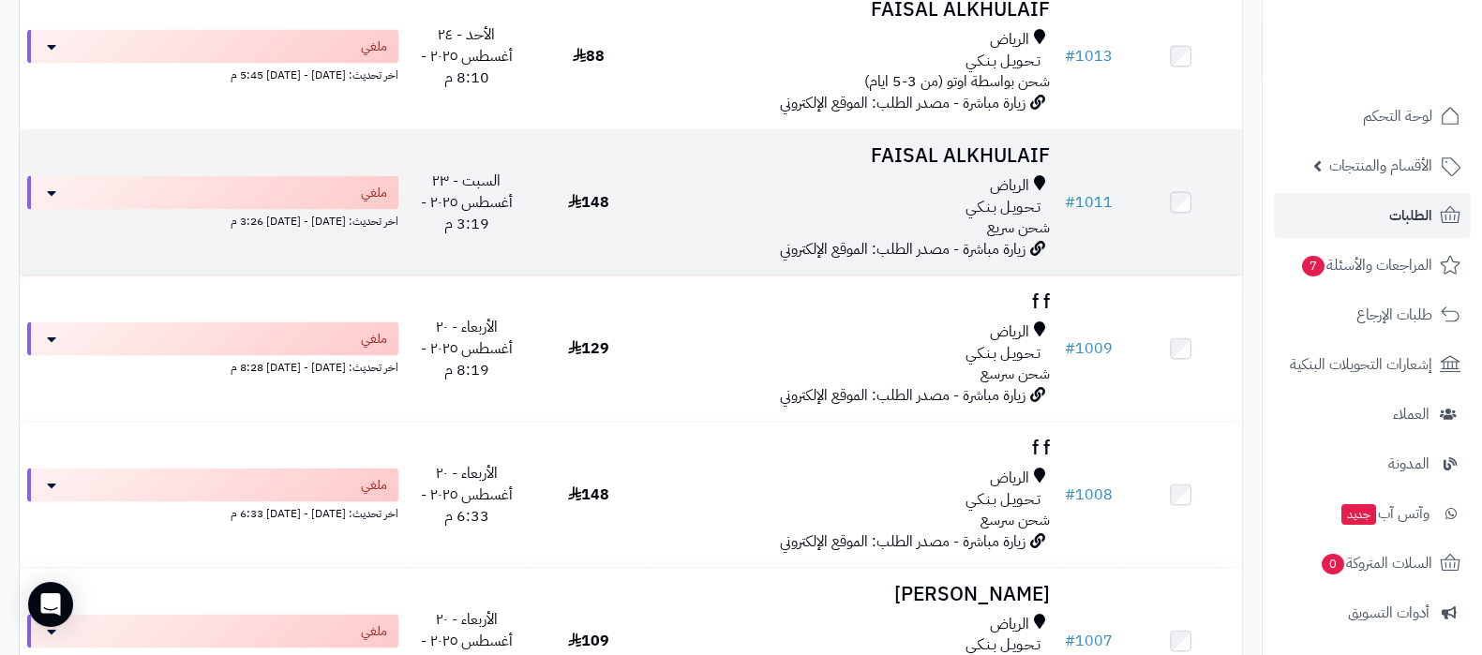
click at [978, 152] on h3 "FAISAL ALKHULAIF" at bounding box center [853, 156] width 392 height 22
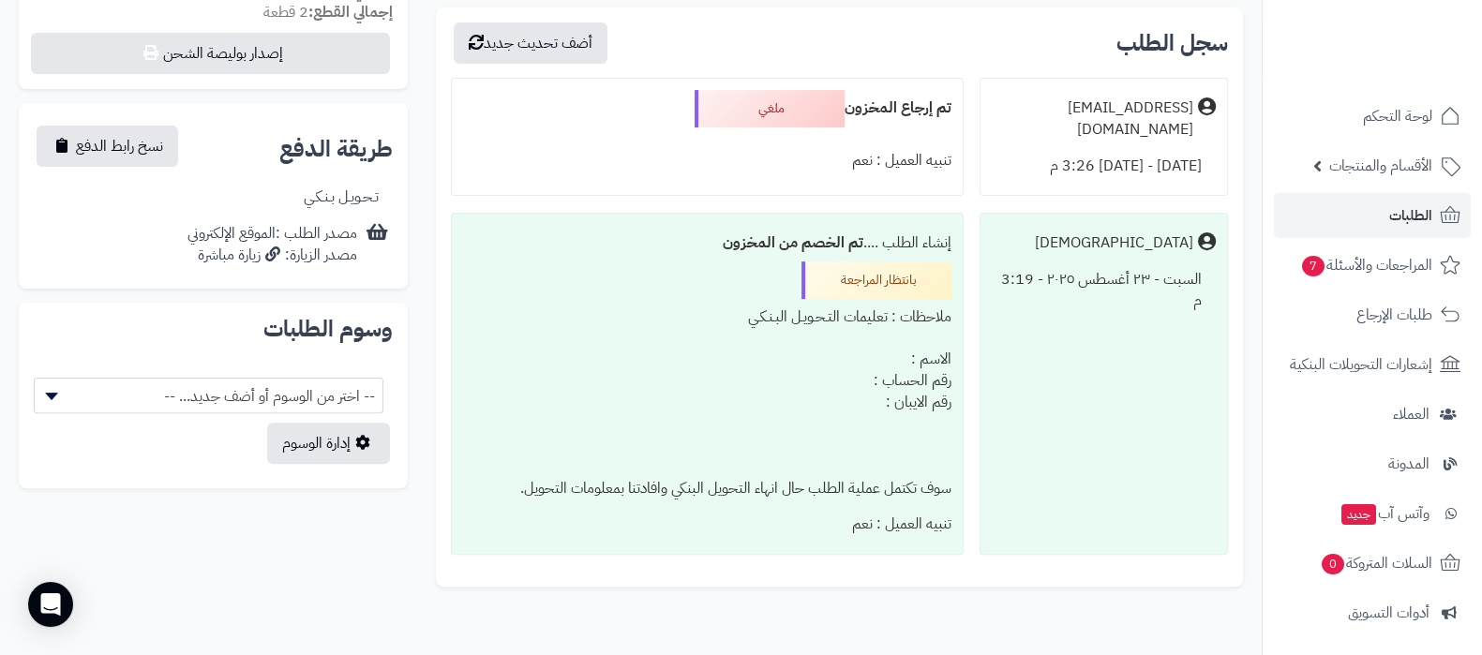
scroll to position [793, 0]
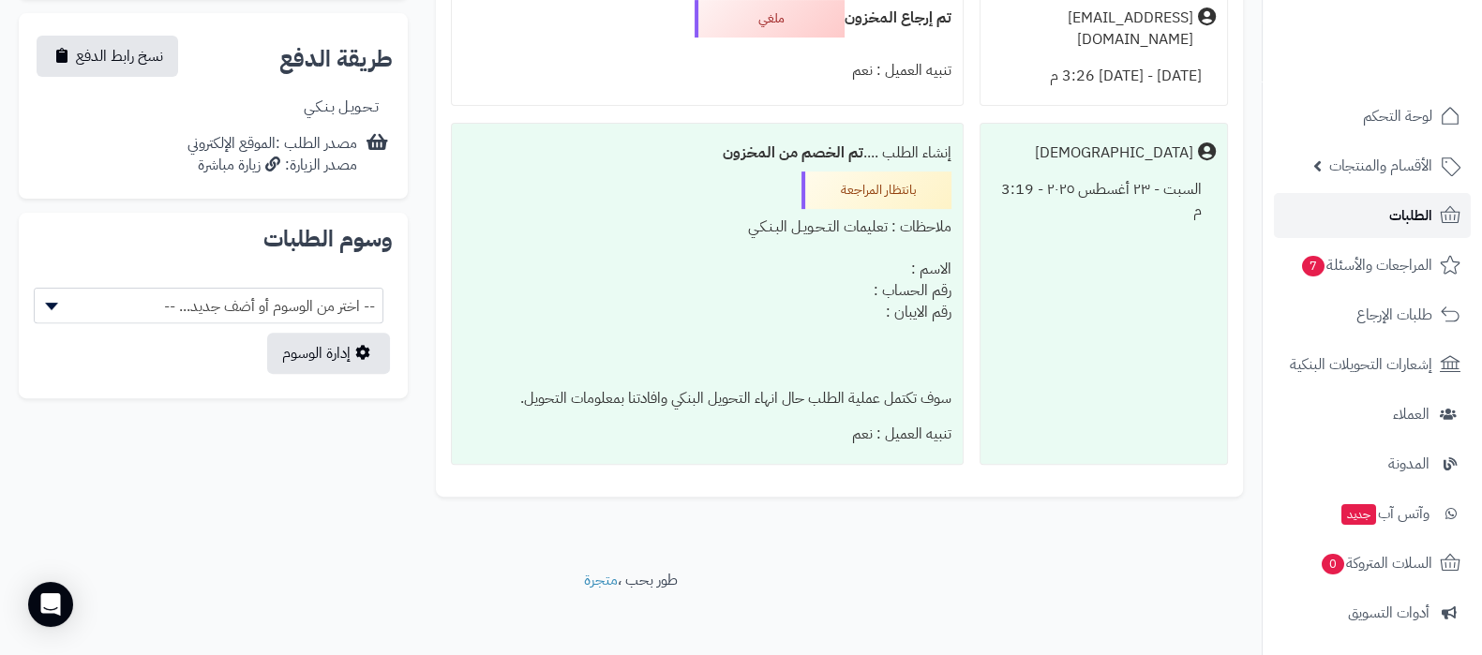
click at [1402, 213] on span "الطلبات" at bounding box center [1411, 216] width 43 height 26
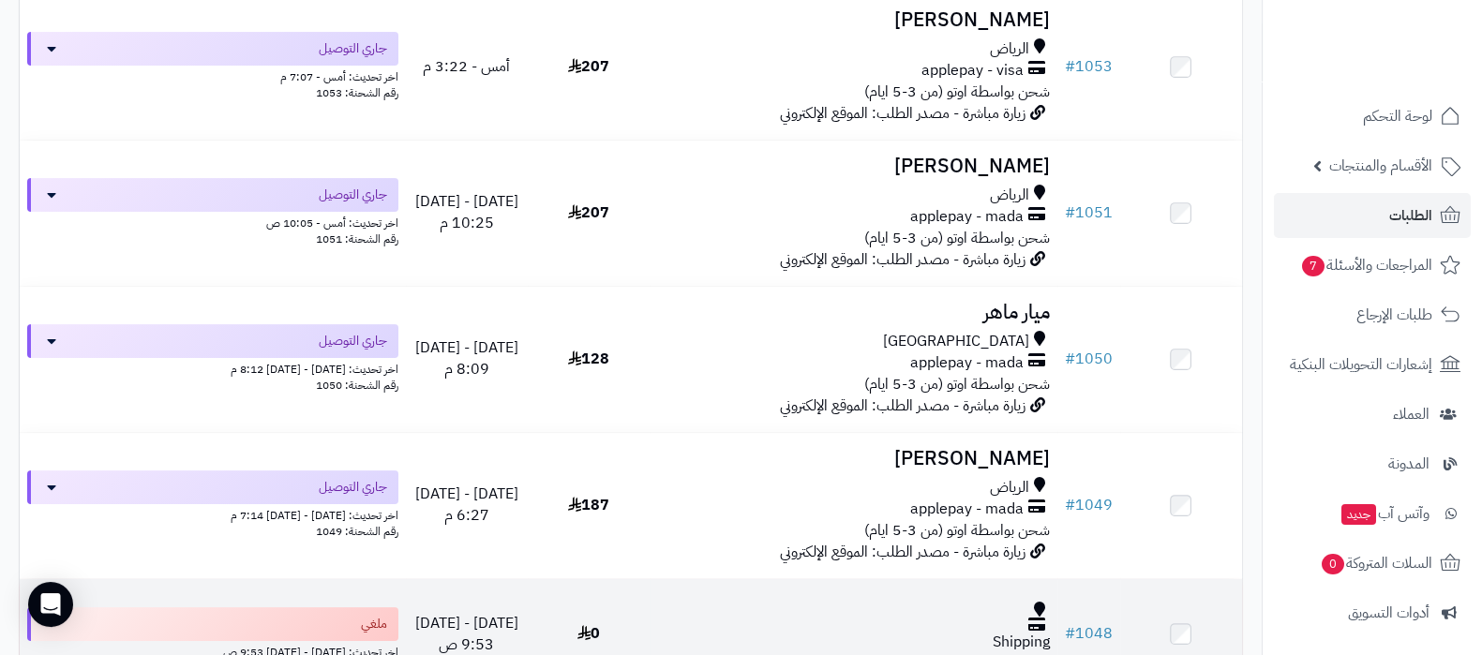
scroll to position [468, 0]
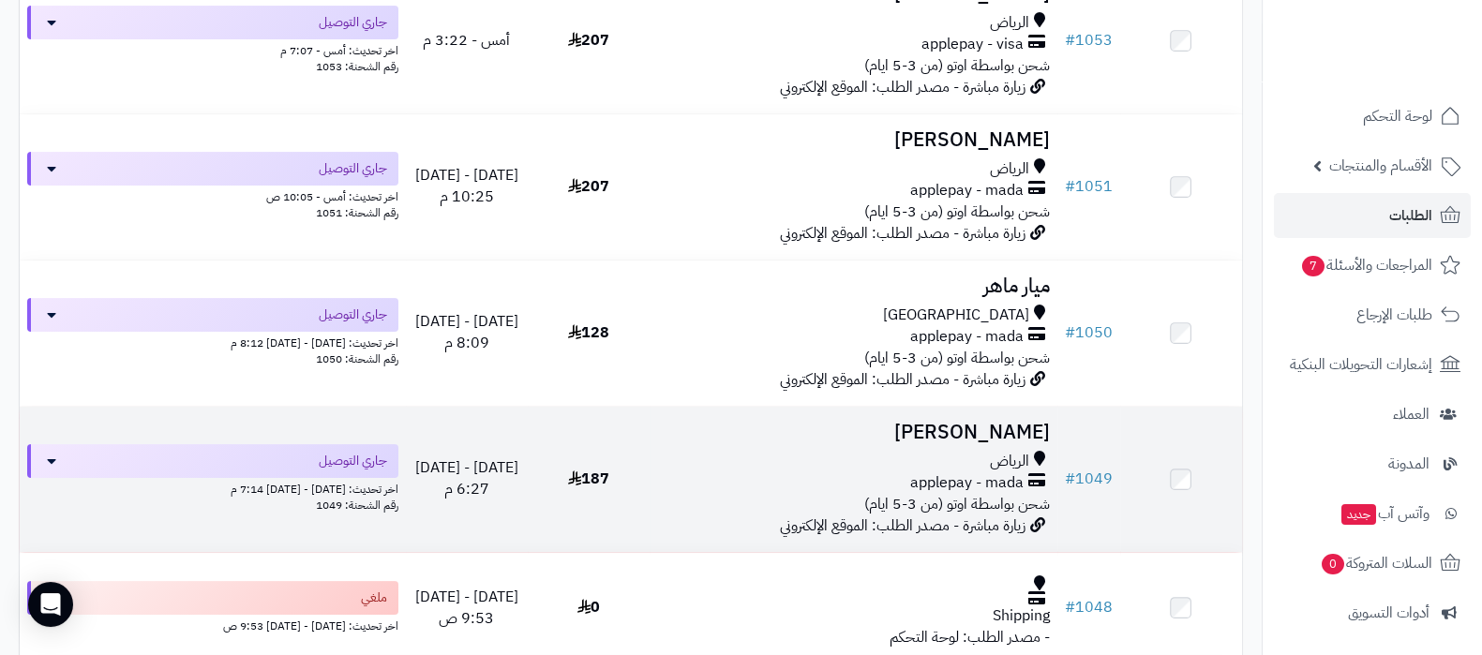
click at [994, 422] on h3 "Lujin Ahmed" at bounding box center [853, 433] width 392 height 22
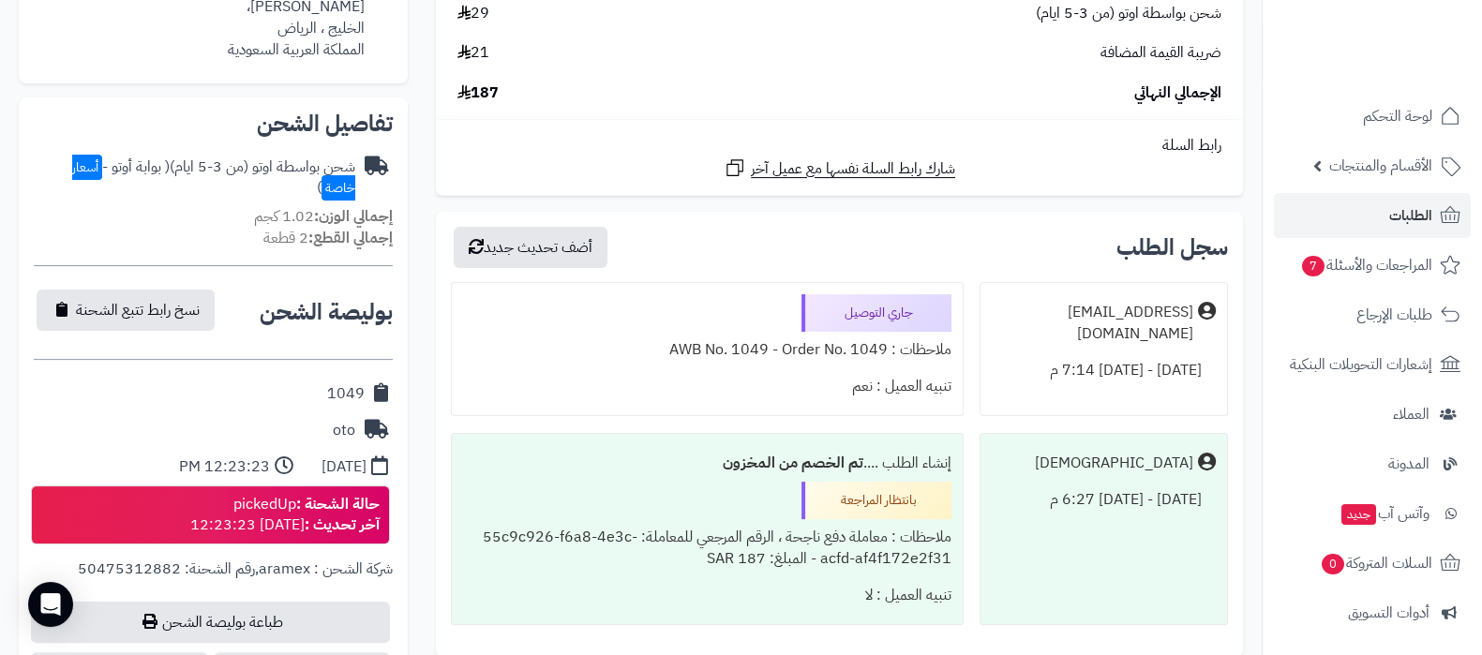
scroll to position [586, 0]
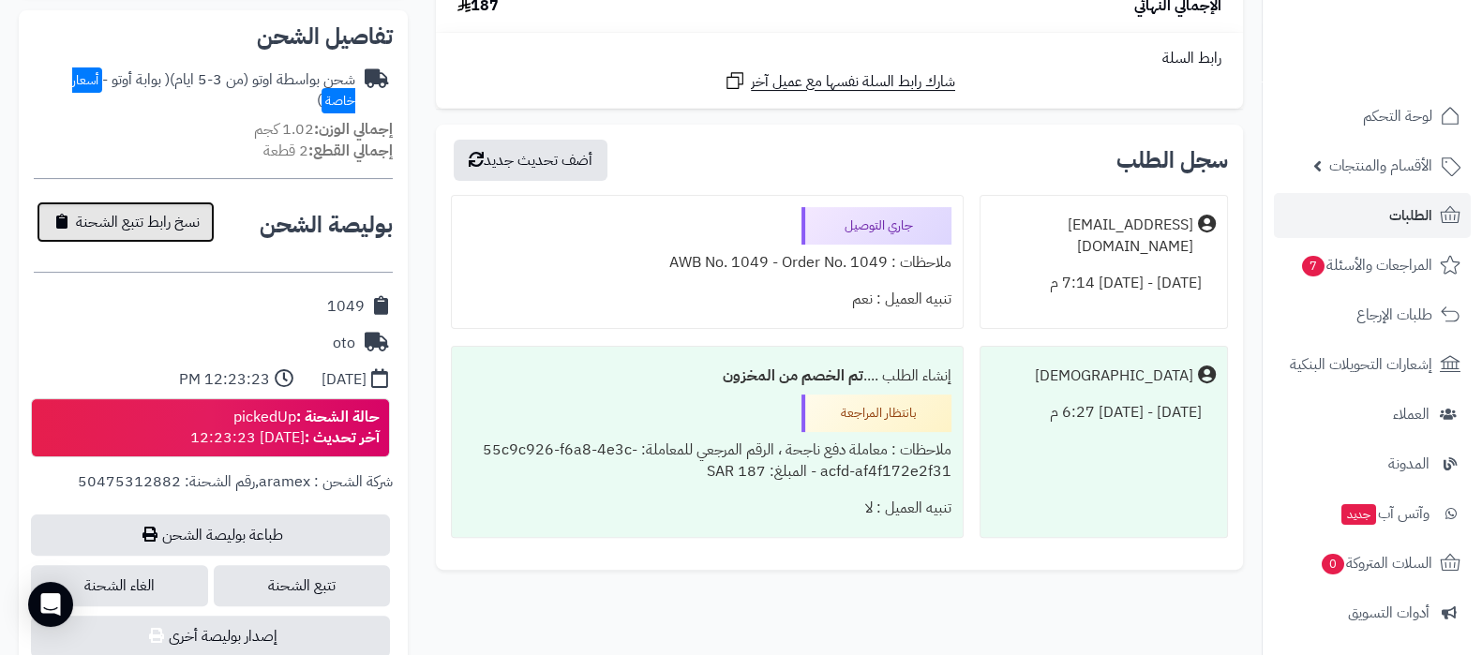
click at [143, 219] on span "نسخ رابط تتبع الشحنة" at bounding box center [138, 222] width 124 height 23
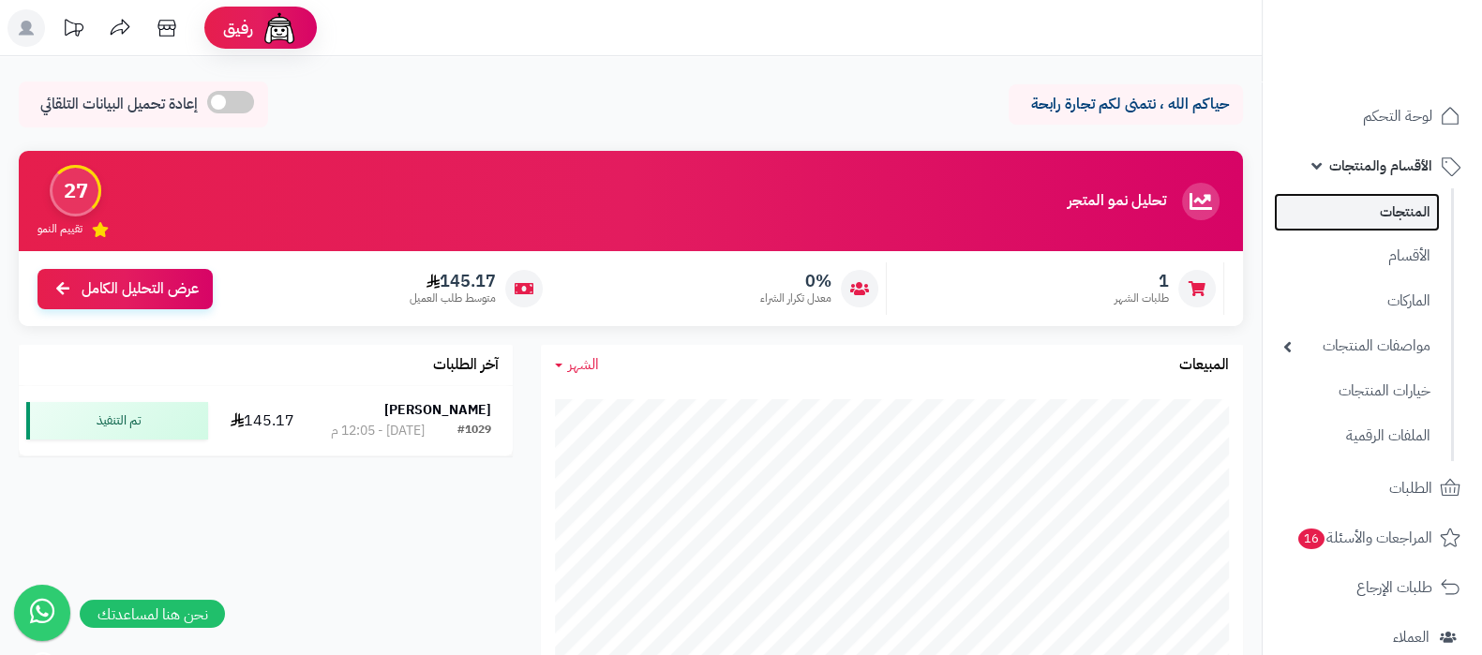
click at [1372, 203] on link "المنتجات" at bounding box center [1357, 212] width 166 height 38
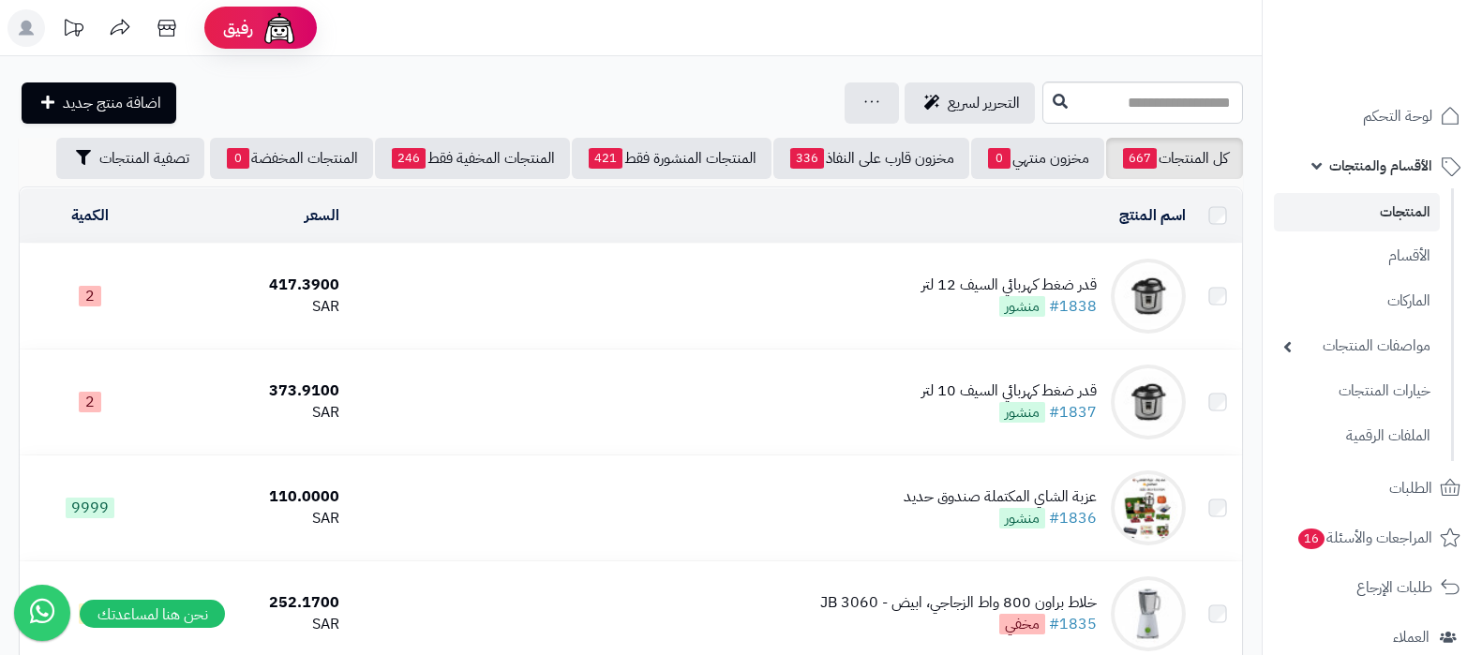
click at [845, 115] on div "جرد مخزون المنتجات جرد مخزون الخيارات فقط تعديل أسعار المنتجات الملصقات تصدير ا…" at bounding box center [872, 103] width 54 height 41
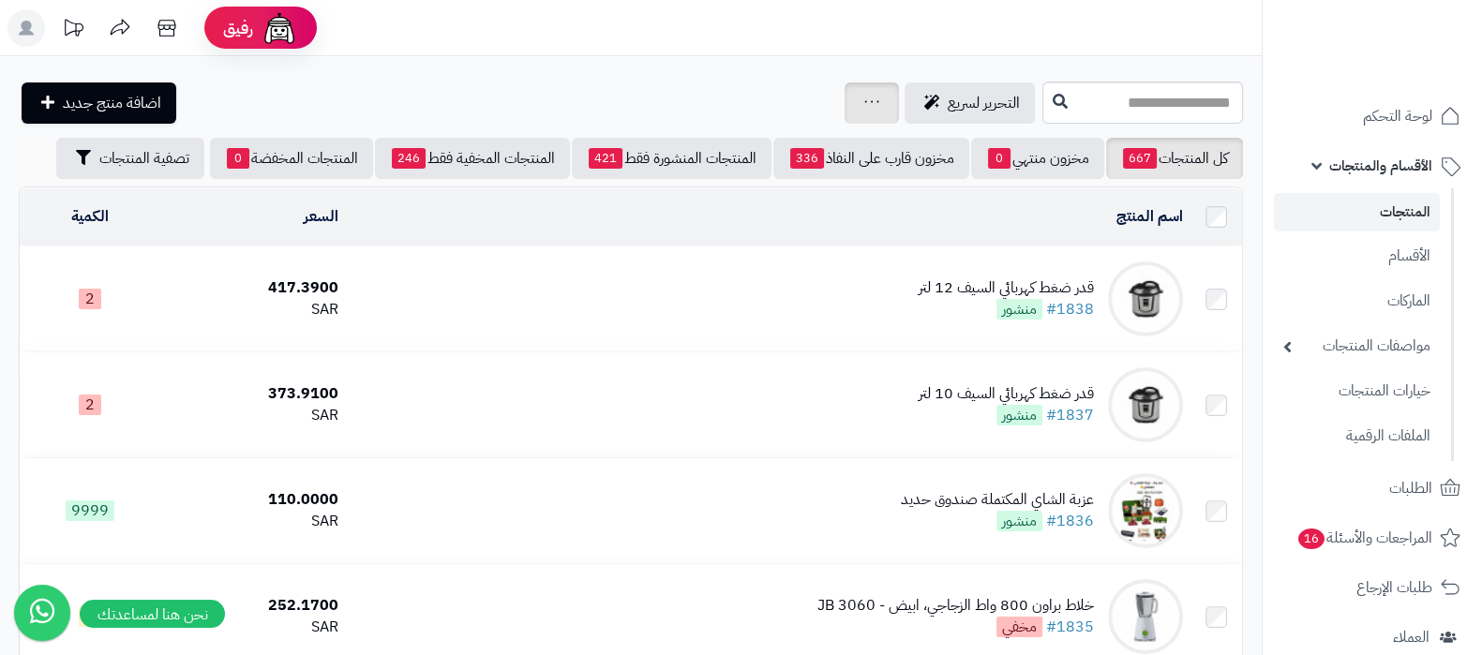
click at [845, 114] on div "جرد مخزون المنتجات جرد مخزون الخيارات فقط تعديل أسعار المنتجات الملصقات تصدير ا…" at bounding box center [872, 103] width 54 height 41
click at [845, 103] on div "جرد مخزون المنتجات جرد مخزون الخيارات فقط تعديل أسعار المنتجات الملصقات تصدير ا…" at bounding box center [872, 103] width 54 height 41
click at [865, 100] on icon at bounding box center [872, 102] width 15 height 12
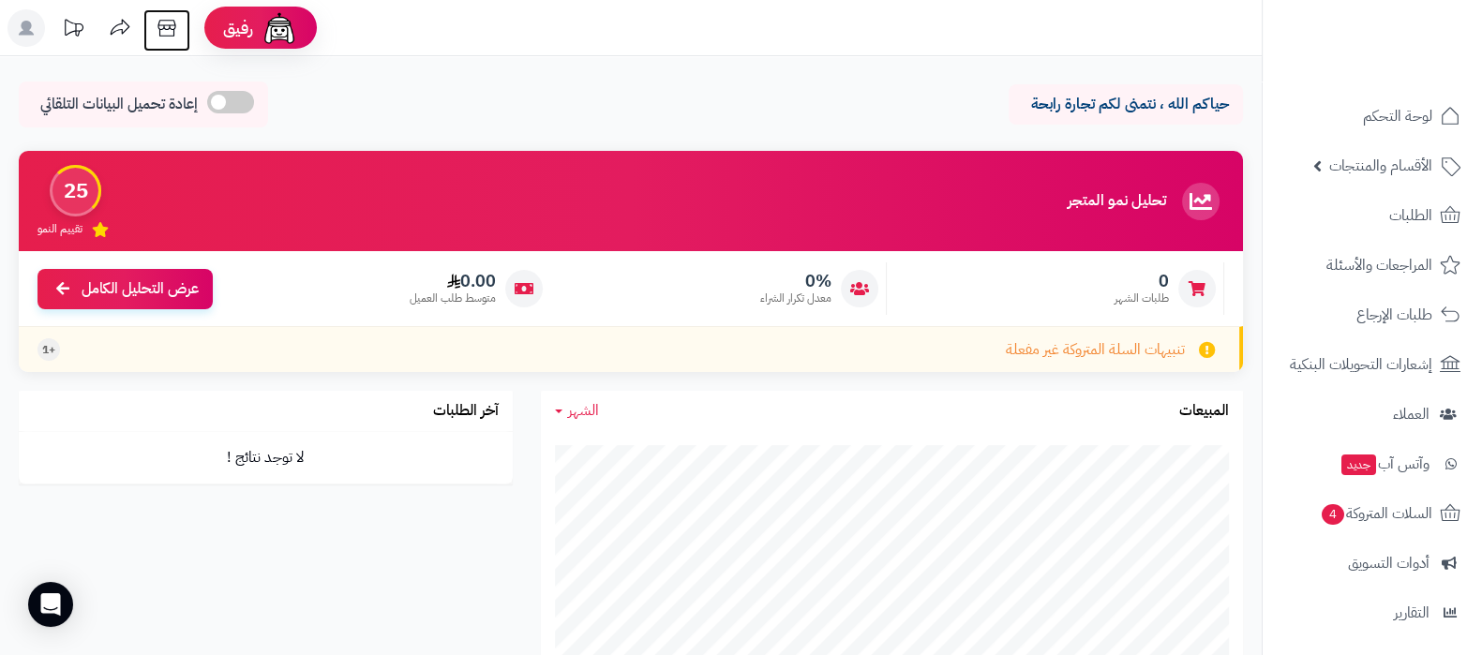
click at [164, 33] on icon at bounding box center [167, 28] width 38 height 38
